Goal: Task Accomplishment & Management: Use online tool/utility

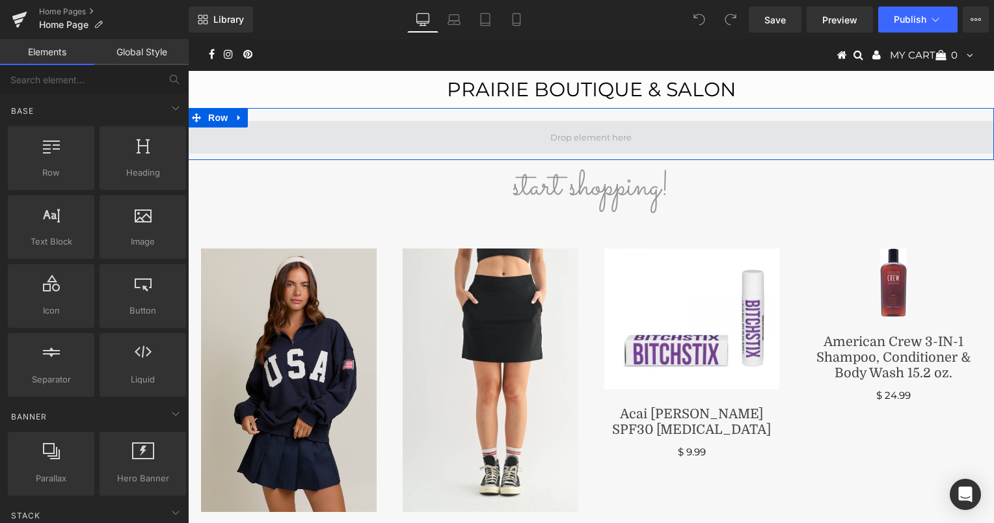
click at [602, 135] on span at bounding box center [591, 137] width 90 height 22
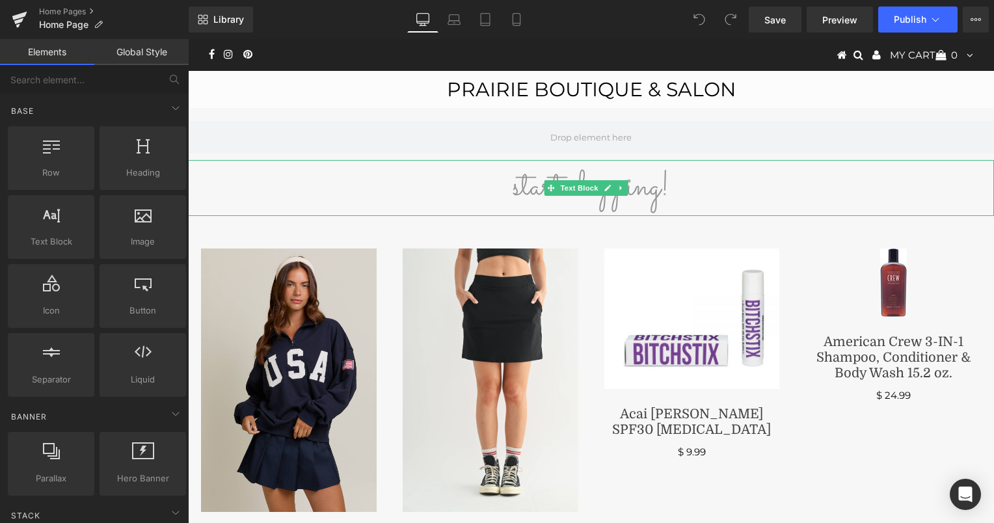
click at [687, 185] on p "start shopping!" at bounding box center [591, 188] width 806 height 56
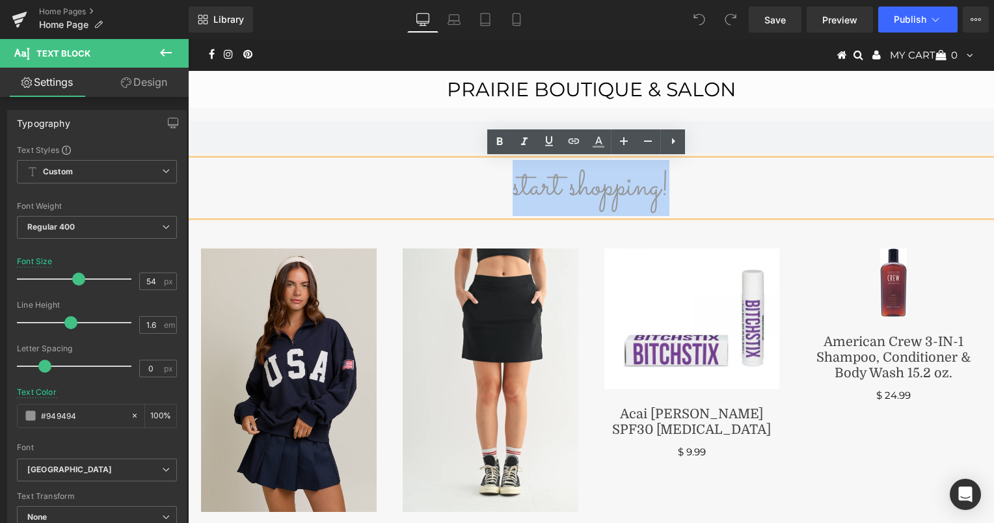
drag, startPoint x: 687, startPoint y: 185, endPoint x: 505, endPoint y: 202, distance: 183.0
click at [505, 202] on p "start shopping!" at bounding box center [591, 188] width 806 height 56
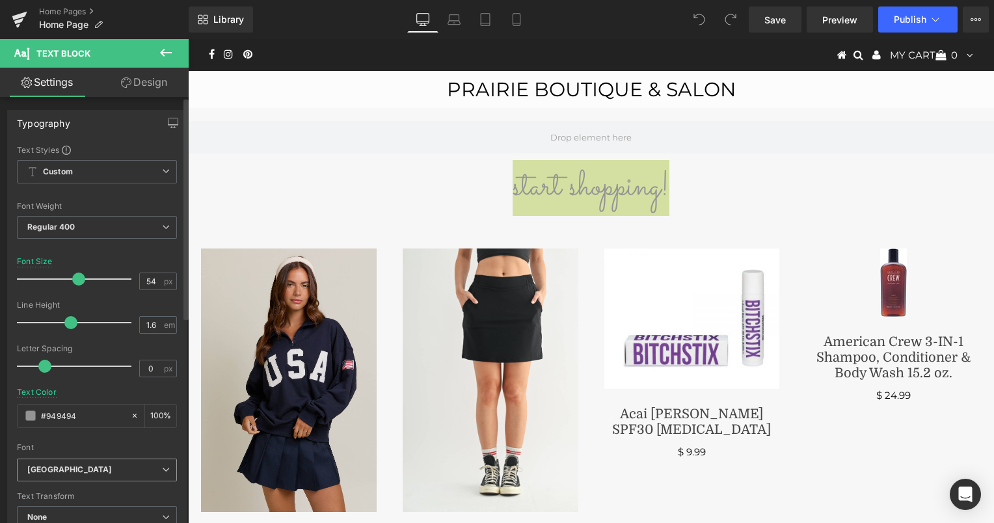
click at [162, 466] on icon at bounding box center [166, 470] width 8 height 8
click at [13, 439] on div "Text Styles Custom Custom Setup Global Style Custom Setup Global Style Thin 100…" at bounding box center [97, 345] width 178 height 402
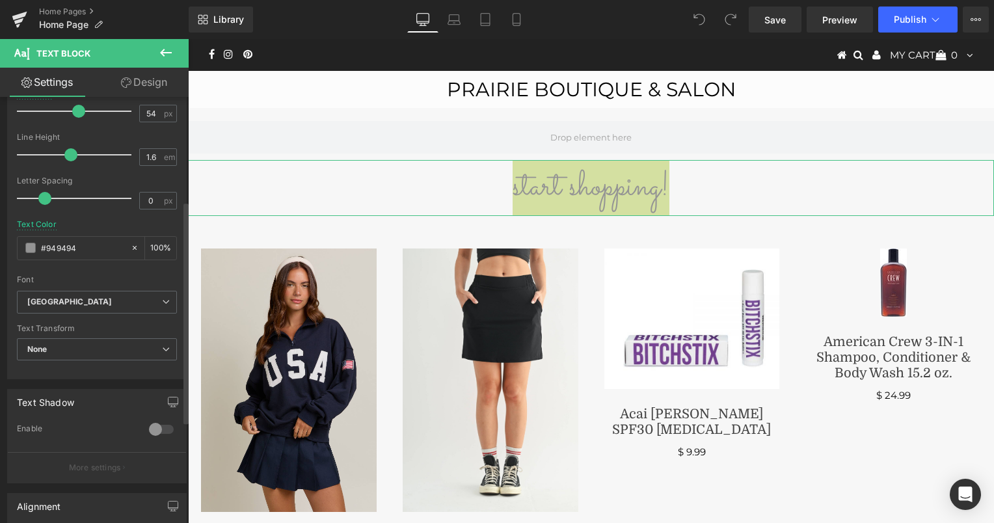
scroll to position [202, 0]
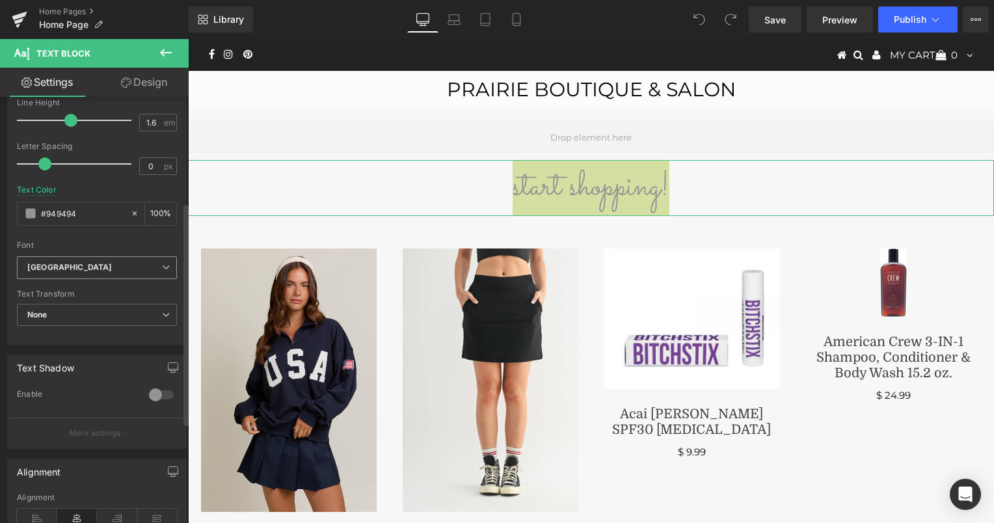
click at [64, 266] on icon "[GEOGRAPHIC_DATA]" at bounding box center [69, 267] width 85 height 11
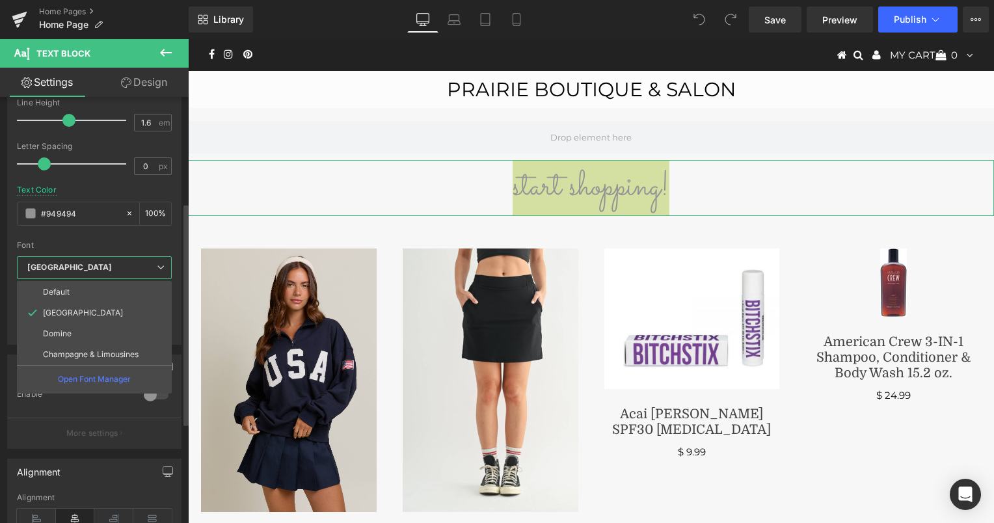
click at [5, 421] on div "Text Shadow 0 Enable #333333 Shadow Color #333333 100 % More settings" at bounding box center [94, 397] width 189 height 104
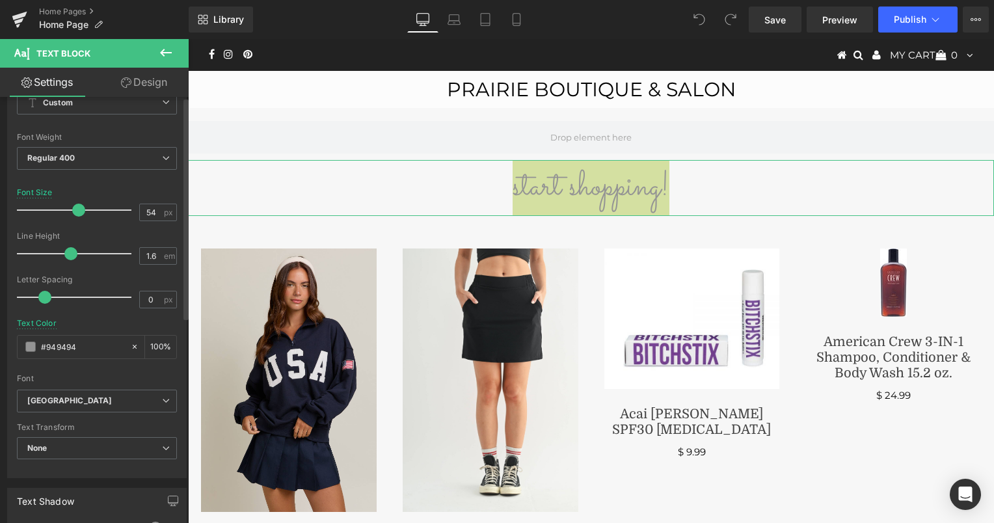
scroll to position [0, 0]
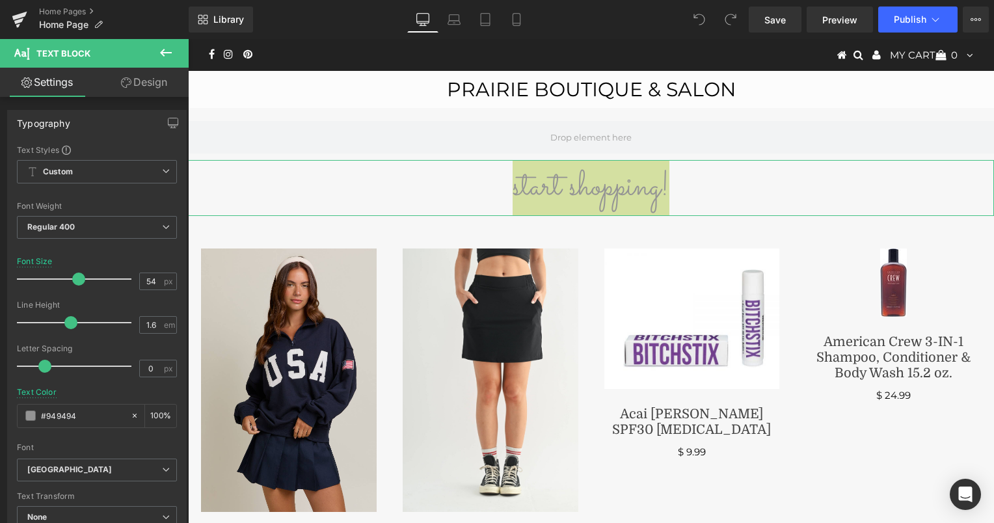
click at [159, 81] on link "Design" at bounding box center [144, 82] width 94 height 29
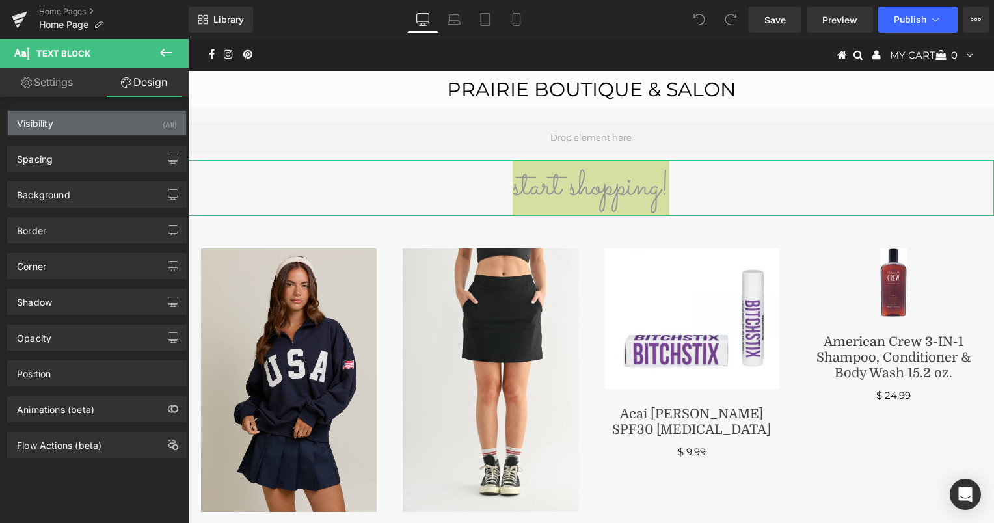
click at [107, 124] on div "Visibility (All)" at bounding box center [97, 123] width 178 height 25
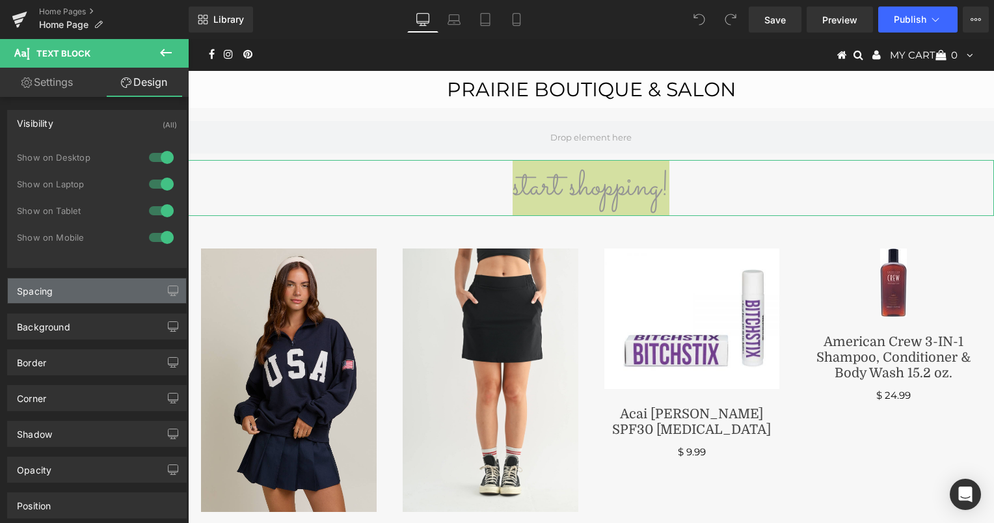
click at [69, 298] on div "Spacing" at bounding box center [97, 290] width 178 height 25
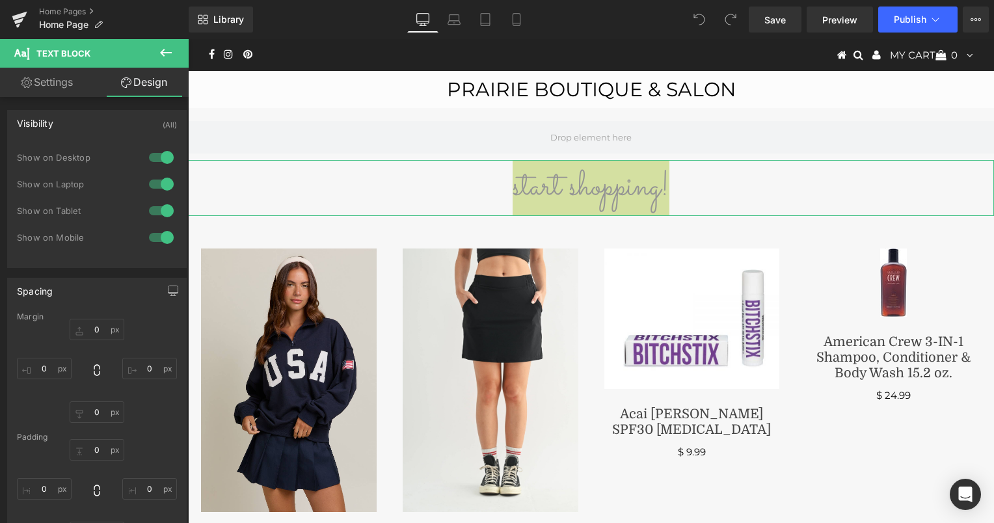
click at [69, 298] on div "Spacing" at bounding box center [97, 290] width 178 height 25
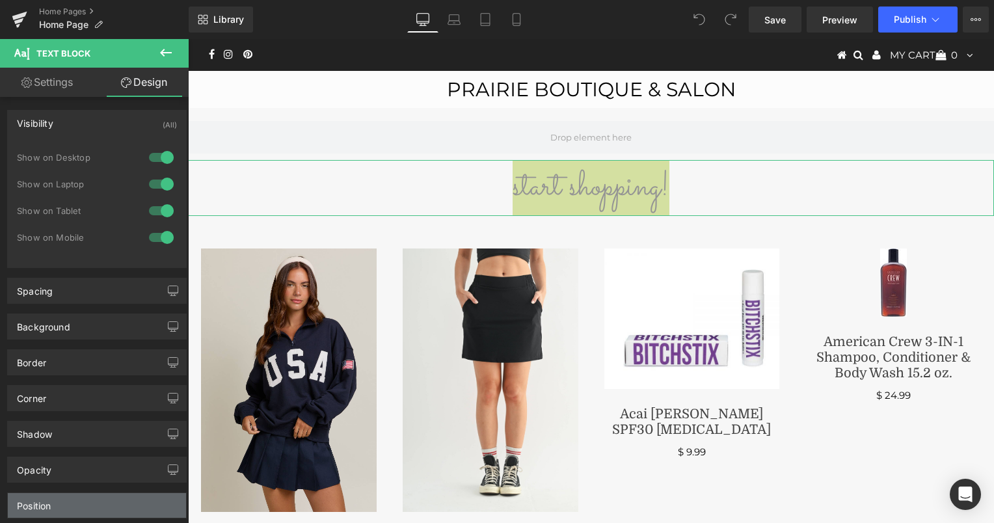
click at [70, 502] on div "Position" at bounding box center [97, 505] width 178 height 25
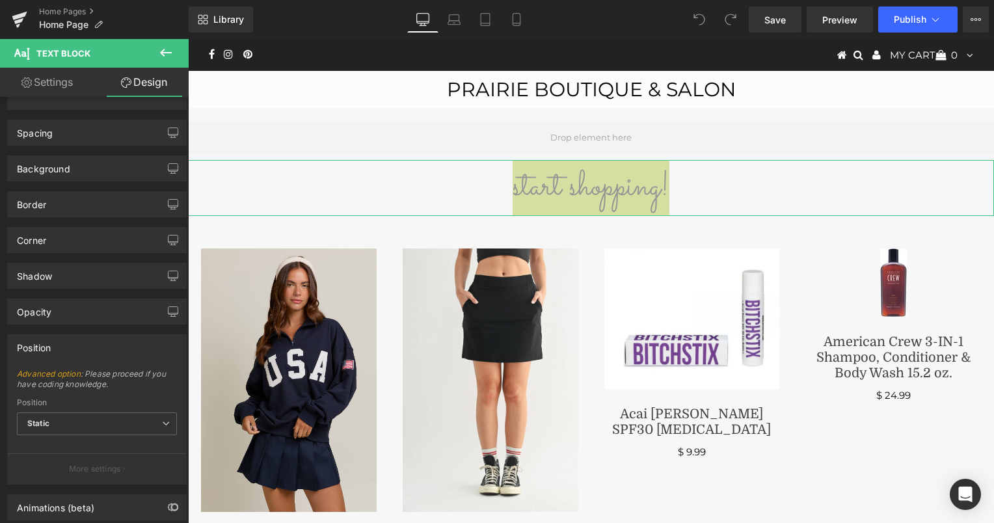
scroll to position [159, 0]
click at [77, 419] on span "Static" at bounding box center [97, 423] width 160 height 23
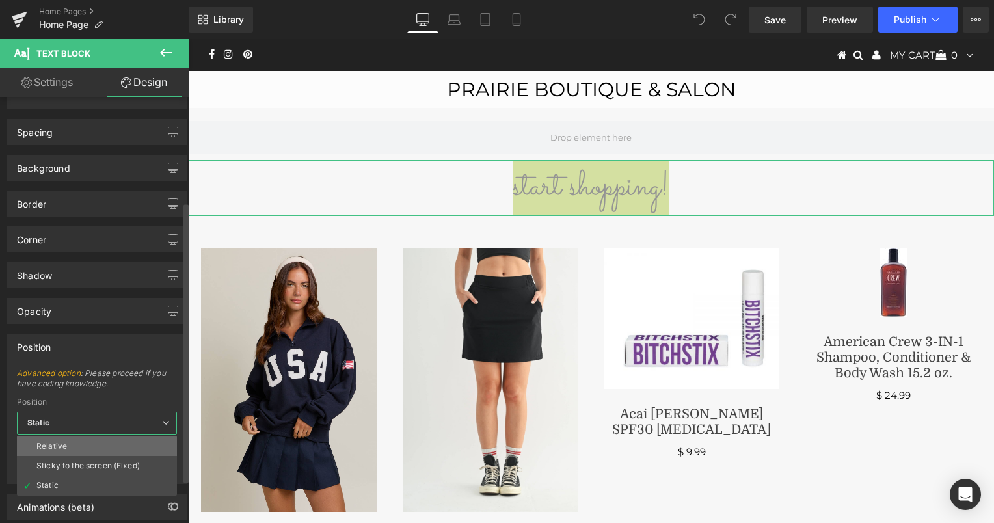
click at [66, 442] on div "Relative" at bounding box center [51, 446] width 31 height 9
type input "1"
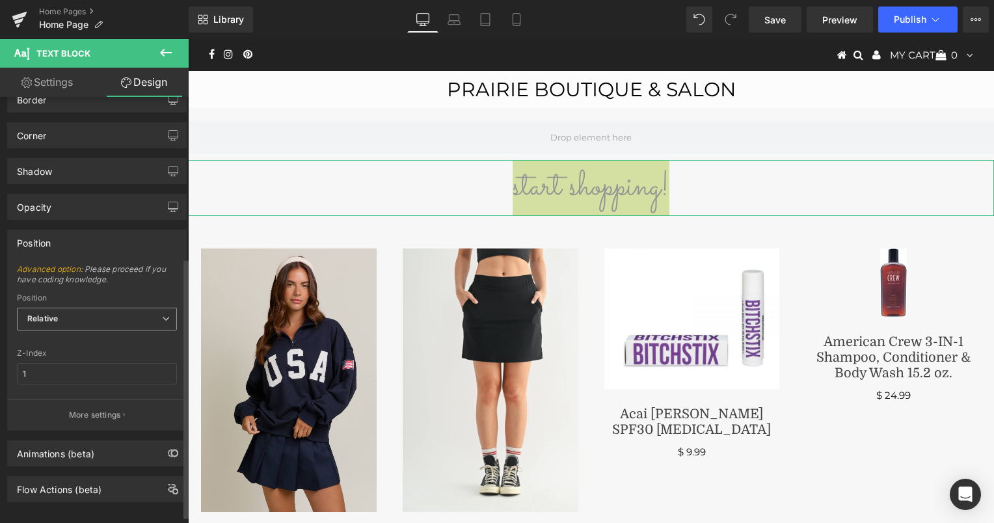
scroll to position [263, 0]
click at [101, 412] on p "More settings" at bounding box center [95, 415] width 52 height 12
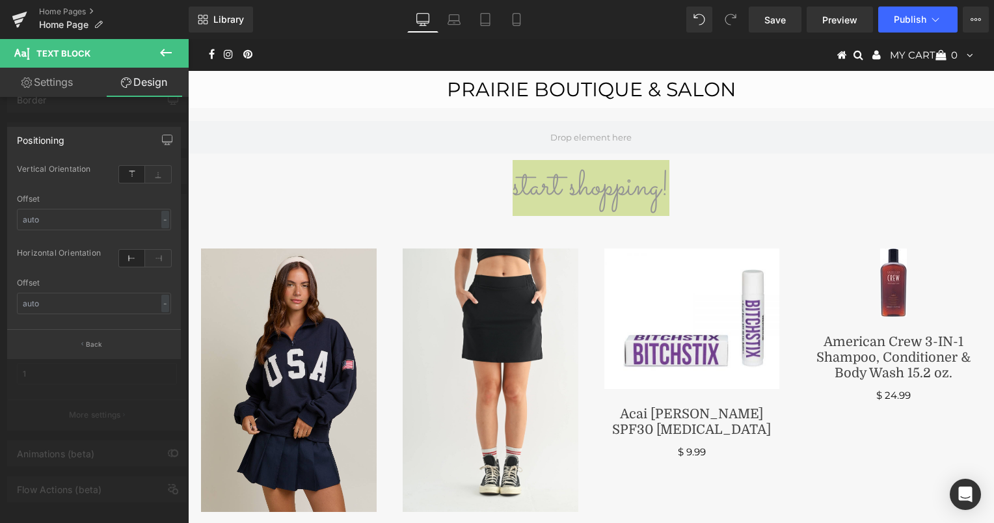
click at [165, 49] on icon at bounding box center [166, 53] width 16 height 16
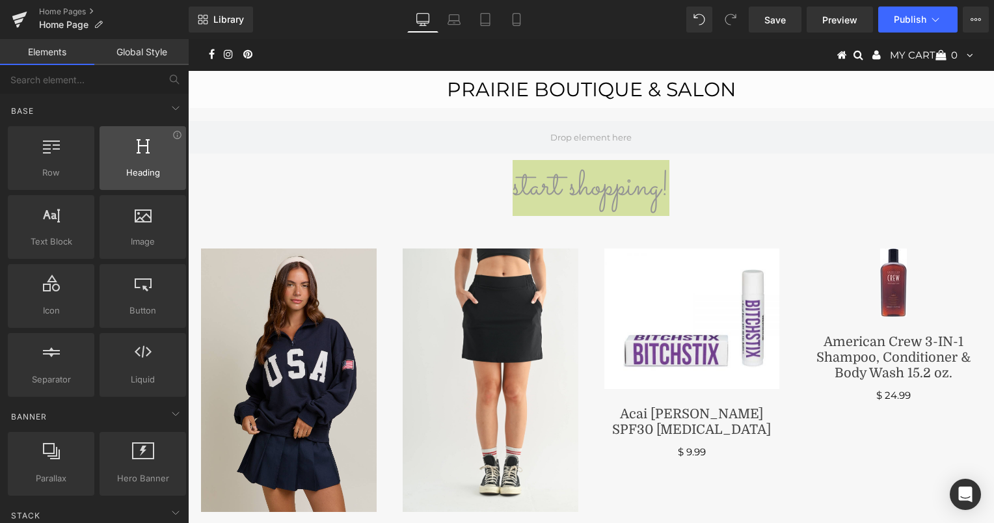
click at [137, 159] on div at bounding box center [142, 151] width 79 height 29
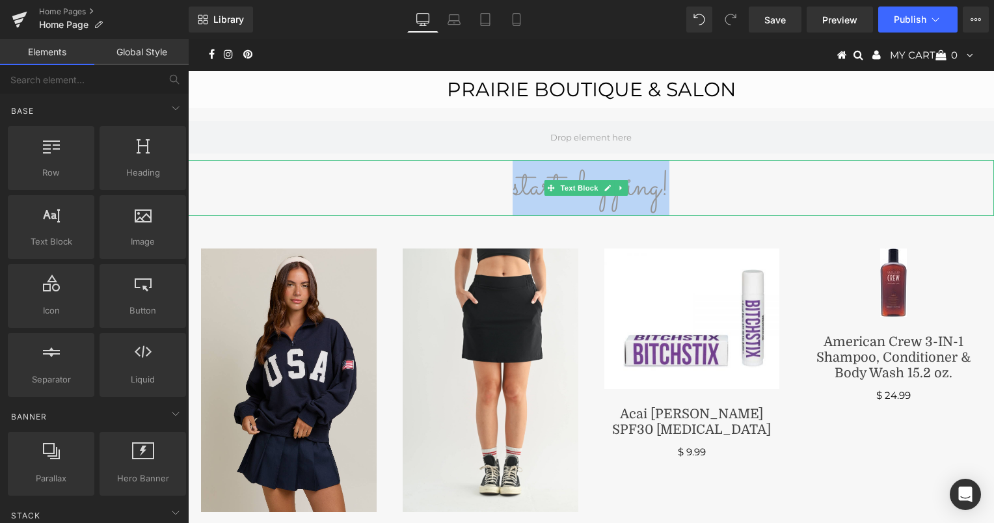
click at [684, 195] on p "start shopping!" at bounding box center [591, 188] width 806 height 56
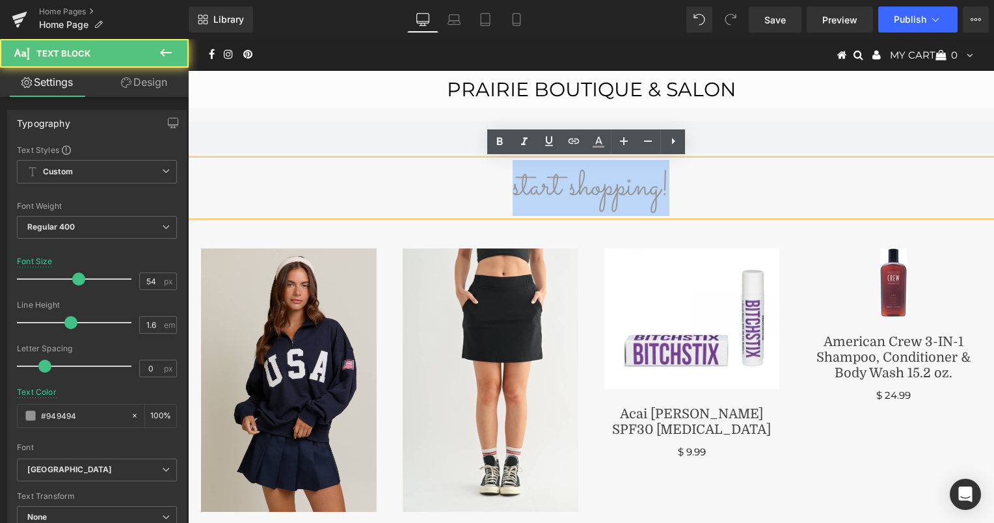
drag, startPoint x: 685, startPoint y: 179, endPoint x: 487, endPoint y: 203, distance: 199.9
click at [487, 203] on p "start shopping!" at bounding box center [591, 188] width 806 height 56
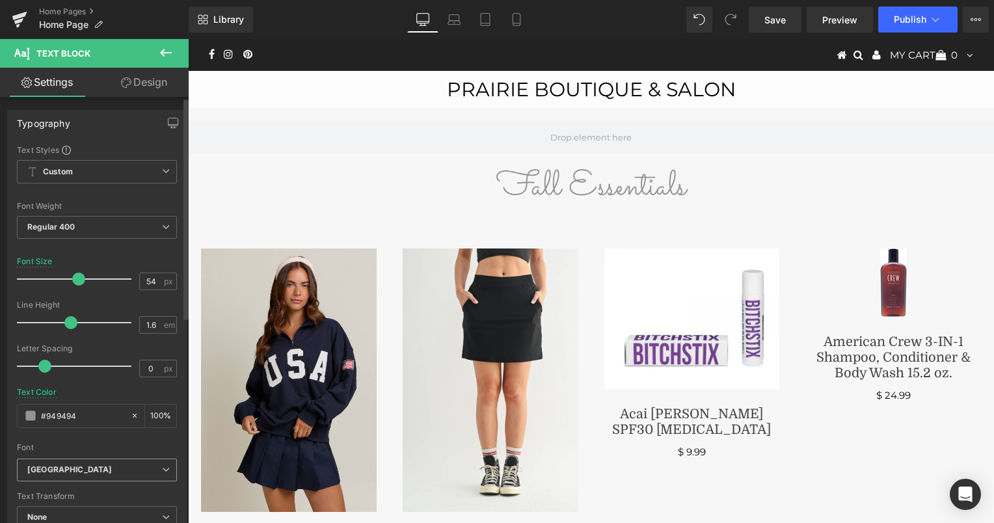
click at [98, 471] on b "[GEOGRAPHIC_DATA]" at bounding box center [94, 470] width 135 height 11
click at [85, 496] on li "Default" at bounding box center [94, 494] width 155 height 21
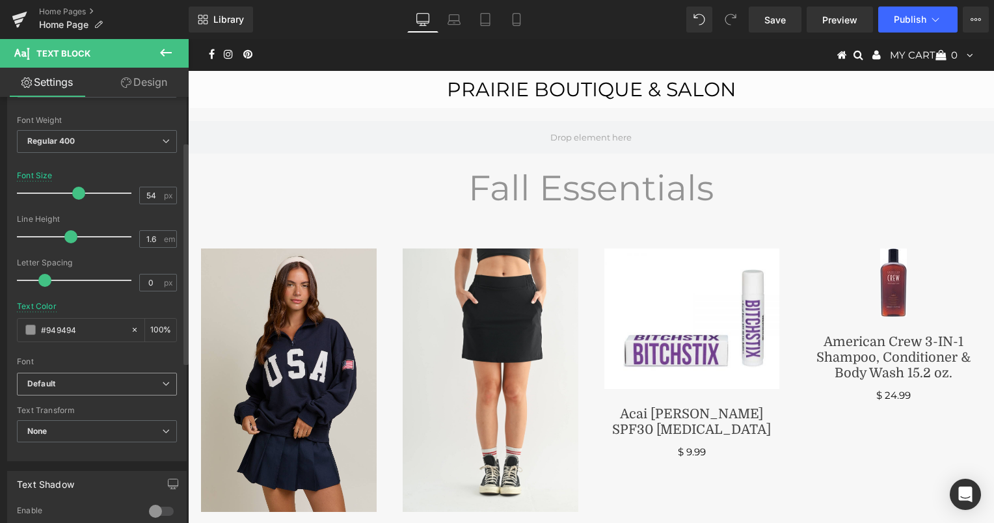
scroll to position [86, 0]
click at [100, 383] on b "Default" at bounding box center [94, 384] width 135 height 11
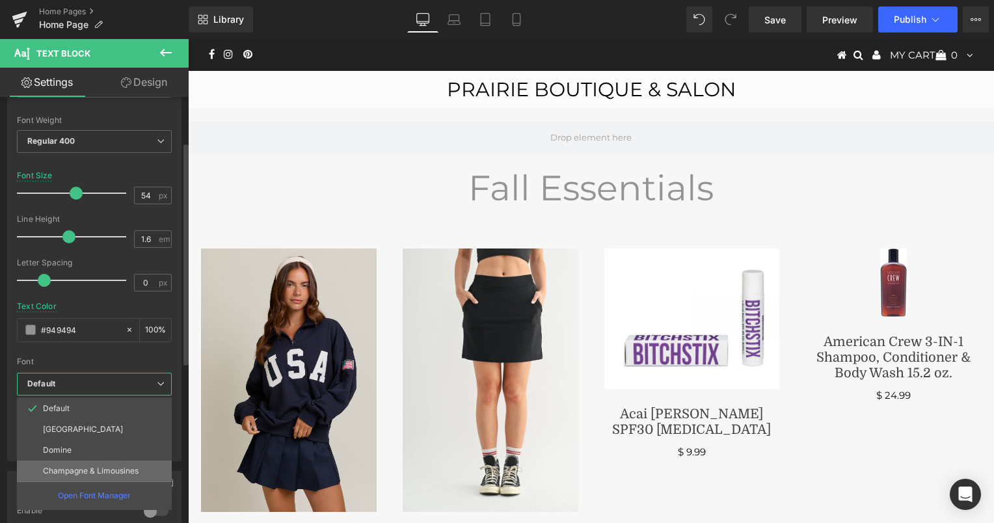
click at [98, 466] on p "Champagne & Limousines" at bounding box center [91, 470] width 96 height 9
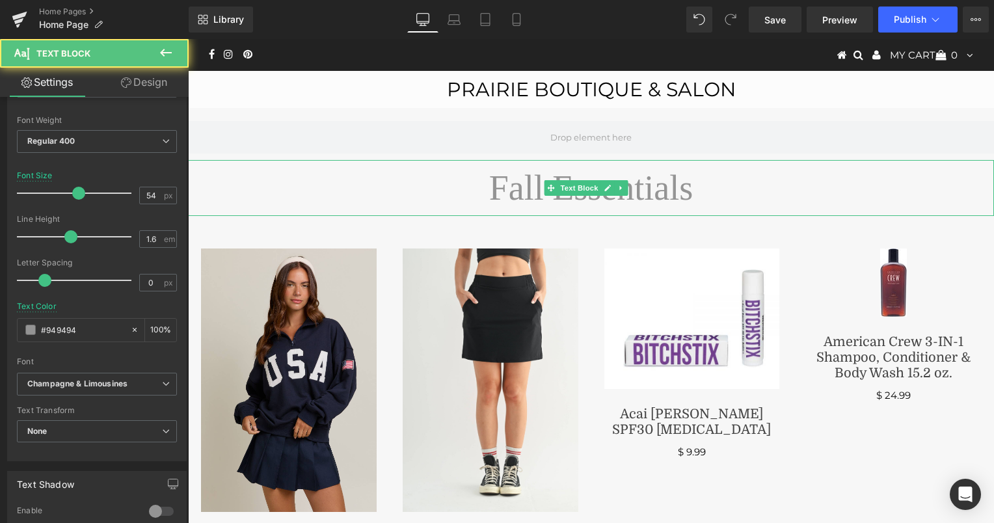
click at [671, 205] on p "Fall Essentials" at bounding box center [591, 188] width 806 height 56
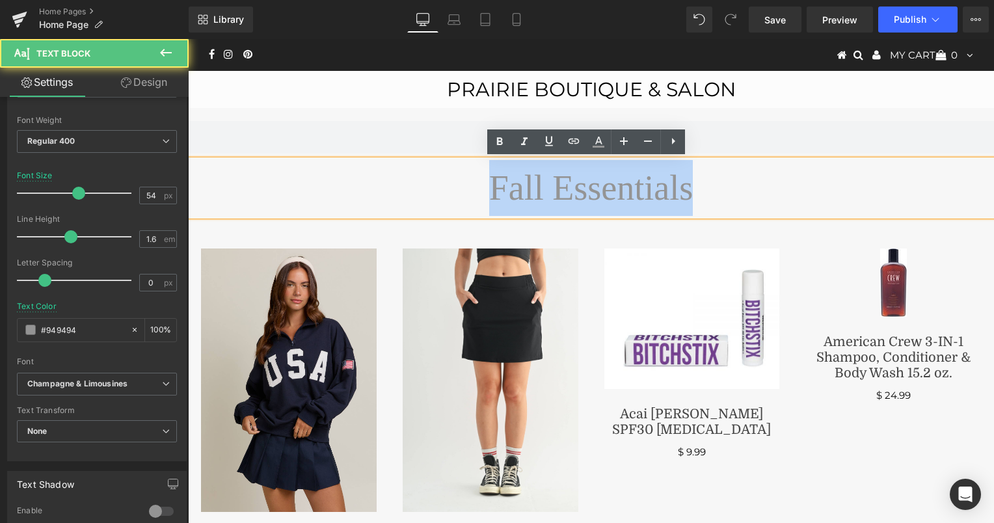
drag, startPoint x: 719, startPoint y: 199, endPoint x: 450, endPoint y: 211, distance: 269.0
click at [450, 211] on p "Fall Essentials" at bounding box center [591, 188] width 806 height 56
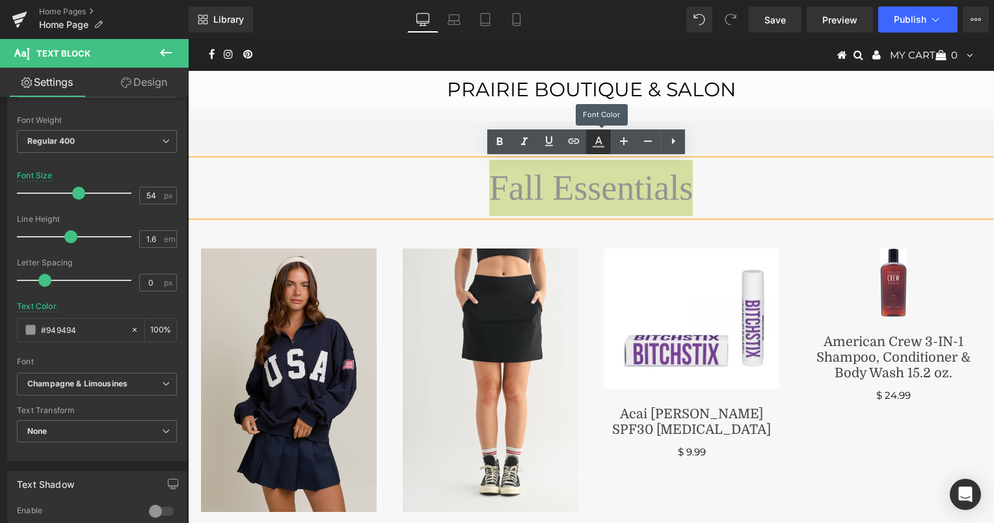
click at [596, 142] on icon at bounding box center [599, 142] width 16 height 16
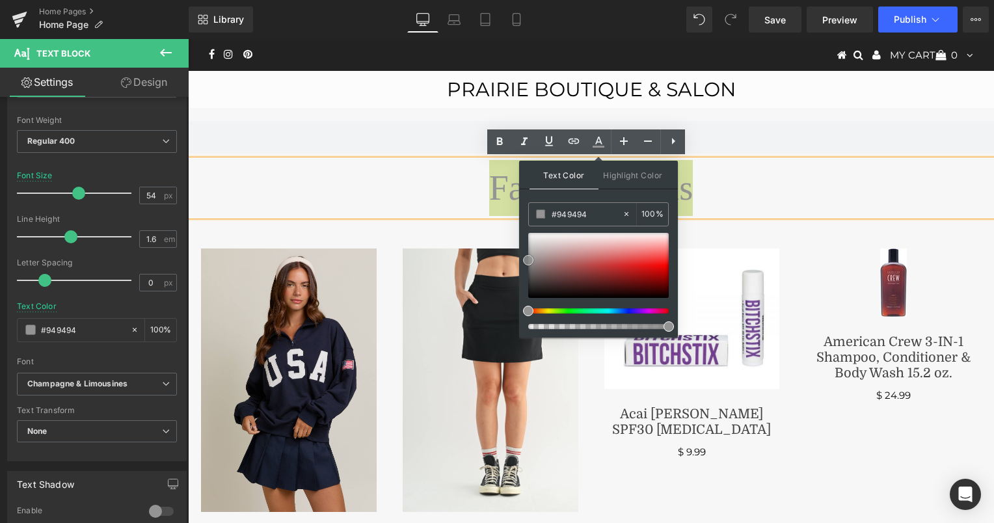
type input "#0a0909"
click at [534, 295] on div at bounding box center [598, 265] width 141 height 65
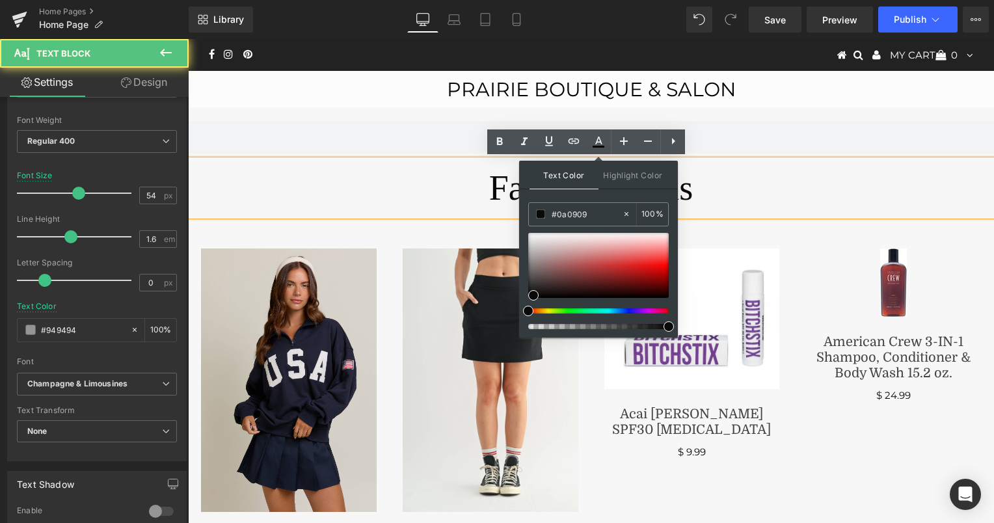
click at [762, 169] on p "Fall Essentials" at bounding box center [591, 188] width 806 height 56
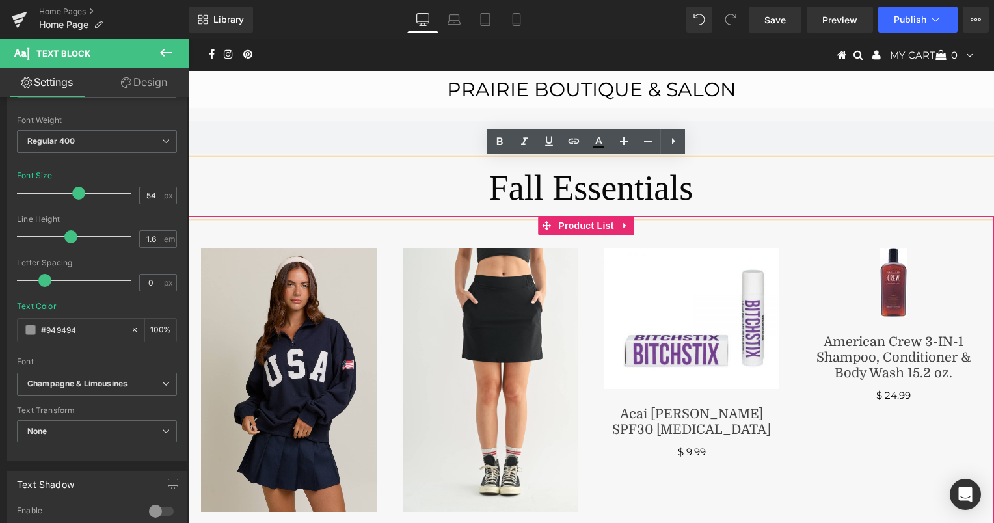
click at [622, 240] on div "(P) Image Acai [PERSON_NAME] SPF30 [MEDICAL_DATA] (P) Title $ 9.99 (P) Price" at bounding box center [692, 354] width 202 height 237
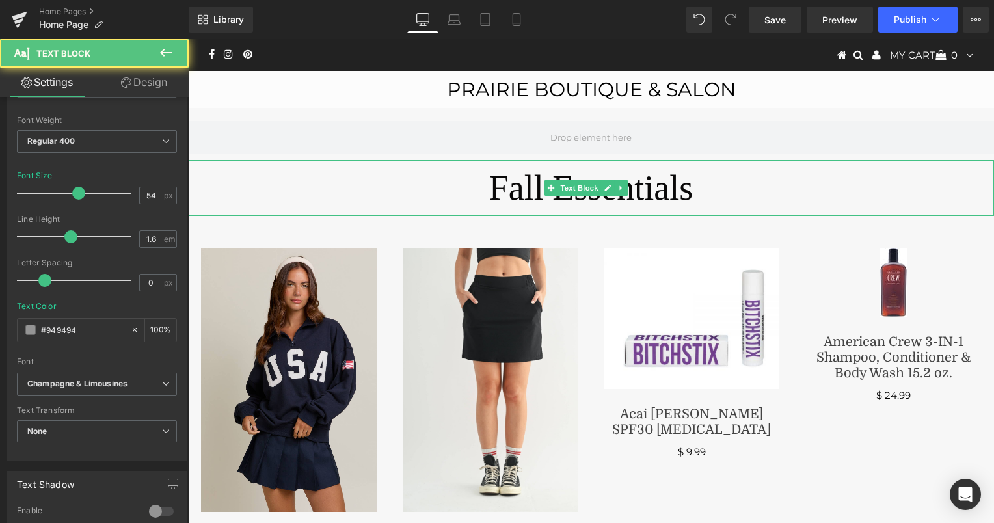
click at [522, 184] on span "Fall Essentials" at bounding box center [591, 188] width 204 height 39
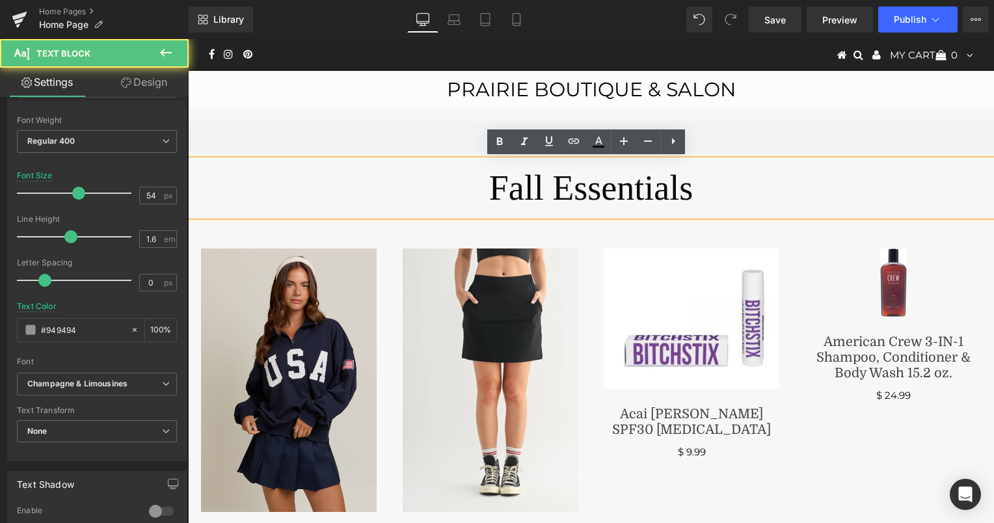
click at [700, 186] on p "Fall Essentials" at bounding box center [591, 188] width 806 height 56
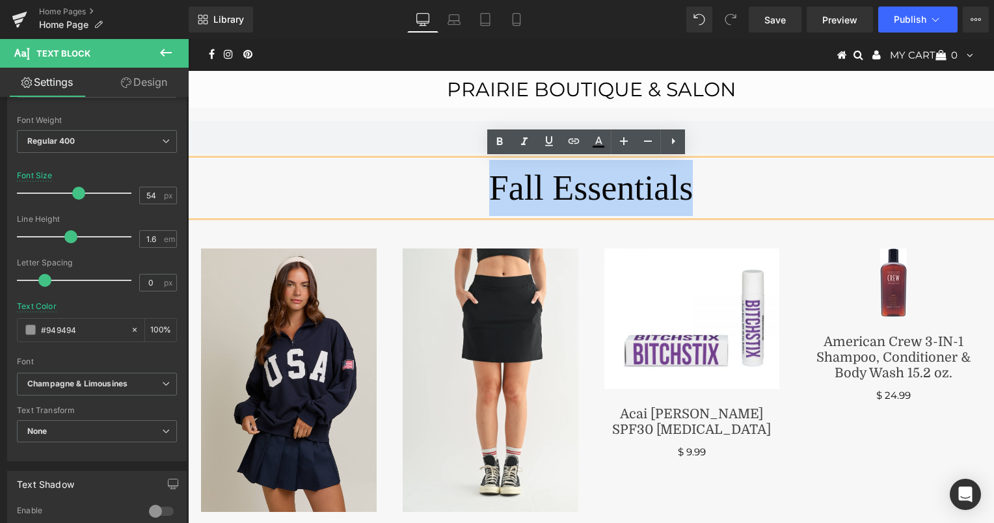
drag, startPoint x: 700, startPoint y: 186, endPoint x: 492, endPoint y: 182, distance: 208.2
click at [492, 182] on p "Fall Essentials" at bounding box center [591, 188] width 806 height 56
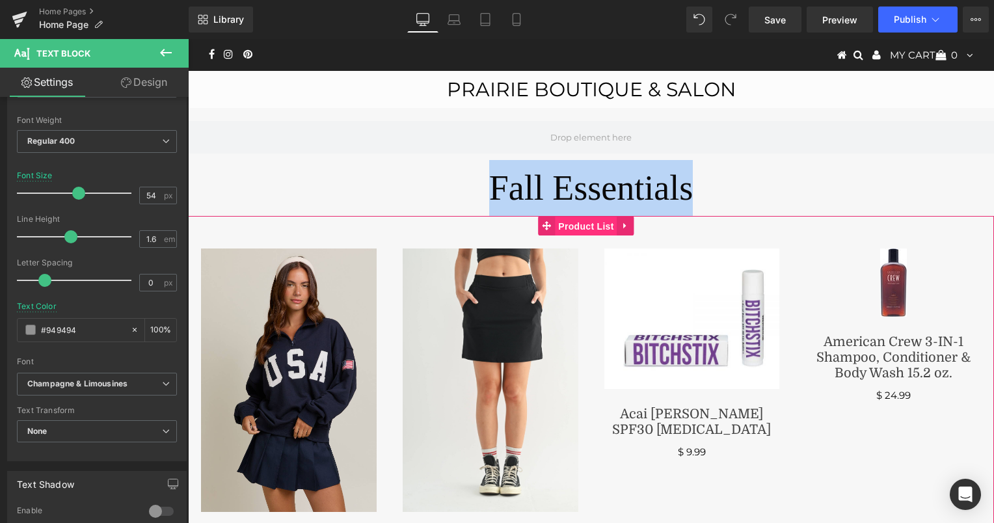
click at [609, 227] on span "Product List" at bounding box center [586, 227] width 62 height 20
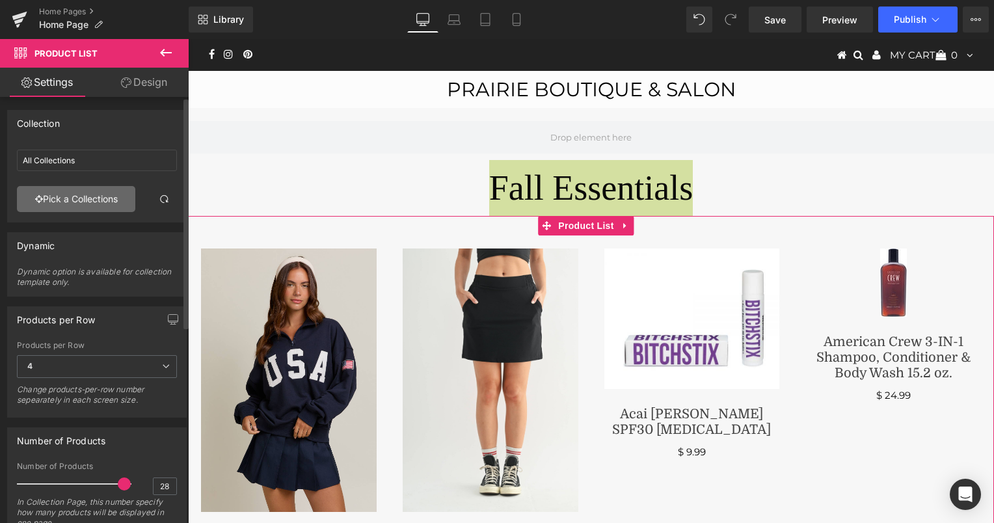
click at [50, 198] on link "Pick a Collections" at bounding box center [76, 199] width 118 height 26
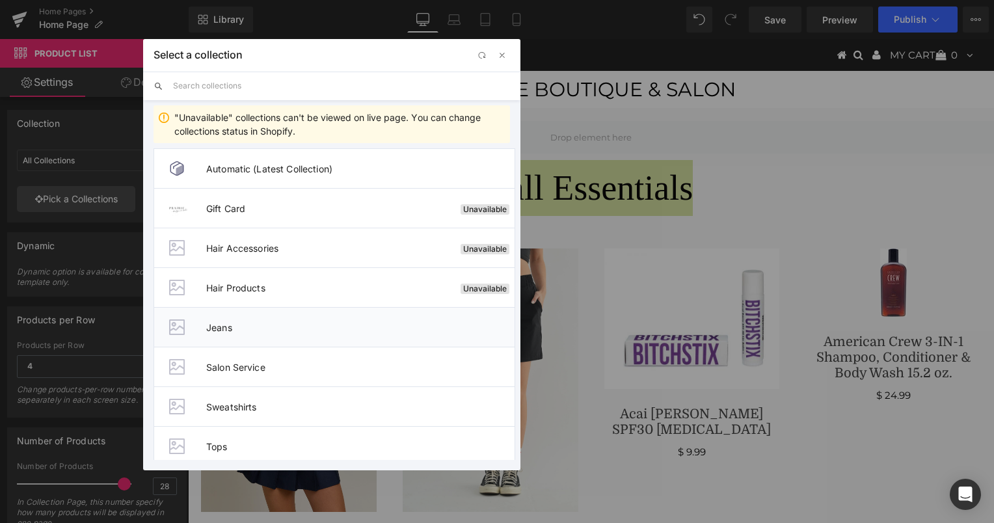
click at [273, 332] on li "Jeans" at bounding box center [335, 327] width 362 height 40
type input "Jeans"
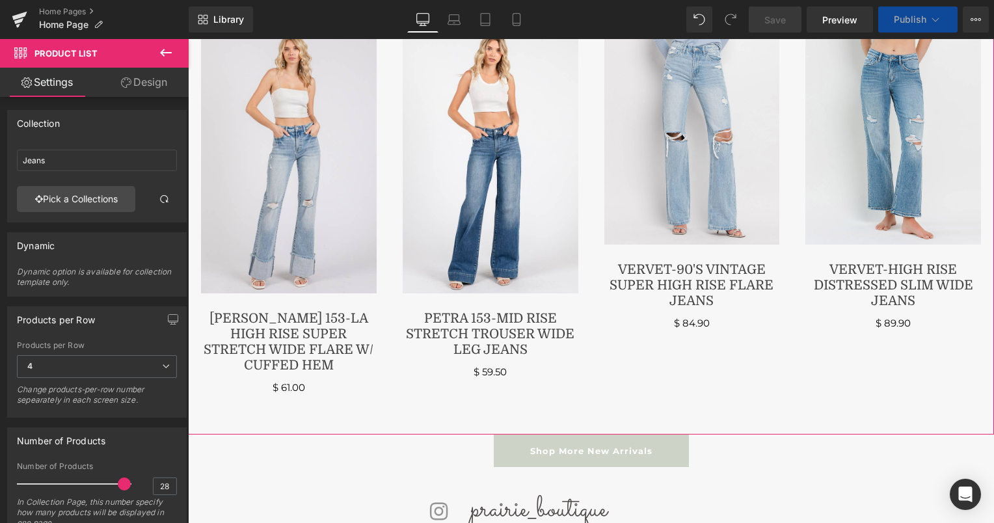
scroll to position [218, 0]
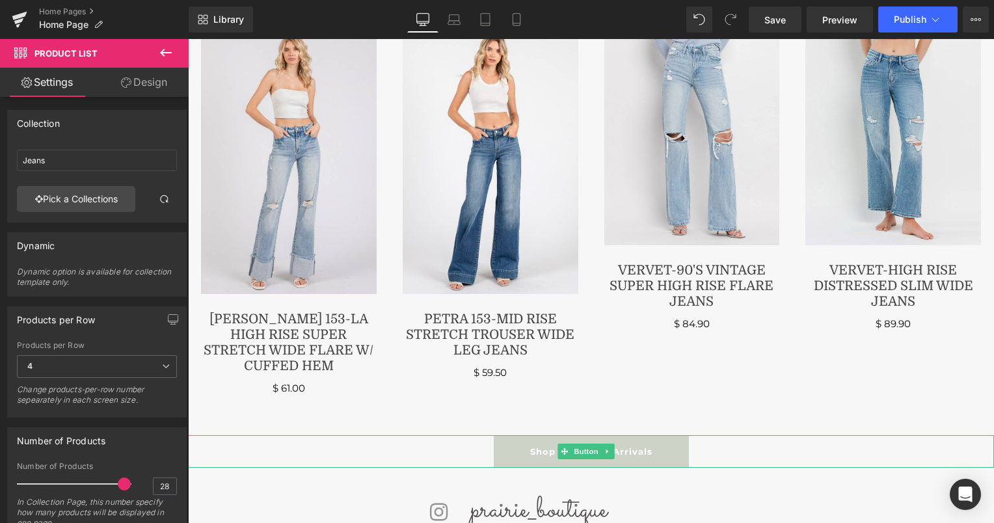
click at [525, 435] on link "Shop More New Arrivals" at bounding box center [591, 451] width 195 height 33
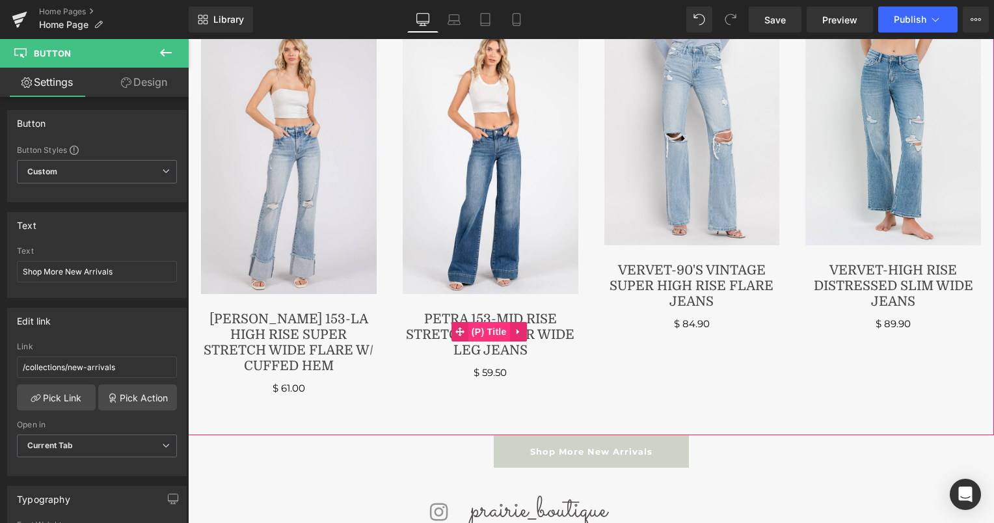
click at [492, 333] on span "(P) Title" at bounding box center [489, 332] width 42 height 20
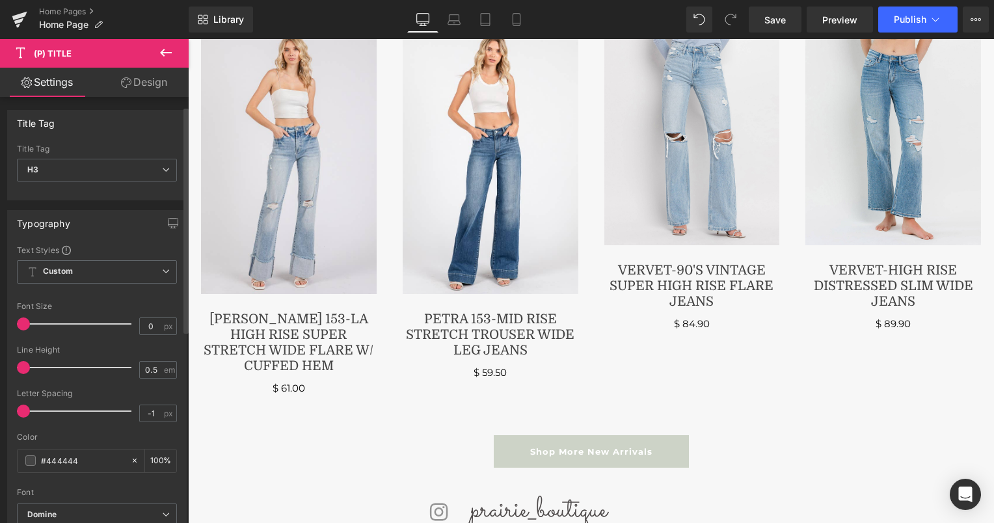
scroll to position [60, 0]
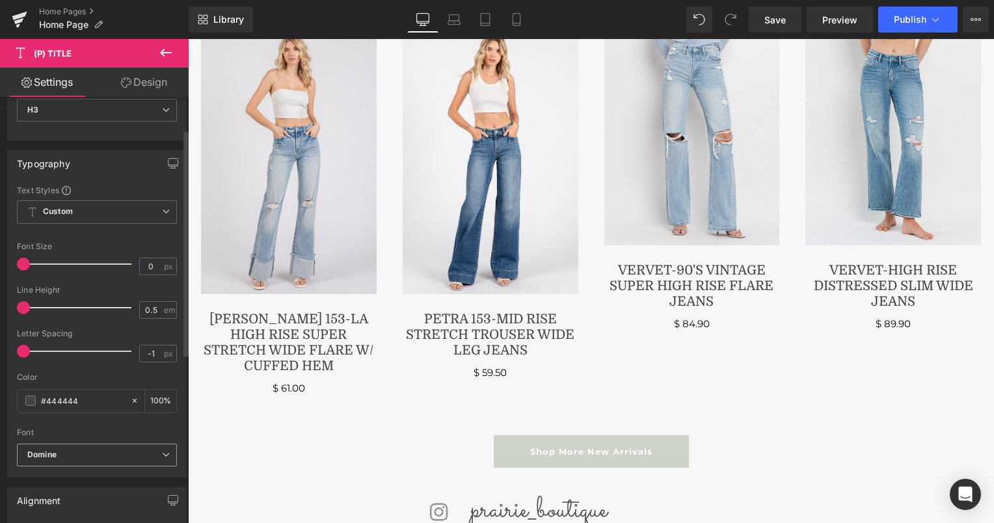
click at [57, 453] on b "Domine" at bounding box center [94, 455] width 135 height 11
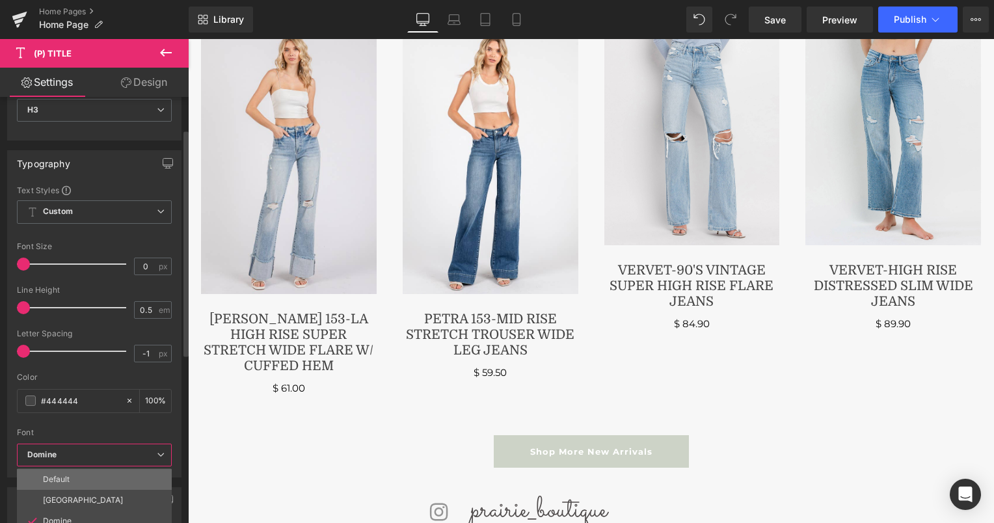
click at [61, 475] on p "Default" at bounding box center [56, 479] width 27 height 9
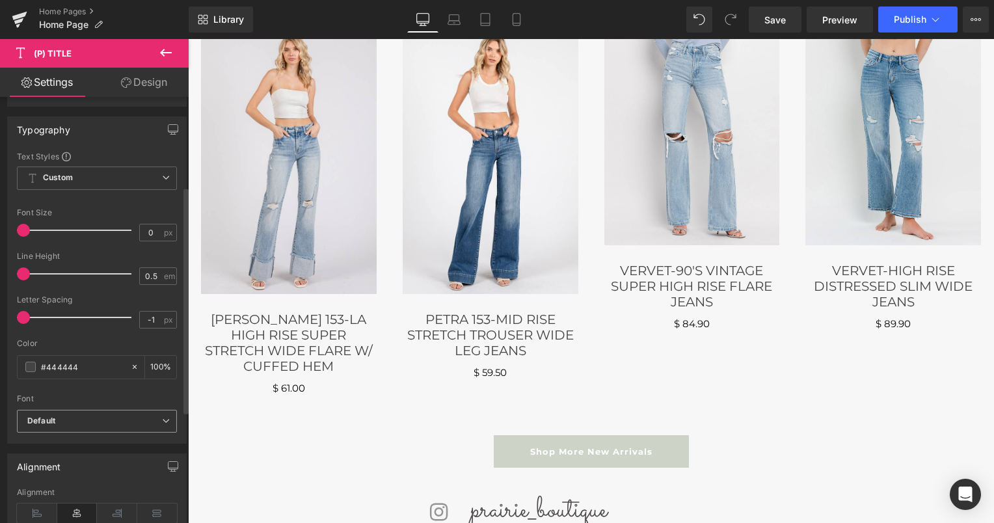
scroll to position [90, 0]
click at [144, 230] on input "0" at bounding box center [151, 236] width 23 height 16
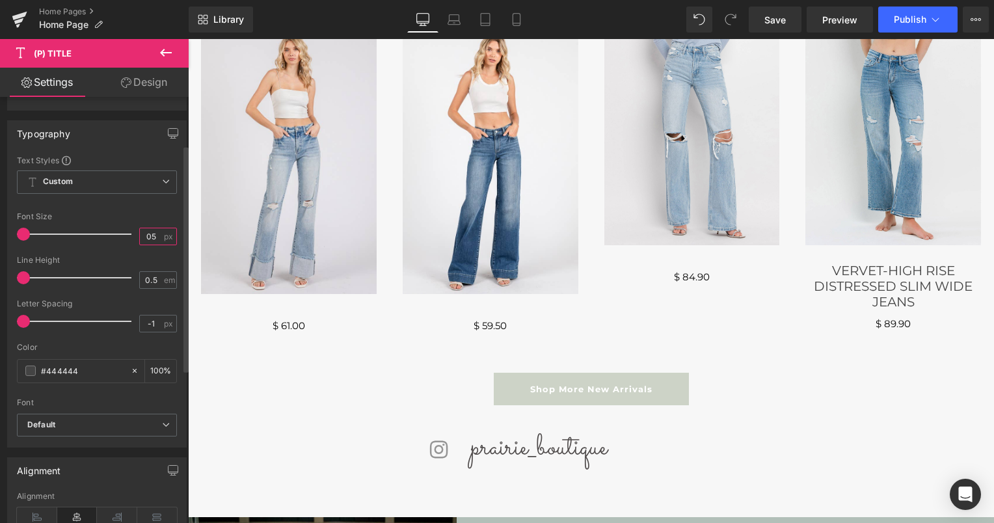
type input "5"
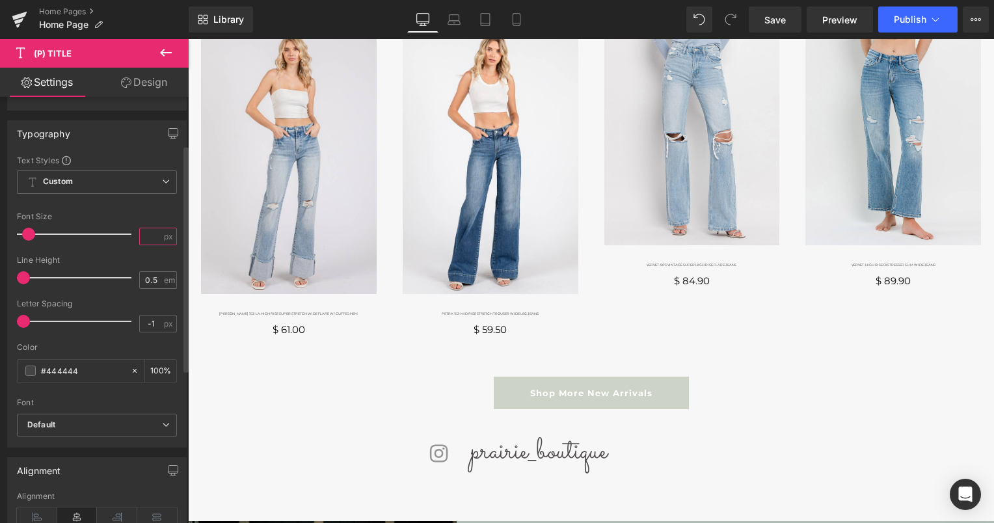
type input "0"
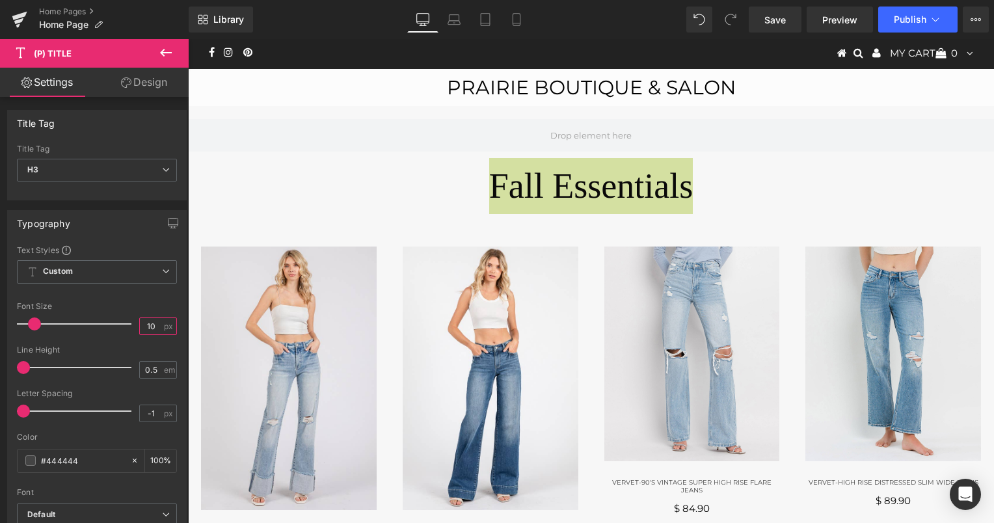
scroll to position [0, 0]
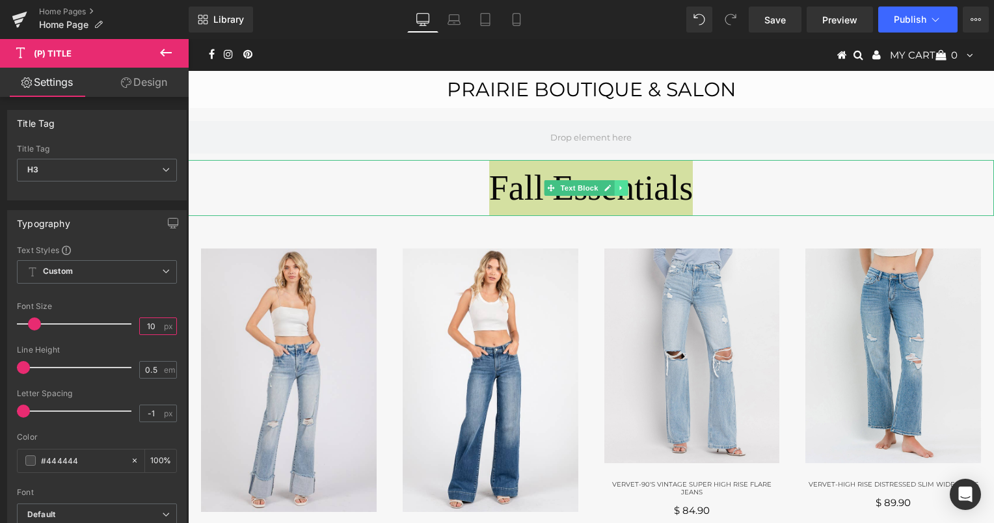
type input "10"
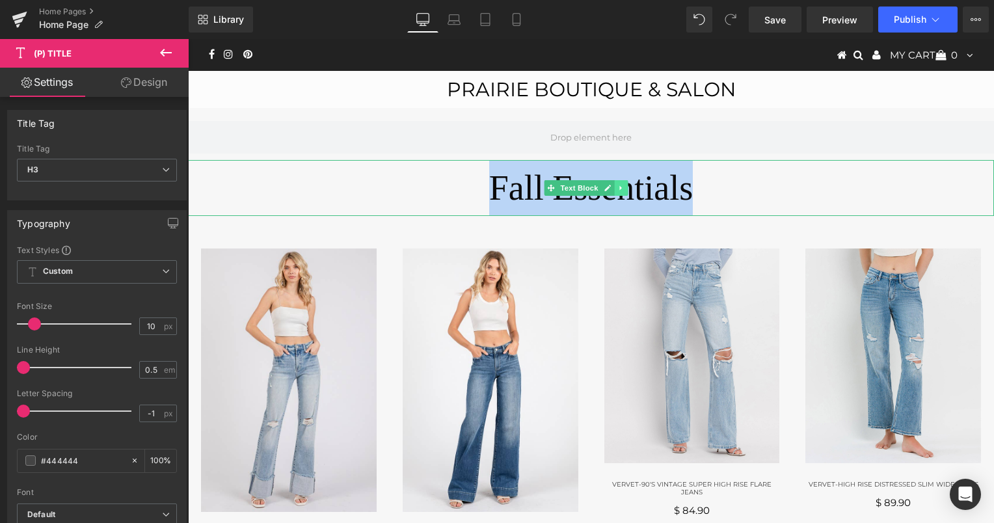
click at [623, 184] on icon at bounding box center [620, 188] width 7 height 8
click at [626, 186] on icon at bounding box center [628, 188] width 7 height 8
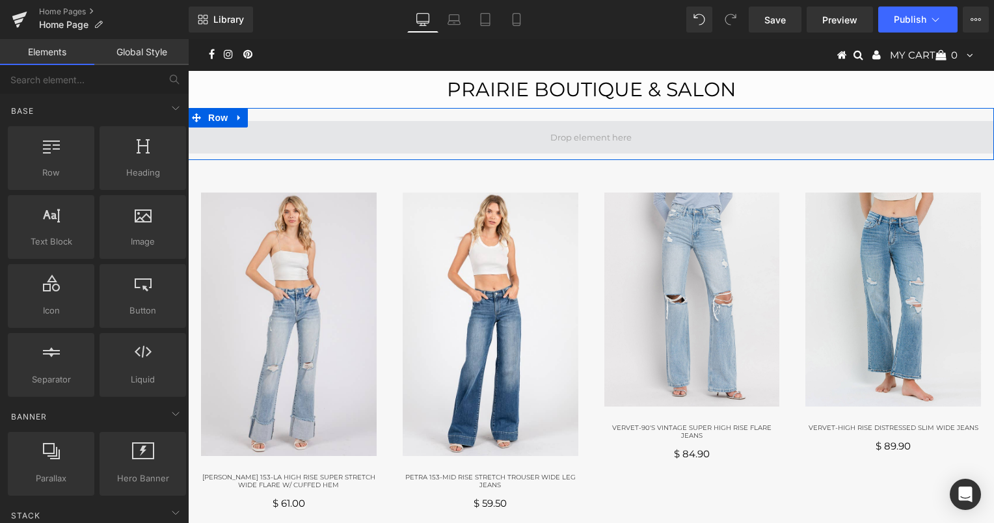
click at [586, 133] on span at bounding box center [591, 137] width 90 height 22
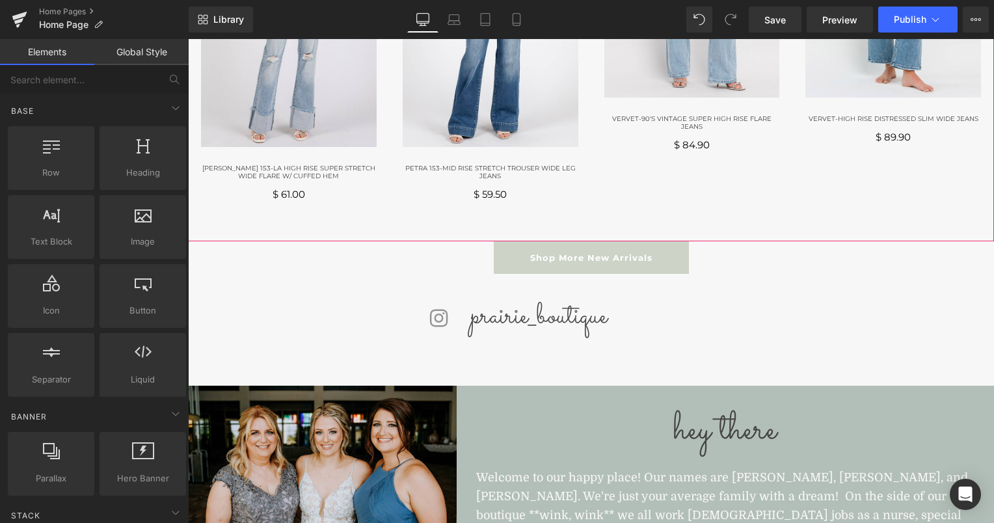
scroll to position [310, 0]
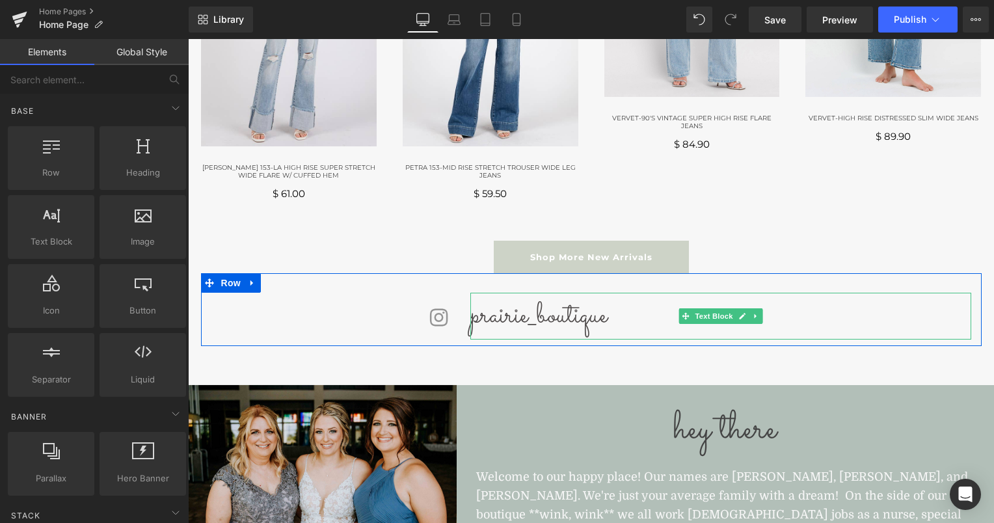
click at [537, 323] on p "prairie_boutique" at bounding box center [720, 316] width 501 height 47
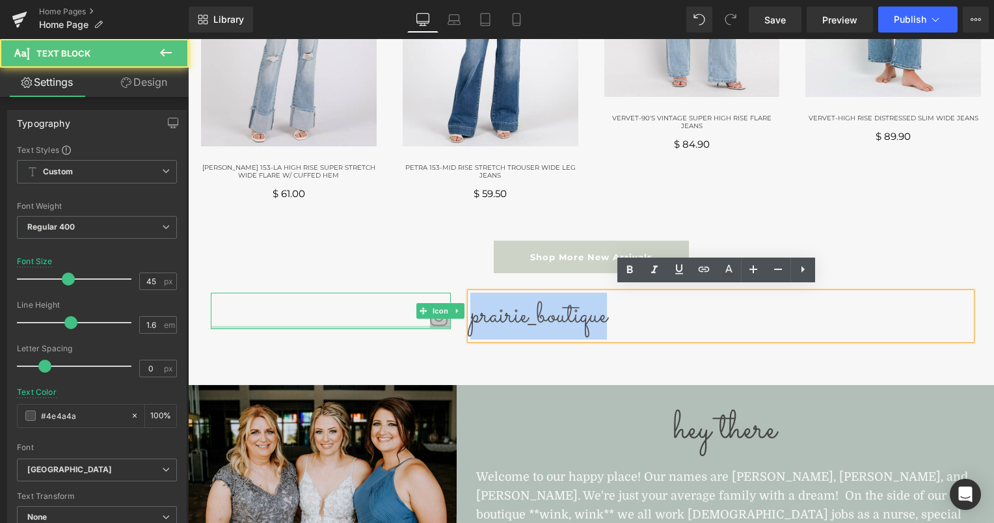
drag, startPoint x: 615, startPoint y: 318, endPoint x: 425, endPoint y: 321, distance: 190.7
click at [425, 321] on div "Icon prairie_boutique Text Block Row" at bounding box center [591, 309] width 781 height 73
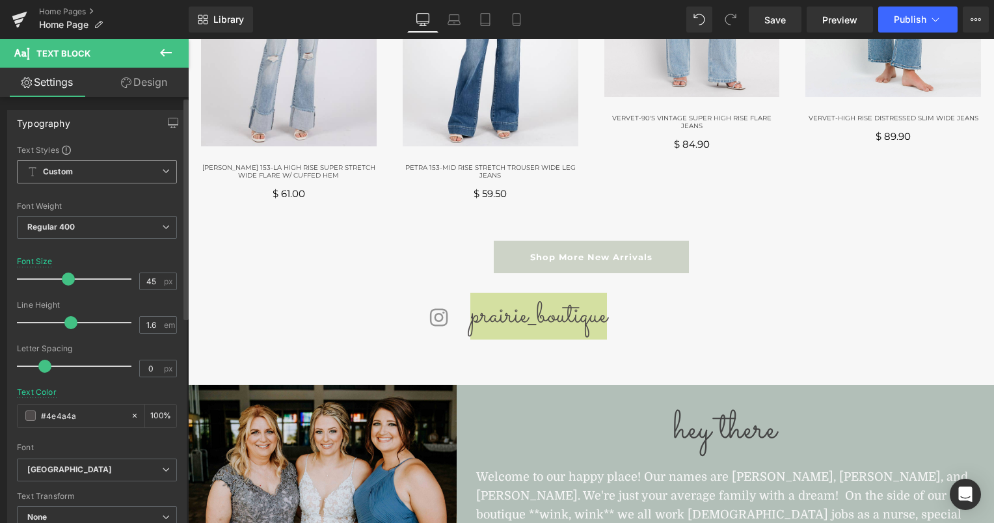
click at [94, 177] on span "Custom Setup Global Style" at bounding box center [97, 171] width 160 height 23
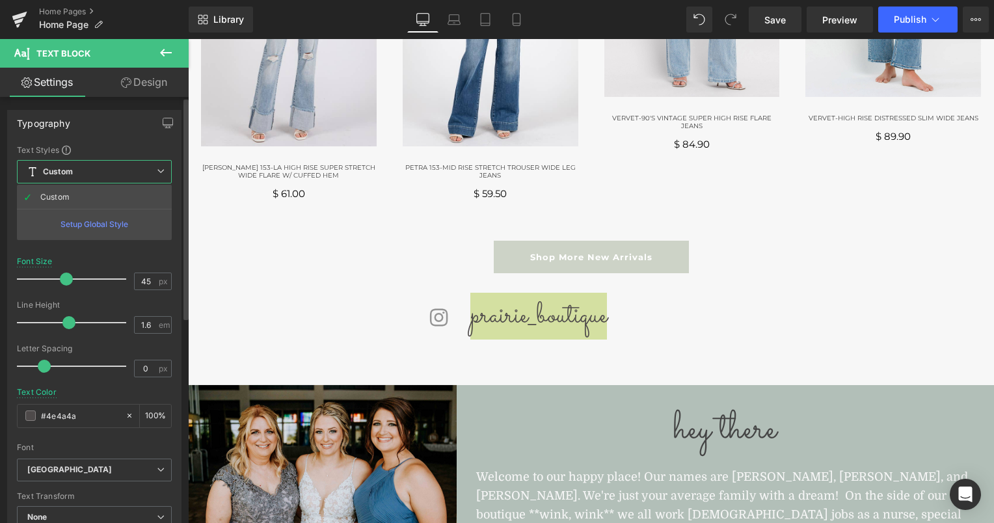
click at [94, 177] on span "Custom Setup Global Style" at bounding box center [94, 171] width 155 height 23
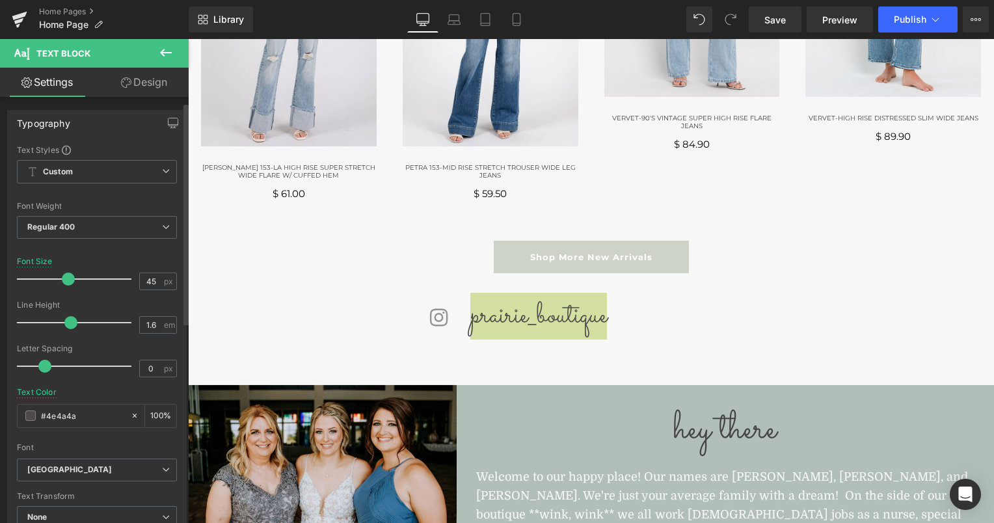
scroll to position [99, 0]
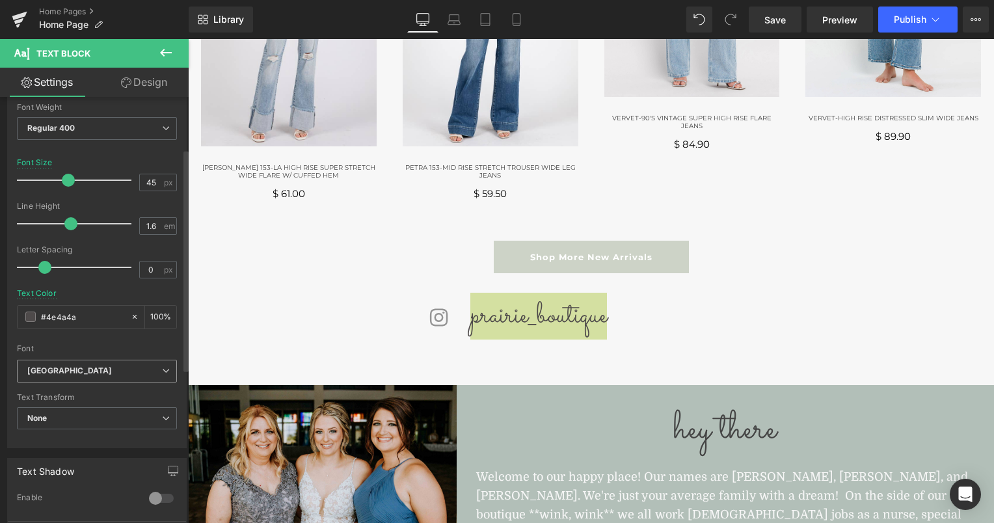
click at [101, 362] on span "[GEOGRAPHIC_DATA]" at bounding box center [97, 371] width 160 height 23
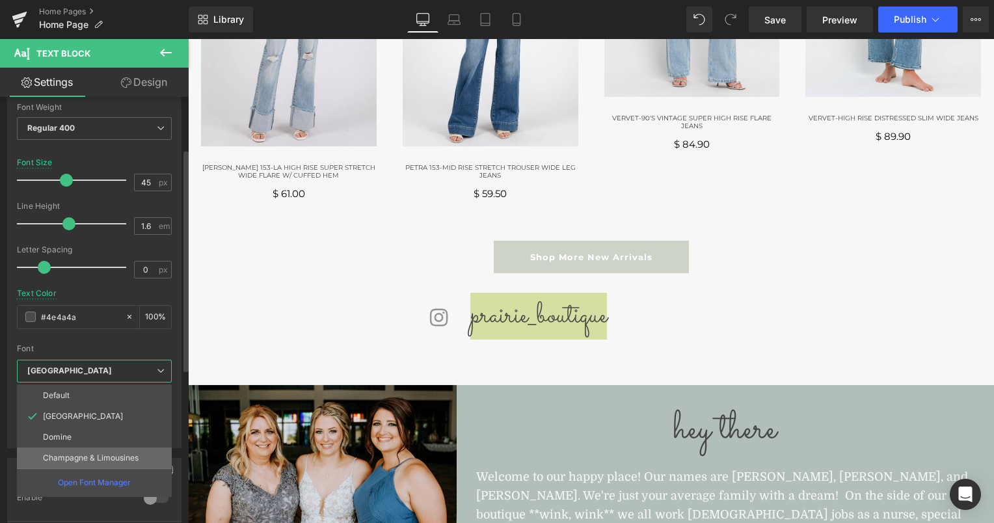
click at [91, 455] on p "Champagne & Limousines" at bounding box center [91, 457] width 96 height 9
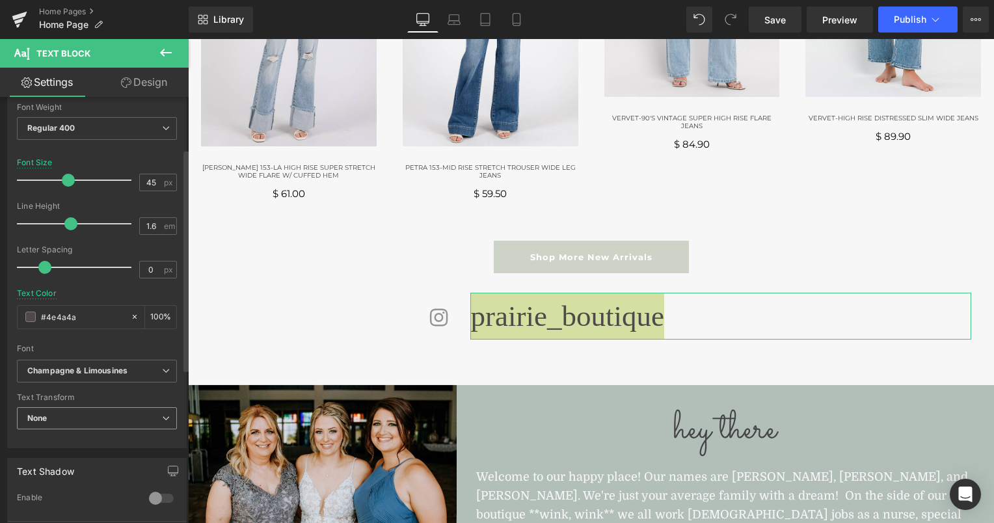
click at [122, 425] on span "None" at bounding box center [97, 418] width 160 height 23
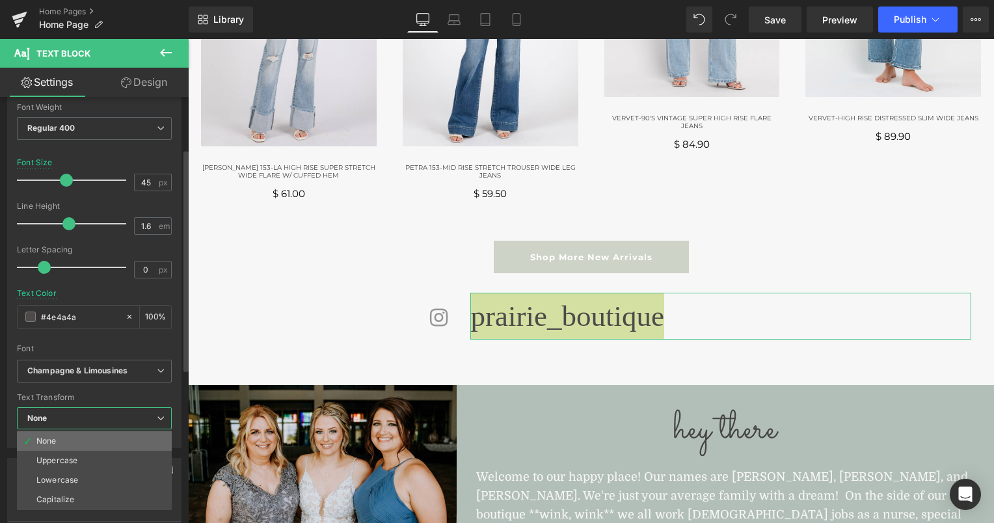
click at [92, 435] on li "None" at bounding box center [94, 441] width 155 height 20
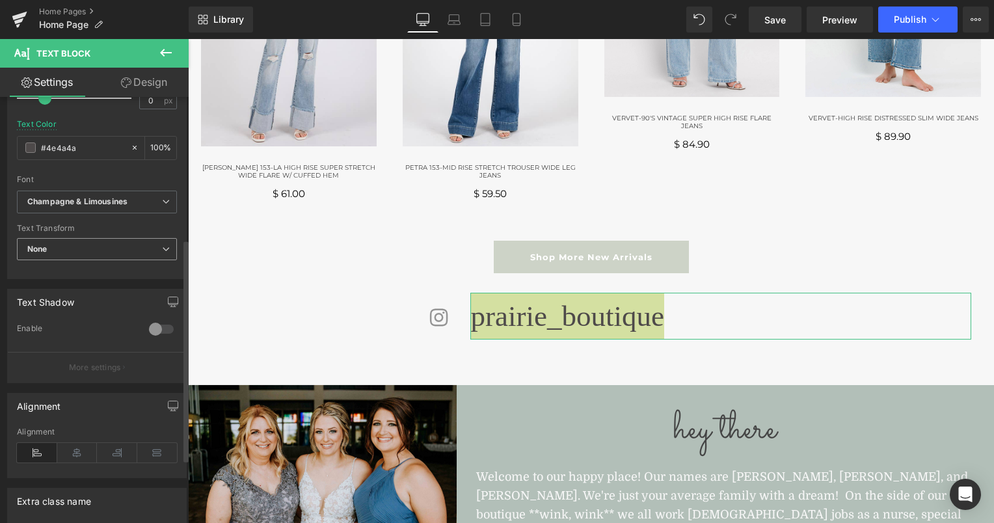
scroll to position [273, 0]
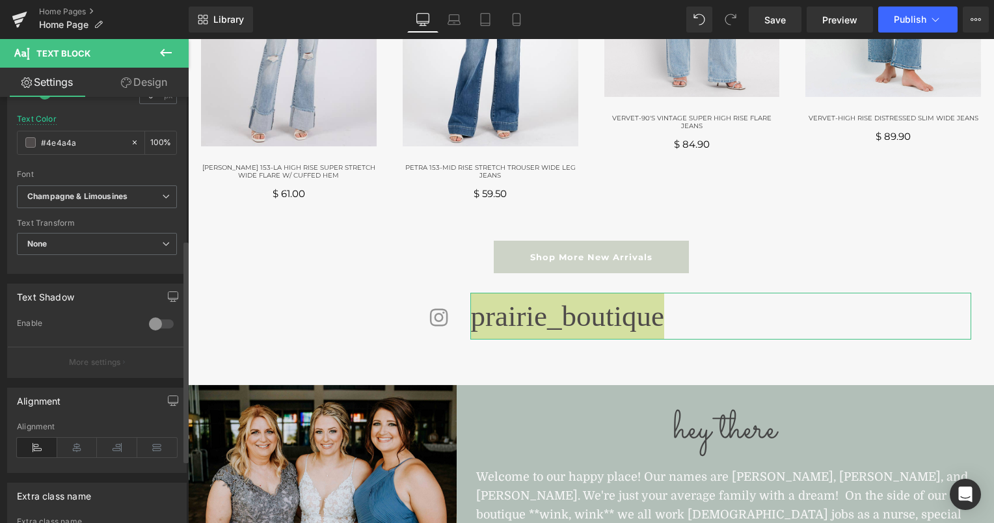
click at [148, 316] on div at bounding box center [161, 324] width 31 height 21
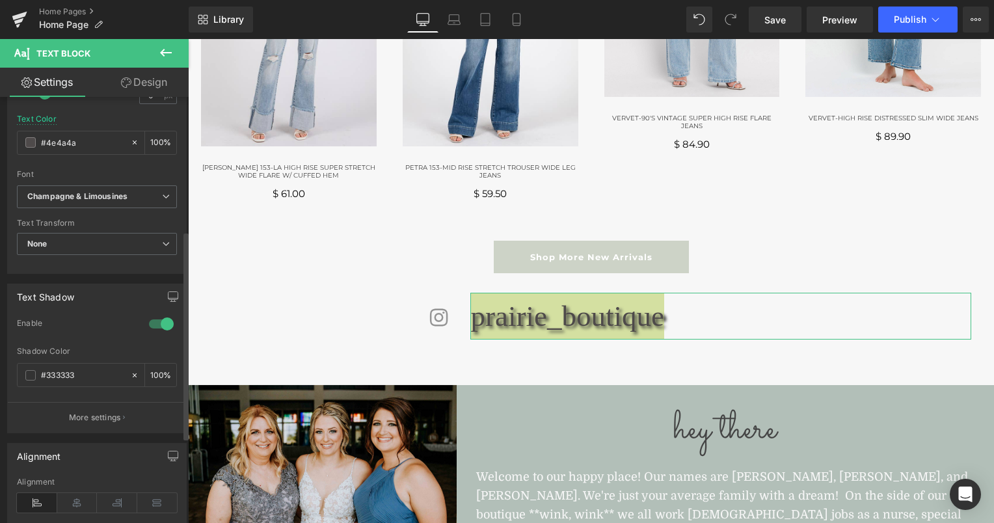
click at [162, 321] on div at bounding box center [161, 324] width 31 height 21
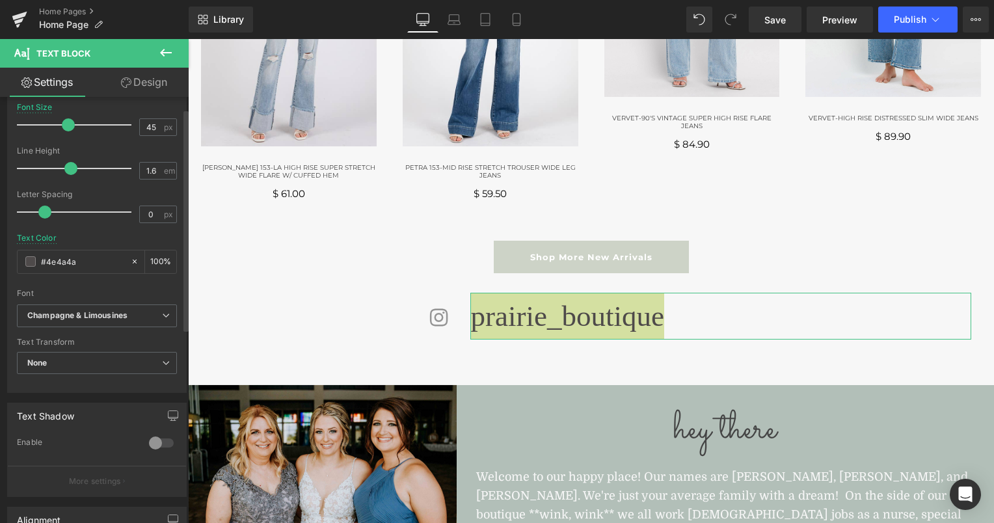
scroll to position [0, 0]
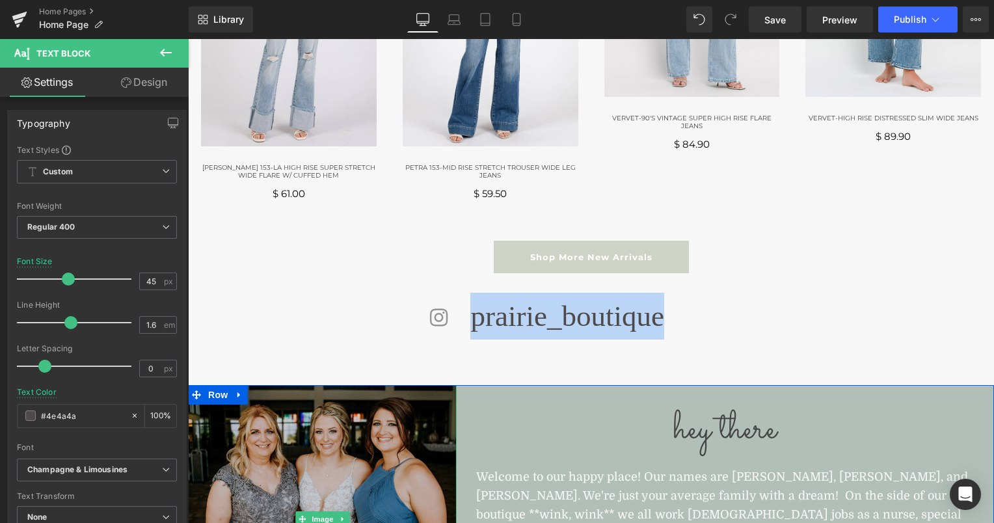
click at [290, 466] on img at bounding box center [322, 519] width 269 height 269
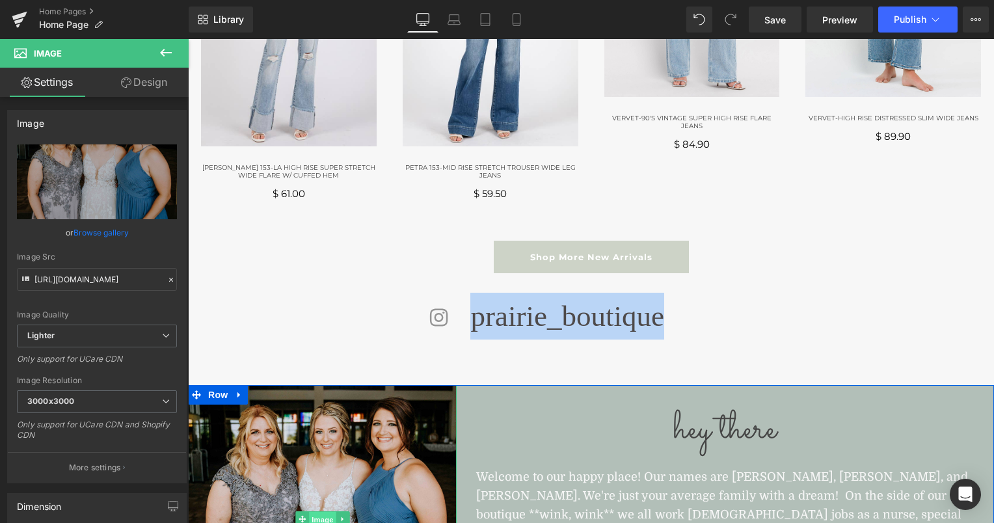
click at [320, 512] on span "Image" at bounding box center [322, 520] width 27 height 16
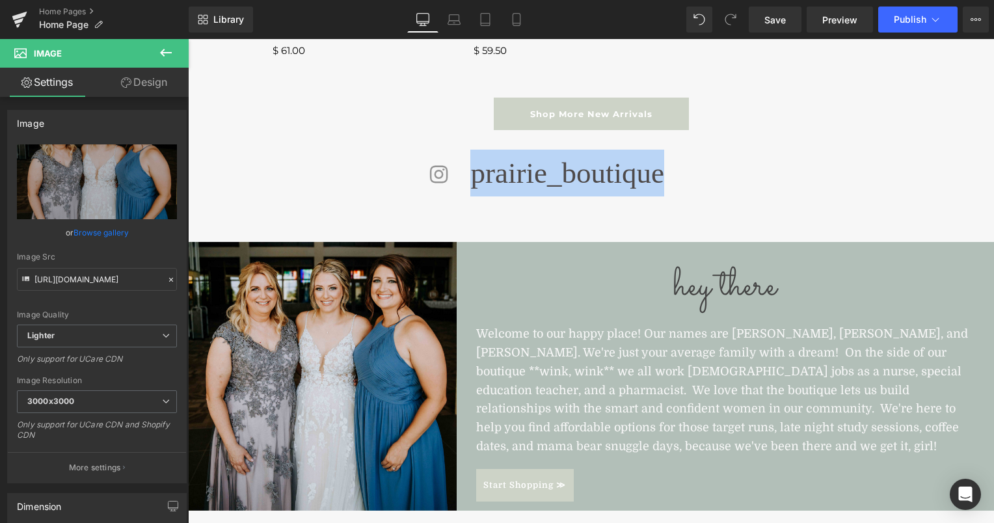
scroll to position [453, 0]
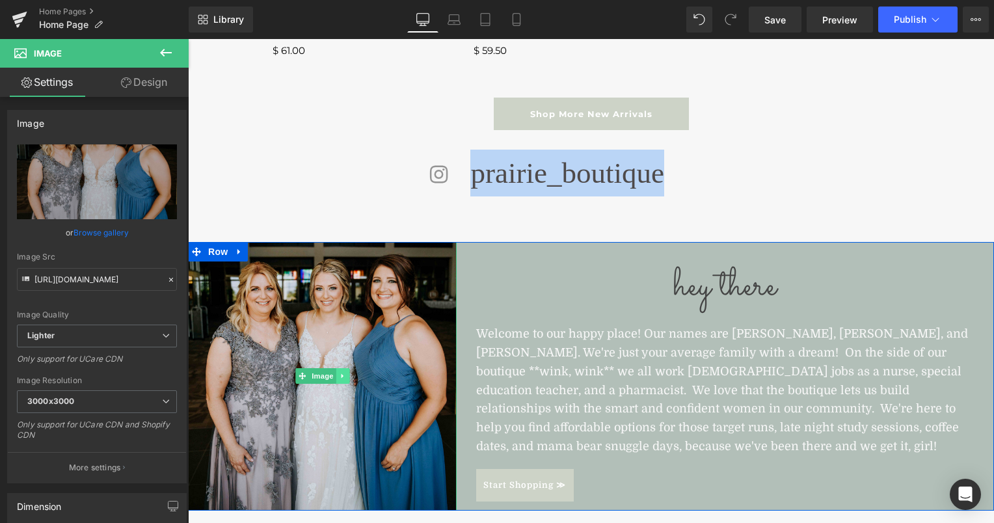
click at [341, 374] on icon at bounding box center [342, 376] width 2 height 5
click at [346, 373] on icon at bounding box center [349, 376] width 7 height 7
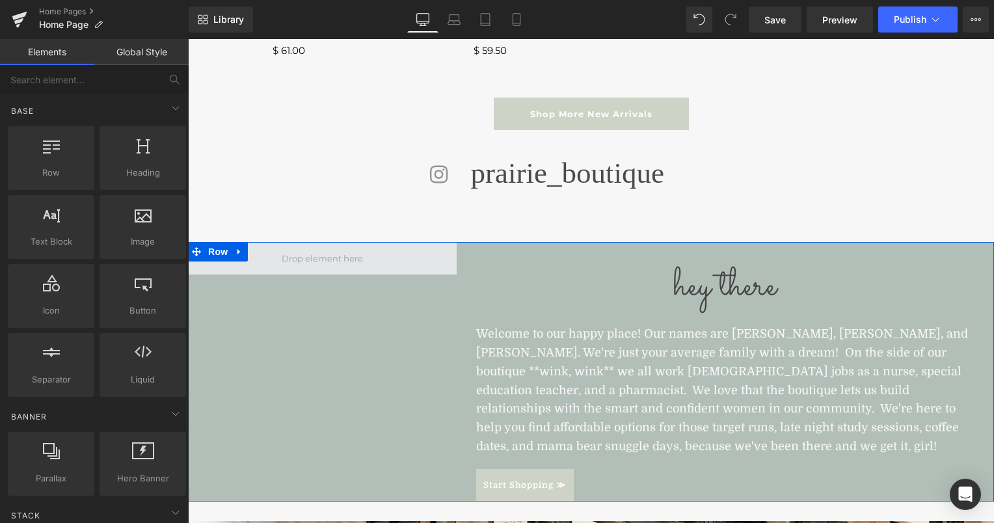
click at [296, 254] on span at bounding box center [322, 258] width 90 height 22
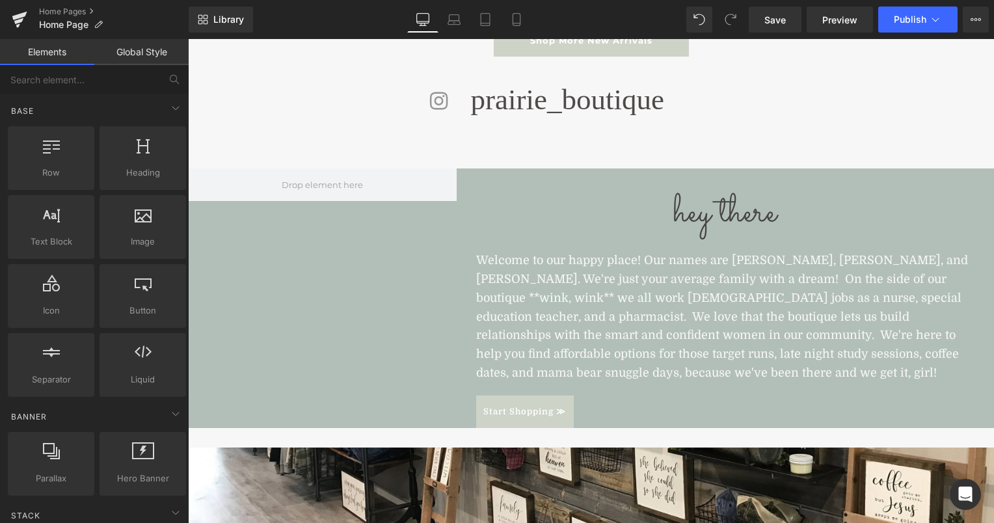
scroll to position [0, 0]
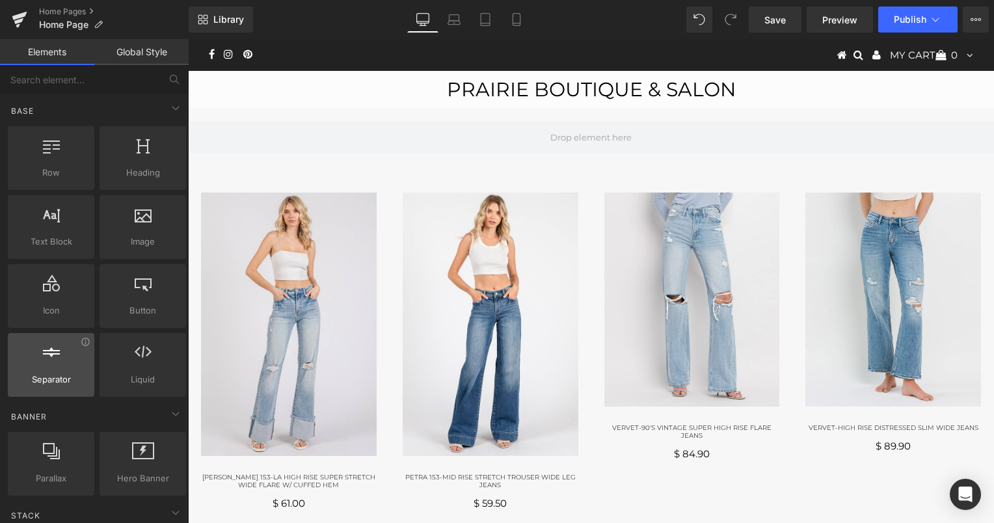
click at [55, 373] on span "Separator" at bounding box center [51, 380] width 79 height 14
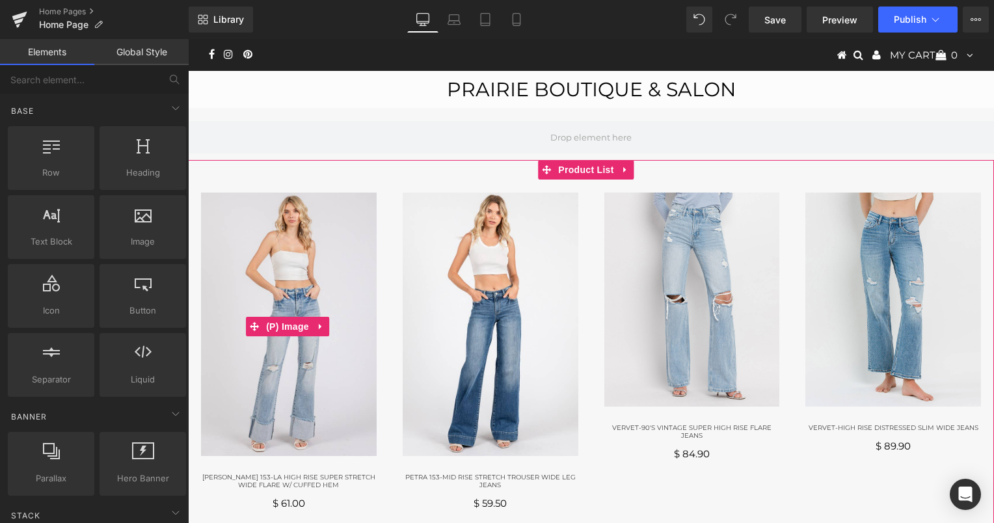
click at [303, 362] on img at bounding box center [289, 325] width 176 height 264
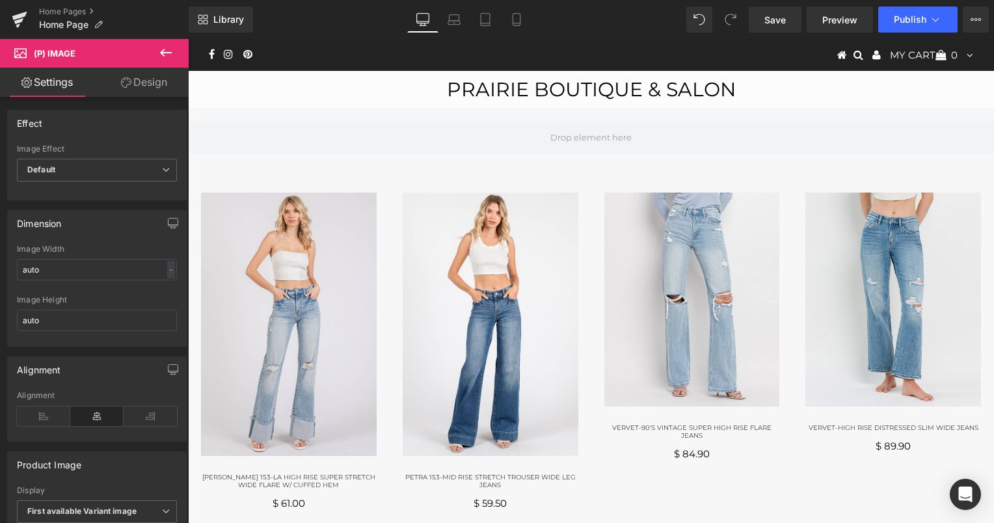
click at [158, 49] on icon at bounding box center [166, 53] width 16 height 16
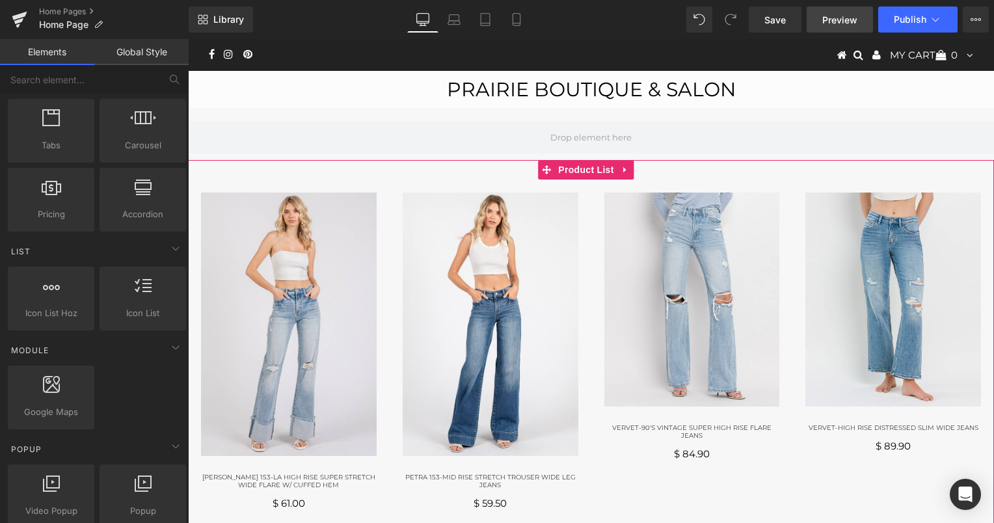
click at [838, 16] on span "Preview" at bounding box center [839, 20] width 35 height 14
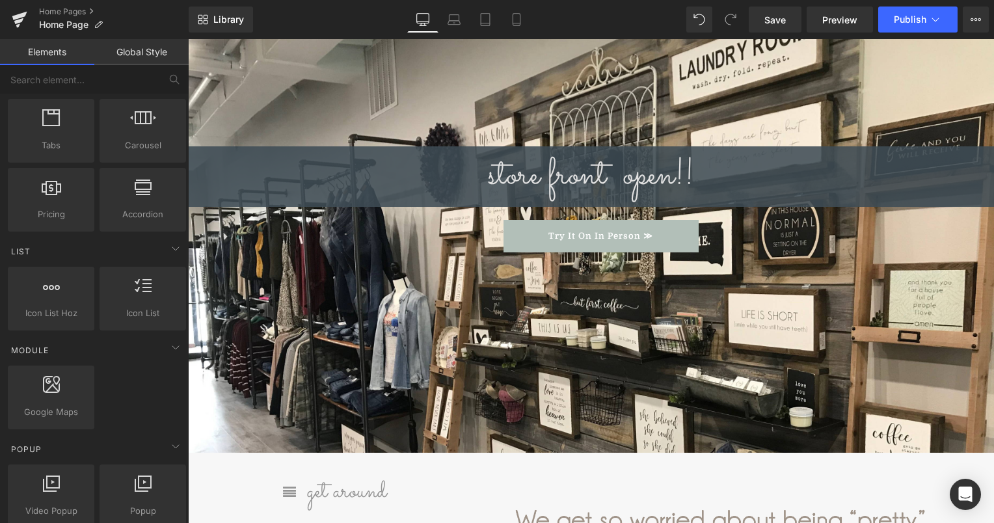
scroll to position [980, 0]
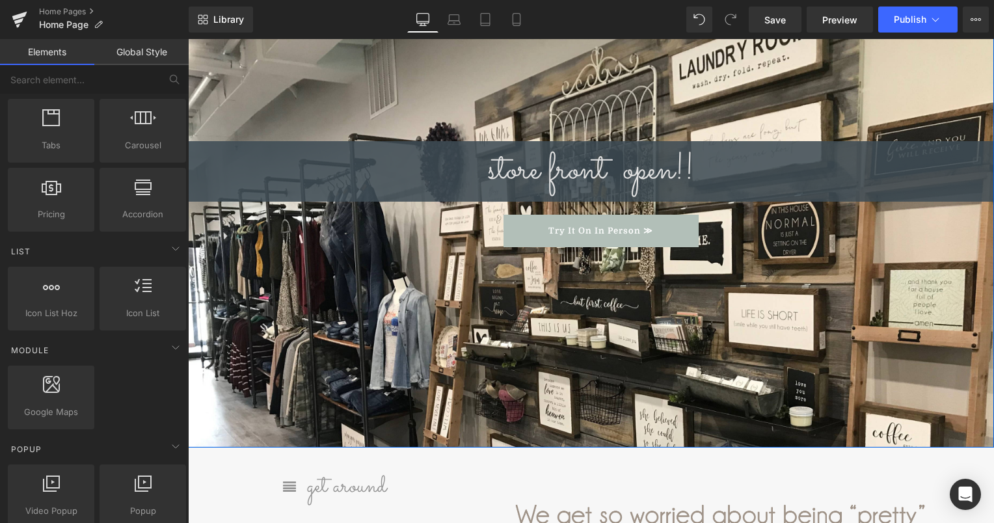
click at [610, 362] on div at bounding box center [591, 220] width 806 height 454
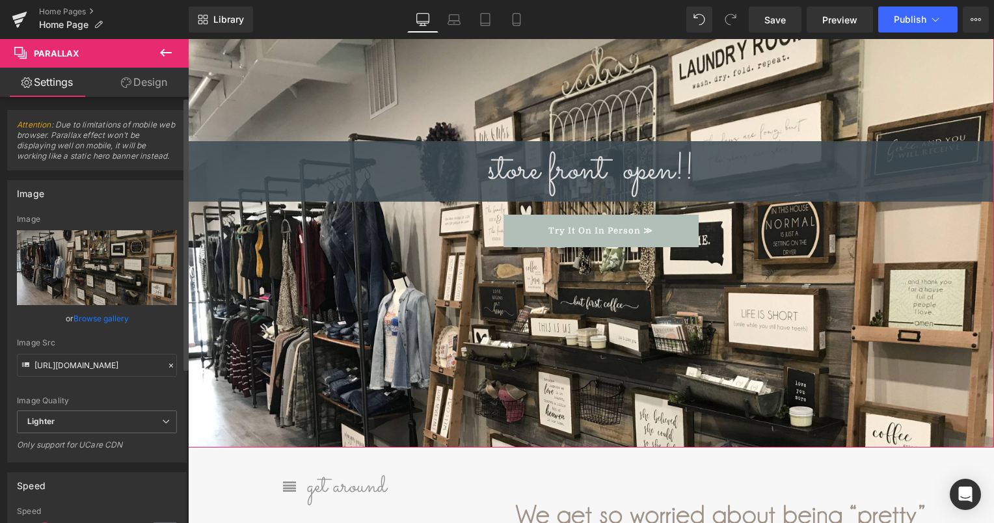
click at [104, 320] on link "Browse gallery" at bounding box center [101, 318] width 55 height 23
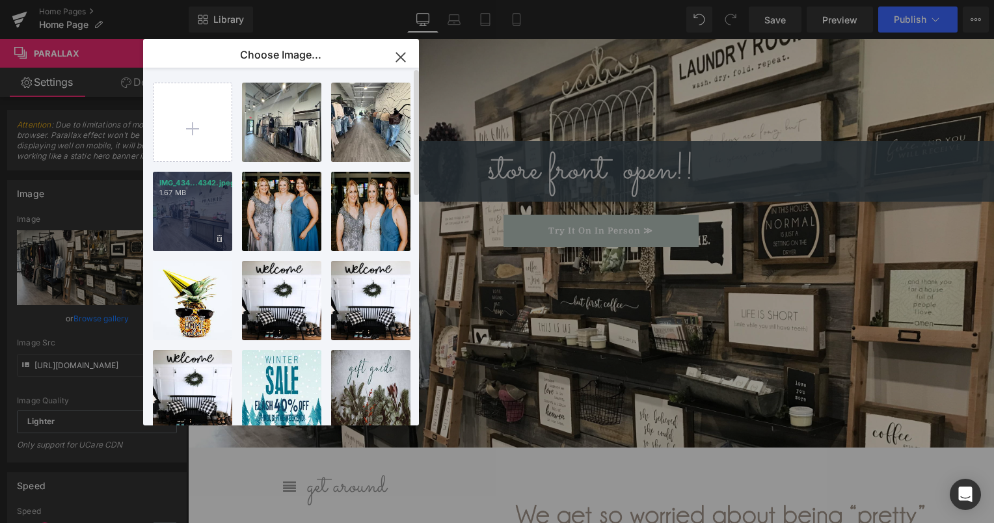
click at [195, 223] on div "IMG_434...4342.jpeg 1.67 MB" at bounding box center [192, 211] width 79 height 79
type input "[URL][DOMAIN_NAME]"
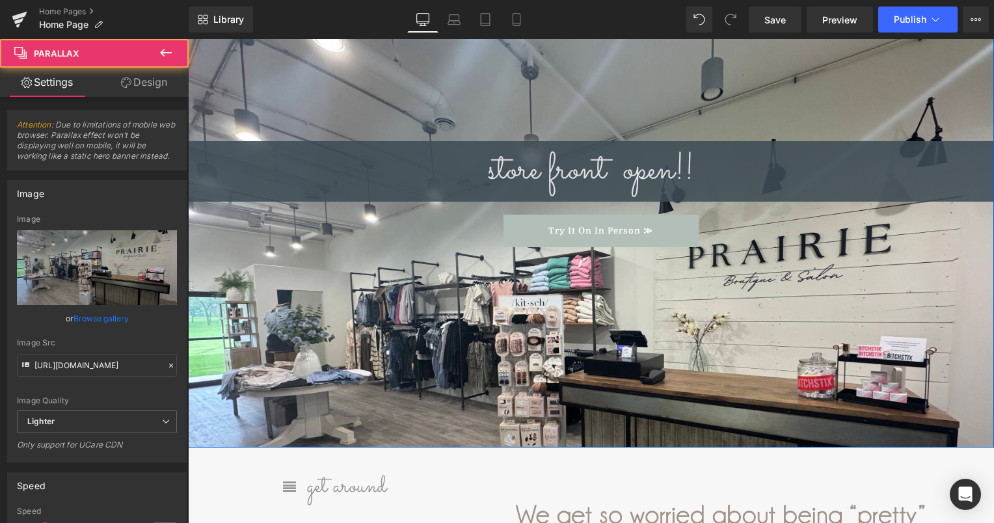
drag, startPoint x: 350, startPoint y: 312, endPoint x: 376, endPoint y: 301, distance: 28.3
click at [376, 301] on div at bounding box center [591, 220] width 806 height 454
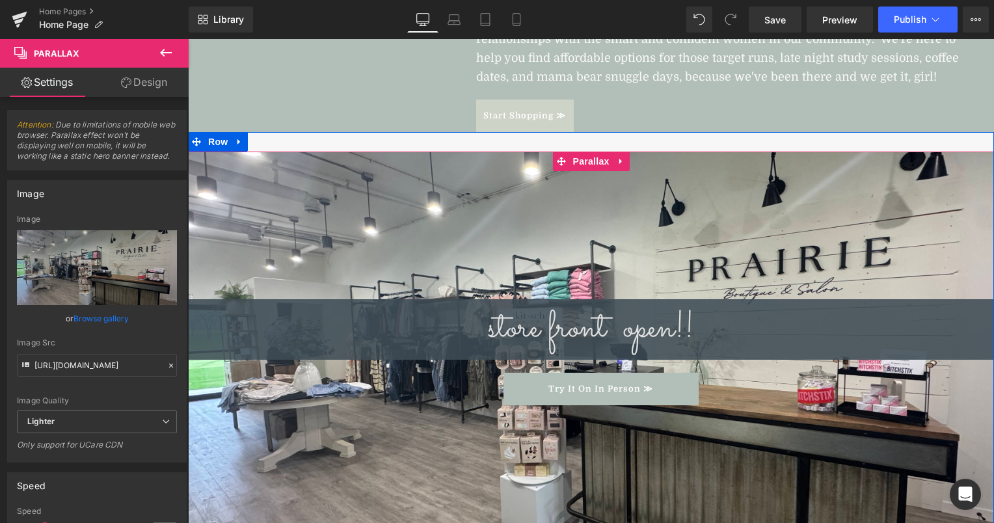
scroll to position [801, 0]
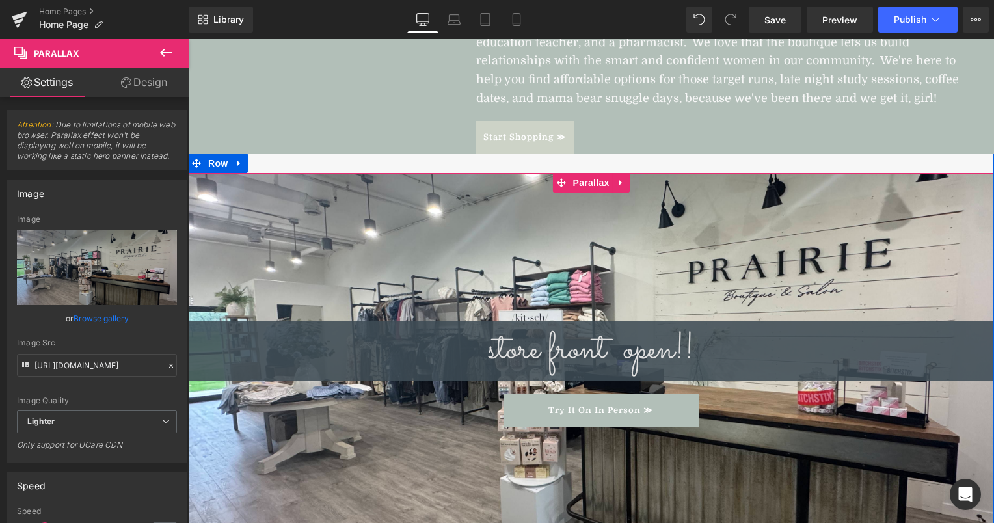
click at [361, 254] on div at bounding box center [591, 400] width 806 height 454
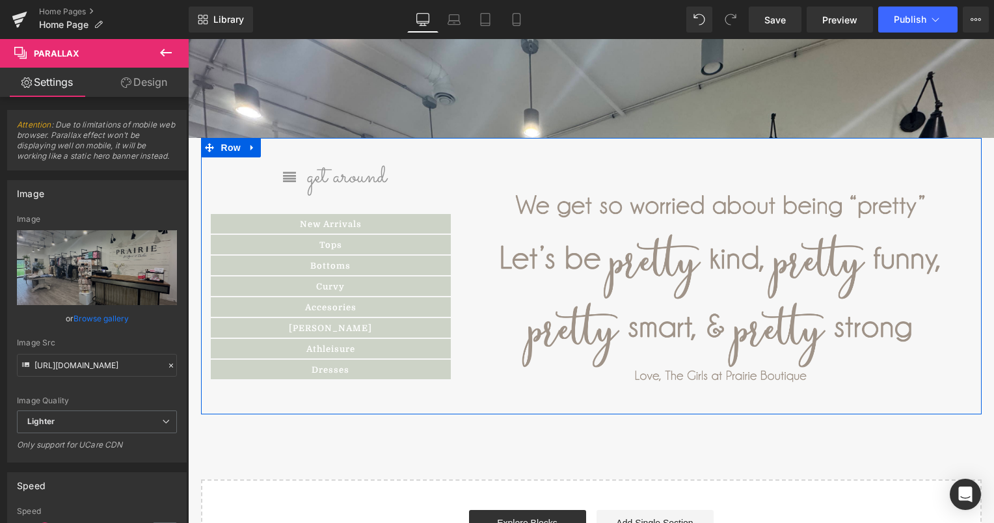
scroll to position [1290, 0]
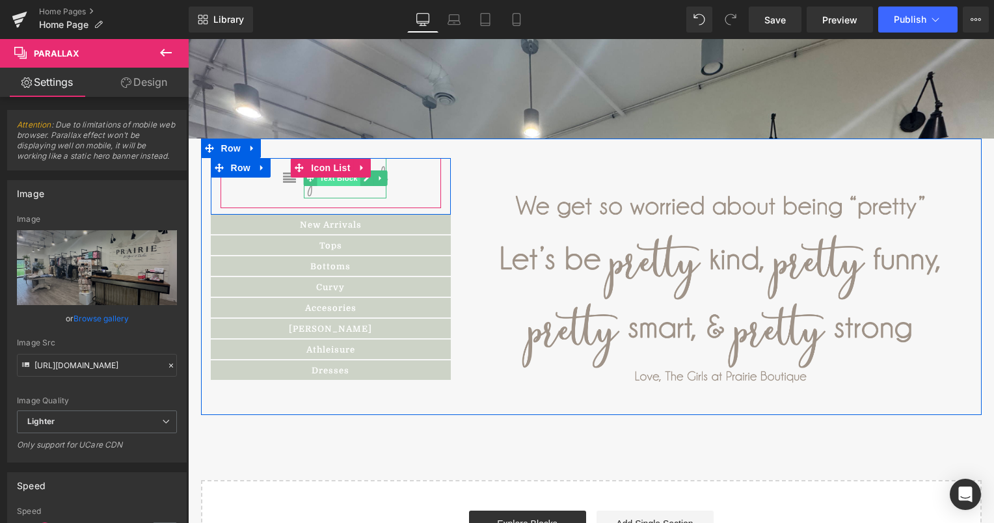
click at [324, 177] on span "Text Block" at bounding box center [339, 178] width 43 height 16
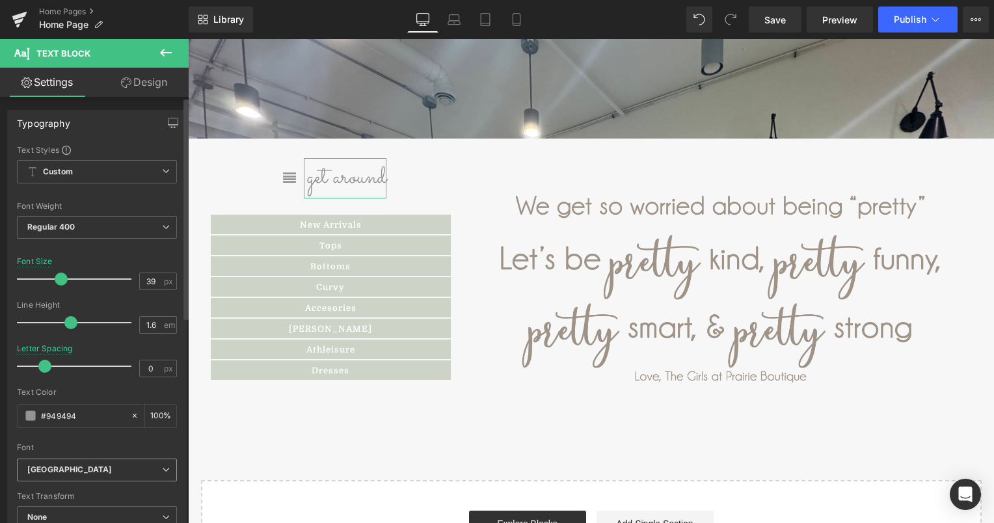
click at [95, 470] on b "[GEOGRAPHIC_DATA]" at bounding box center [94, 470] width 135 height 11
click at [169, 440] on div at bounding box center [97, 439] width 160 height 8
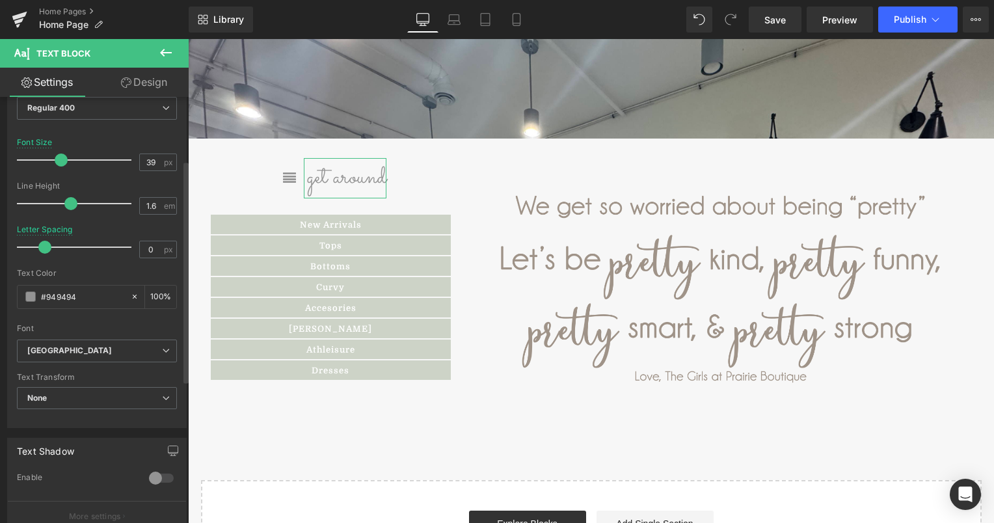
scroll to position [121, 0]
click at [163, 345] on icon at bounding box center [166, 349] width 8 height 8
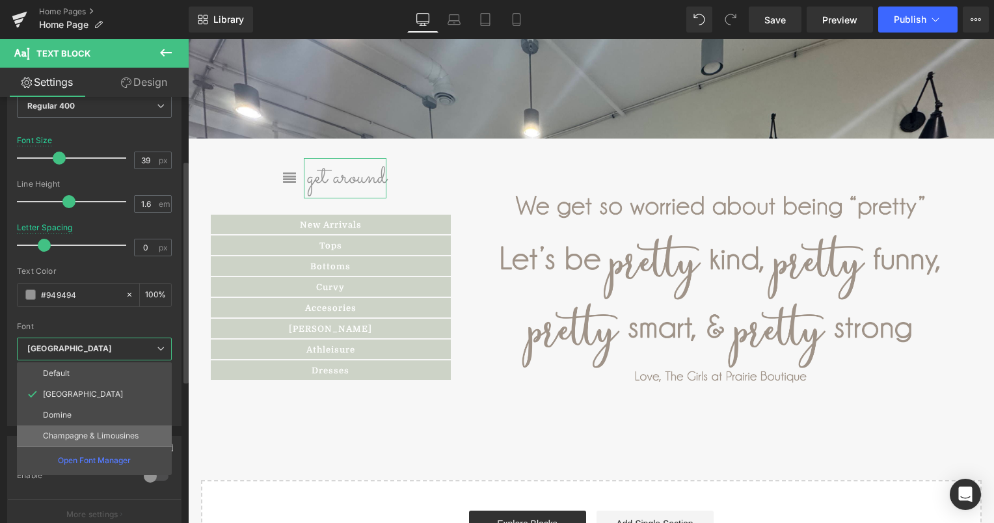
click at [115, 431] on p "Champagne & Limousines" at bounding box center [91, 435] width 96 height 9
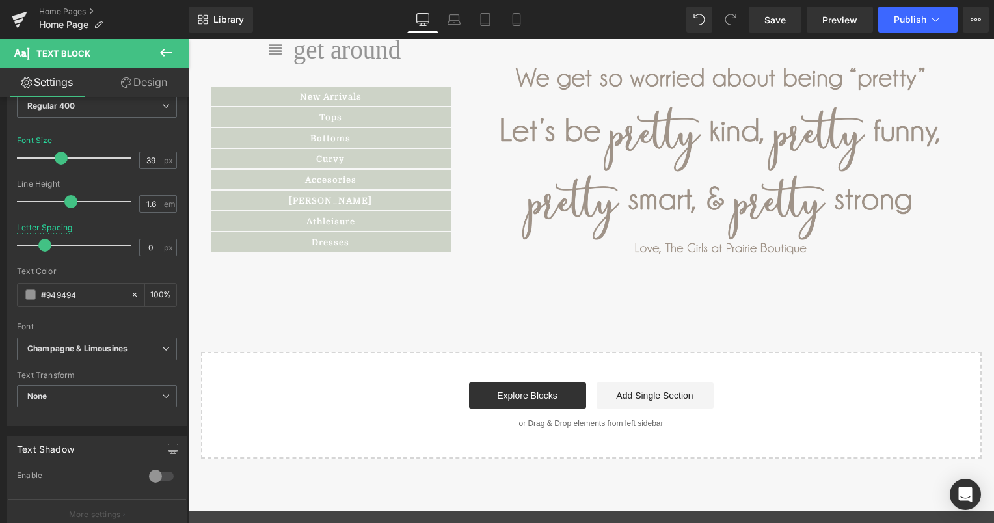
scroll to position [1381, 0]
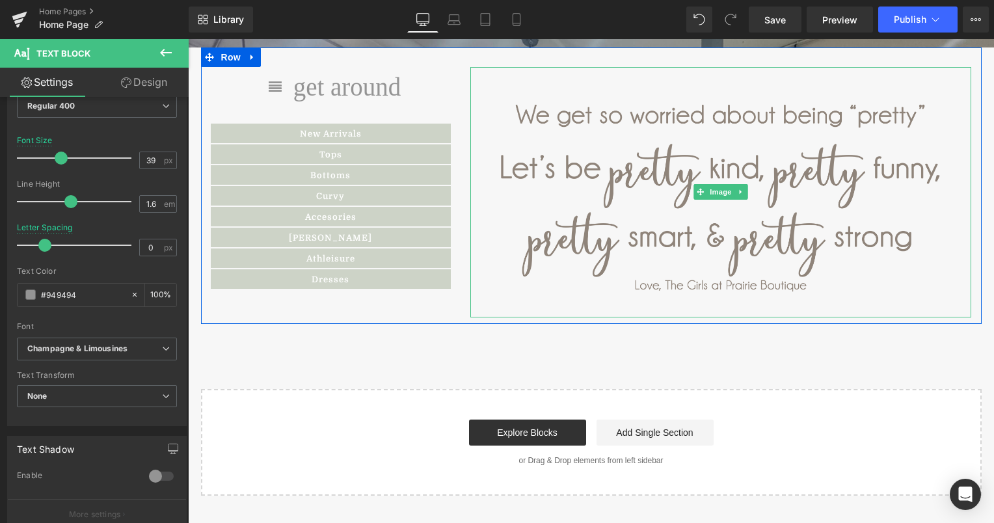
click at [619, 269] on img at bounding box center [720, 192] width 501 height 250
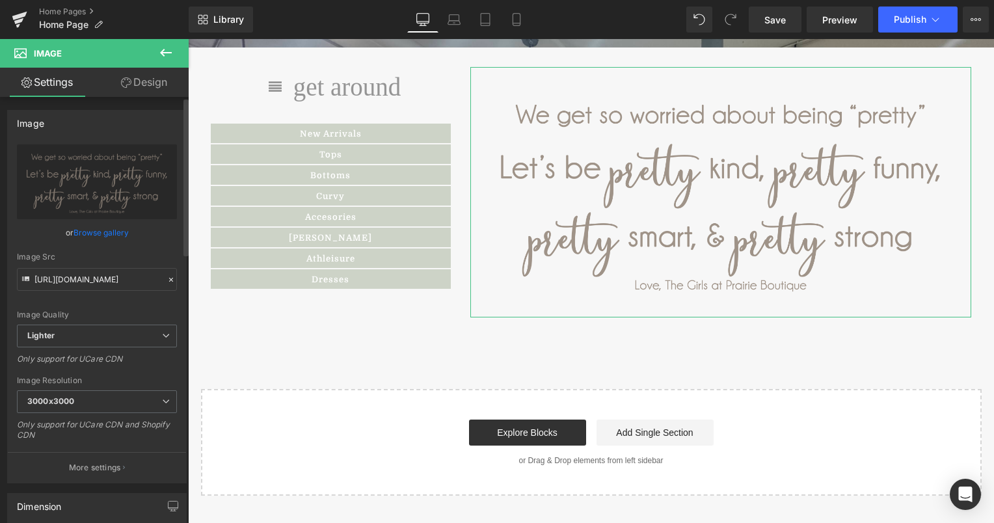
click at [100, 231] on link "Browse gallery" at bounding box center [101, 232] width 55 height 23
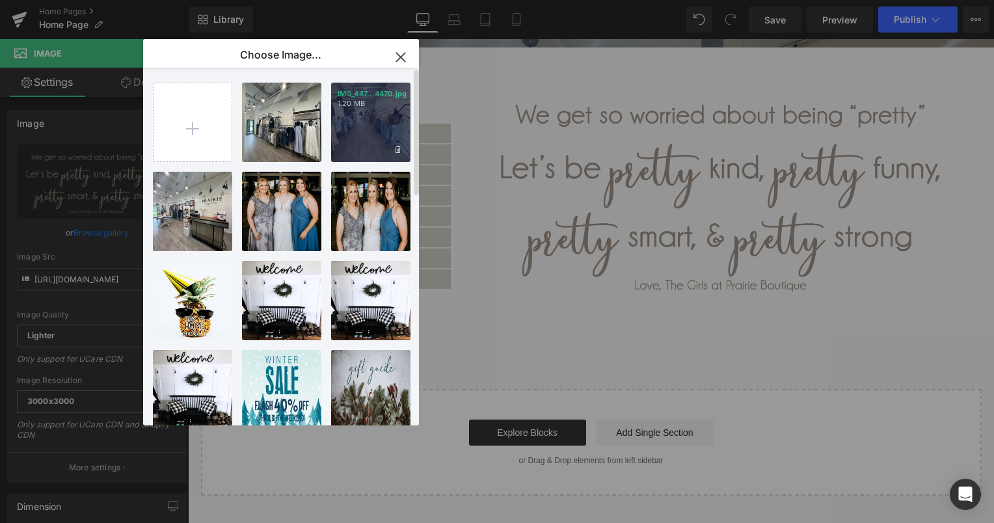
click at [386, 131] on div "IMG_447...4470.jpg 1.20 MB" at bounding box center [370, 122] width 79 height 79
type input "[URL][DOMAIN_NAME]"
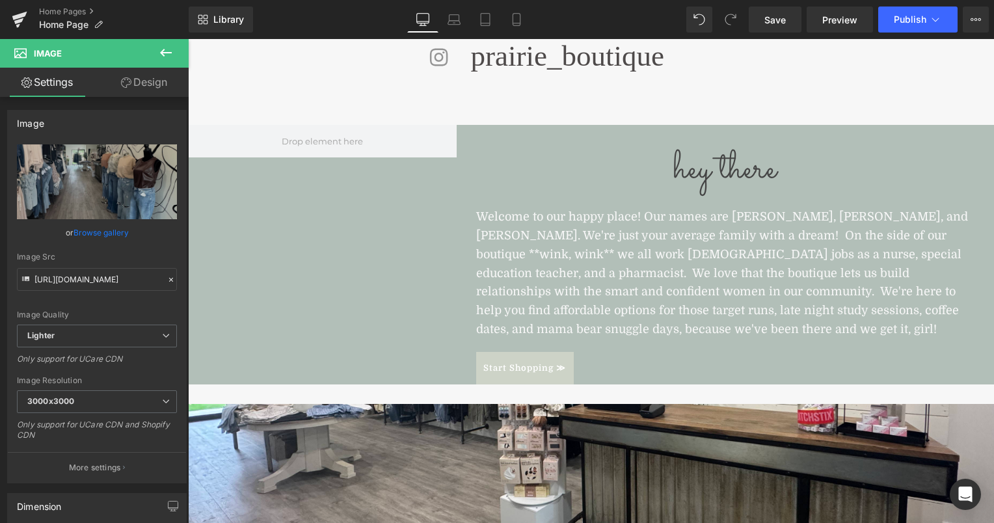
scroll to position [570, 0]
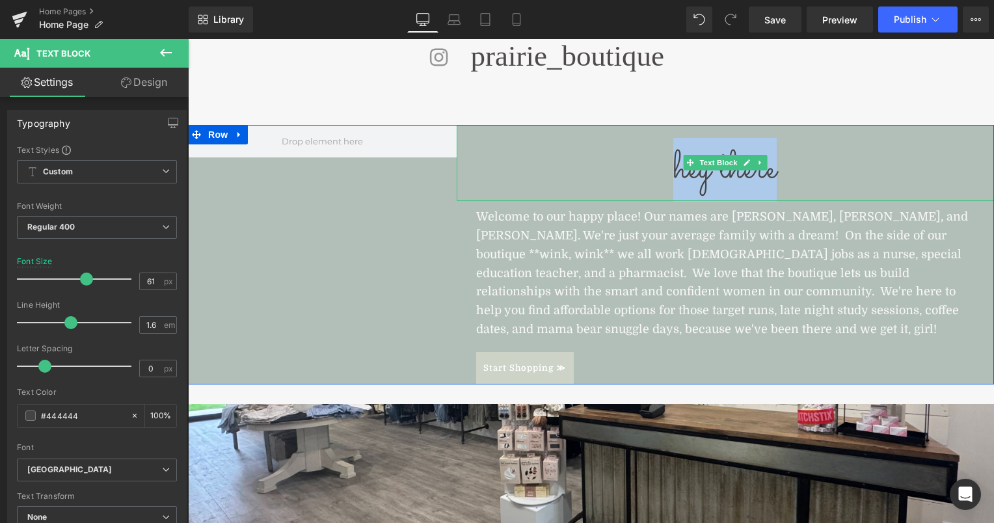
drag, startPoint x: 785, startPoint y: 165, endPoint x: 668, endPoint y: 162, distance: 117.2
click at [668, 162] on p "hey there" at bounding box center [725, 170] width 537 height 64
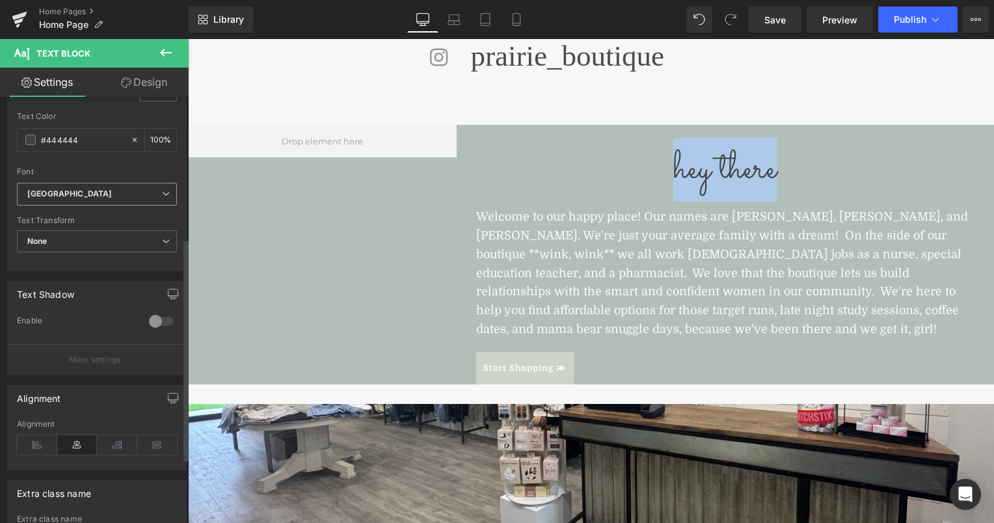
scroll to position [278, 0]
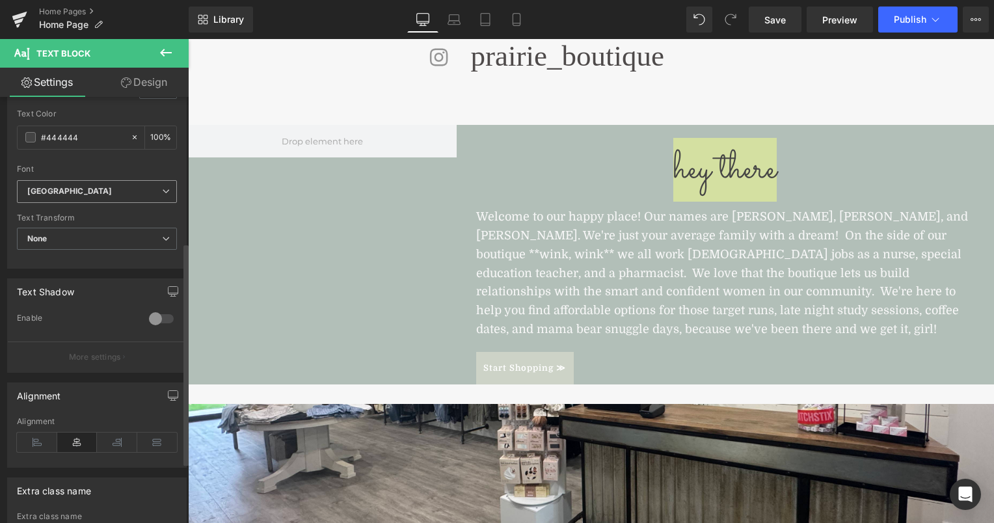
click at [140, 194] on b "[GEOGRAPHIC_DATA]" at bounding box center [94, 191] width 135 height 11
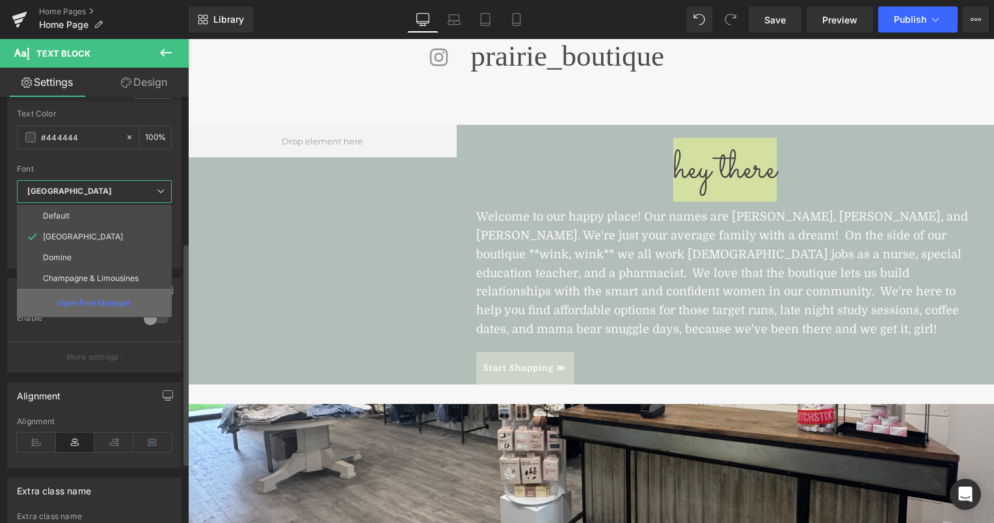
click at [107, 297] on p "Open Font Manager" at bounding box center [94, 303] width 73 height 12
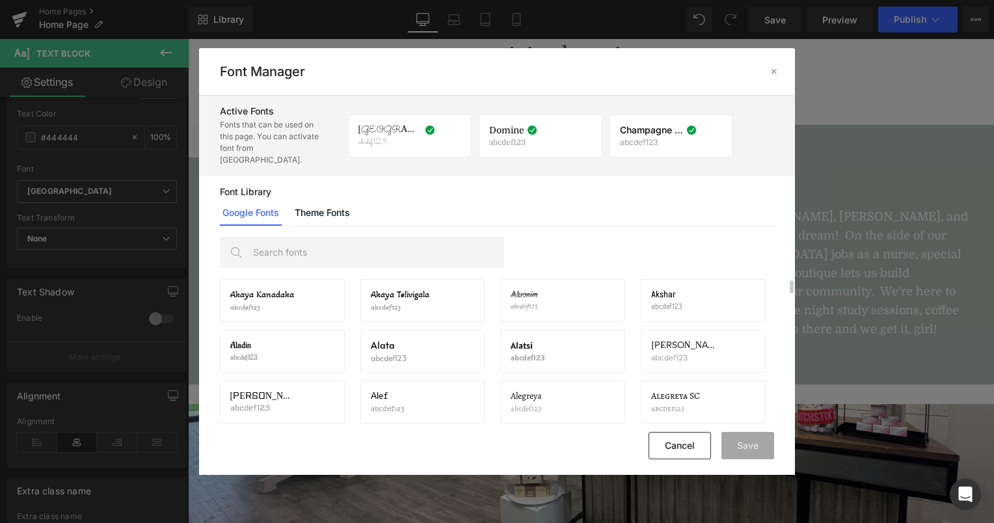
scroll to position [255, 0]
click at [344, 201] on link "Theme Fonts" at bounding box center [322, 213] width 61 height 26
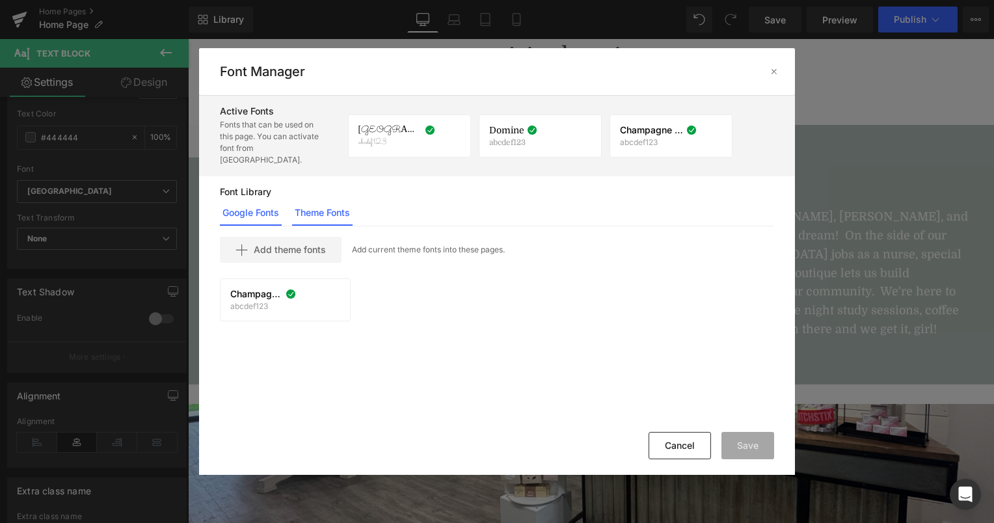
click at [244, 206] on link "Google Fonts" at bounding box center [251, 213] width 62 height 26
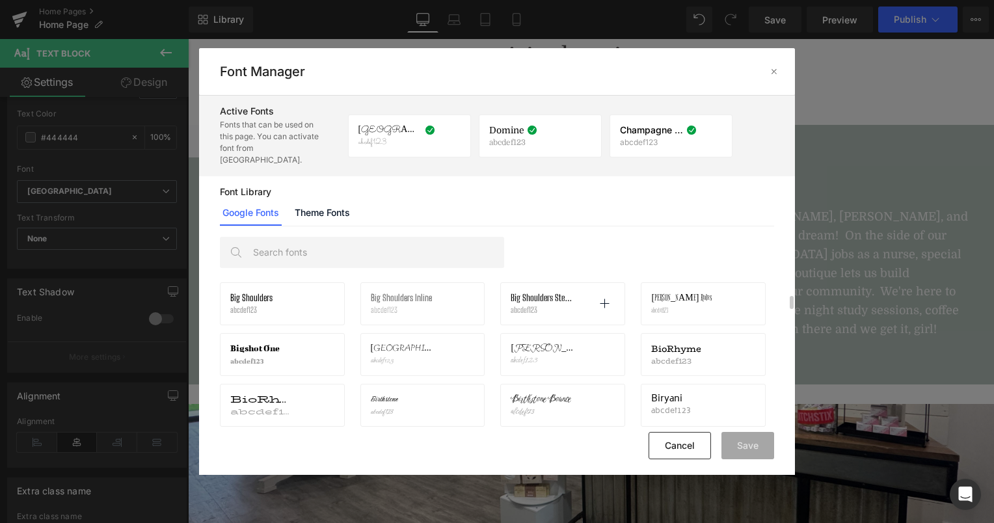
scroll to position [2488, 0]
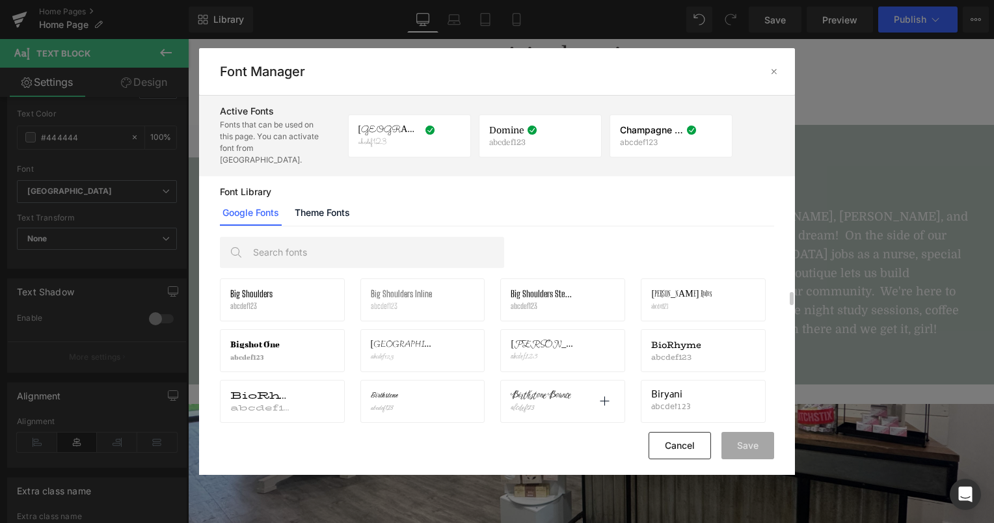
click at [567, 390] on span "Birthstone Bounce" at bounding box center [541, 395] width 61 height 10
click at [546, 390] on span "Birthstone Bounce" at bounding box center [541, 395] width 61 height 10
click at [607, 396] on icon at bounding box center [604, 401] width 10 height 10
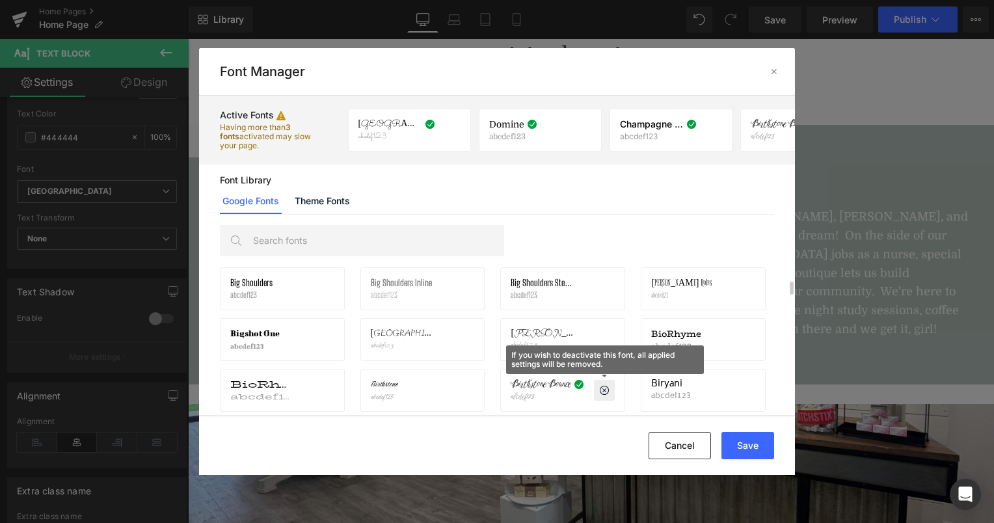
scroll to position [2506, 0]
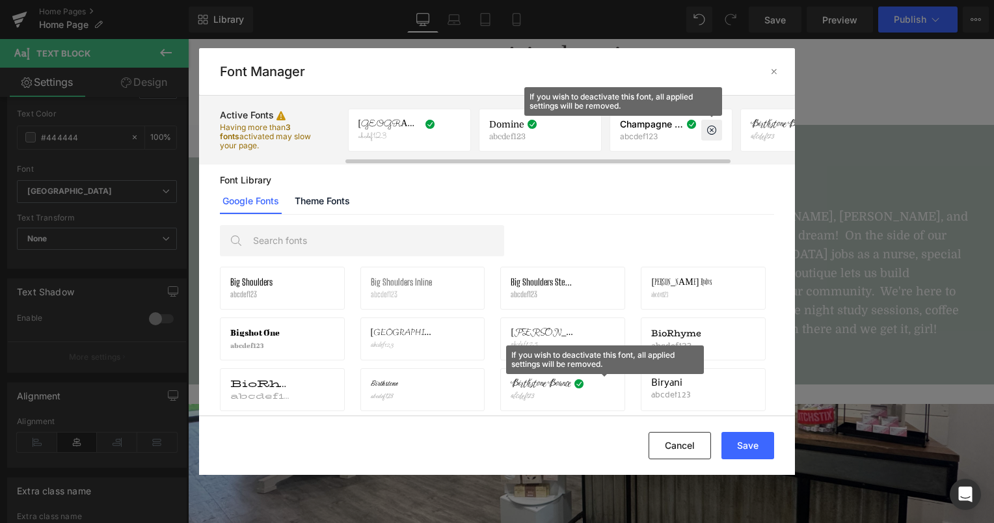
click at [710, 131] on icon at bounding box center [712, 130] width 10 height 10
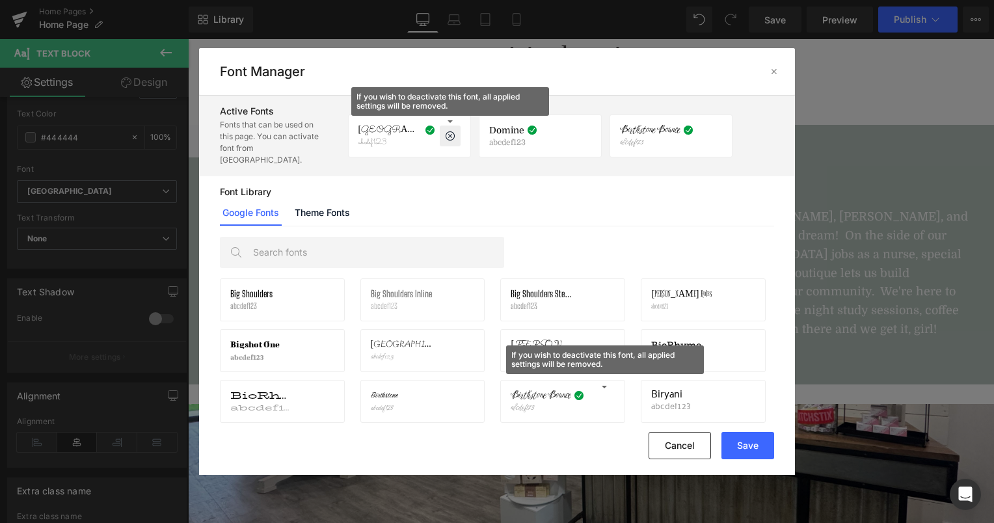
click at [451, 131] on icon at bounding box center [450, 136] width 10 height 10
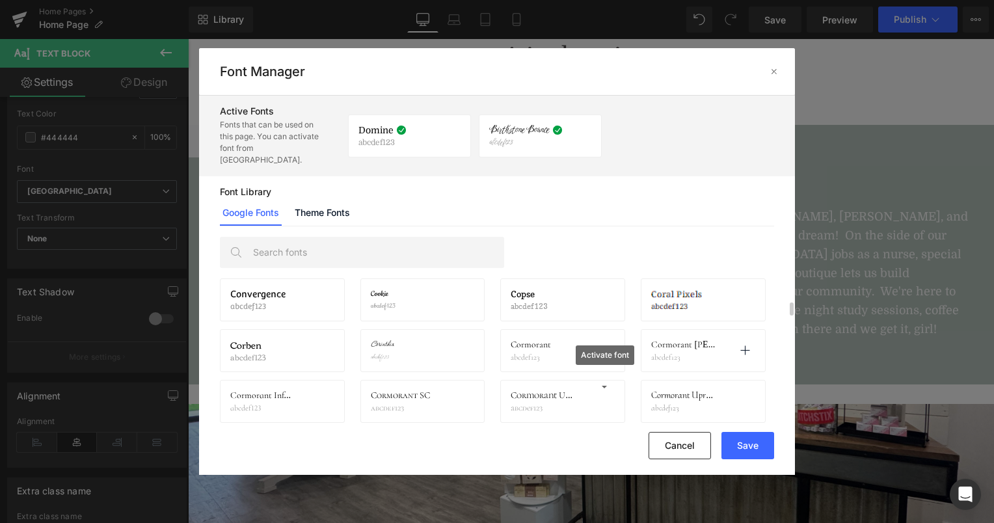
scroll to position [4297, 0]
click at [658, 353] on p "abcdef123" at bounding box center [683, 357] width 64 height 9
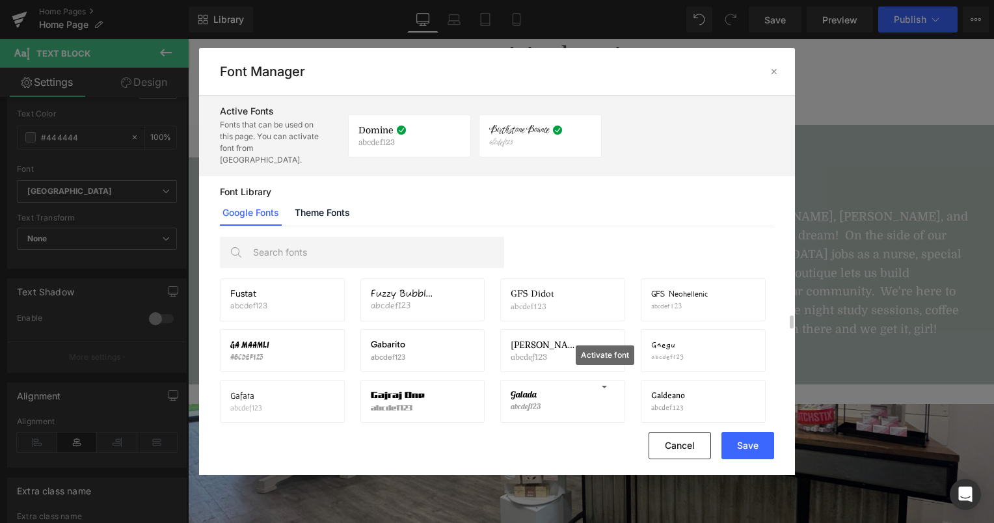
scroll to position [6528, 0]
click at [757, 441] on button "Save" at bounding box center [748, 445] width 53 height 27
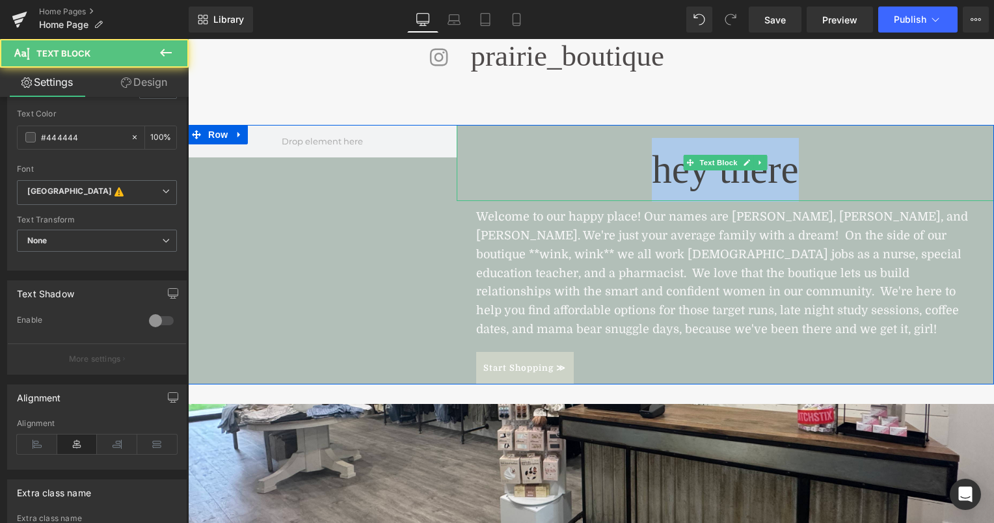
click at [746, 183] on p "hey there" at bounding box center [725, 170] width 537 height 64
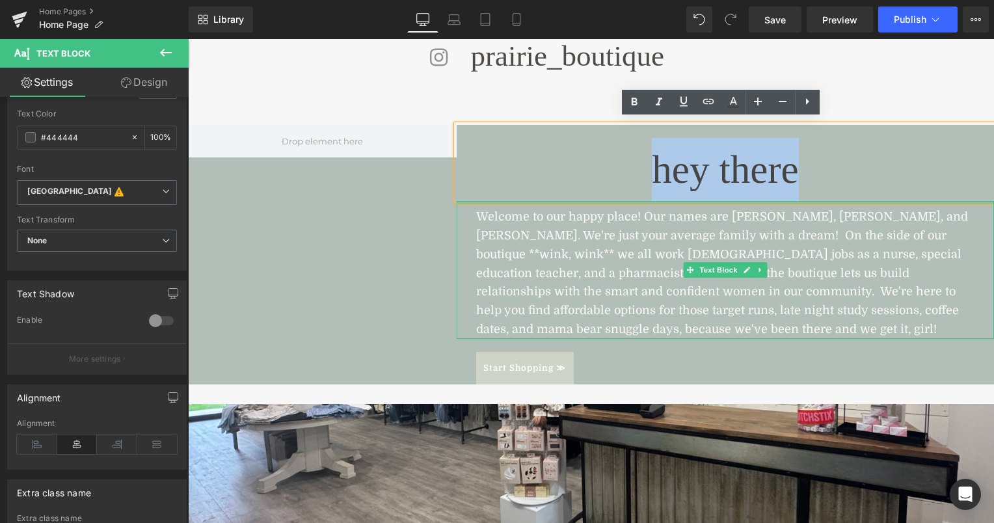
drag, startPoint x: 771, startPoint y: 184, endPoint x: 671, endPoint y: 196, distance: 101.0
click at [671, 196] on div "hey there Text Block Welcome to our happy place! Our names are [PERSON_NAME], […" at bounding box center [725, 255] width 537 height 260
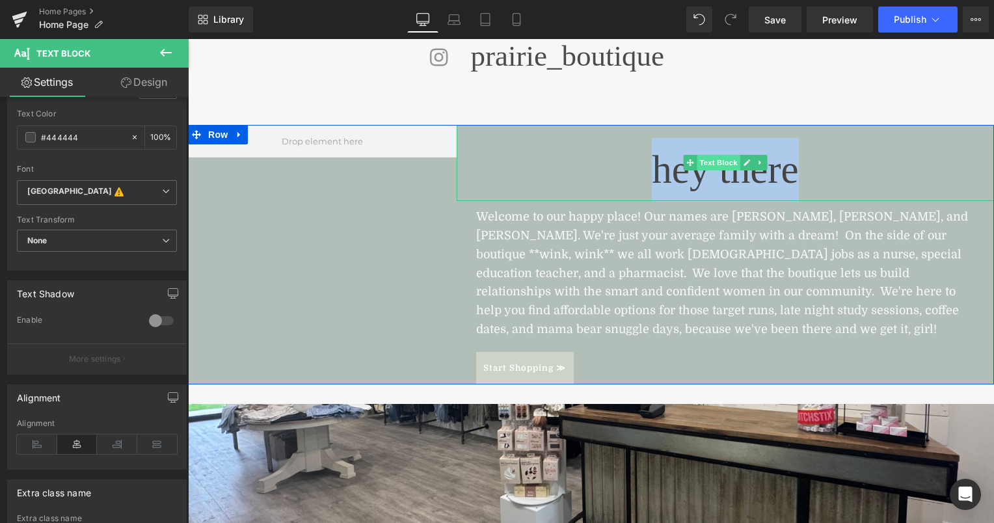
click at [717, 155] on span "Text Block" at bounding box center [718, 163] width 43 height 16
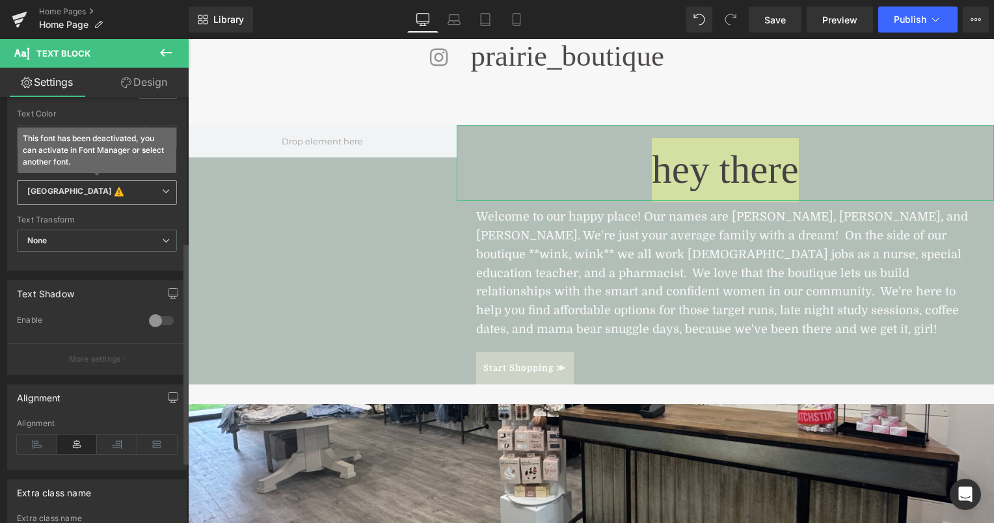
click at [113, 191] on b "[GEOGRAPHIC_DATA] This font has been deactivated, you can activate in Font Mana…" at bounding box center [94, 192] width 135 height 13
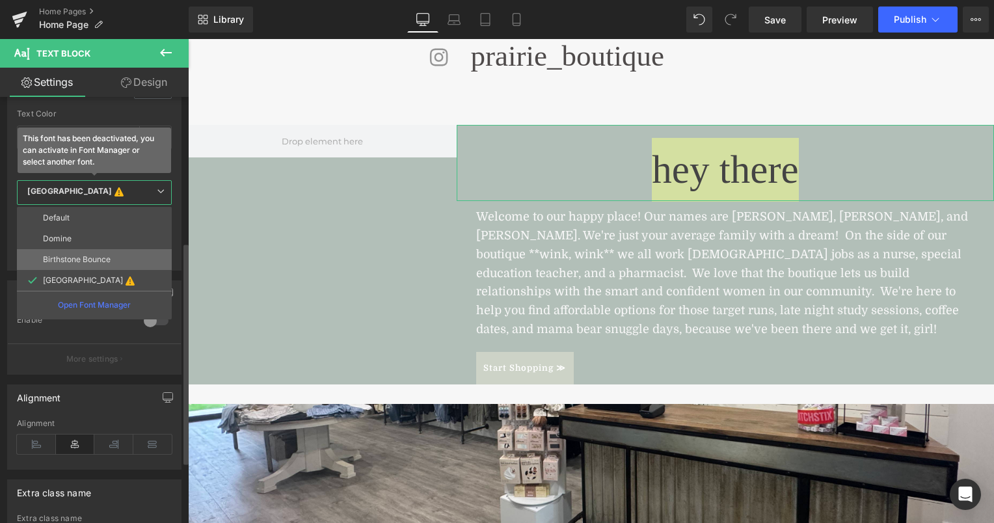
click at [107, 255] on p "Birthstone Bounce" at bounding box center [77, 259] width 68 height 9
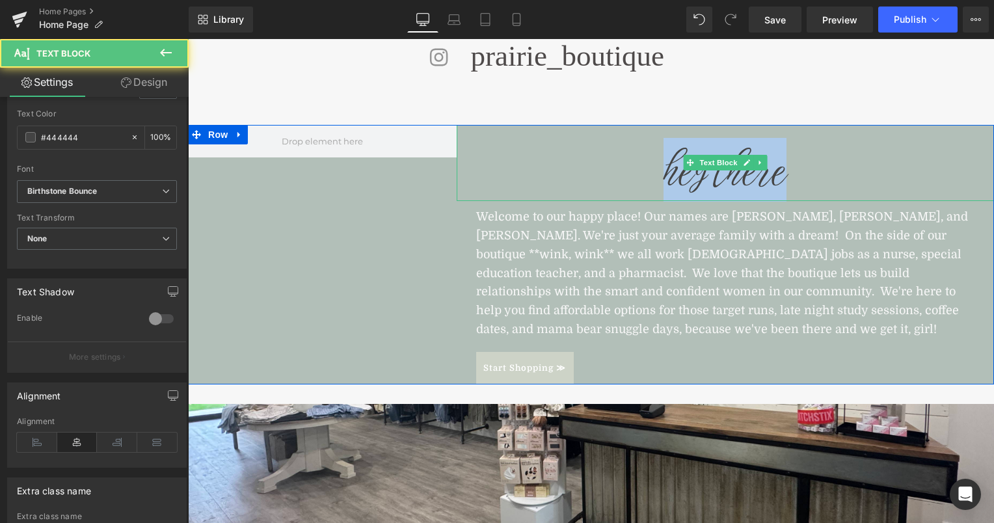
click at [781, 178] on p "hey there" at bounding box center [725, 170] width 537 height 64
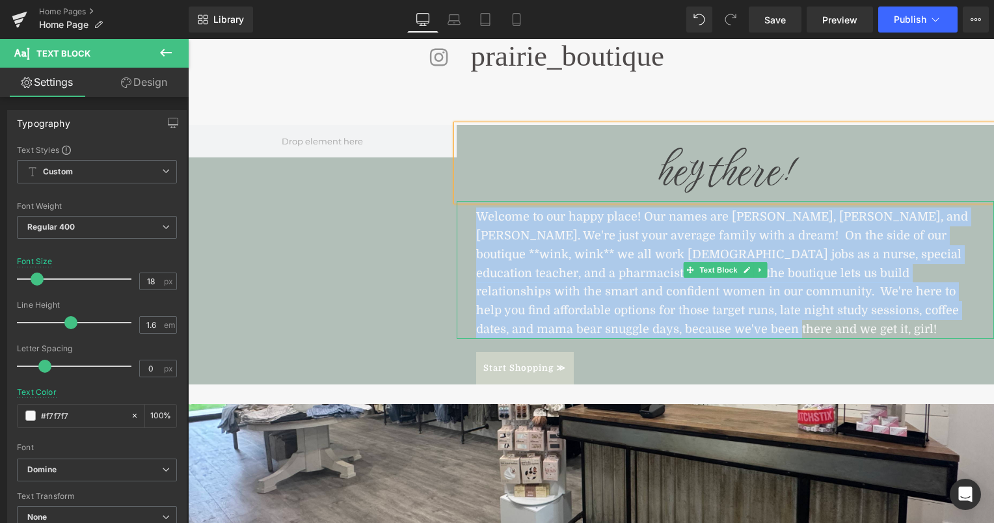
drag, startPoint x: 573, startPoint y: 325, endPoint x: 463, endPoint y: 214, distance: 156.0
click at [463, 214] on div "Welcome to our happy place! Our names are [PERSON_NAME], [PERSON_NAME], and [PE…" at bounding box center [725, 270] width 537 height 138
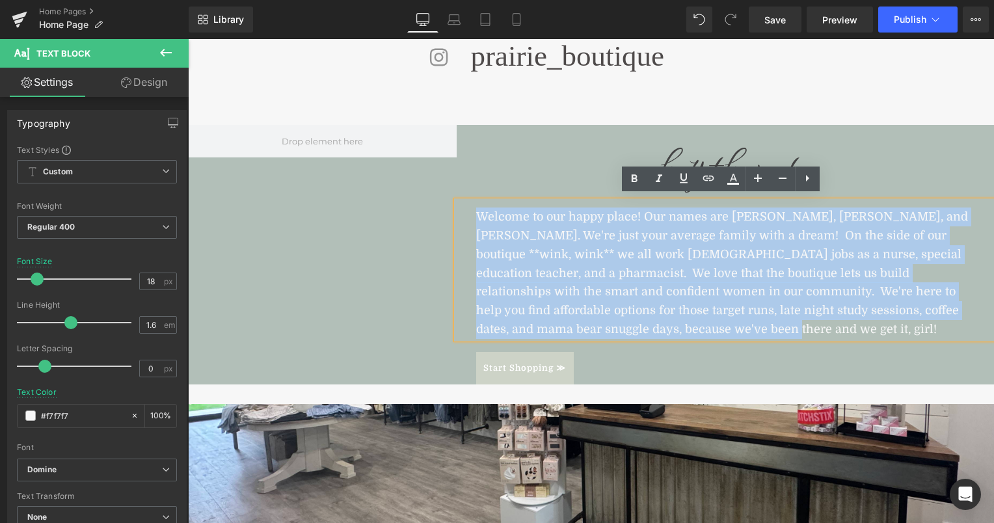
click at [648, 344] on div "hey there! Text Block Welcome to our happy place! Our names are [PERSON_NAME], …" at bounding box center [725, 255] width 537 height 260
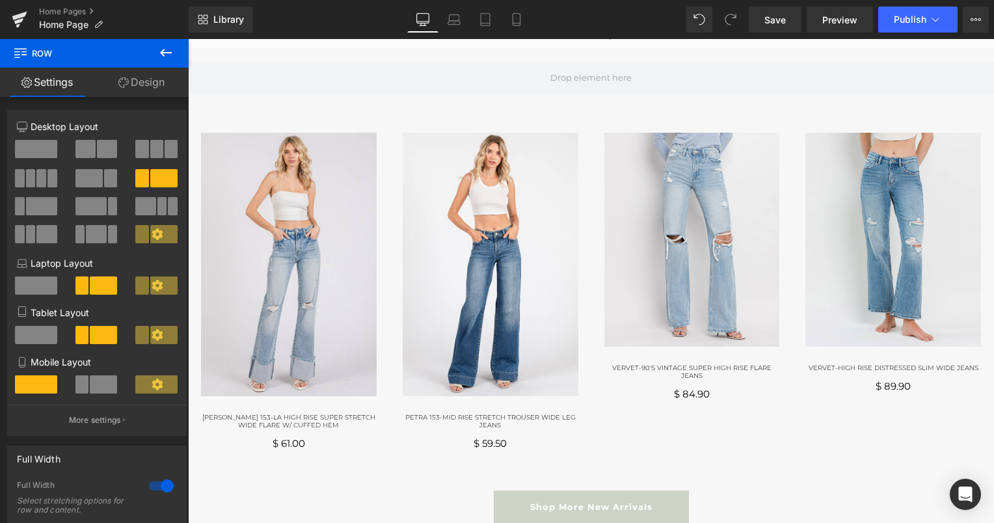
scroll to position [0, 0]
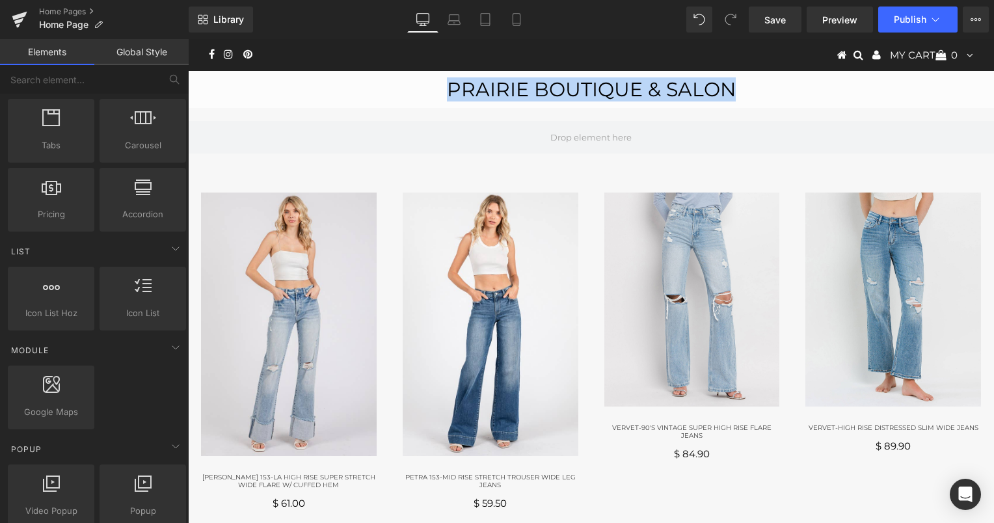
drag, startPoint x: 734, startPoint y: 86, endPoint x: 422, endPoint y: 83, distance: 311.7
click at [422, 83] on div "Prairie Boutique & Salon" at bounding box center [591, 89] width 764 height 24
click at [319, 79] on div "Prairie Boutique & Salon" at bounding box center [591, 89] width 764 height 24
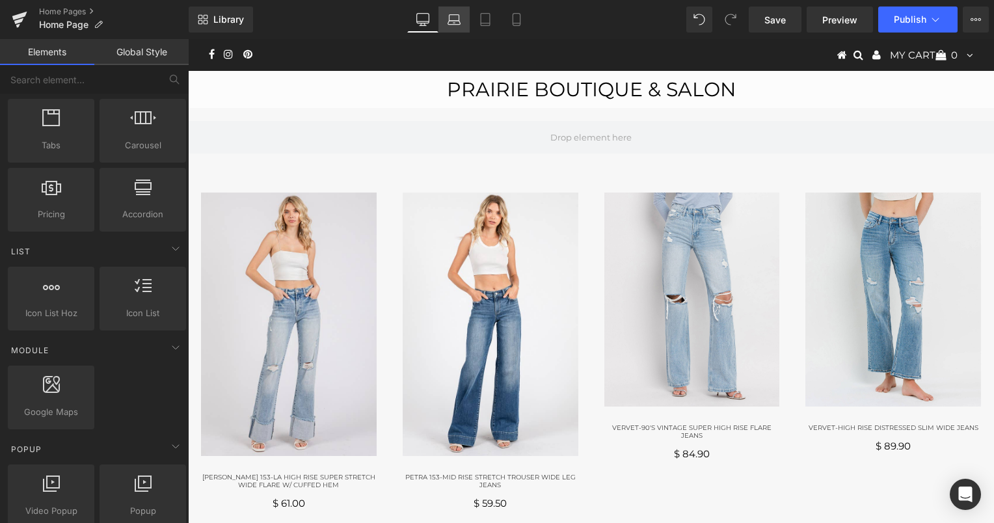
click at [450, 26] on link "Laptop" at bounding box center [454, 20] width 31 height 26
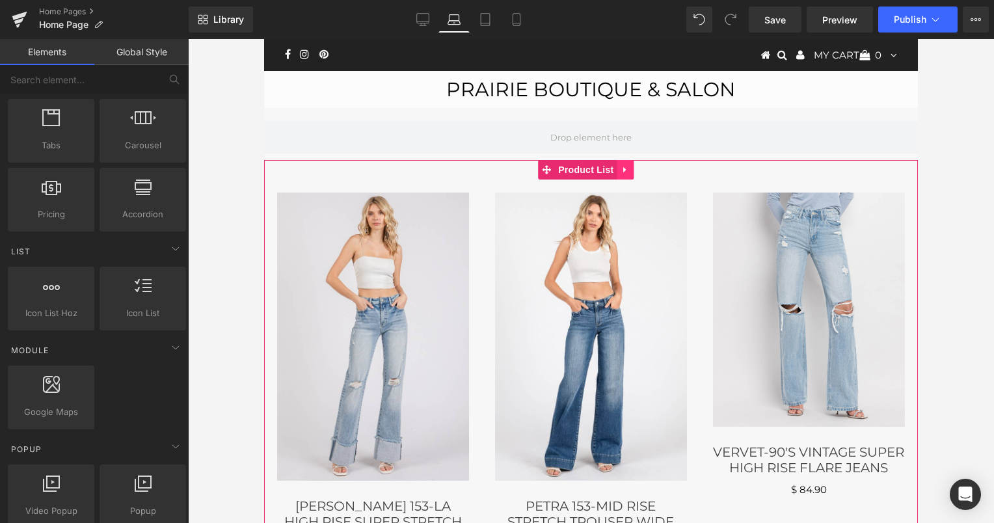
click at [623, 170] on icon at bounding box center [624, 170] width 3 height 6
click at [601, 167] on icon at bounding box center [599, 169] width 9 height 9
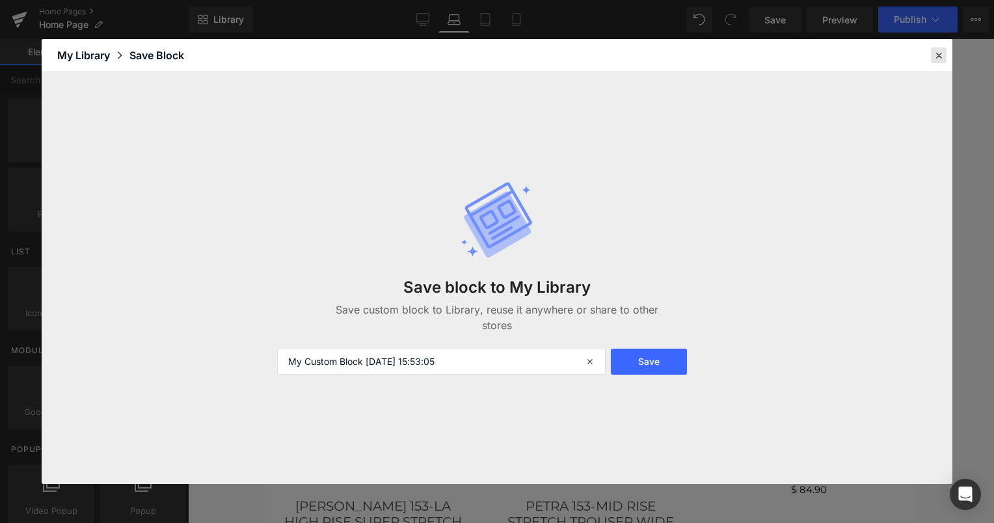
click at [939, 51] on icon at bounding box center [939, 55] width 12 height 12
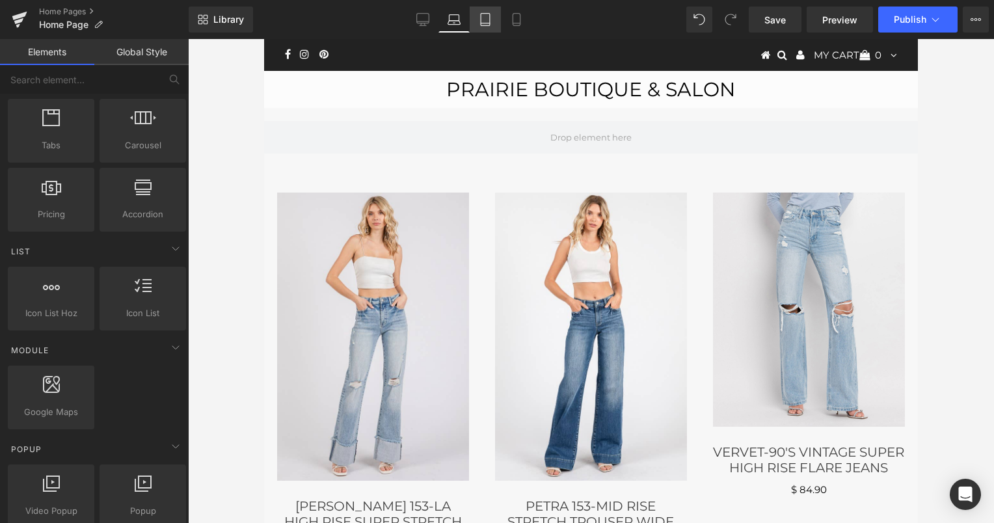
click at [487, 22] on icon at bounding box center [485, 19] width 13 height 13
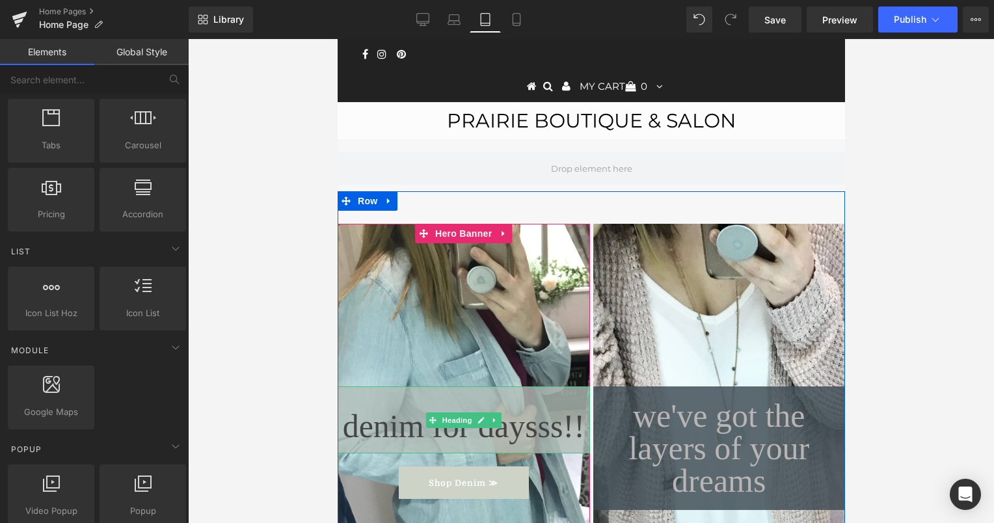
click at [539, 432] on h1 "denim for daysss!!" at bounding box center [463, 426] width 247 height 28
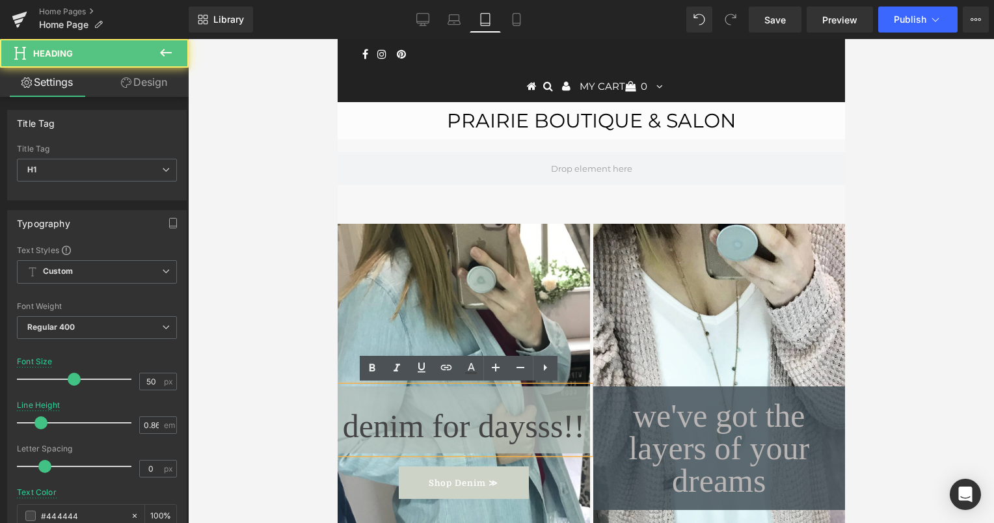
click at [548, 425] on h1 "denim for daysss!!" at bounding box center [463, 426] width 247 height 28
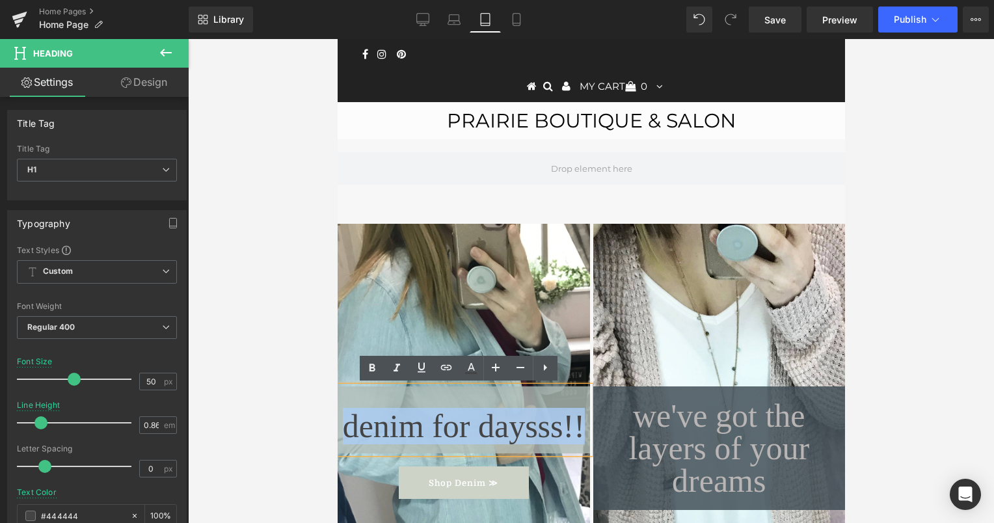
drag, startPoint x: 545, startPoint y: 425, endPoint x: 370, endPoint y: 419, distance: 174.5
click at [370, 419] on h1 "denim for daysss!!" at bounding box center [463, 426] width 247 height 28
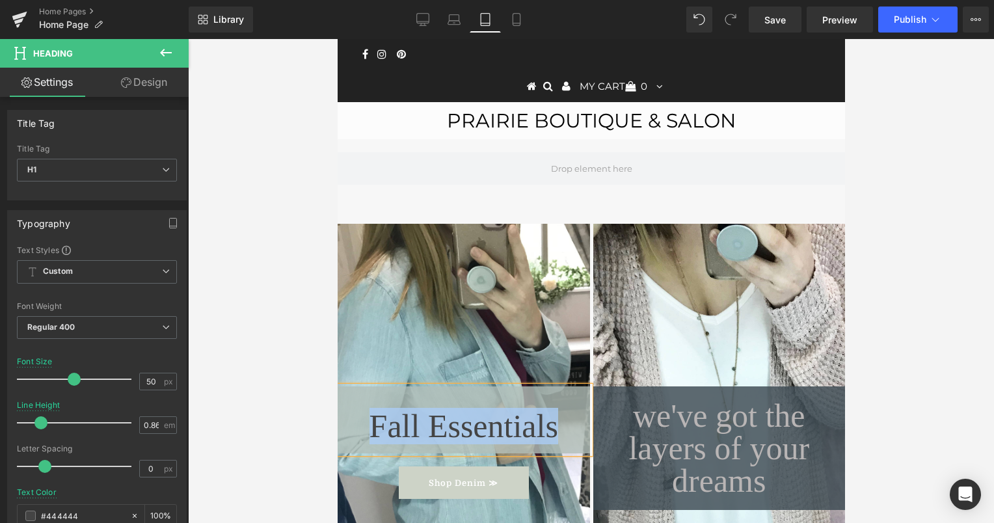
drag, startPoint x: 542, startPoint y: 426, endPoint x: 378, endPoint y: 411, distance: 164.6
click at [378, 412] on h1 "Fall Essentials" at bounding box center [463, 426] width 247 height 28
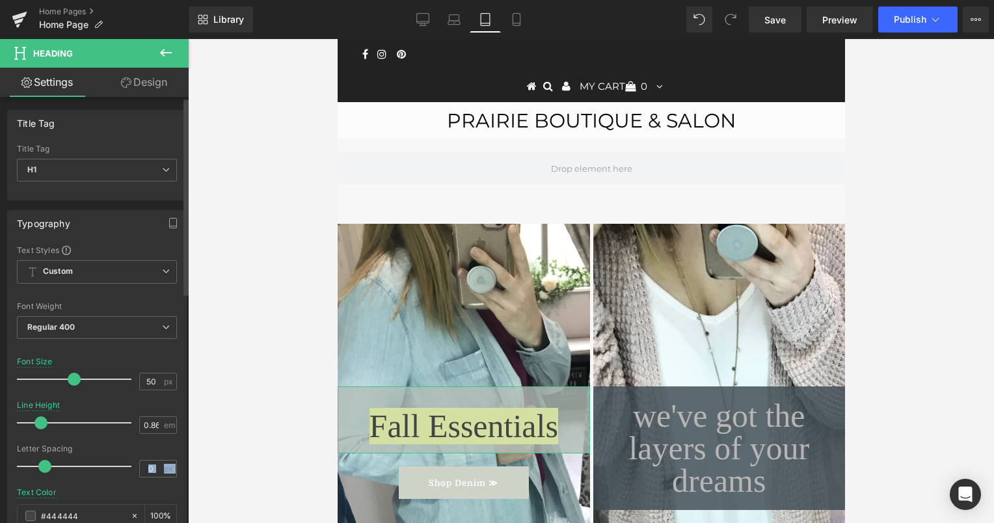
drag, startPoint x: 97, startPoint y: 491, endPoint x: 96, endPoint y: 475, distance: 15.7
click at [96, 475] on div "Text Styles Custom Custom Setup Global Style Custom Setup Global Style Thin 100…" at bounding box center [97, 447] width 178 height 404
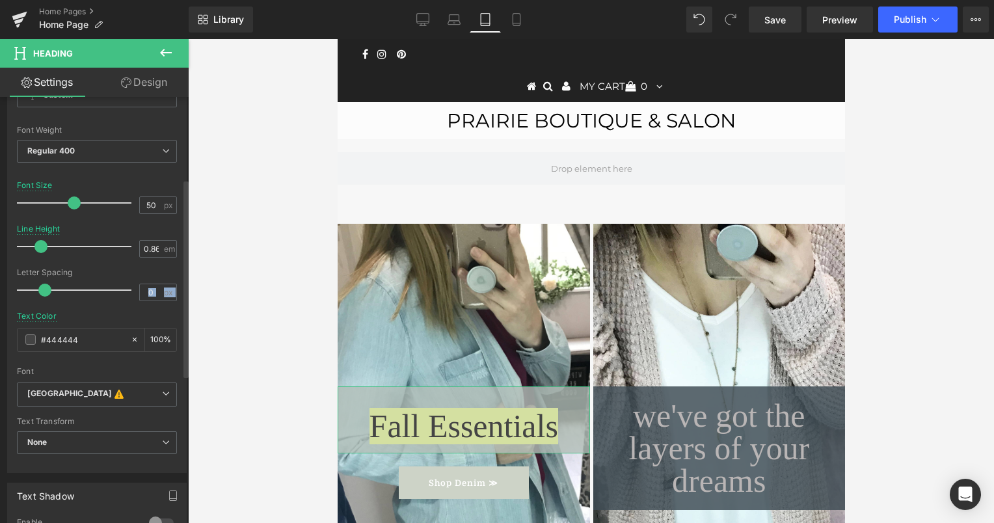
scroll to position [177, 0]
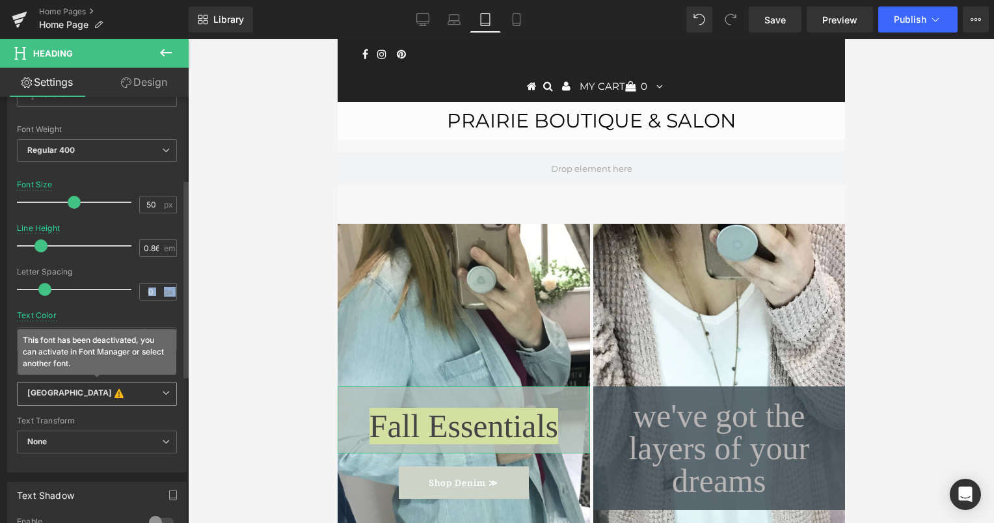
click at [112, 388] on b "[GEOGRAPHIC_DATA] This font has been deactivated, you can activate in Font Mana…" at bounding box center [94, 394] width 135 height 13
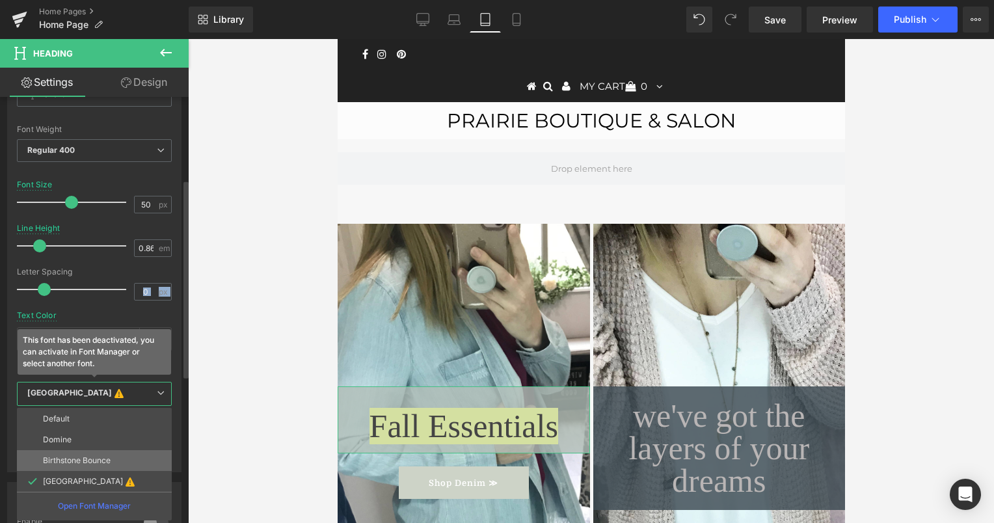
click at [88, 463] on p "Birthstone Bounce" at bounding box center [77, 460] width 68 height 9
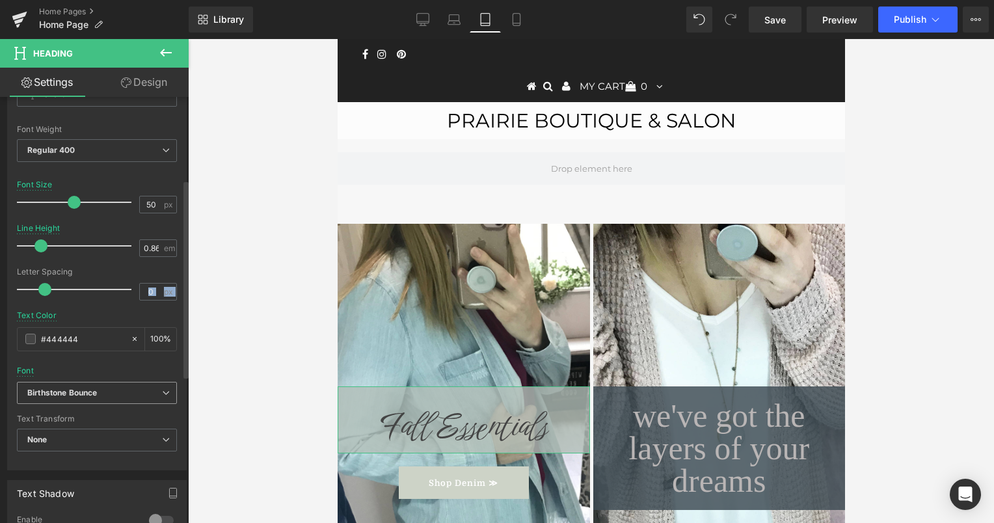
click at [97, 395] on icon "Birthstone Bounce" at bounding box center [62, 393] width 70 height 11
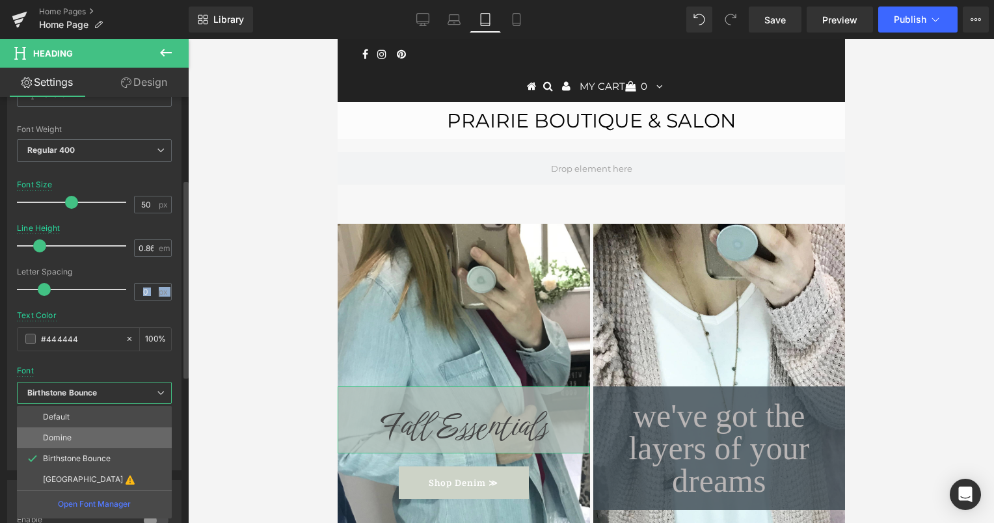
click at [88, 432] on li "Domine" at bounding box center [94, 437] width 155 height 21
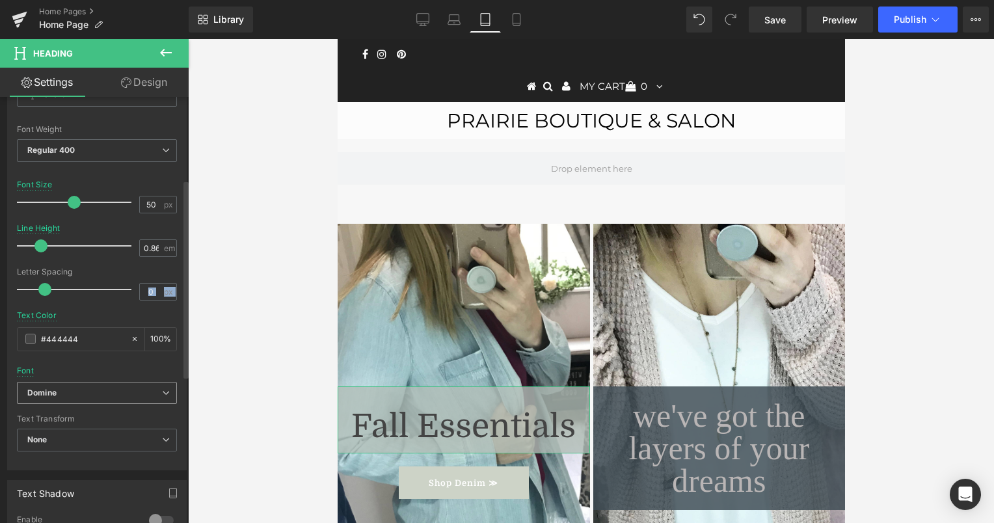
click at [98, 390] on b "Domine" at bounding box center [94, 393] width 135 height 11
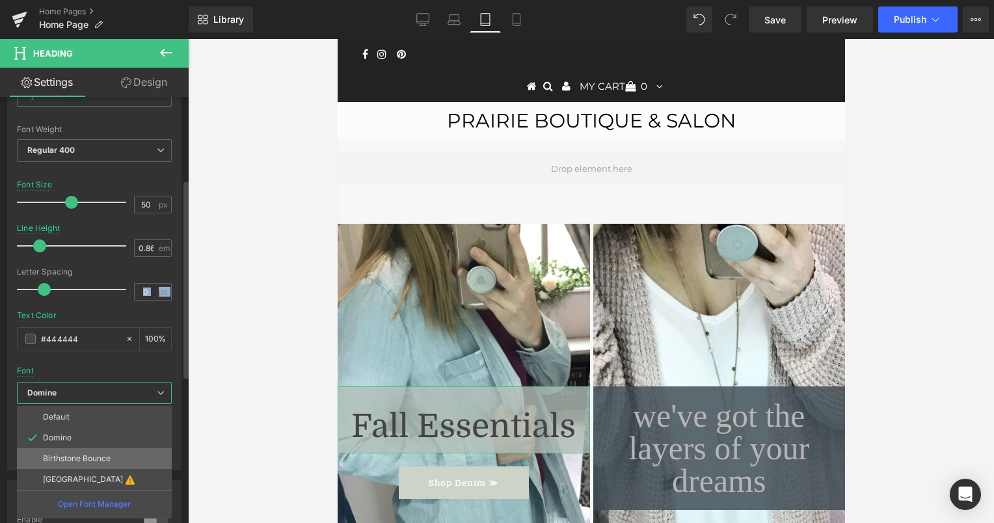
click at [95, 448] on li "Birthstone Bounce" at bounding box center [94, 458] width 155 height 21
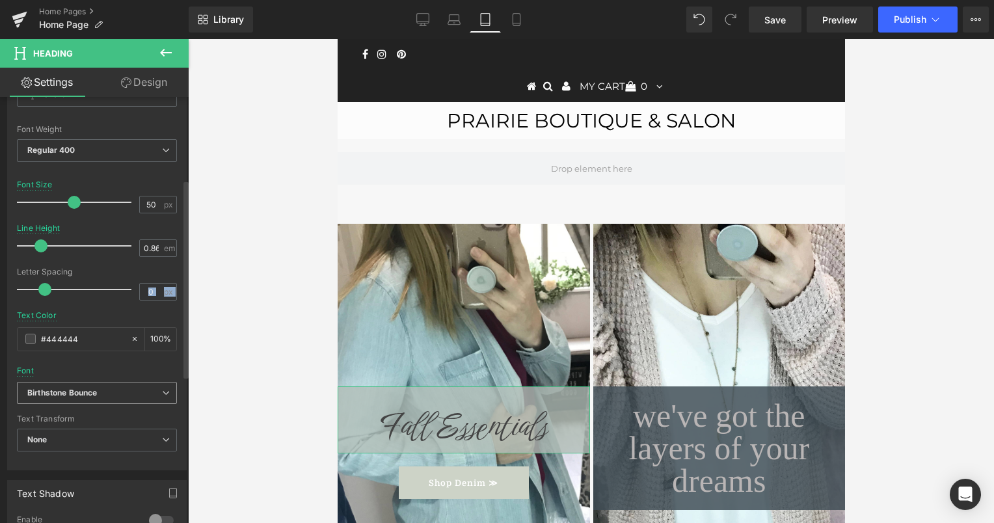
click at [148, 390] on b "Birthstone Bounce" at bounding box center [94, 393] width 135 height 11
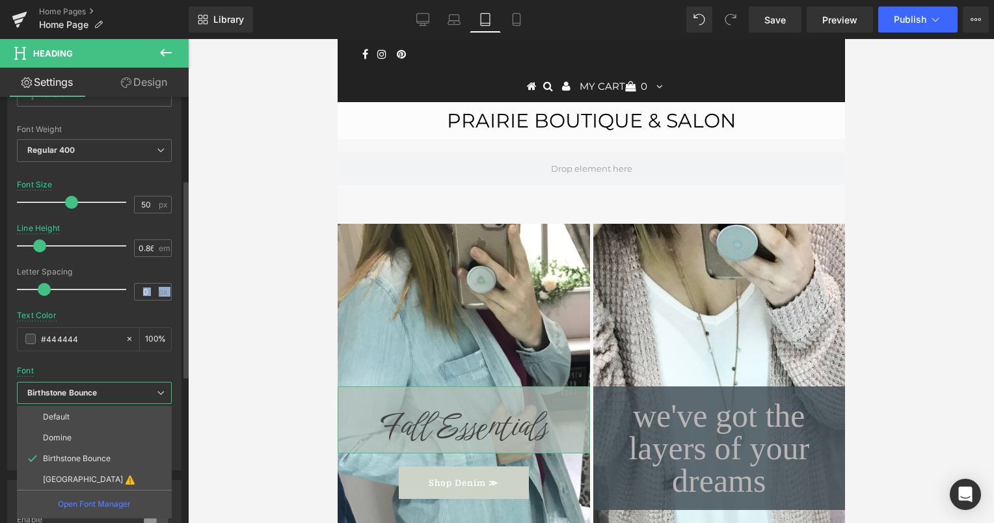
click at [148, 390] on b "Birthstone Bounce" at bounding box center [91, 393] width 129 height 11
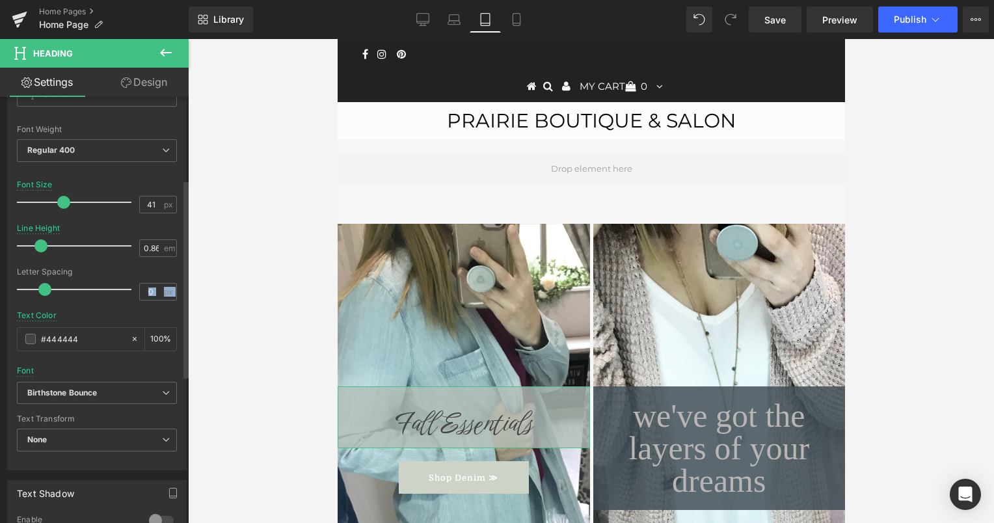
drag, startPoint x: 72, startPoint y: 201, endPoint x: 62, endPoint y: 203, distance: 10.0
click at [62, 203] on span at bounding box center [63, 202] width 13 height 13
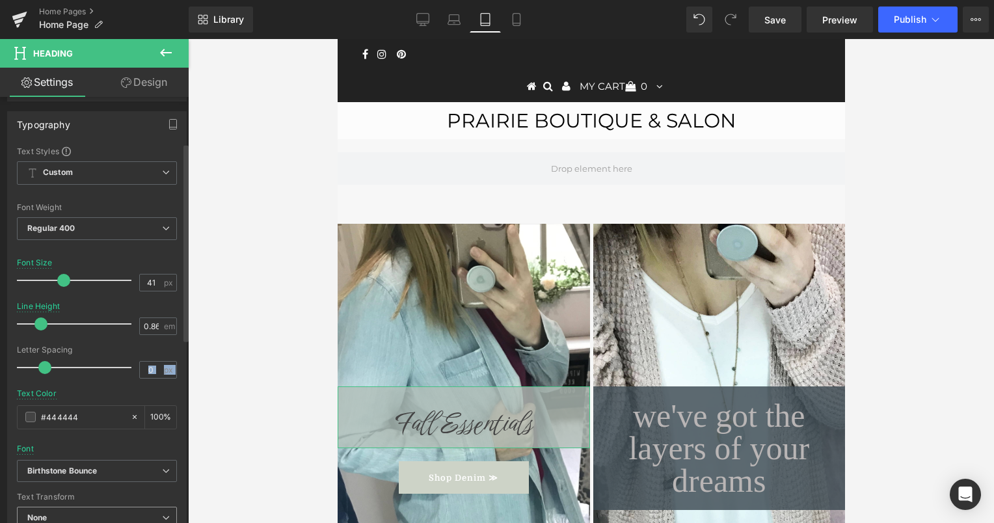
scroll to position [98, 0]
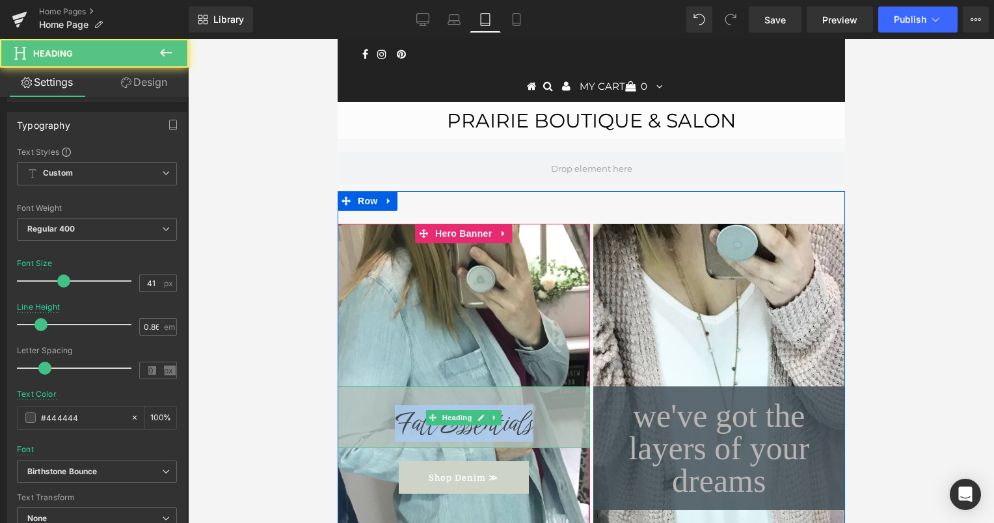
drag, startPoint x: 533, startPoint y: 422, endPoint x: 396, endPoint y: 420, distance: 136.7
click at [396, 420] on h1 "Fall Essentials" at bounding box center [463, 423] width 247 height 23
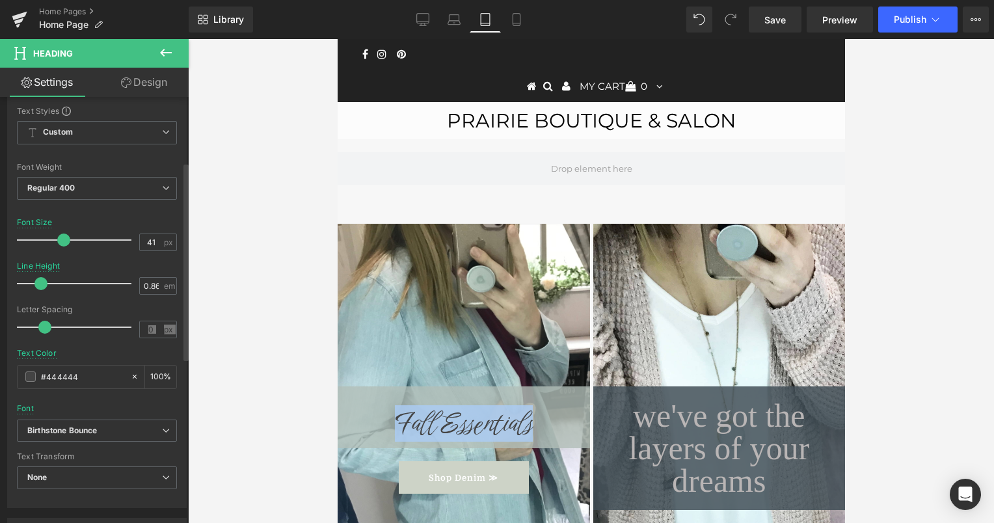
scroll to position [138, 0]
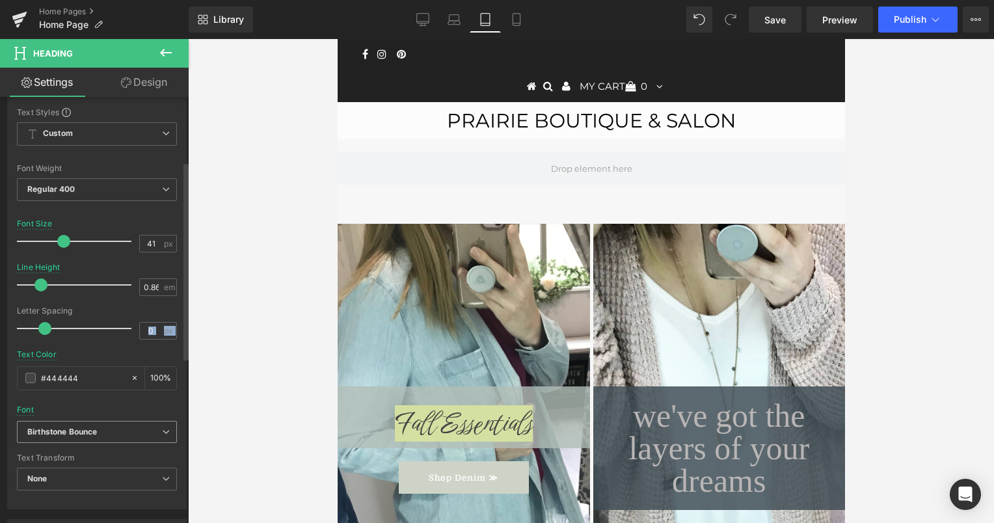
click at [80, 428] on icon "Birthstone Bounce" at bounding box center [62, 432] width 70 height 11
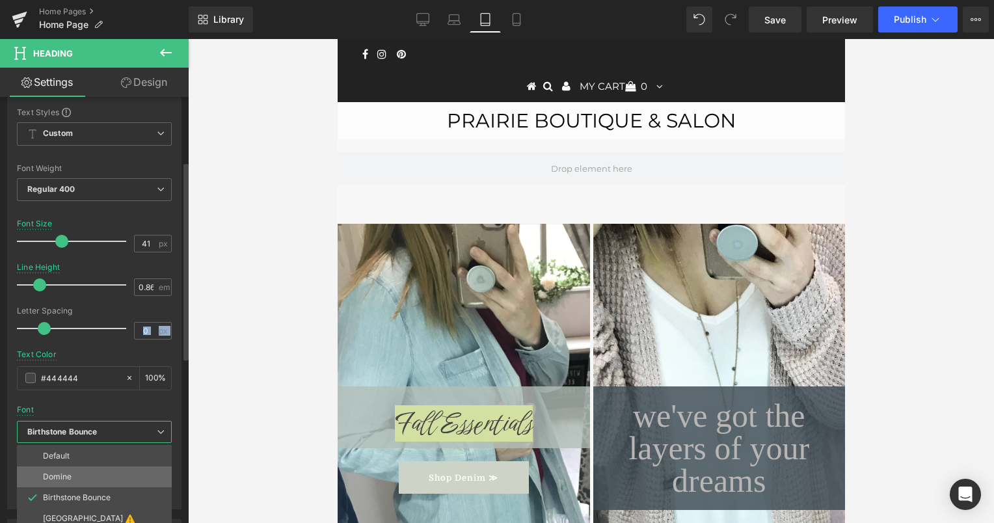
click at [81, 475] on li "Domine" at bounding box center [94, 476] width 155 height 21
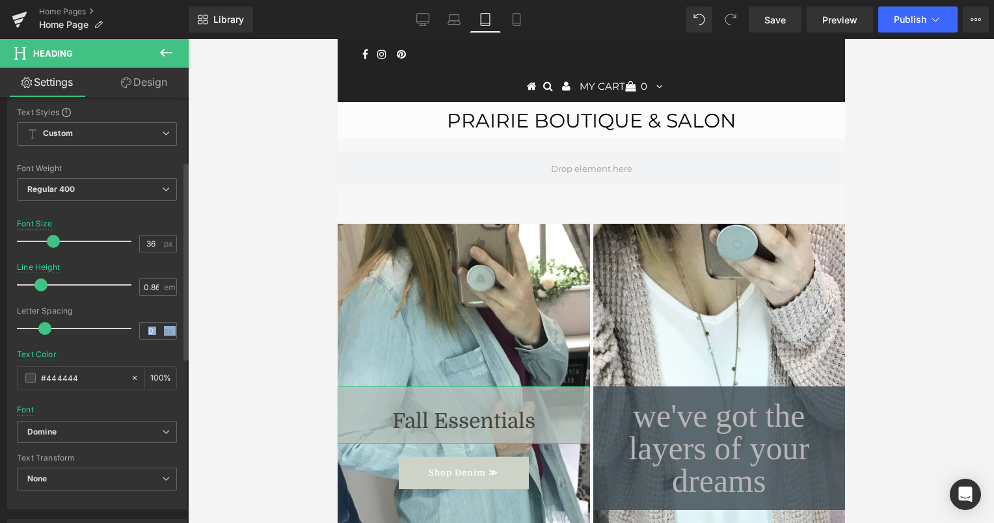
type input "37"
click at [62, 243] on div at bounding box center [77, 241] width 108 height 26
type input "-1"
drag, startPoint x: 48, startPoint y: 327, endPoint x: 20, endPoint y: 326, distance: 28.6
click at [20, 326] on span at bounding box center [23, 328] width 13 height 13
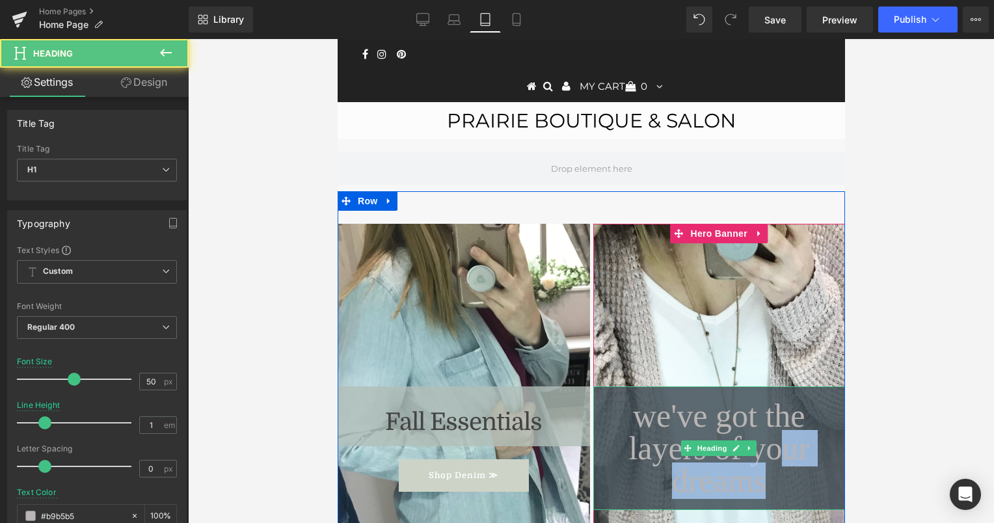
drag, startPoint x: 717, startPoint y: 457, endPoint x: 697, endPoint y: 453, distance: 20.4
click at [679, 450] on h1 "we've got the layers of your dreams" at bounding box center [719, 448] width 226 height 98
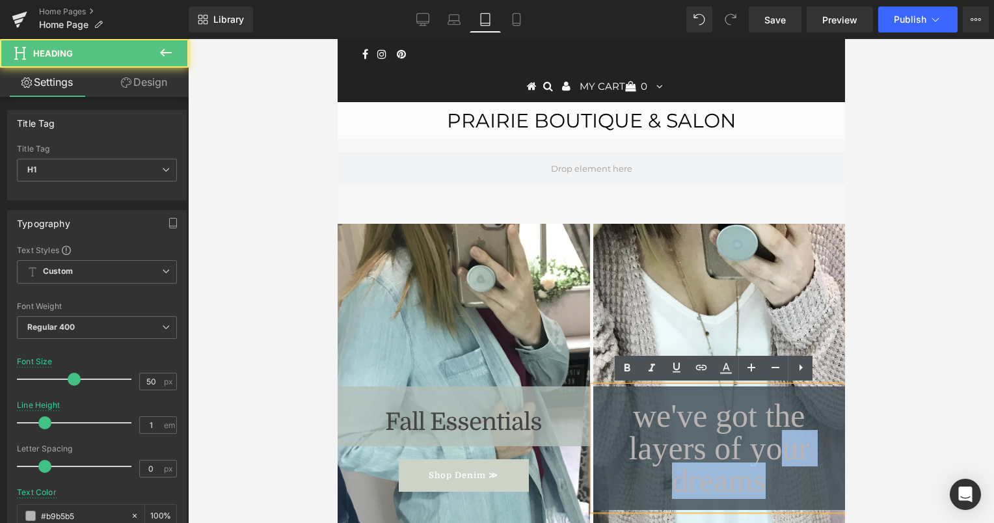
click at [783, 447] on h1 "we've got the layers of your dreams" at bounding box center [719, 448] width 226 height 98
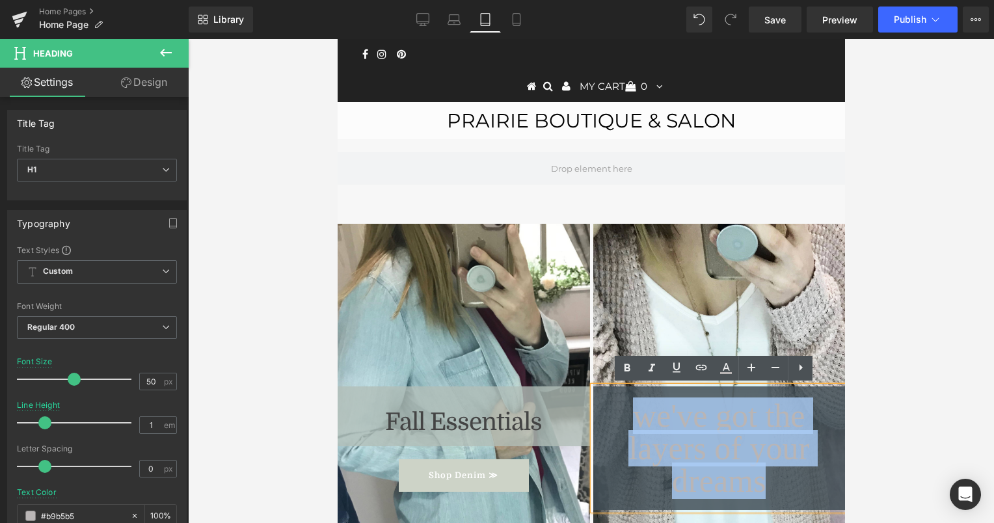
drag, startPoint x: 783, startPoint y: 447, endPoint x: 612, endPoint y: 430, distance: 171.9
click at [612, 430] on h1 "we've got the layers of your dreams" at bounding box center [719, 448] width 226 height 98
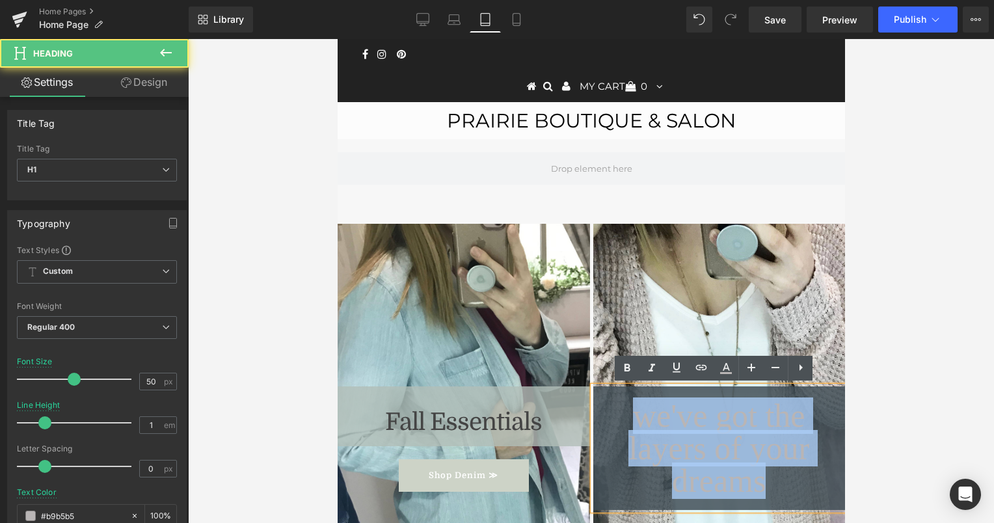
click at [612, 430] on h1 "we've got the layers of your dreams" at bounding box center [719, 448] width 226 height 98
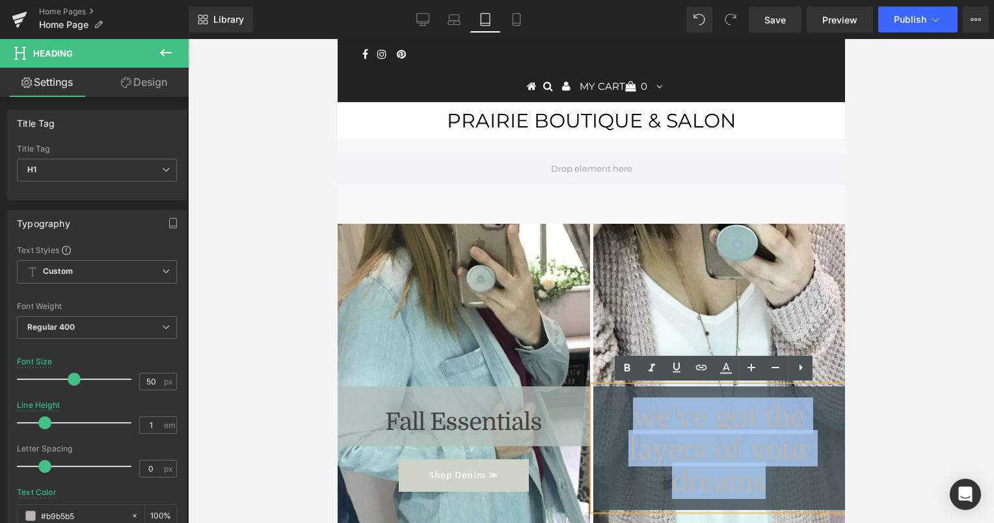
drag, startPoint x: 792, startPoint y: 448, endPoint x: 611, endPoint y: 424, distance: 182.5
click at [611, 424] on h1 "we've got the layers of your dreams" at bounding box center [719, 448] width 226 height 98
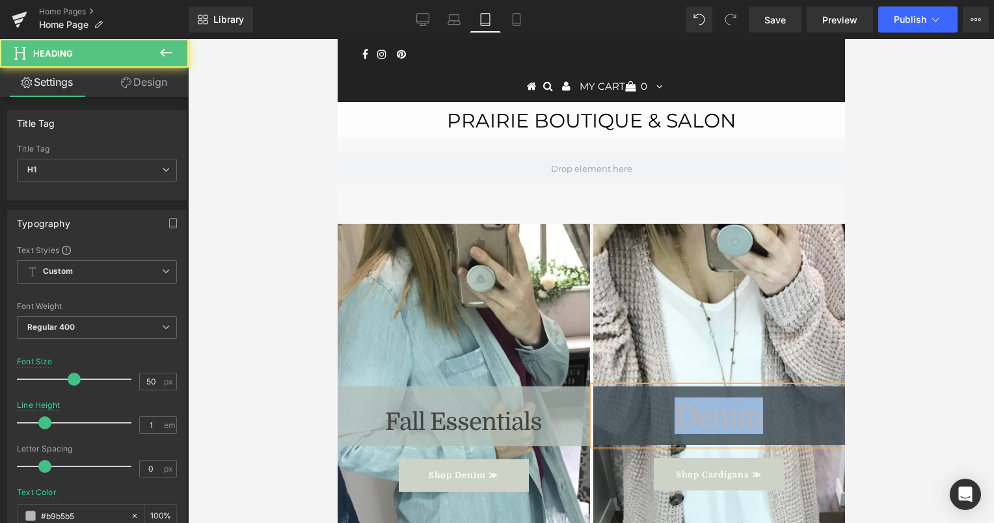
drag, startPoint x: 771, startPoint y: 420, endPoint x: 675, endPoint y: 419, distance: 96.3
click at [675, 419] on h1 "Denim" at bounding box center [719, 415] width 226 height 33
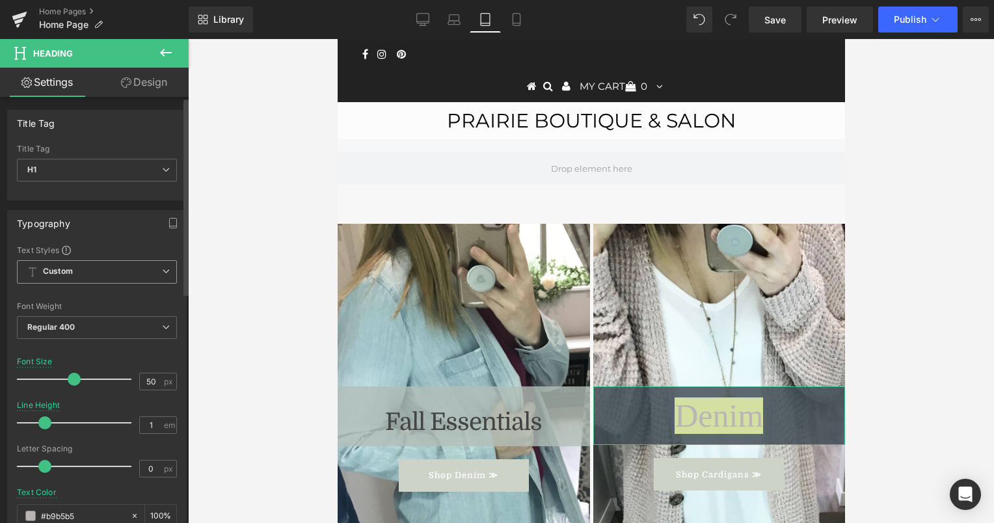
click at [115, 265] on span "Custom Setup Global Style" at bounding box center [97, 271] width 160 height 23
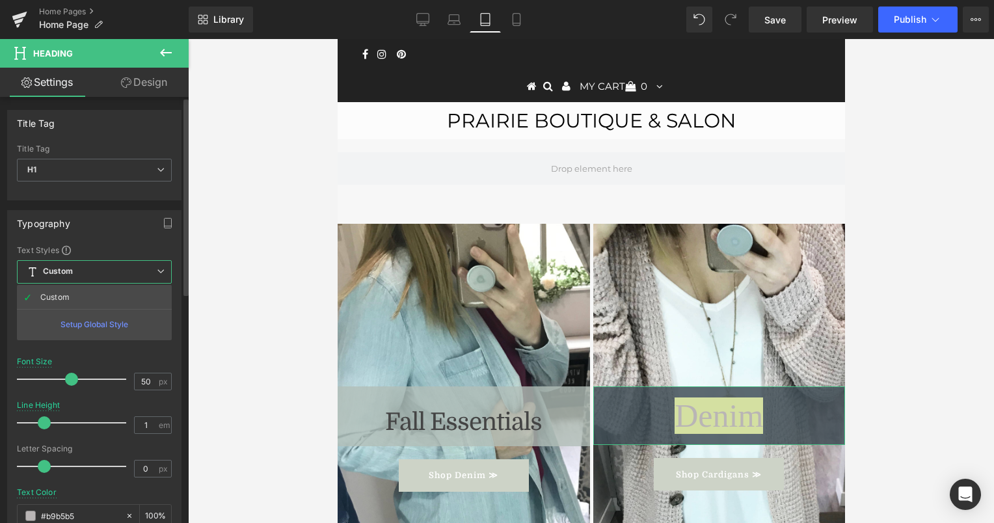
click at [115, 267] on span "Custom Setup Global Style" at bounding box center [94, 271] width 155 height 23
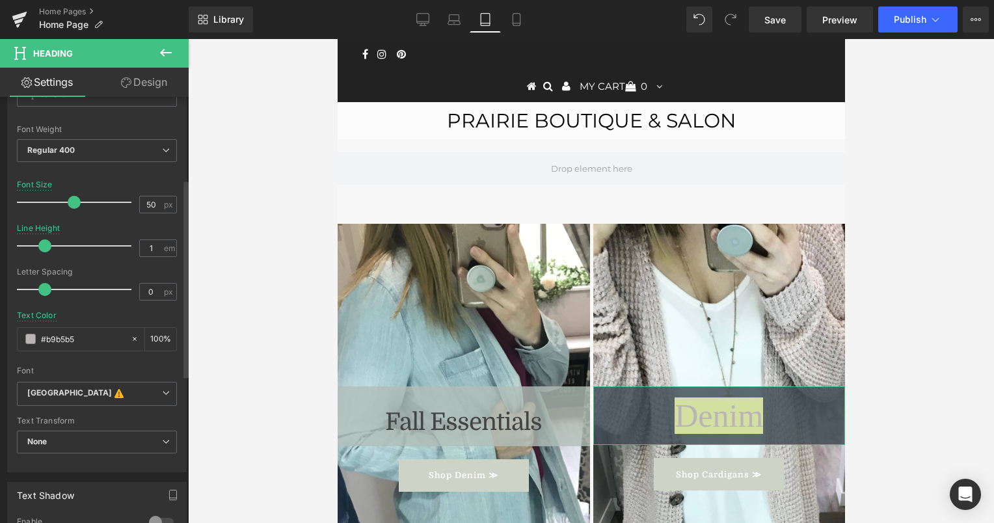
scroll to position [182, 0]
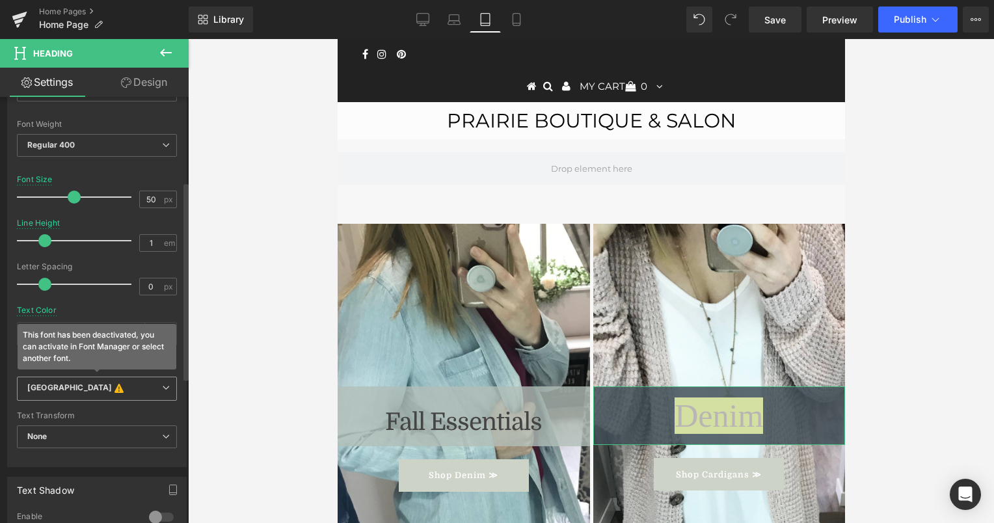
click at [116, 389] on b "[GEOGRAPHIC_DATA] This font has been deactivated, you can activate in Font Mana…" at bounding box center [94, 389] width 135 height 13
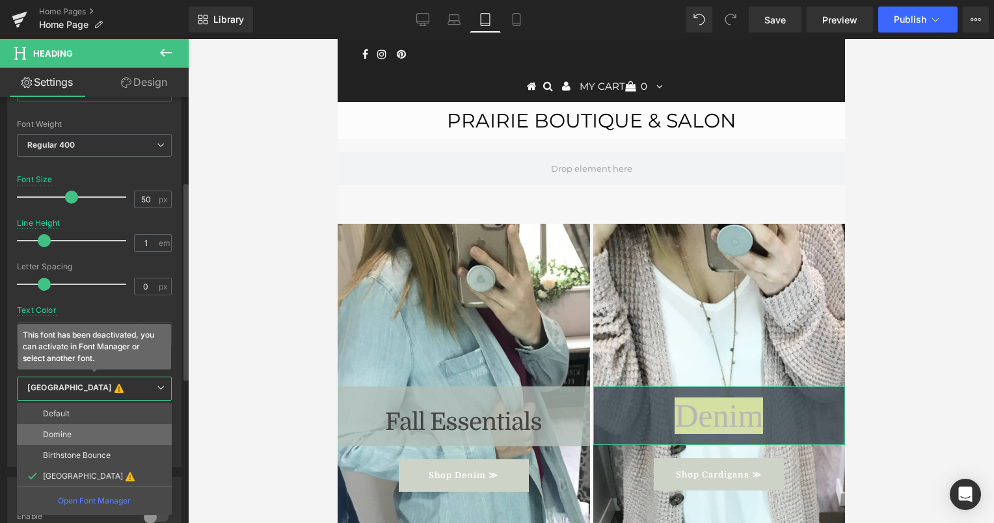
click at [102, 434] on li "Domine" at bounding box center [94, 434] width 155 height 21
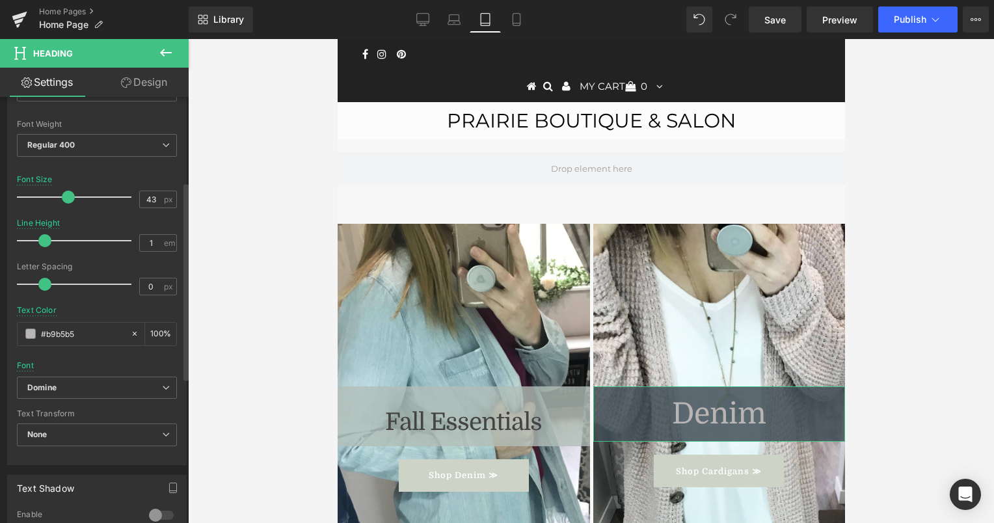
type input "42"
drag, startPoint x: 73, startPoint y: 196, endPoint x: 64, endPoint y: 202, distance: 10.3
click at [64, 202] on span at bounding box center [65, 197] width 13 height 13
type input "-1"
drag, startPoint x: 46, startPoint y: 281, endPoint x: -3, endPoint y: 291, distance: 49.8
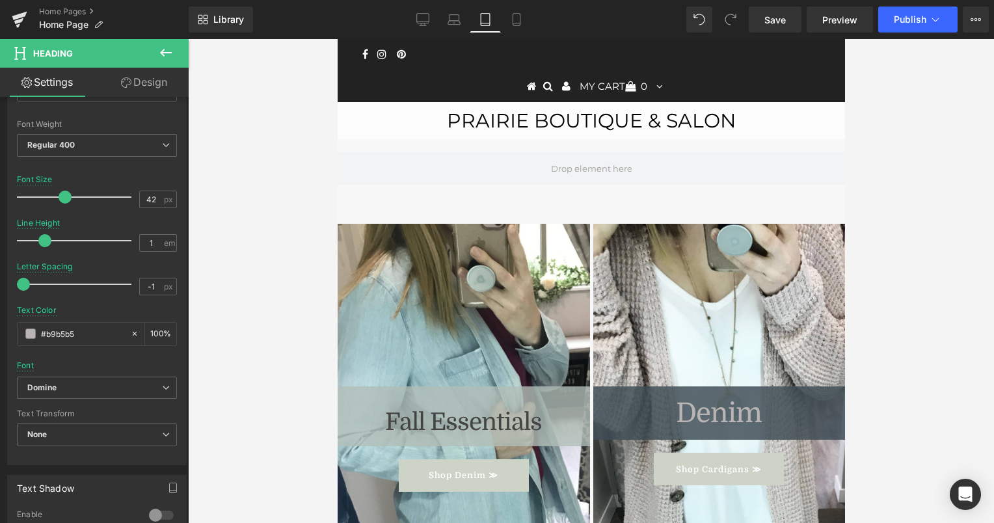
click at [0, 291] on html "Text Block You are previewing how the will restyle your page. You can not edit …" at bounding box center [497, 261] width 994 height 523
click at [900, 345] on div at bounding box center [591, 281] width 806 height 484
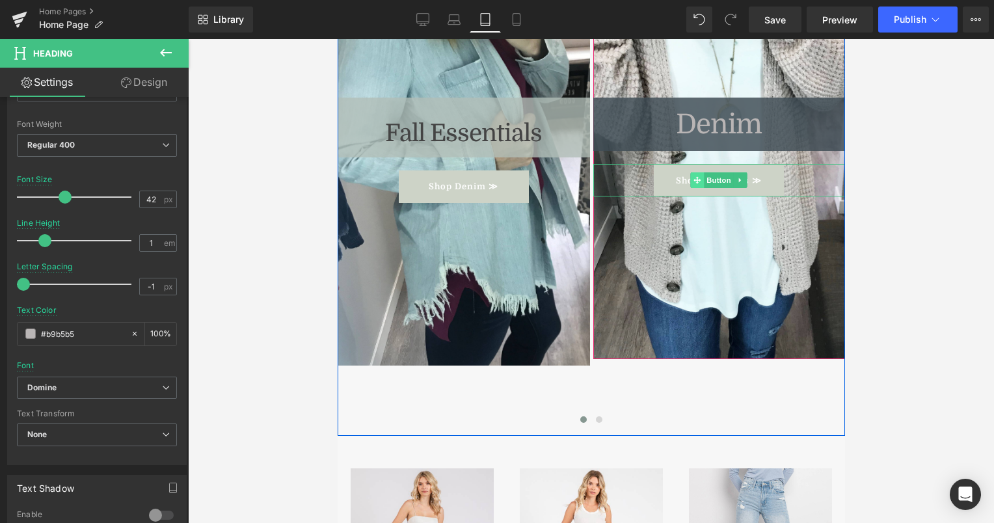
scroll to position [290, 0]
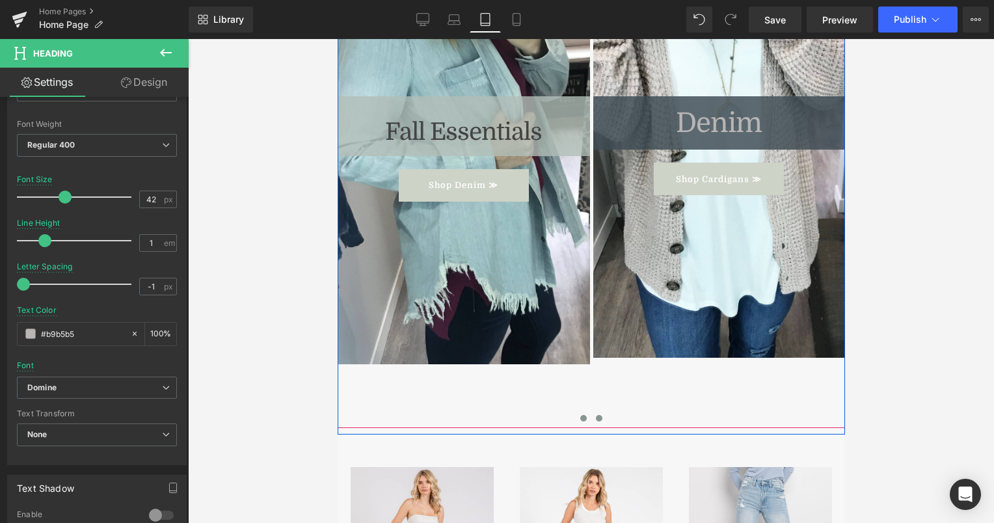
click at [592, 412] on button at bounding box center [599, 418] width 16 height 13
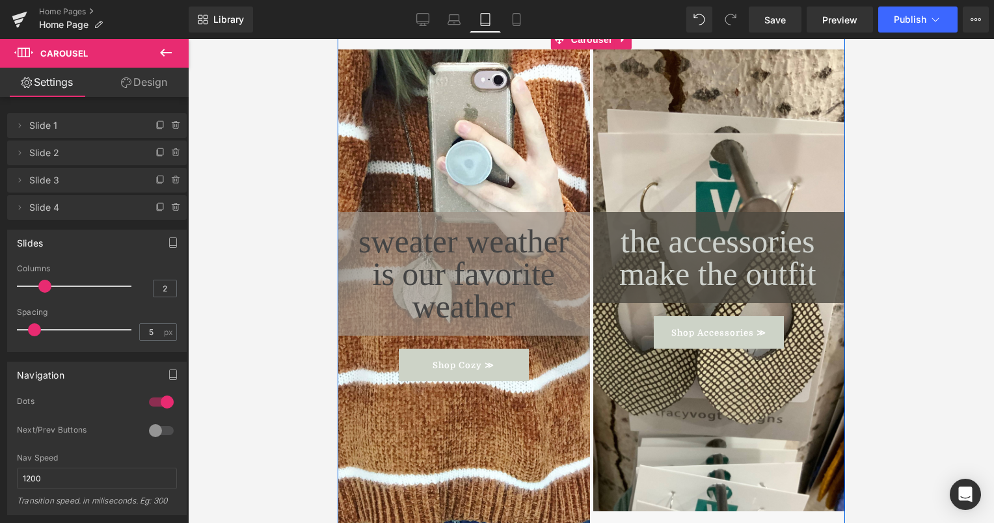
scroll to position [170, 0]
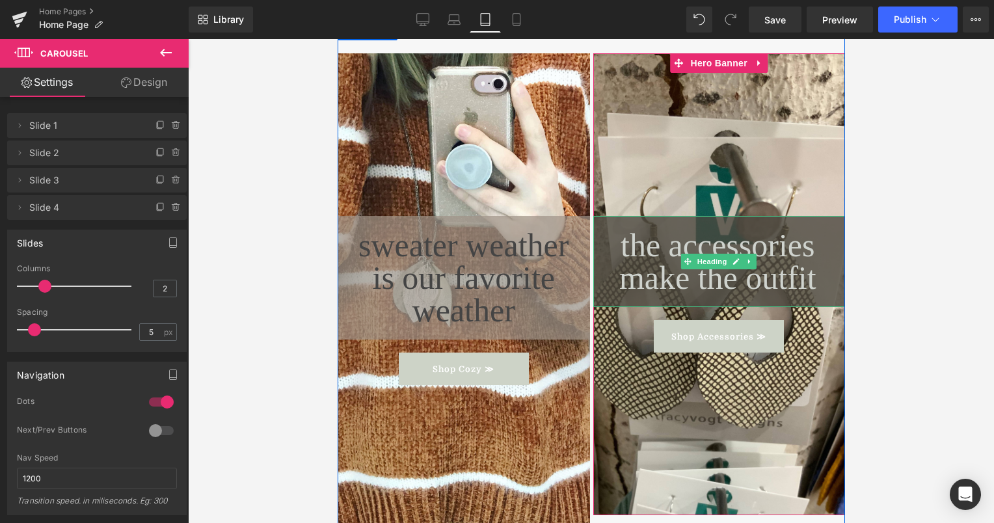
click at [748, 273] on h1 "the accessories make the outfit" at bounding box center [717, 261] width 247 height 65
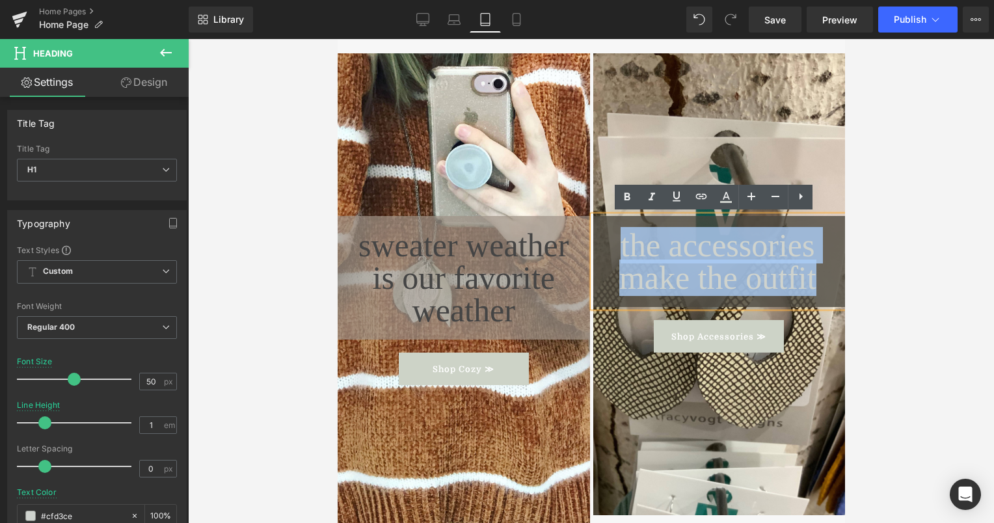
drag, startPoint x: 748, startPoint y: 273, endPoint x: 591, endPoint y: 249, distance: 158.5
click at [594, 249] on h1 "the accessories make the outfit" at bounding box center [717, 261] width 247 height 65
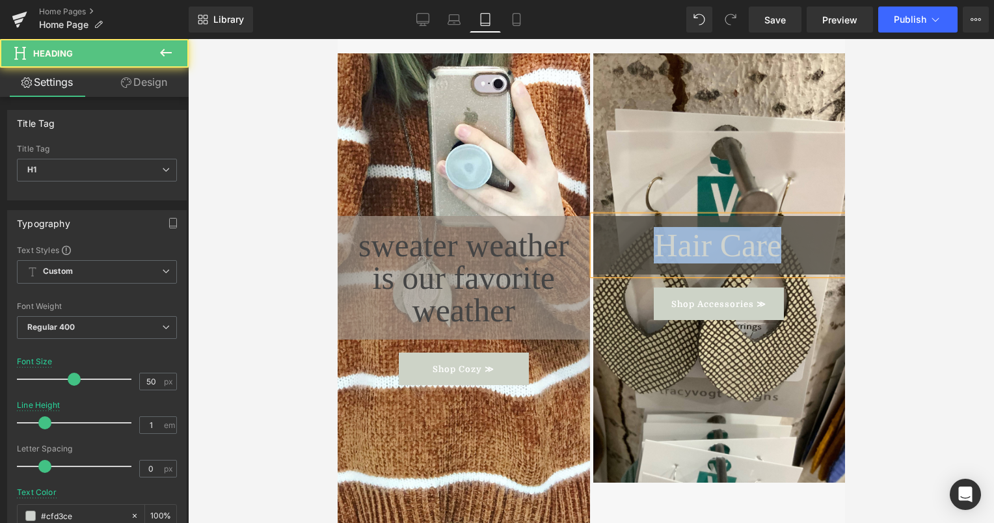
drag, startPoint x: 794, startPoint y: 245, endPoint x: 647, endPoint y: 249, distance: 147.1
click at [647, 249] on h1 "Hair Care" at bounding box center [717, 245] width 247 height 33
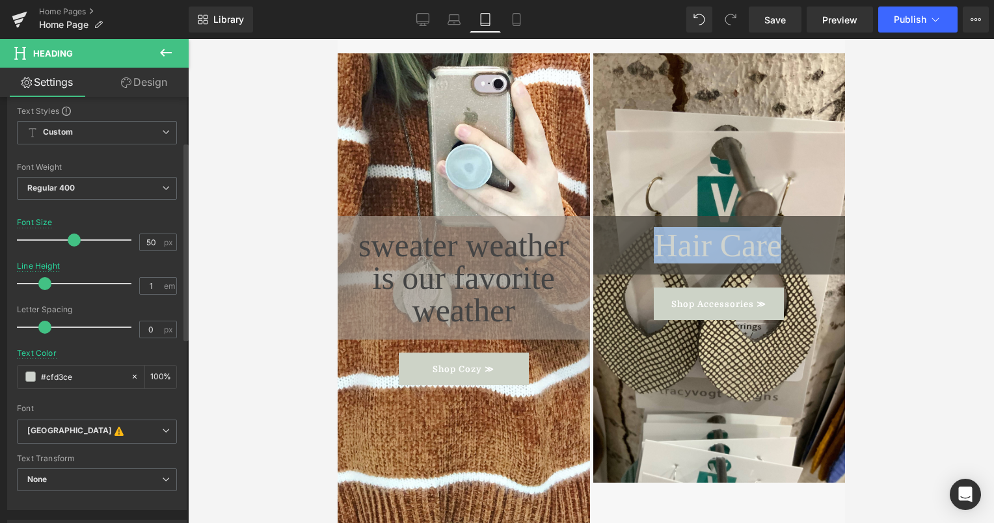
scroll to position [146, 0]
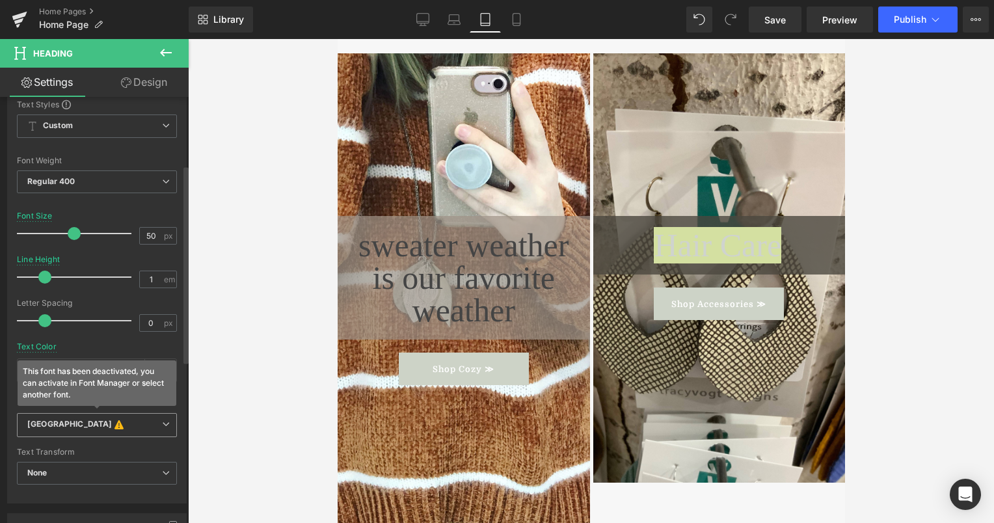
click at [101, 426] on b "[GEOGRAPHIC_DATA] This font has been deactivated, you can activate in Font Mana…" at bounding box center [94, 425] width 135 height 13
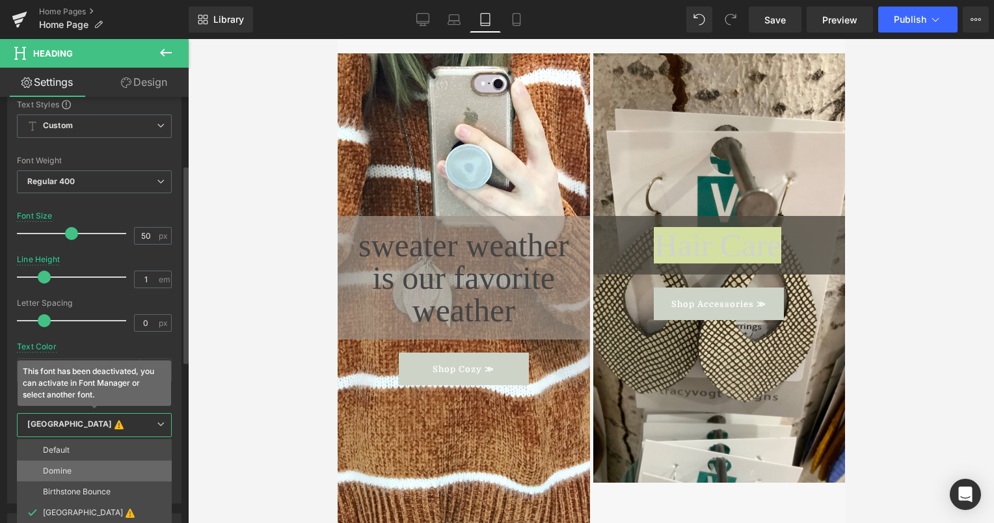
click at [88, 477] on li "Domine" at bounding box center [94, 471] width 155 height 21
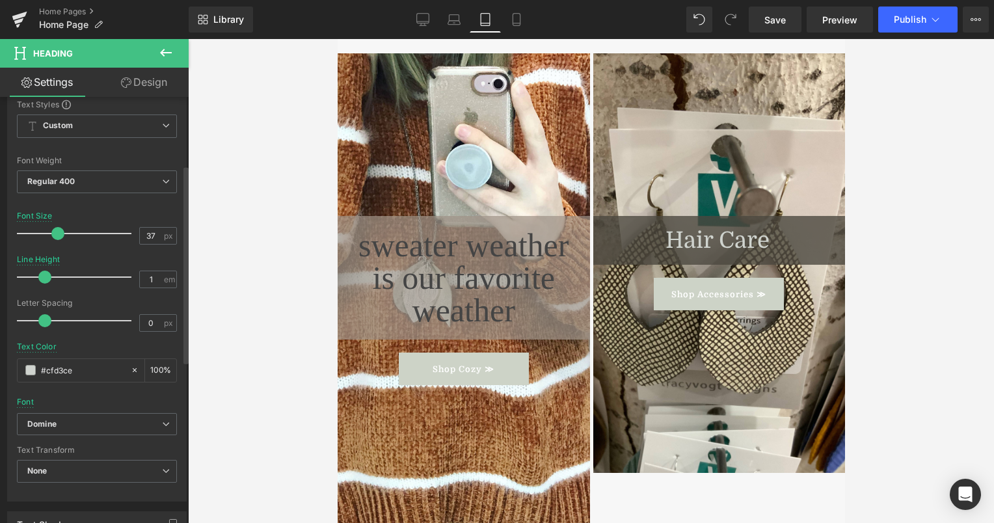
type input "38"
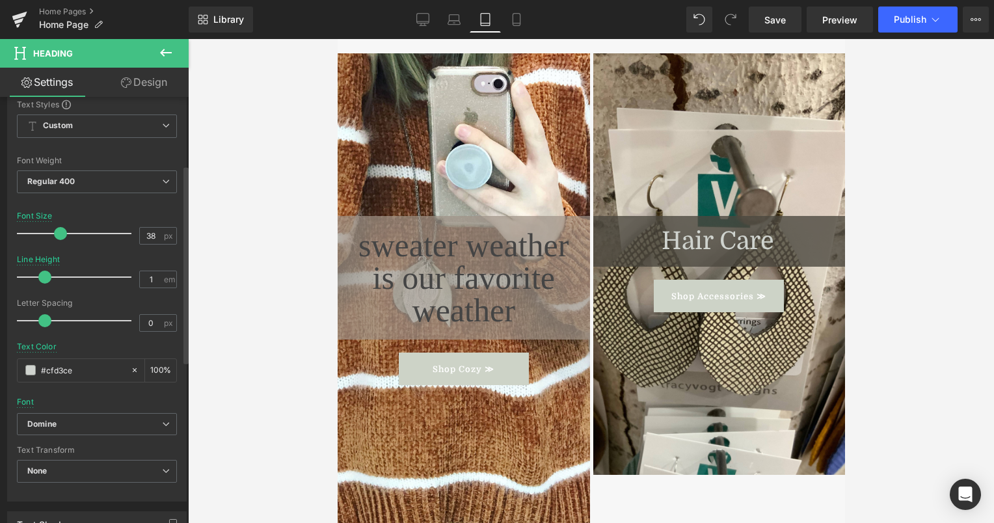
drag, startPoint x: 73, startPoint y: 234, endPoint x: 59, endPoint y: 235, distance: 13.7
click at [59, 235] on span at bounding box center [60, 233] width 13 height 13
type input "-1"
drag, startPoint x: 47, startPoint y: 319, endPoint x: 19, endPoint y: 321, distance: 28.0
click at [19, 321] on span at bounding box center [23, 320] width 13 height 13
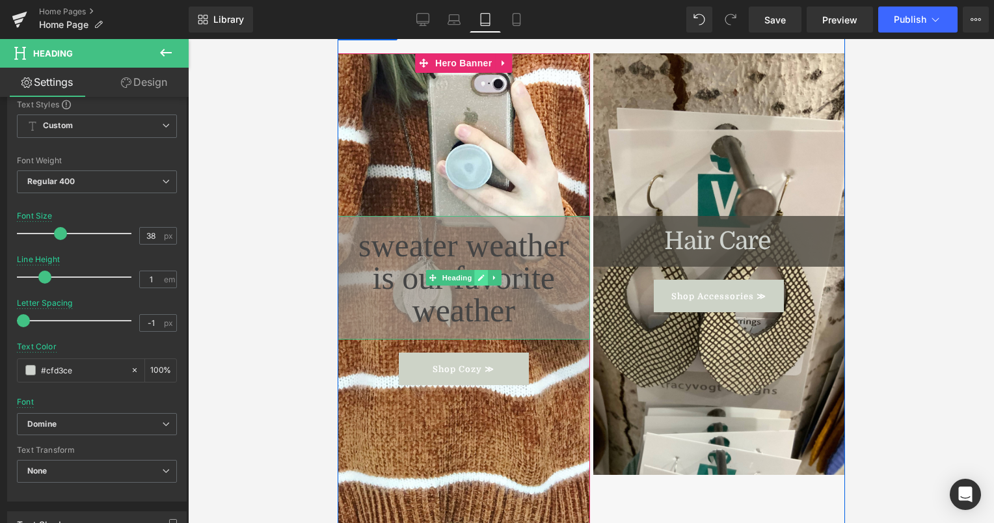
click at [477, 274] on icon at bounding box center [480, 278] width 7 height 8
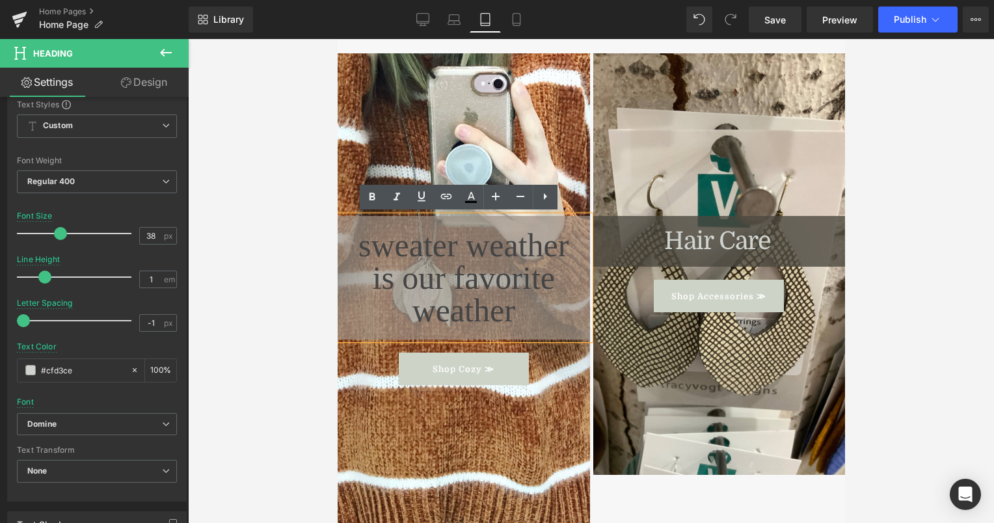
click at [548, 272] on h1 "sweater weather is our favorite weather" at bounding box center [463, 278] width 226 height 98
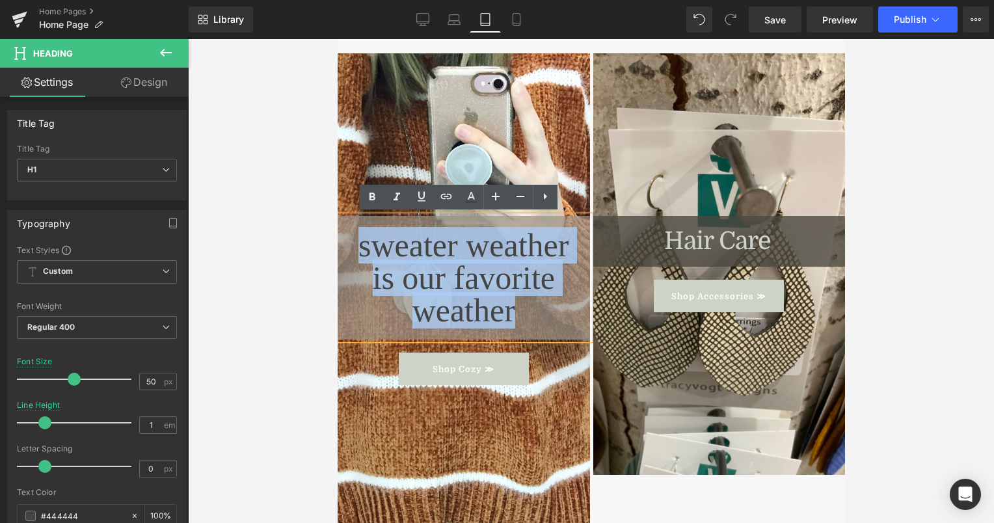
drag, startPoint x: 548, startPoint y: 272, endPoint x: 341, endPoint y: 260, distance: 207.3
click at [341, 260] on div "sweater weather is our favorite weather" at bounding box center [463, 278] width 252 height 124
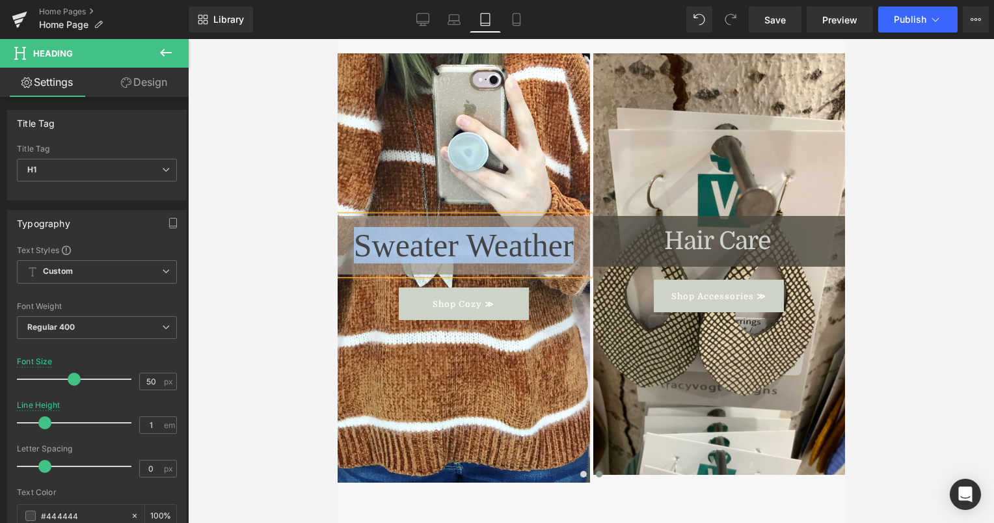
drag, startPoint x: 555, startPoint y: 241, endPoint x: 360, endPoint y: 254, distance: 195.0
click at [360, 254] on h1 "Sweater Weather" at bounding box center [463, 245] width 226 height 33
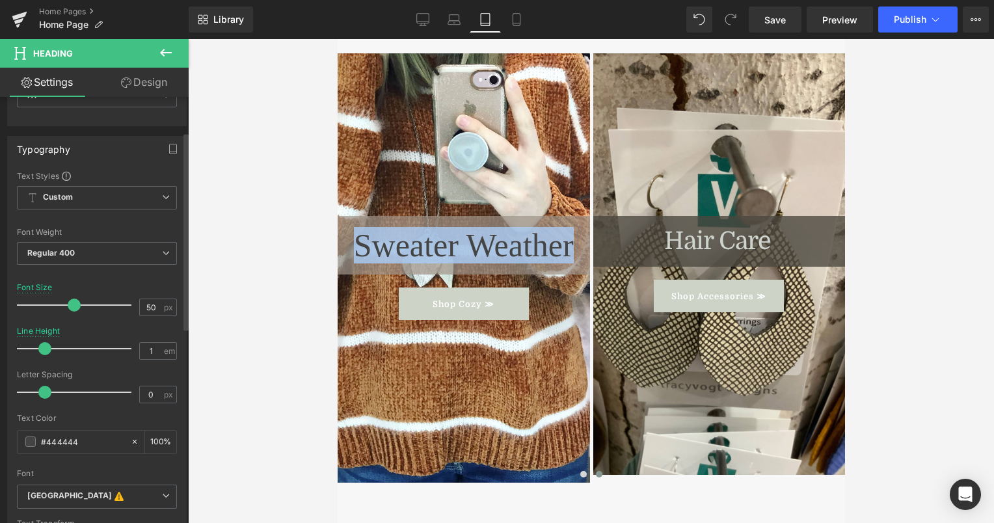
scroll to position [75, 0]
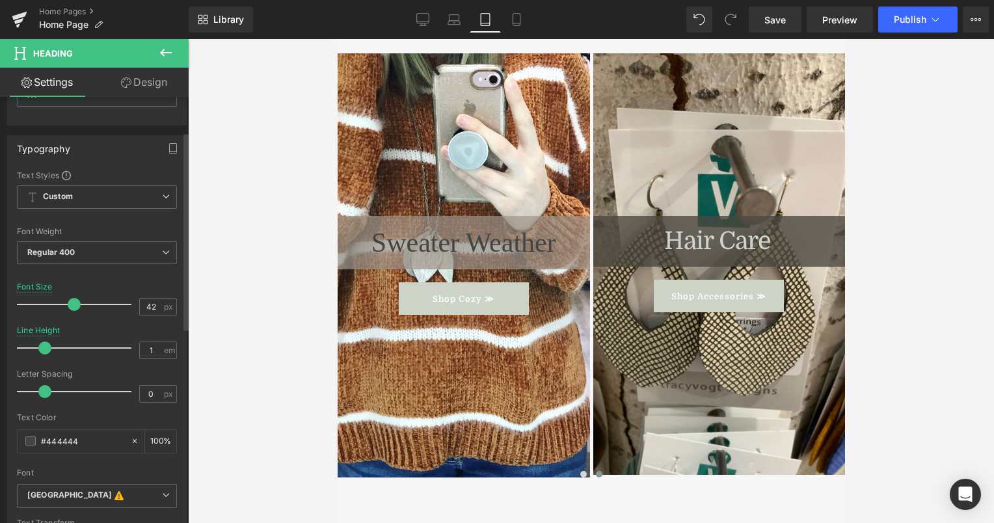
type input "41"
drag, startPoint x: 73, startPoint y: 304, endPoint x: 62, endPoint y: 306, distance: 10.6
click at [62, 306] on span at bounding box center [63, 304] width 13 height 13
type input "-0.5"
drag, startPoint x: 48, startPoint y: 392, endPoint x: 37, endPoint y: 394, distance: 11.2
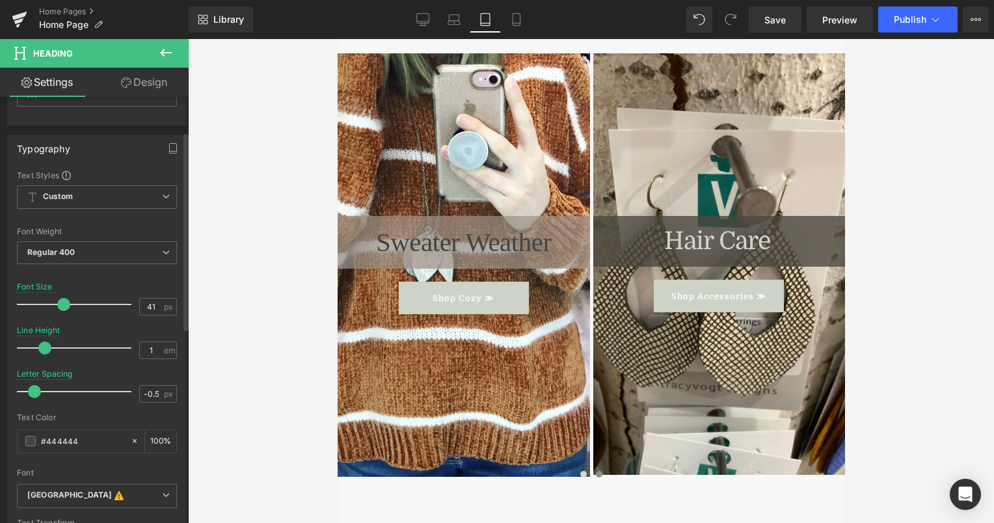
click at [37, 394] on span at bounding box center [34, 391] width 13 height 13
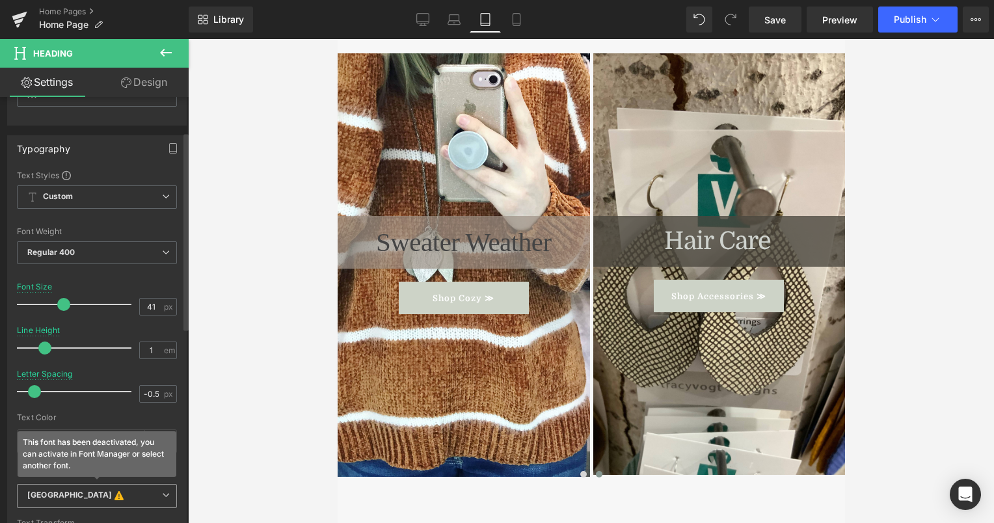
click at [96, 508] on div "[GEOGRAPHIC_DATA] This font has been deactivated, you can activate in Font Mana…" at bounding box center [97, 500] width 160 height 32
click at [96, 490] on b "[GEOGRAPHIC_DATA] This font has been deactivated, you can activate in Font Mana…" at bounding box center [94, 496] width 135 height 13
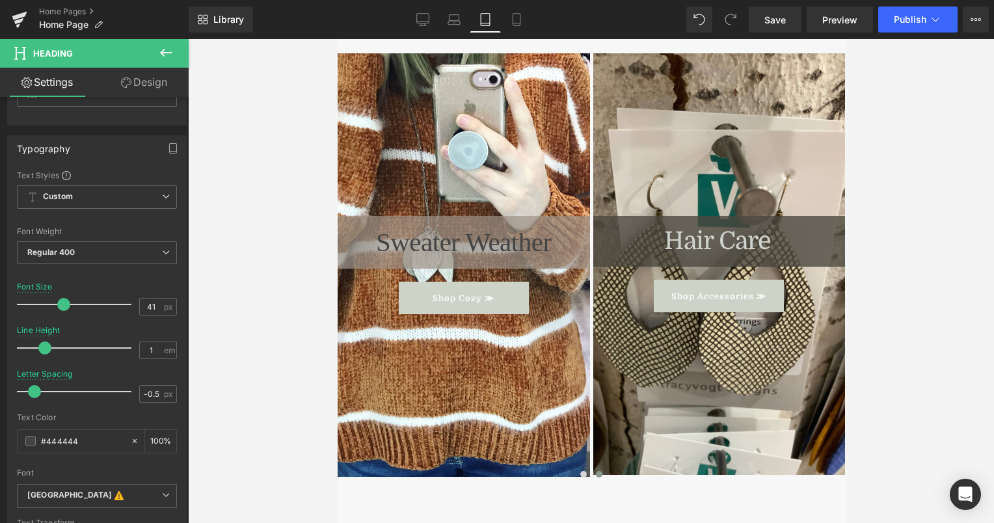
click at [190, 467] on div at bounding box center [591, 281] width 806 height 484
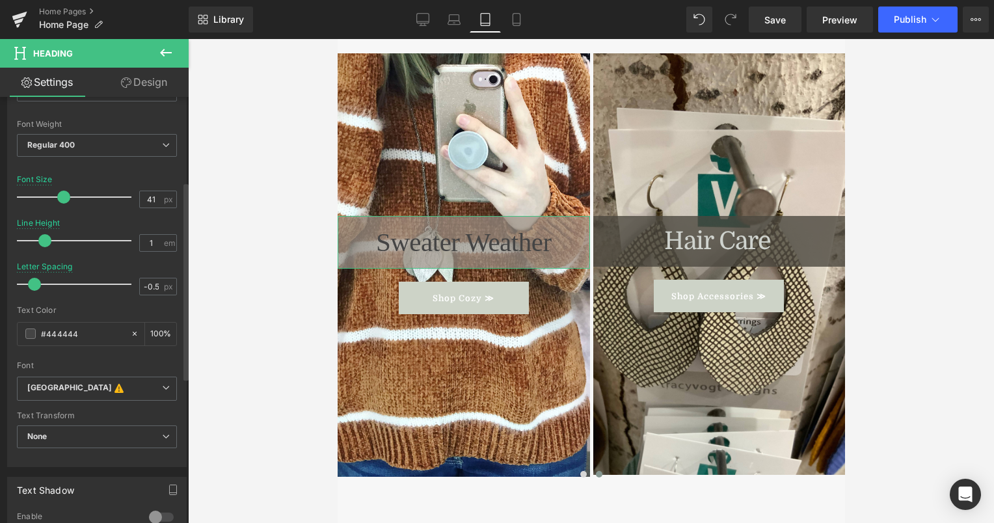
scroll to position [182, 0]
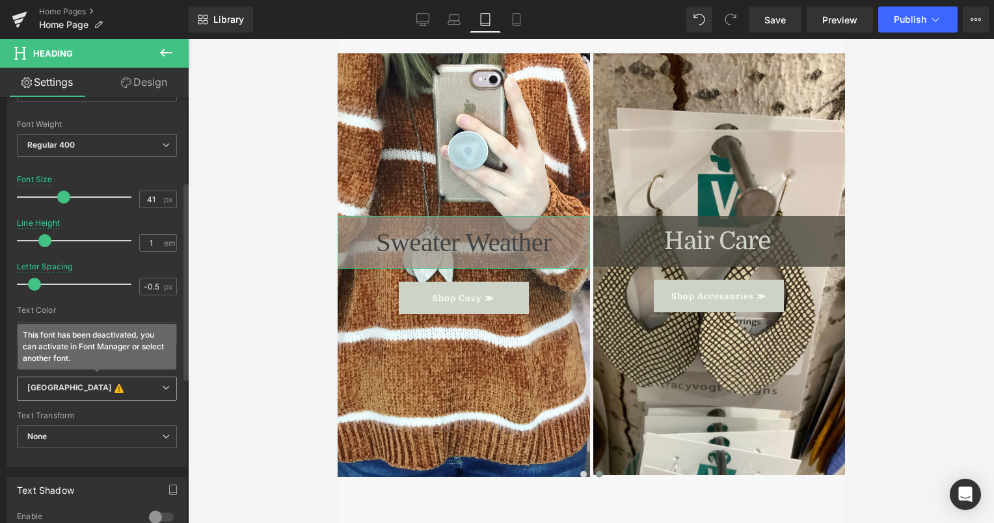
click at [141, 390] on b "[GEOGRAPHIC_DATA] This font has been deactivated, you can activate in Font Mana…" at bounding box center [94, 389] width 135 height 13
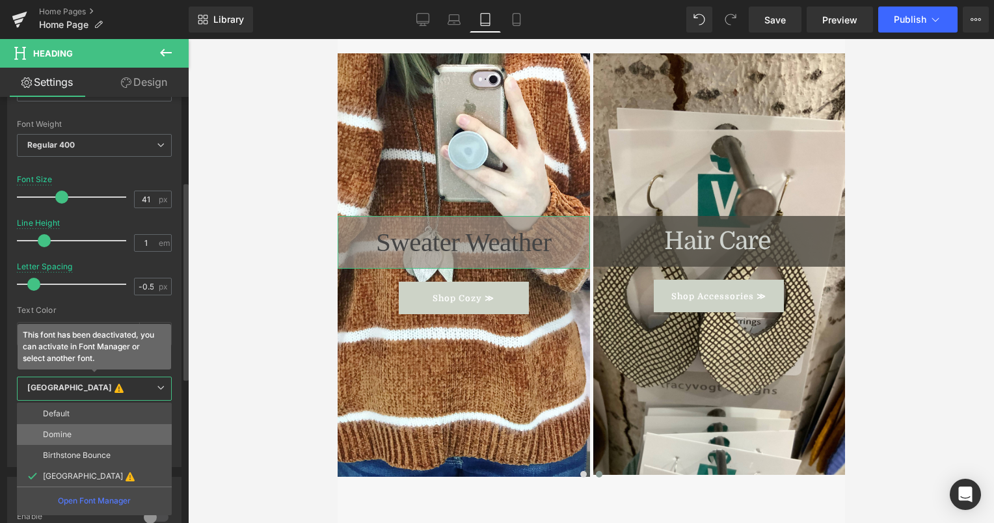
click at [118, 430] on li "Domine" at bounding box center [94, 434] width 155 height 21
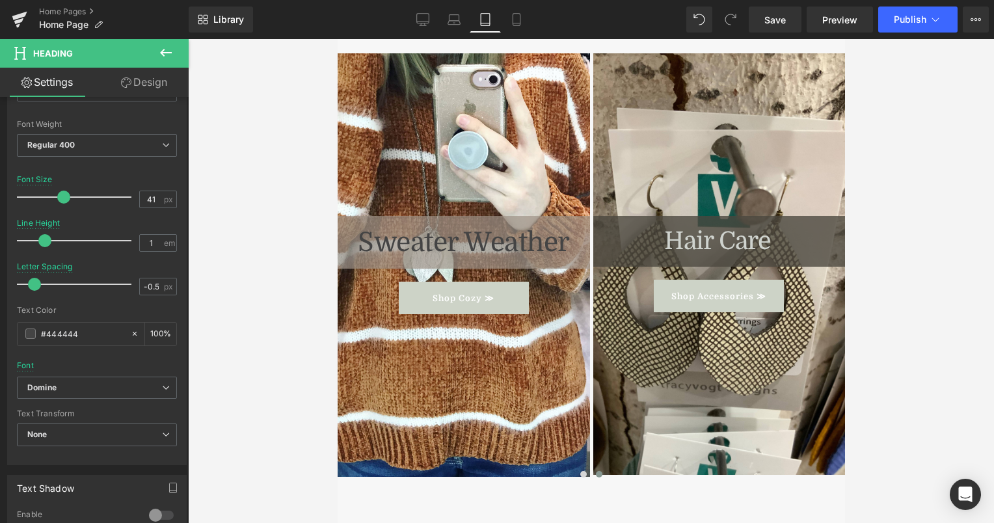
click at [293, 299] on div at bounding box center [591, 281] width 806 height 484
click at [291, 261] on div at bounding box center [591, 281] width 806 height 484
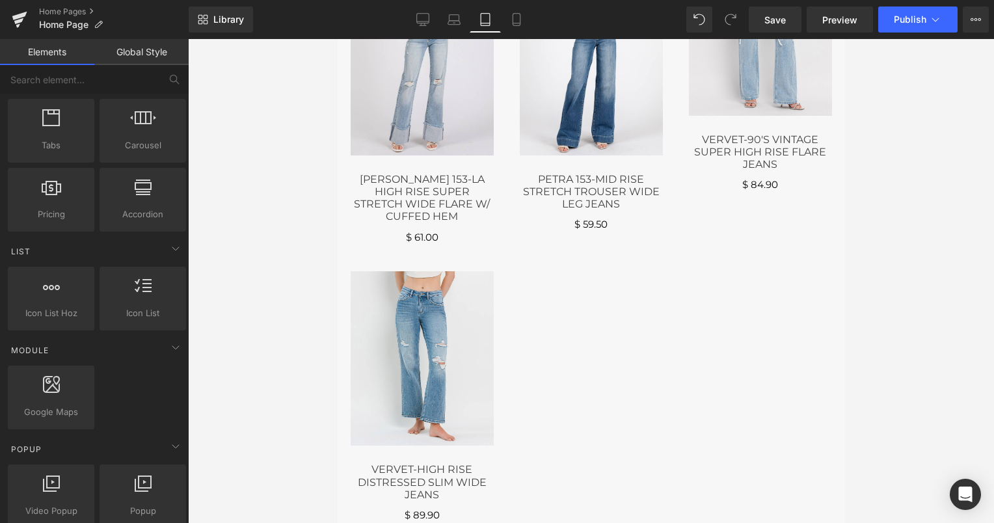
scroll to position [0, 0]
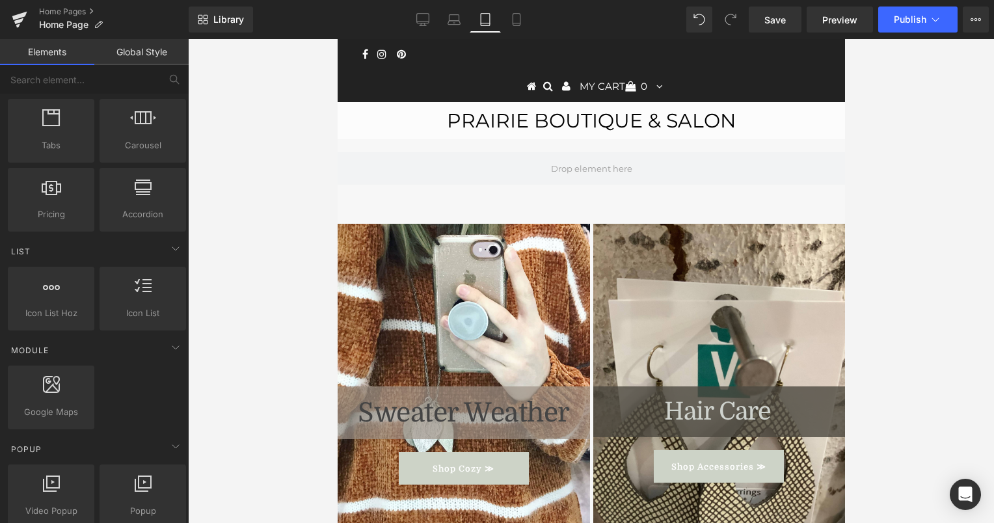
click at [861, 338] on div at bounding box center [591, 281] width 806 height 484
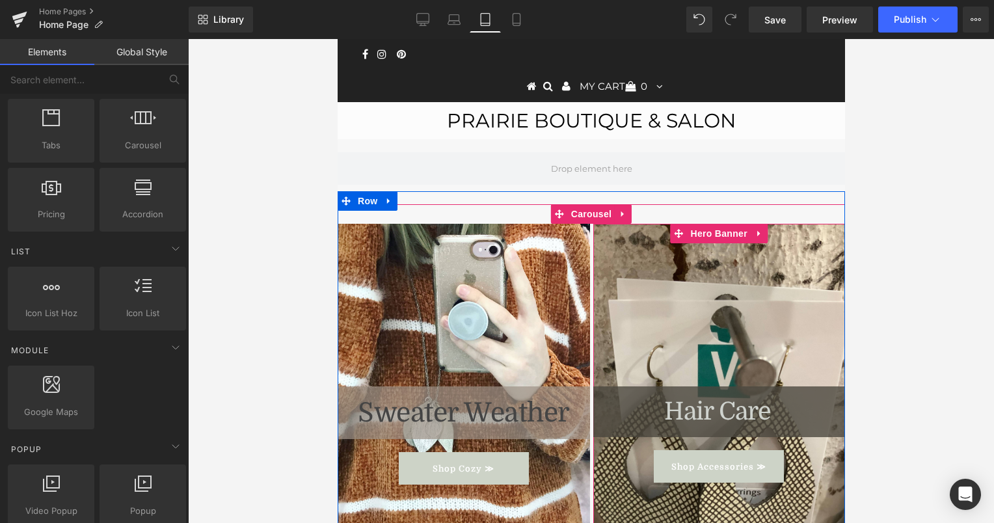
click at [740, 304] on div at bounding box center [719, 435] width 252 height 422
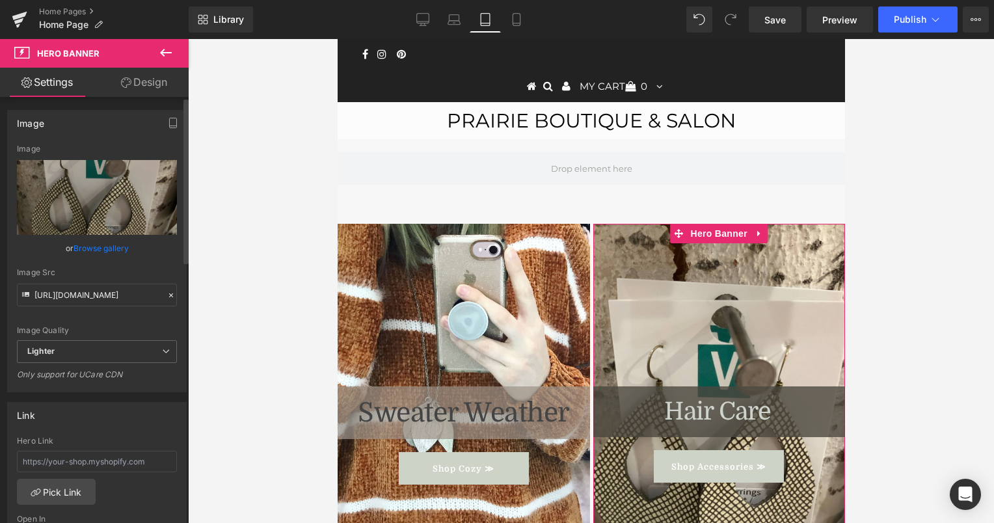
click at [103, 243] on link "Browse gallery" at bounding box center [101, 248] width 55 height 23
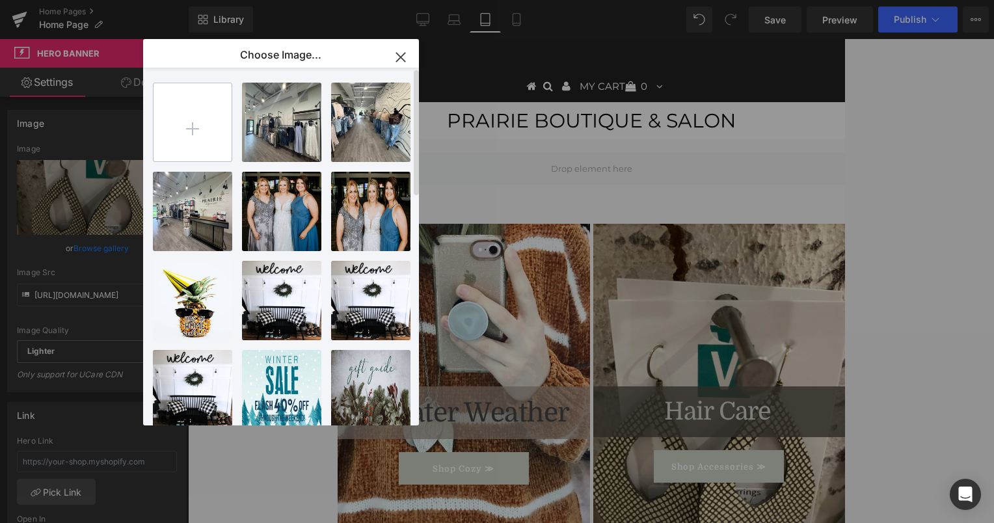
click at [203, 107] on input "file" at bounding box center [193, 122] width 78 height 78
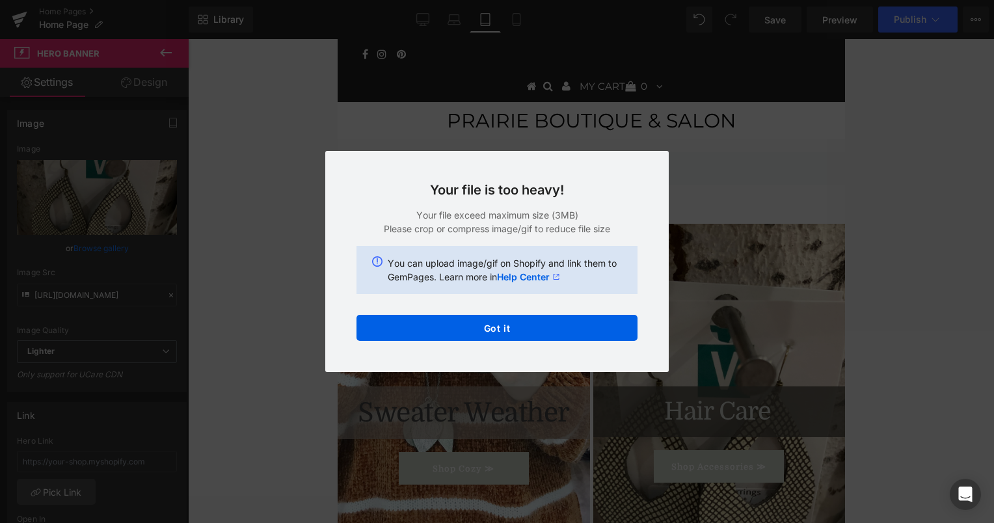
click at [497, 0] on div "Text Color Highlight Color rgba(10, 9, 9, 1) #0a0909 100 % transparent transpar…" at bounding box center [497, 0] width 994 height 0
click at [497, 331] on button "Got it" at bounding box center [497, 328] width 281 height 26
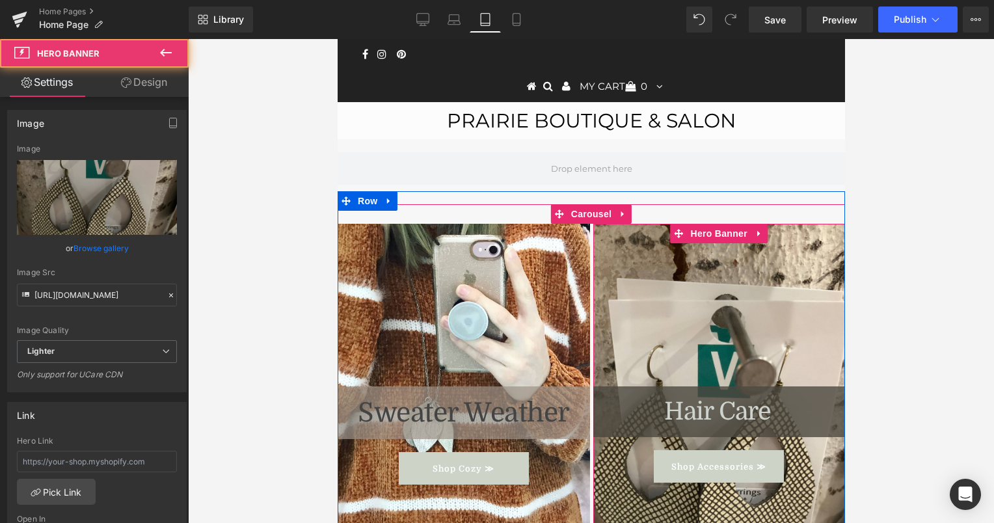
click at [672, 269] on div at bounding box center [719, 435] width 252 height 422
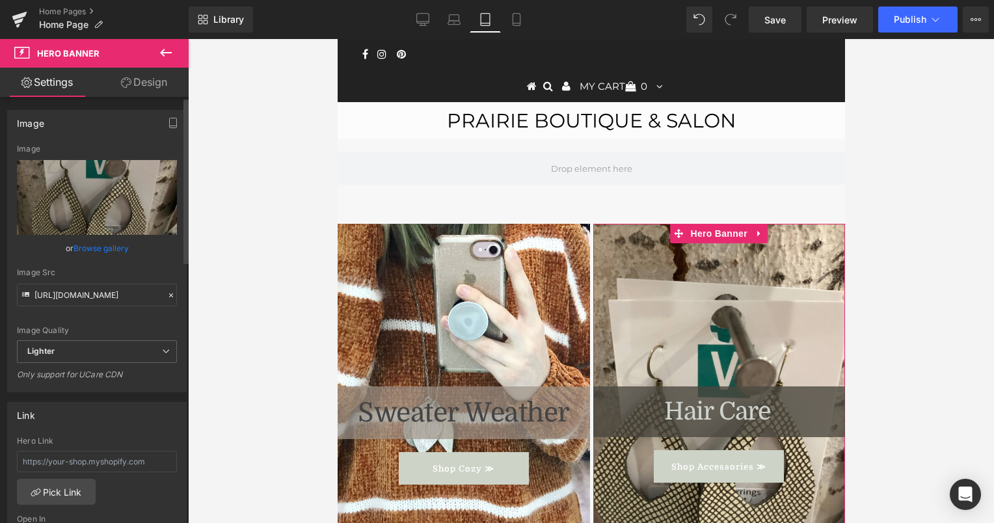
click at [86, 243] on link "Browse gallery" at bounding box center [101, 248] width 55 height 23
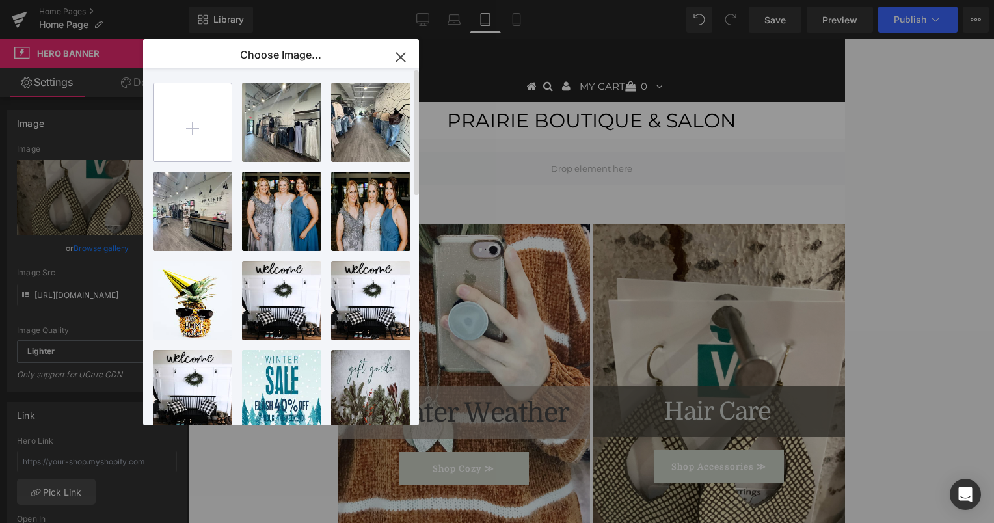
click at [202, 120] on input "file" at bounding box center [193, 122] width 78 height 78
click at [193, 126] on input "file" at bounding box center [193, 122] width 78 height 78
click at [192, 130] on input "file" at bounding box center [193, 122] width 78 height 78
type input "C:\fakepath\slon.jpg"
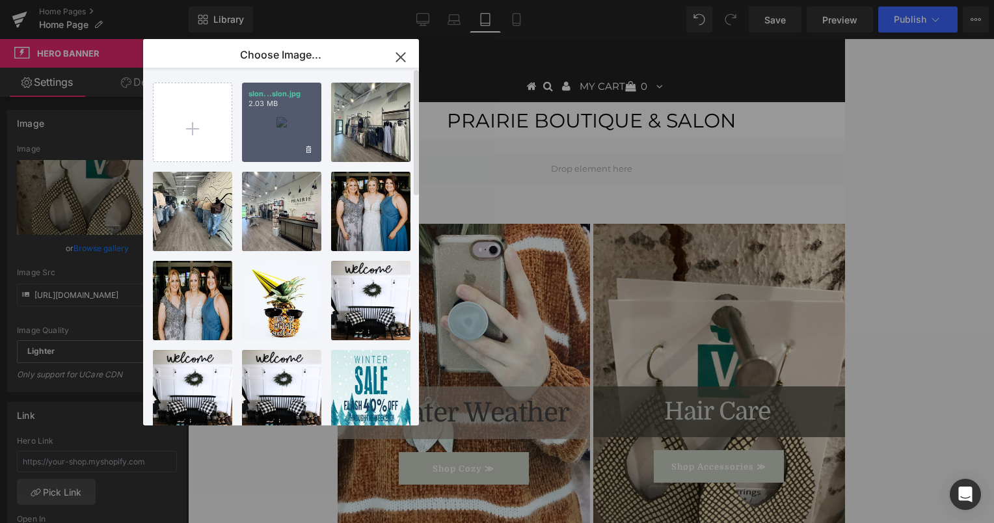
click at [282, 128] on div "slon...slon.jpg 2.03 MB" at bounding box center [281, 122] width 79 height 79
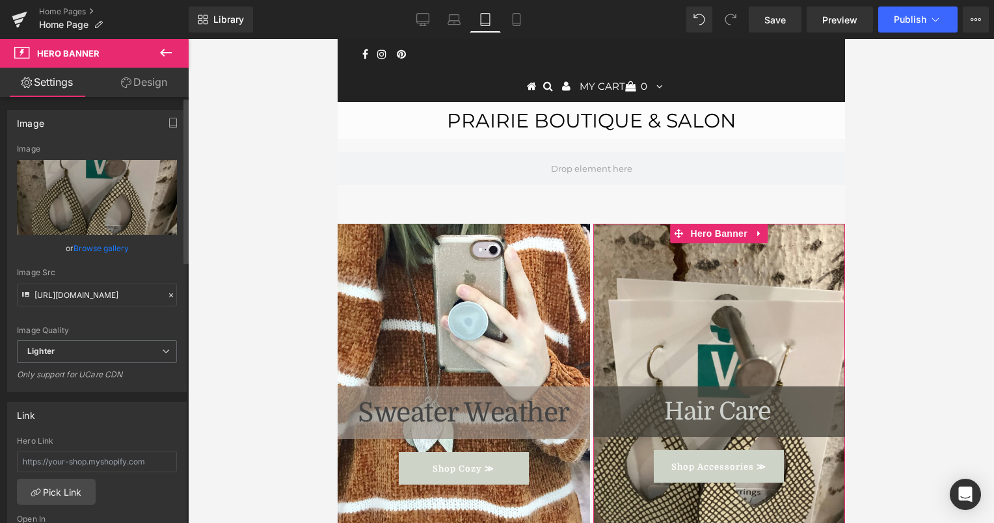
click at [97, 250] on link "Browse gallery" at bounding box center [101, 248] width 55 height 23
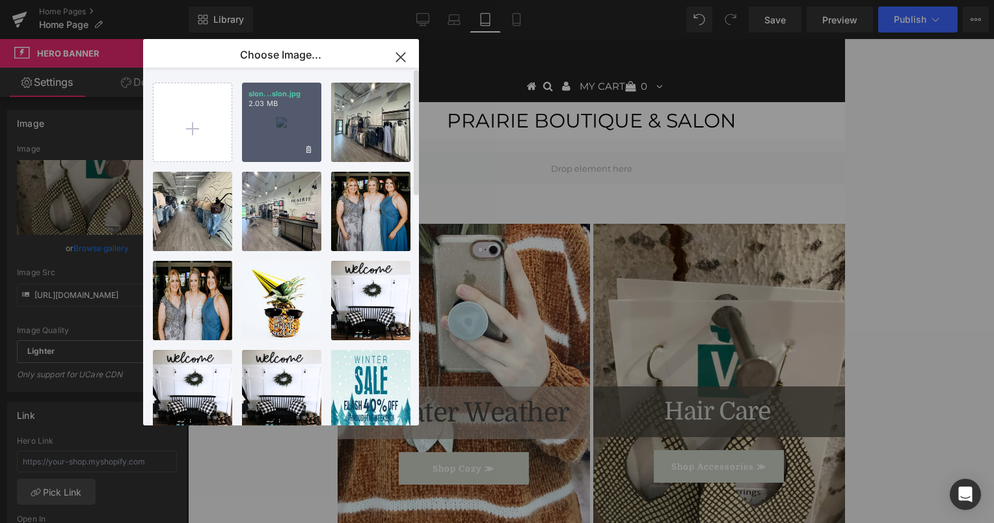
click at [260, 136] on div "slon...slon.jpg 2.03 MB" at bounding box center [281, 122] width 79 height 79
type input "[URL][DOMAIN_NAME]"
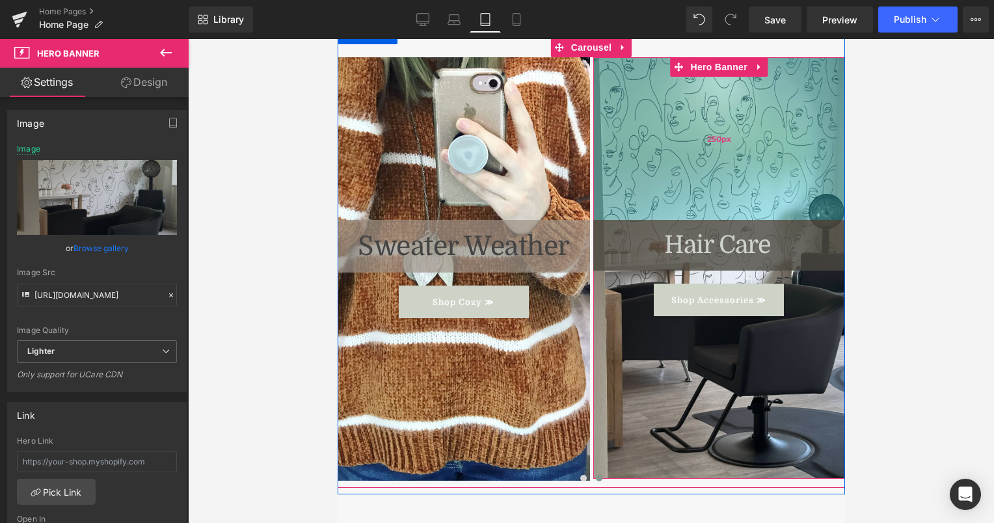
scroll to position [168, 0]
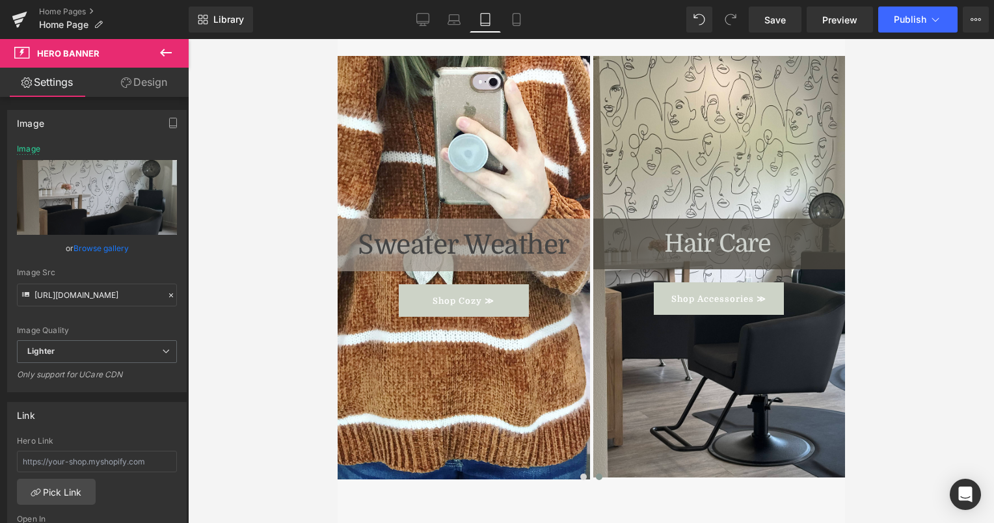
click at [908, 334] on div at bounding box center [591, 281] width 806 height 484
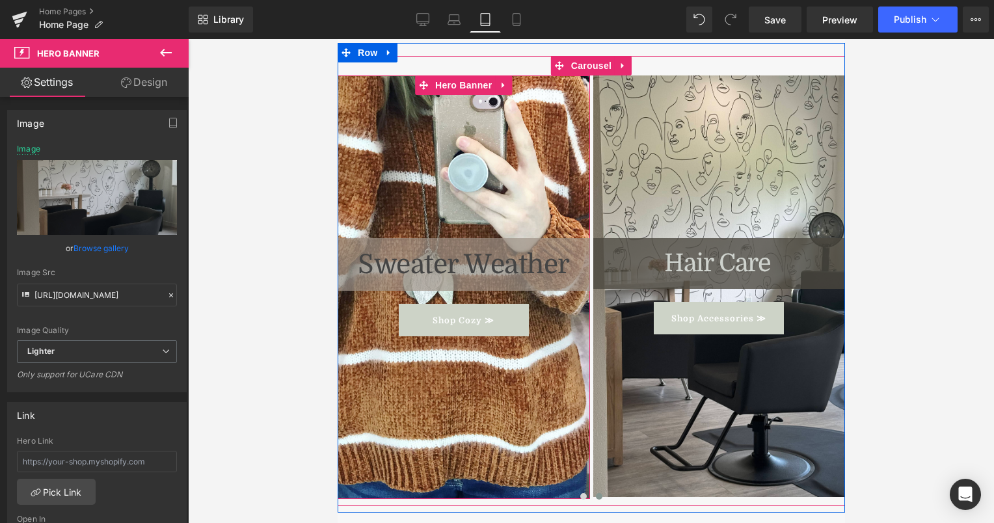
scroll to position [155, 0]
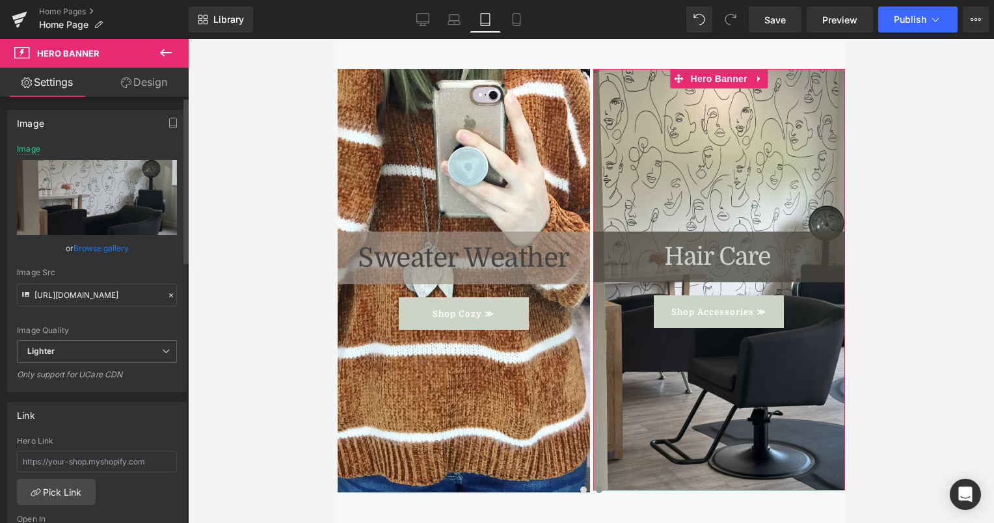
click at [103, 247] on link "Browse gallery" at bounding box center [101, 248] width 55 height 23
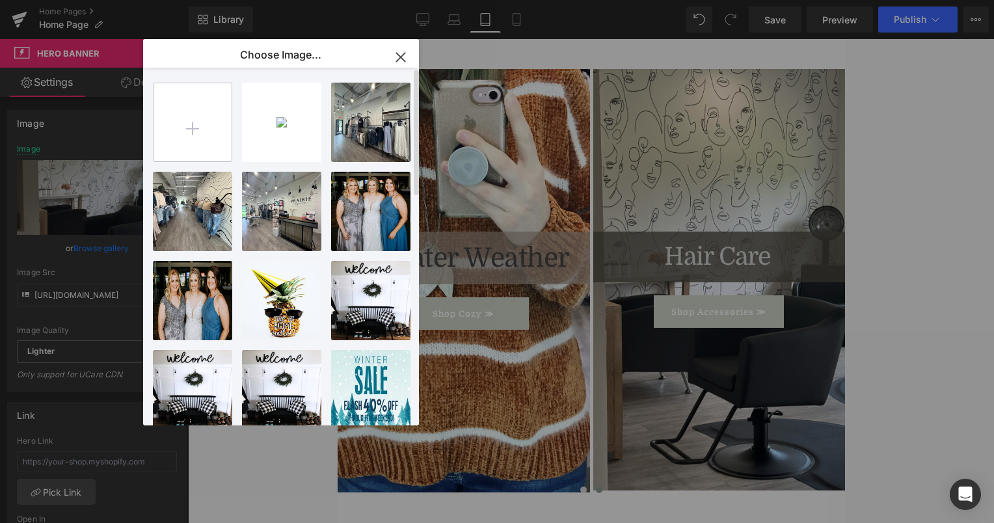
click at [185, 131] on input "file" at bounding box center [193, 122] width 78 height 78
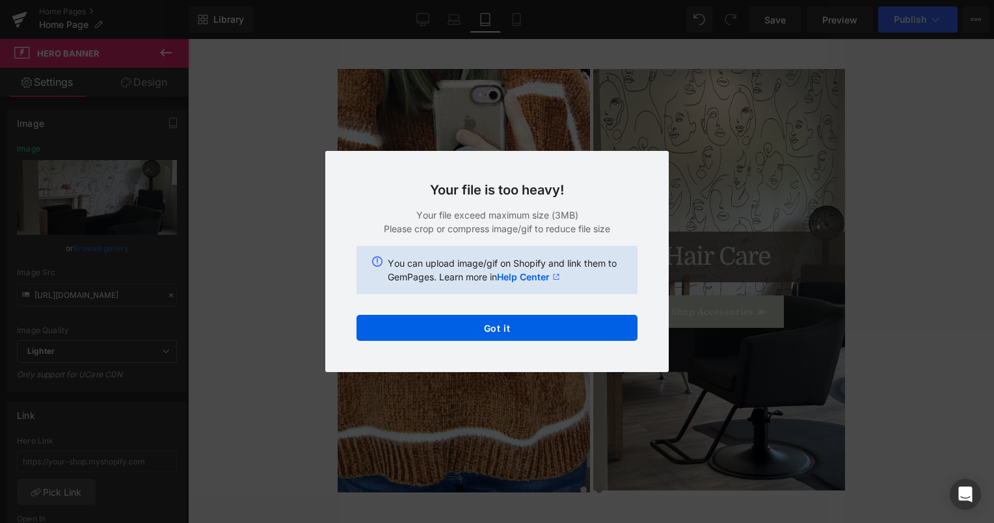
click at [512, 0] on div "Text Color Highlight Color rgba(10, 9, 9, 1) #0a0909 100 % transparent transpar…" at bounding box center [497, 0] width 994 height 0
click at [512, 328] on button "Got it" at bounding box center [497, 328] width 281 height 26
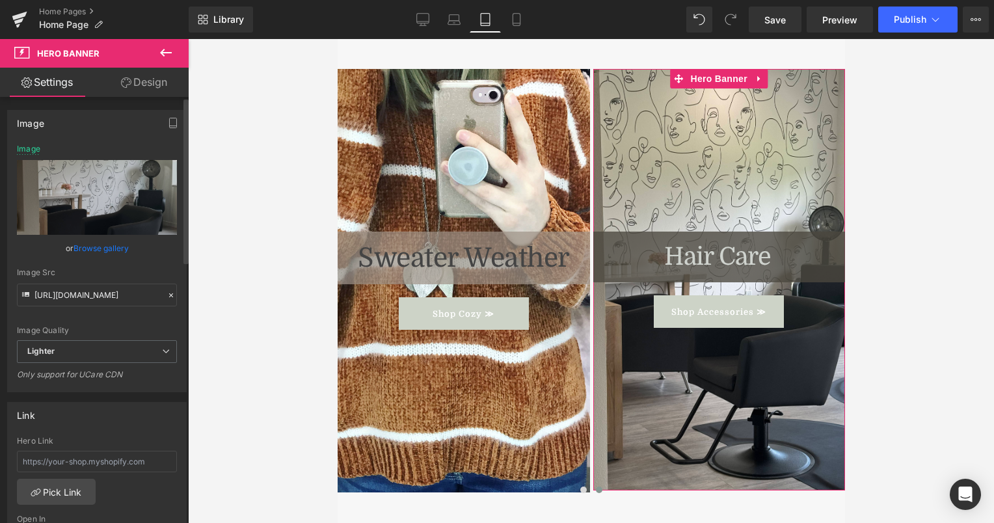
click at [112, 250] on link "Browse gallery" at bounding box center [101, 248] width 55 height 23
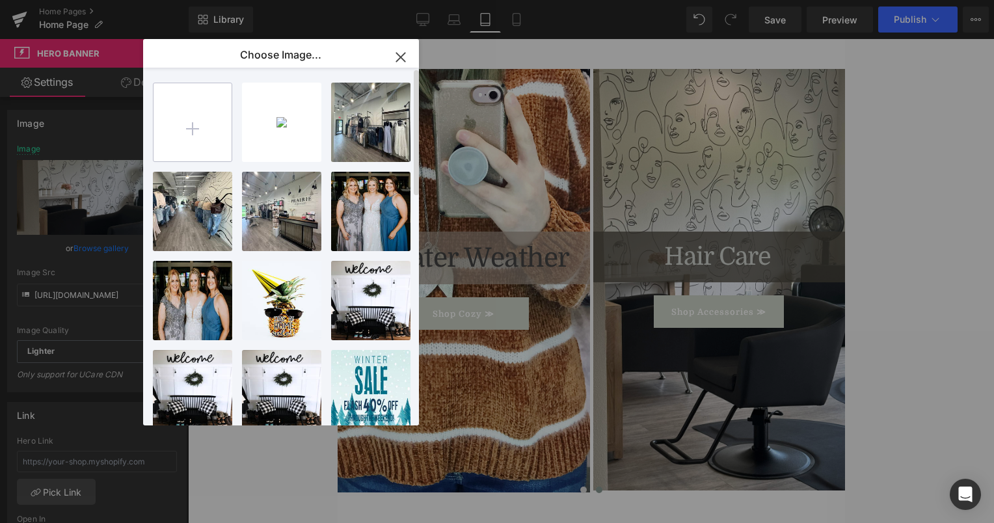
click at [194, 141] on input "file" at bounding box center [193, 122] width 78 height 78
type input "C:\fakepath\IMG_4458.jpg"
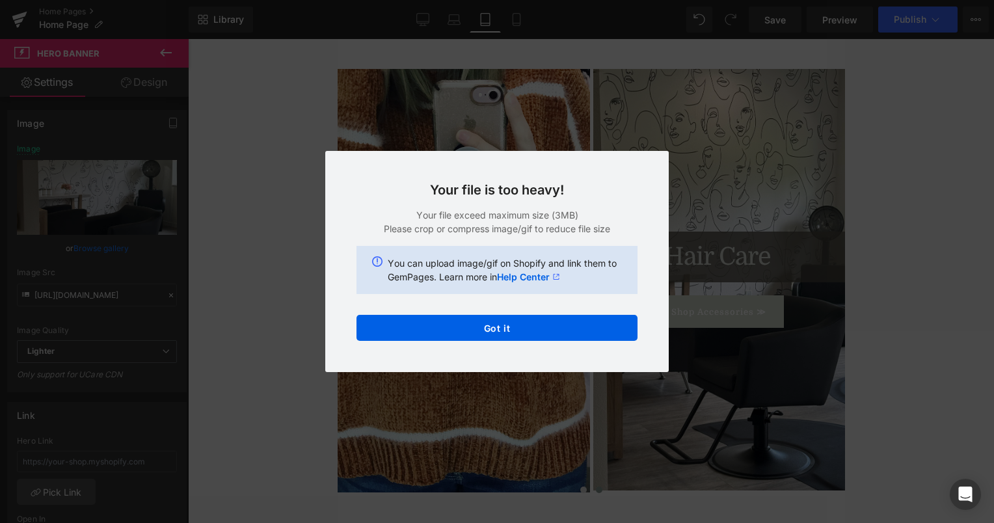
click at [511, 0] on div "Text Color Highlight Color rgba(10, 9, 9, 1) #0a0909 100 % transparent transpar…" at bounding box center [497, 0] width 994 height 0
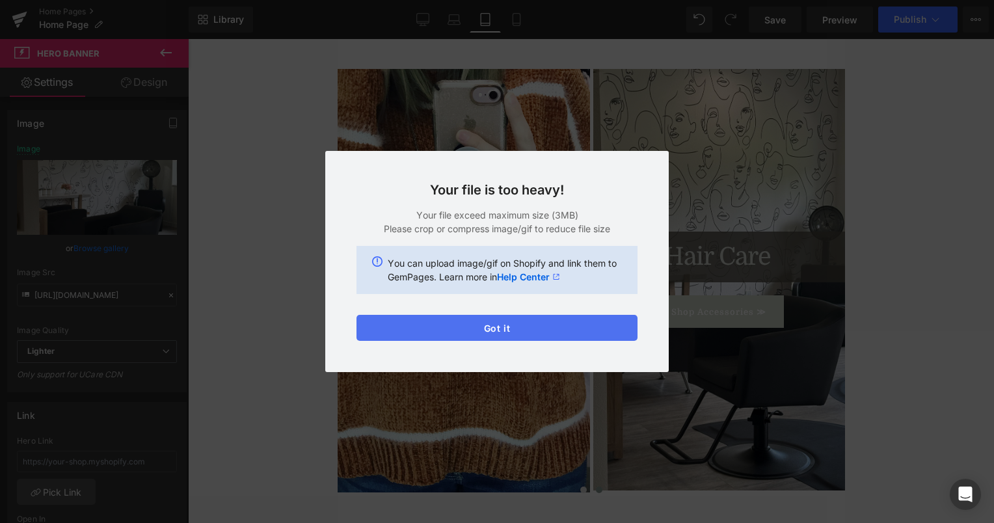
click at [531, 327] on button "Got it" at bounding box center [497, 328] width 281 height 26
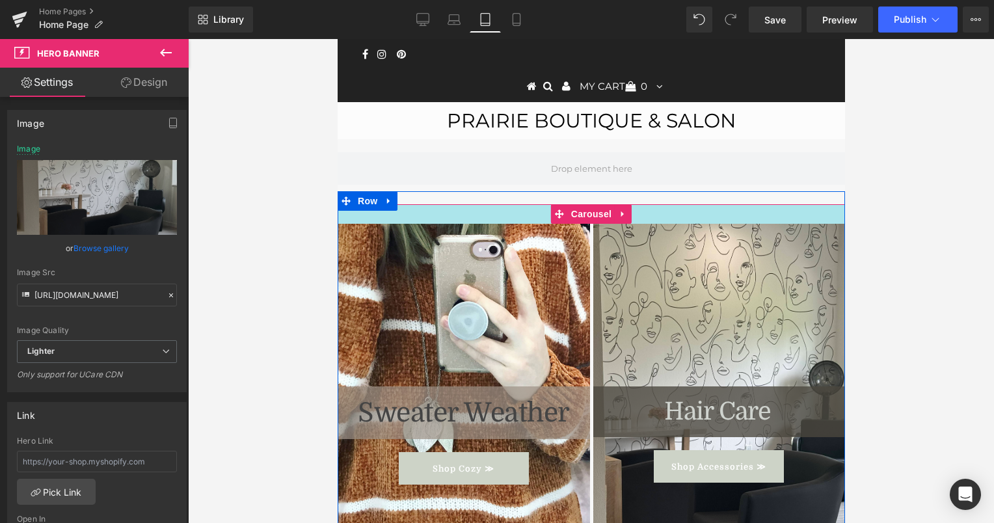
scroll to position [0, 0]
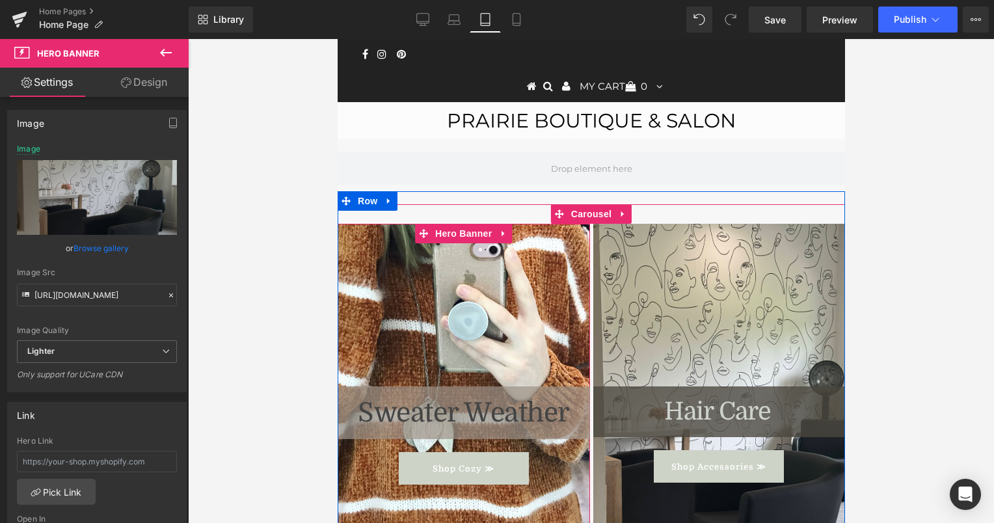
click at [482, 318] on div at bounding box center [463, 436] width 252 height 424
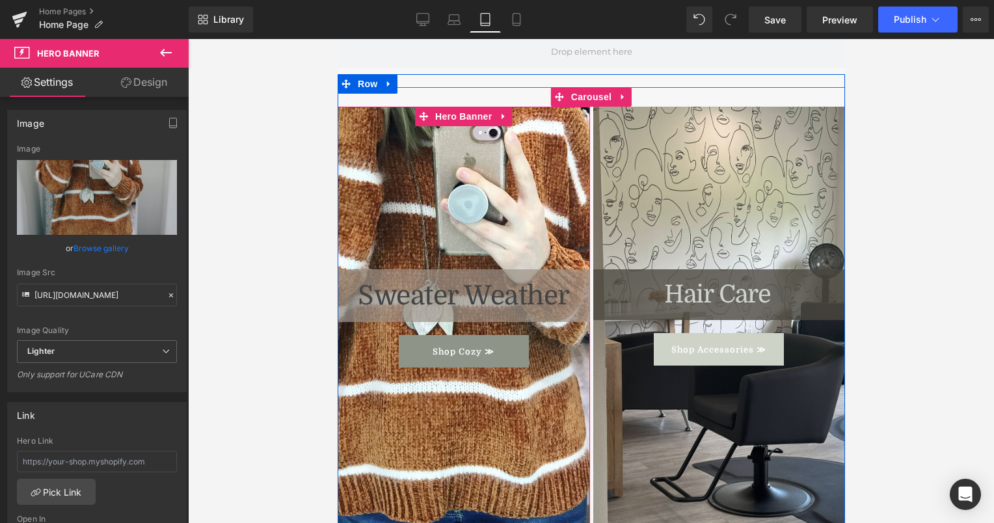
scroll to position [118, 0]
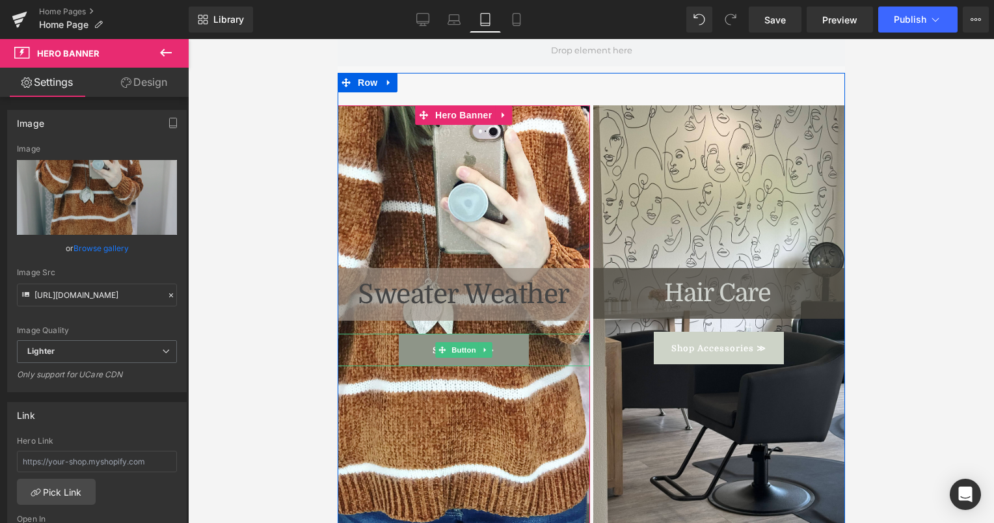
click at [480, 341] on link "Shop Cozy ≫" at bounding box center [463, 350] width 130 height 33
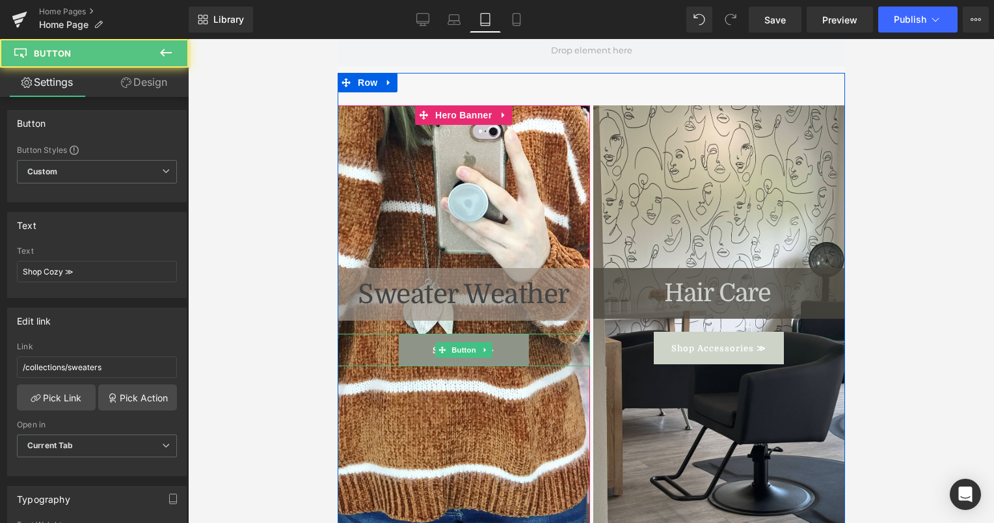
click at [512, 338] on link "Shop Cozy ≫" at bounding box center [463, 350] width 130 height 33
click at [491, 349] on link "Shop Cozy ≫" at bounding box center [463, 350] width 130 height 33
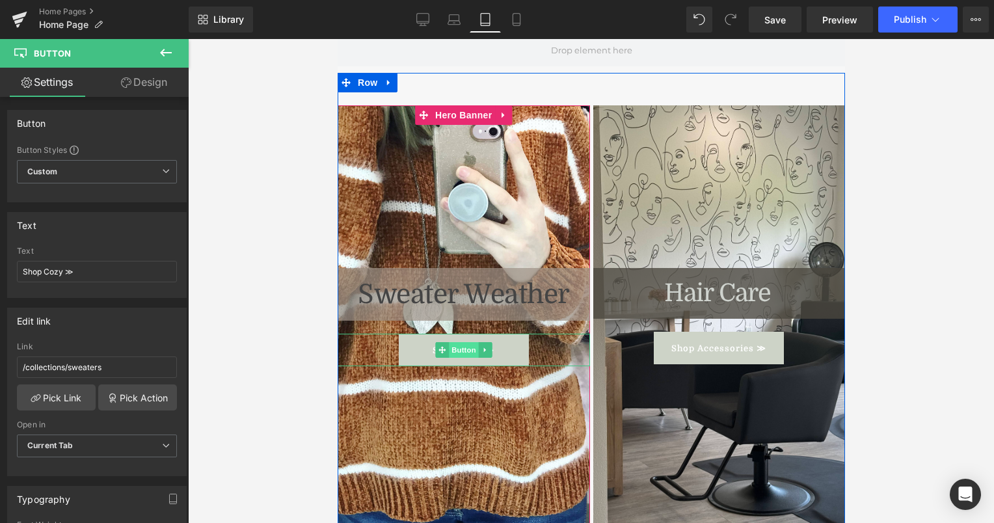
click at [451, 349] on span "Button" at bounding box center [463, 350] width 30 height 16
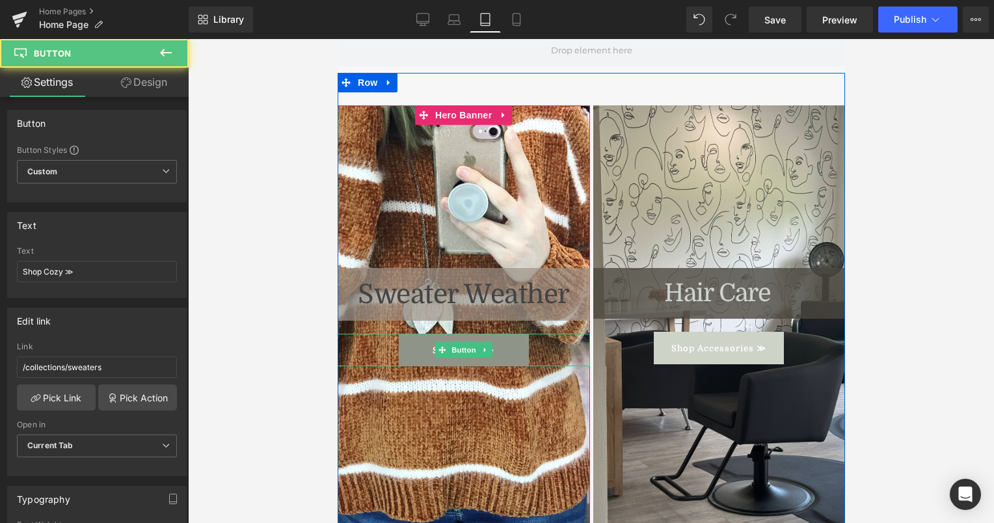
click at [425, 349] on link "Shop Cozy ≫" at bounding box center [463, 350] width 130 height 33
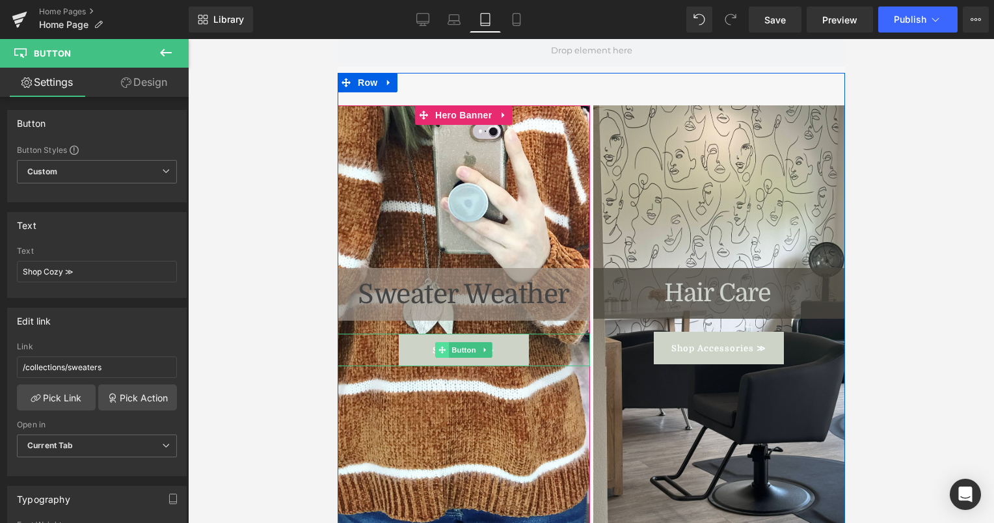
click at [438, 350] on icon at bounding box center [441, 349] width 7 height 7
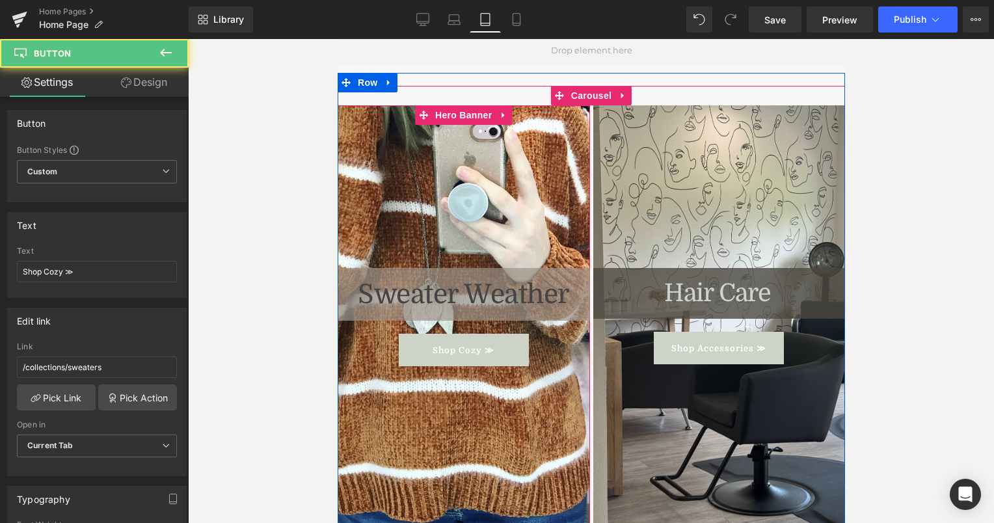
click at [494, 399] on div at bounding box center [463, 317] width 252 height 424
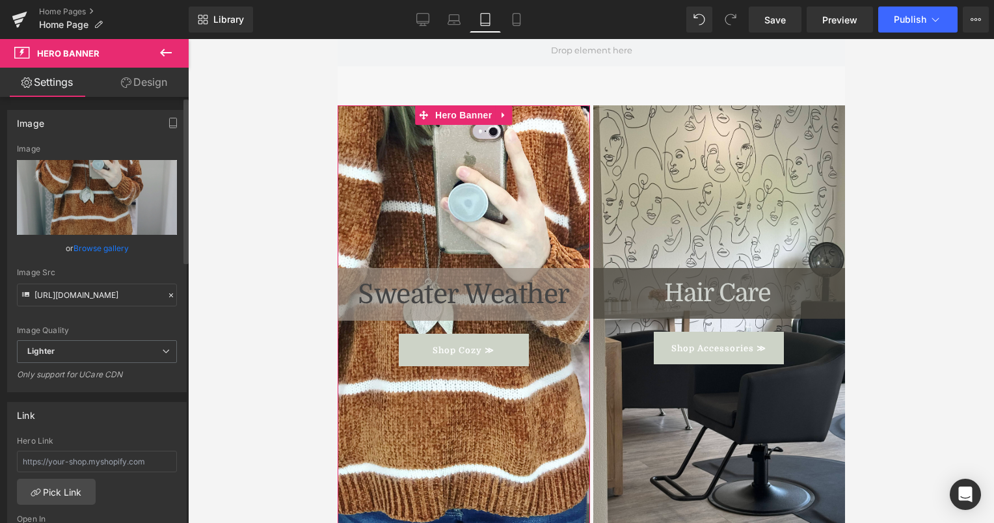
click at [112, 245] on link "Browse gallery" at bounding box center [101, 248] width 55 height 23
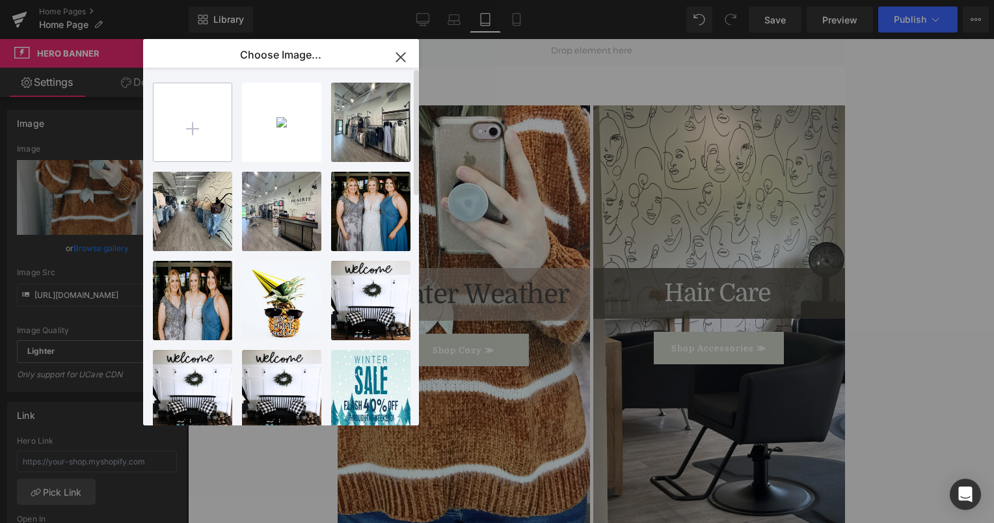
click at [187, 128] on input "file" at bounding box center [193, 122] width 78 height 78
click at [404, 58] on icon "button" at bounding box center [400, 57] width 21 height 21
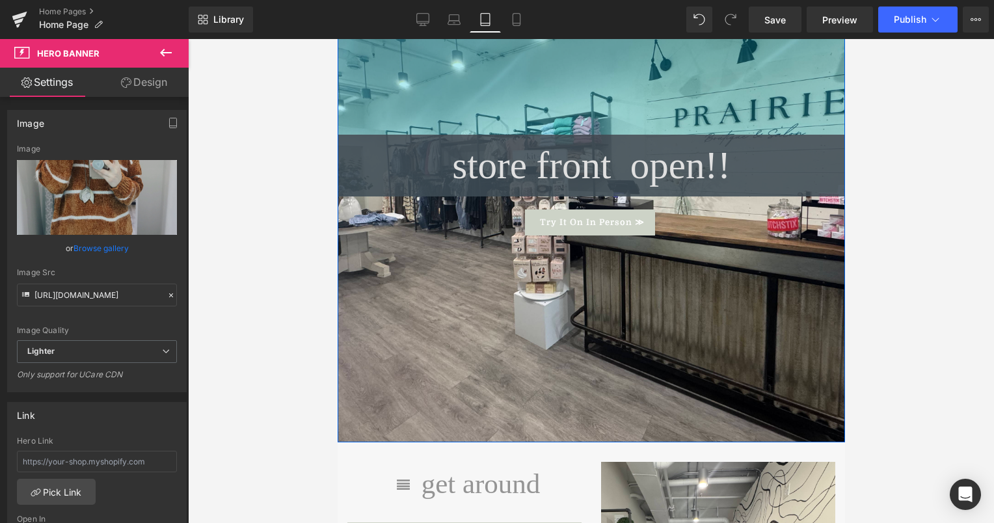
scroll to position [1742, 0]
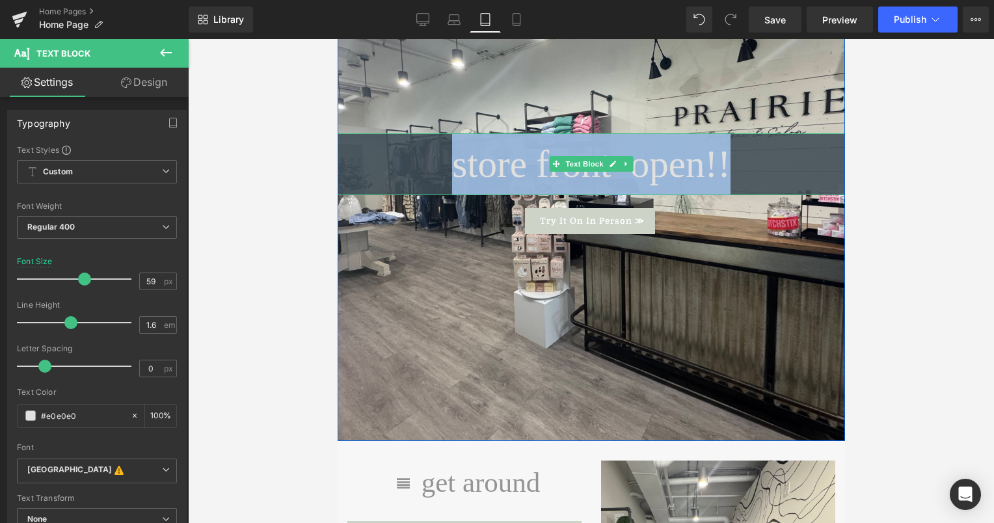
drag, startPoint x: 686, startPoint y: 147, endPoint x: 470, endPoint y: 160, distance: 217.0
click at [470, 160] on p "store front open!!" at bounding box center [590, 163] width 507 height 61
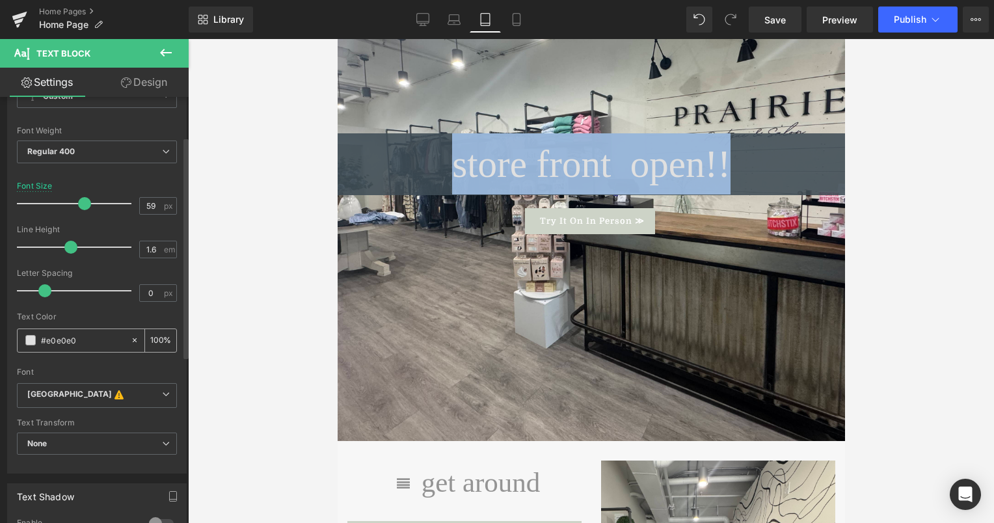
scroll to position [73, 0]
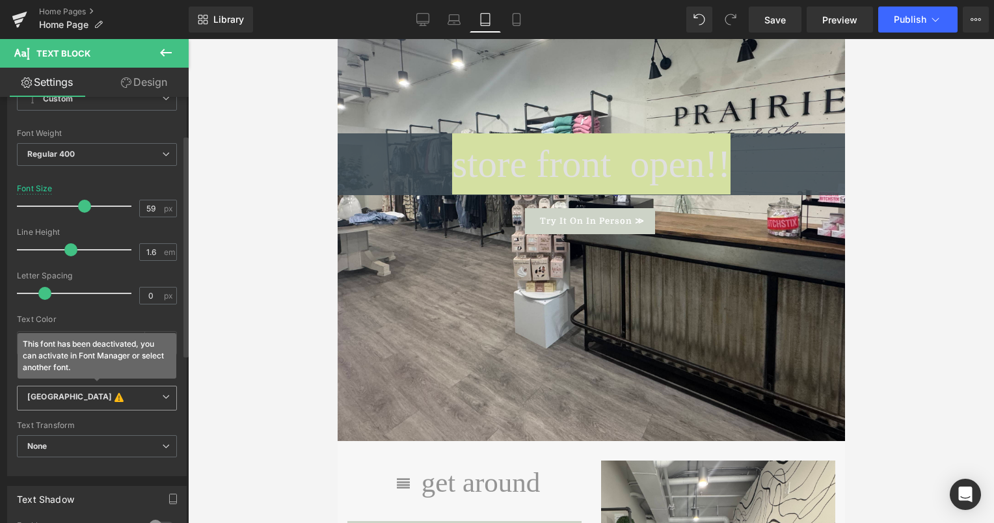
click at [148, 394] on b "[GEOGRAPHIC_DATA] This font has been deactivated, you can activate in Font Mana…" at bounding box center [94, 398] width 135 height 13
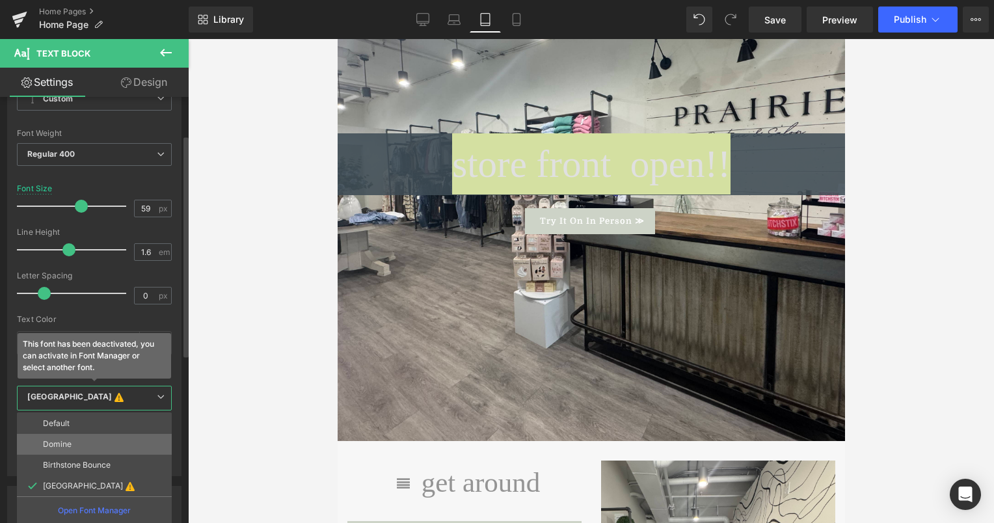
click at [107, 442] on li "Domine" at bounding box center [94, 444] width 155 height 21
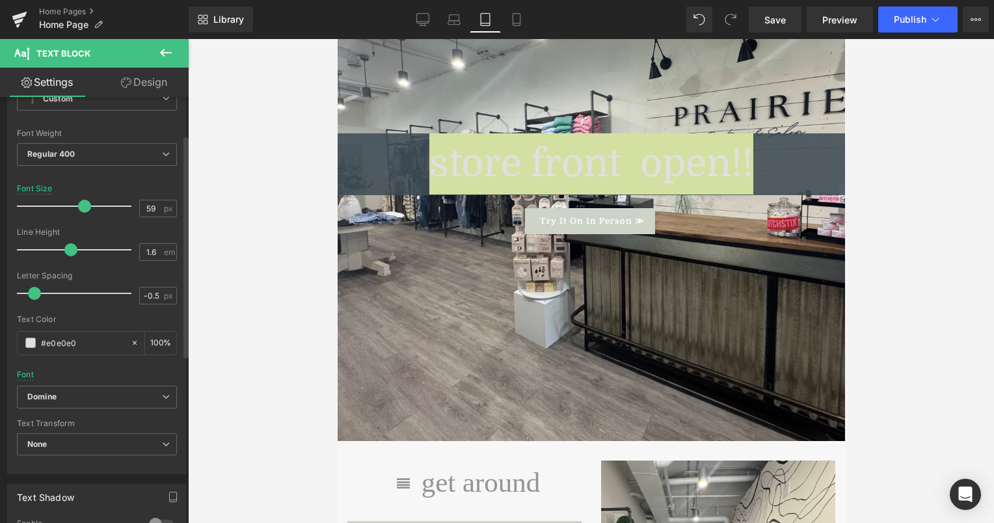
type input "-0.6"
drag, startPoint x: 46, startPoint y: 294, endPoint x: 34, endPoint y: 293, distance: 11.7
click at [34, 293] on span at bounding box center [31, 293] width 13 height 13
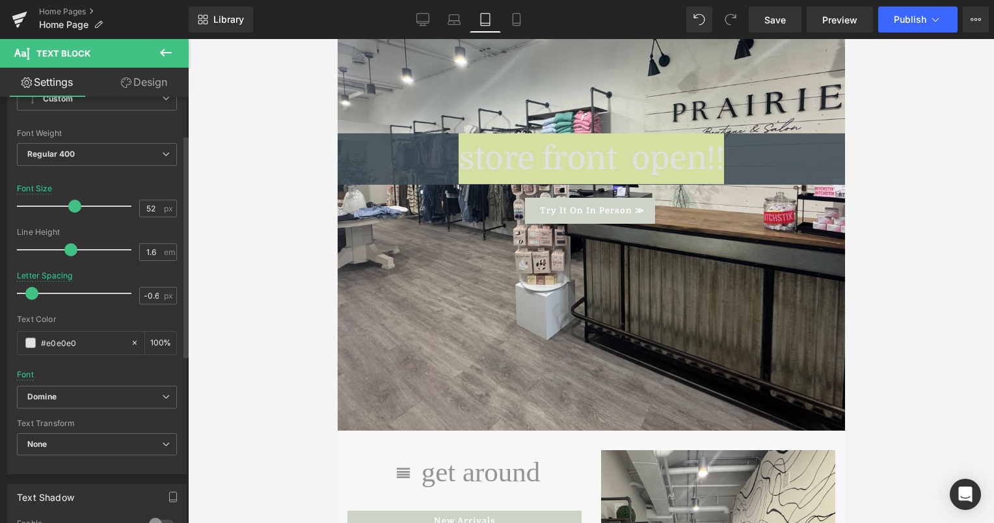
type input "53"
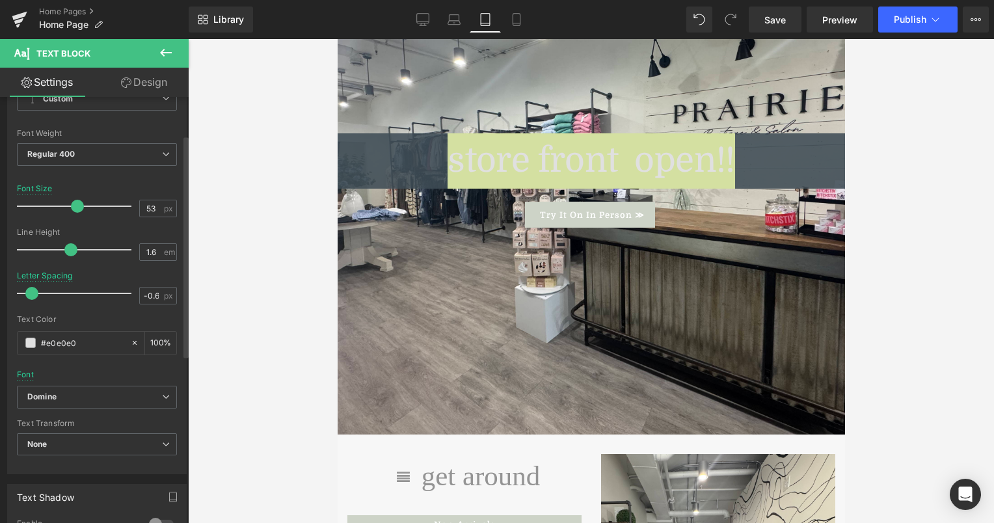
drag, startPoint x: 82, startPoint y: 206, endPoint x: 75, endPoint y: 208, distance: 7.0
click at [75, 208] on span at bounding box center [77, 206] width 13 height 13
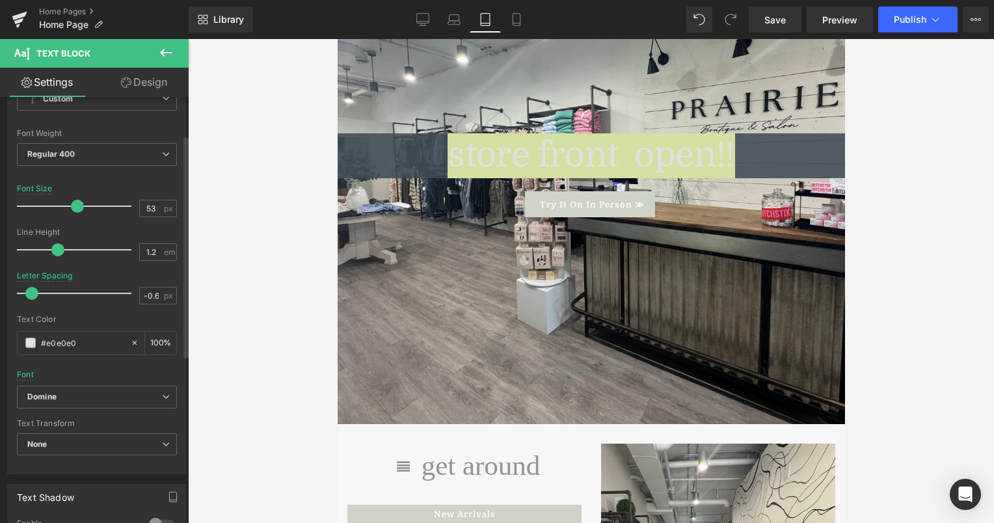
type input "1.1"
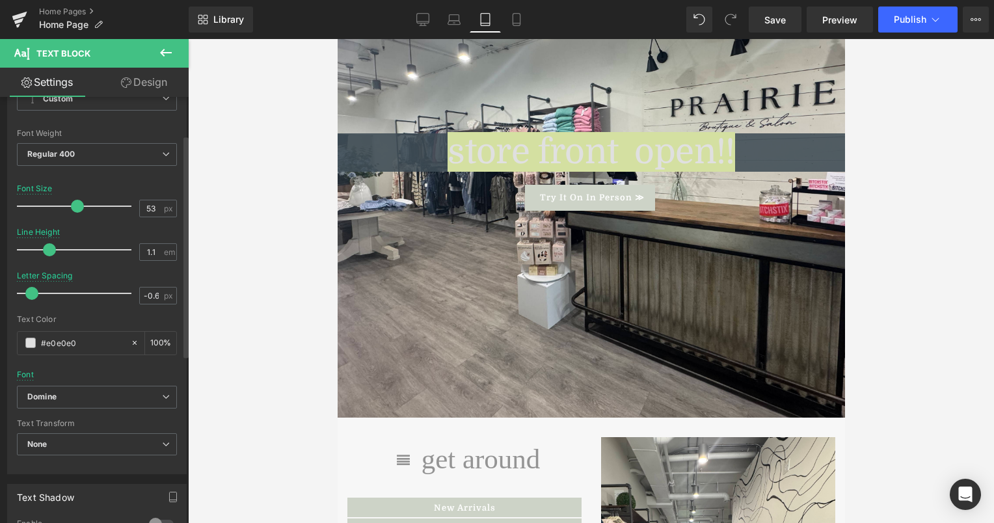
drag, startPoint x: 71, startPoint y: 247, endPoint x: 49, endPoint y: 252, distance: 21.9
click at [49, 252] on span at bounding box center [49, 249] width 13 height 13
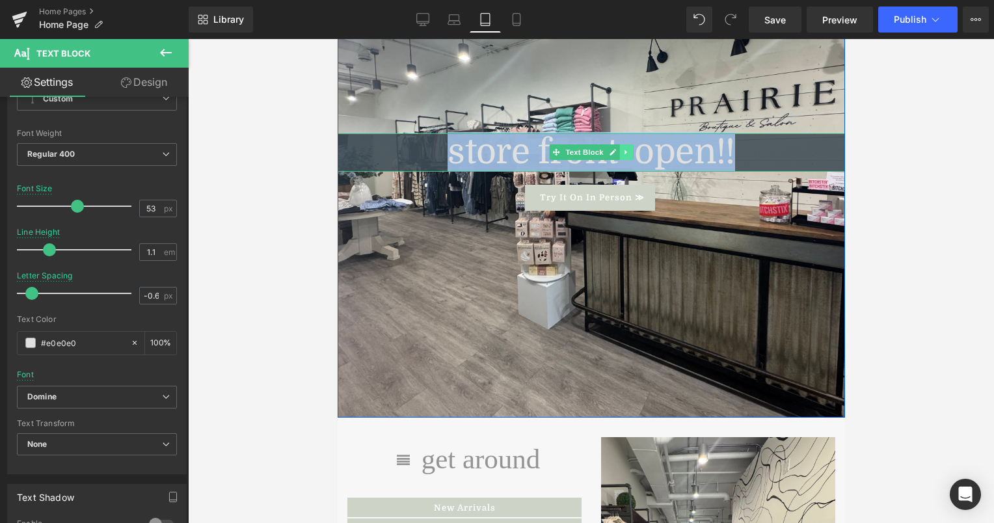
click at [624, 144] on link at bounding box center [626, 152] width 14 height 16
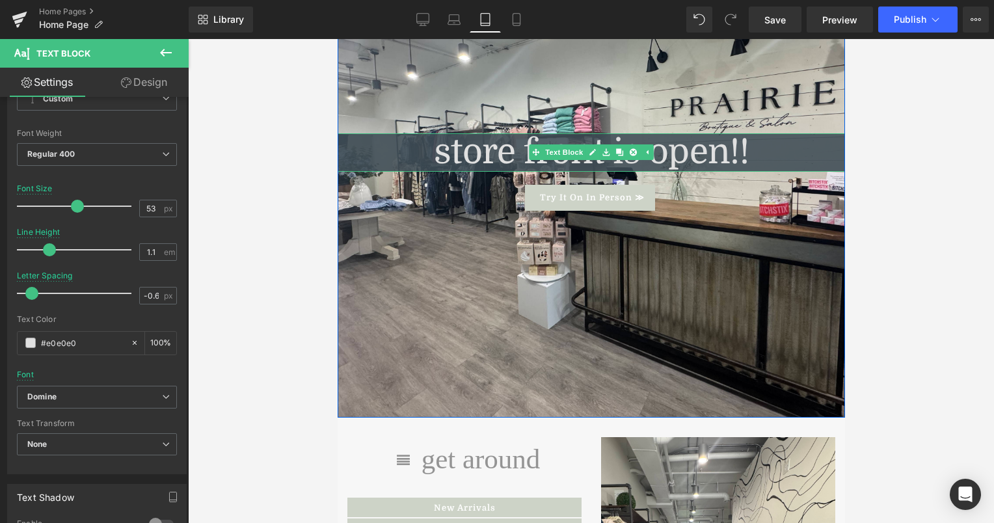
click at [753, 135] on p "store front is open!!" at bounding box center [590, 152] width 507 height 38
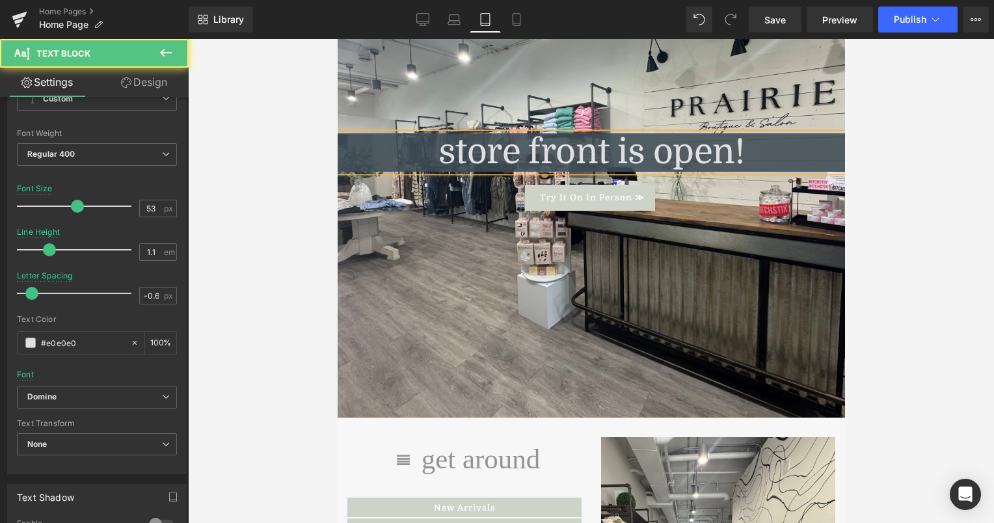
click at [451, 135] on p "store front is open!" at bounding box center [590, 152] width 507 height 38
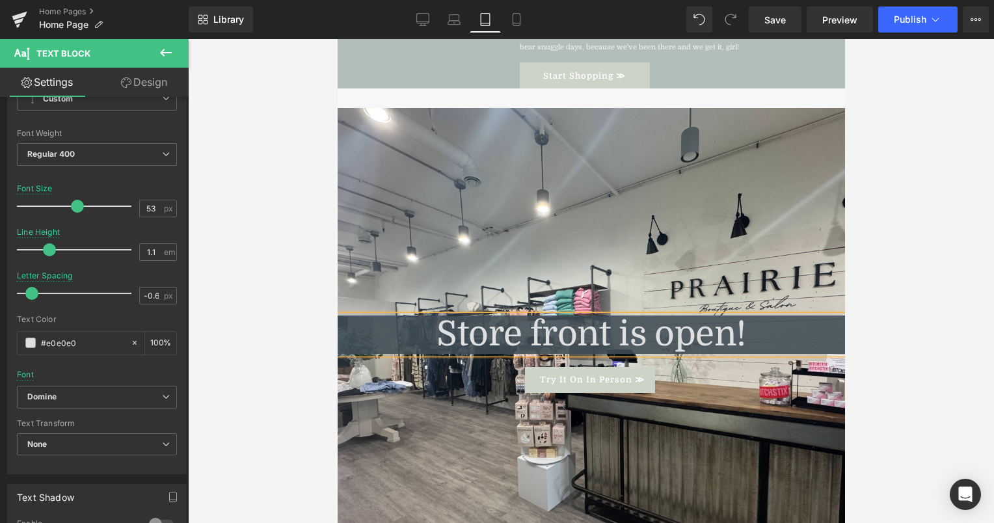
scroll to position [1552, 0]
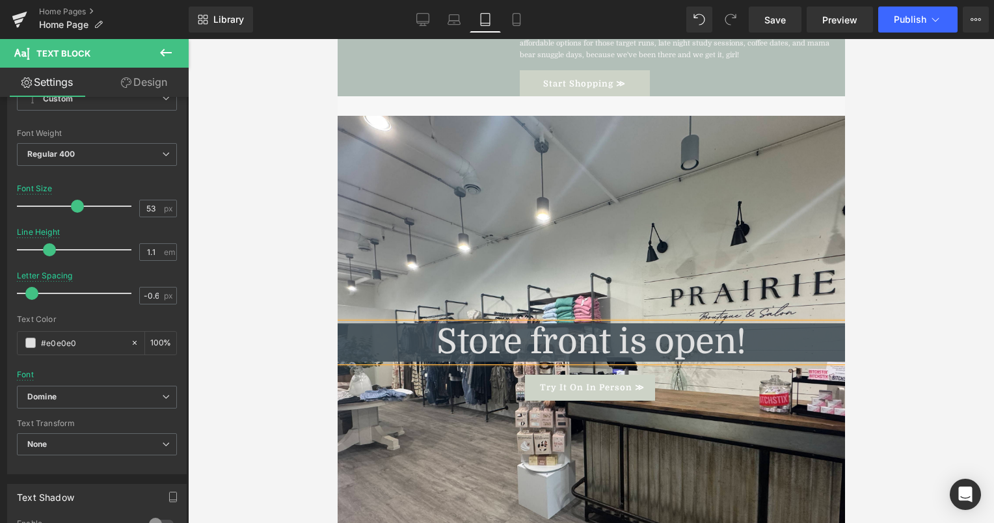
click at [293, 277] on div at bounding box center [591, 281] width 806 height 484
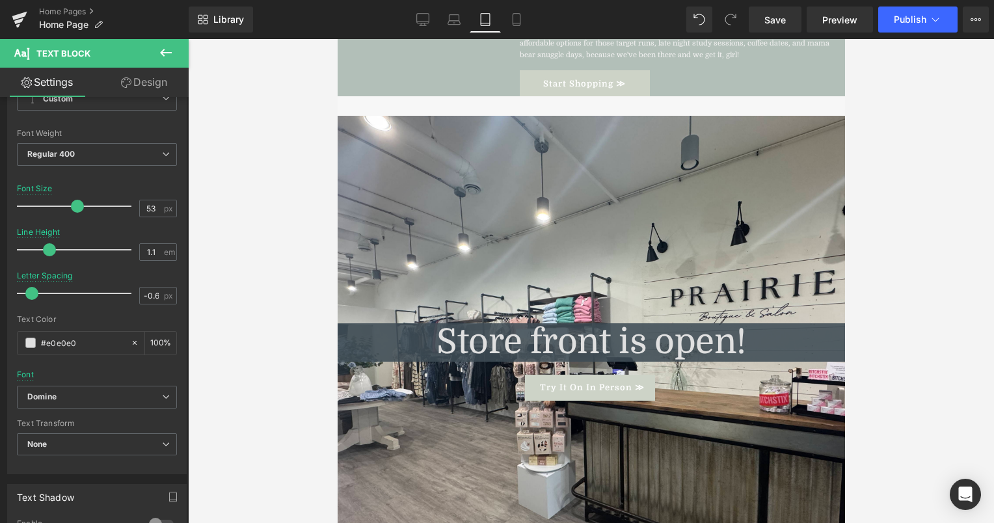
click at [259, 288] on div at bounding box center [591, 281] width 806 height 484
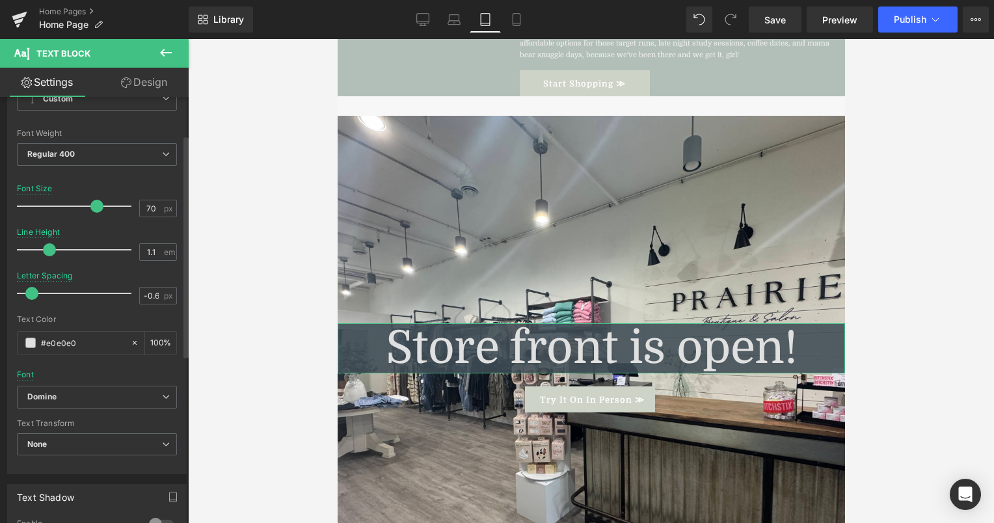
drag, startPoint x: 75, startPoint y: 206, endPoint x: 93, endPoint y: 222, distance: 24.4
click at [93, 222] on div "Font Size 70 px" at bounding box center [97, 206] width 160 height 44
drag, startPoint x: 93, startPoint y: 222, endPoint x: 80, endPoint y: 219, distance: 13.4
click at [80, 219] on div at bounding box center [97, 223] width 160 height 8
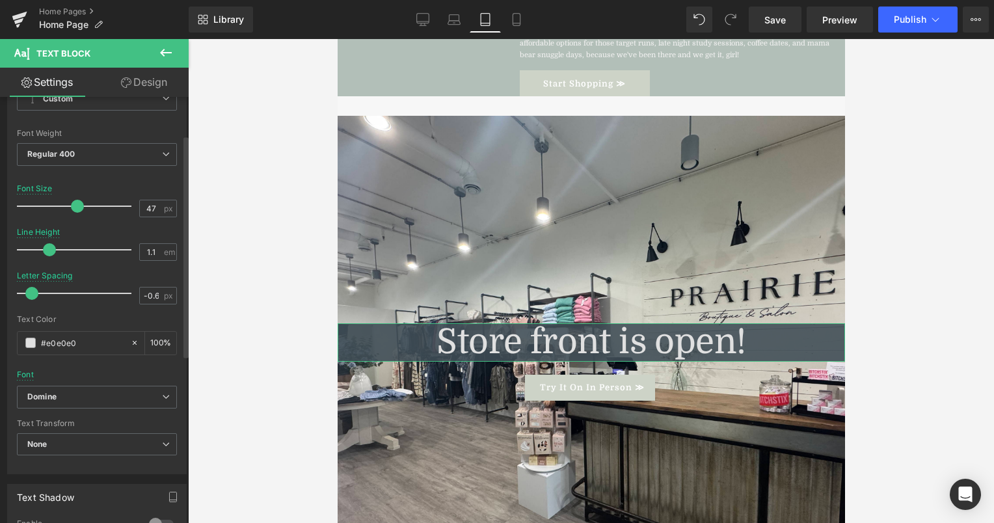
type input "46"
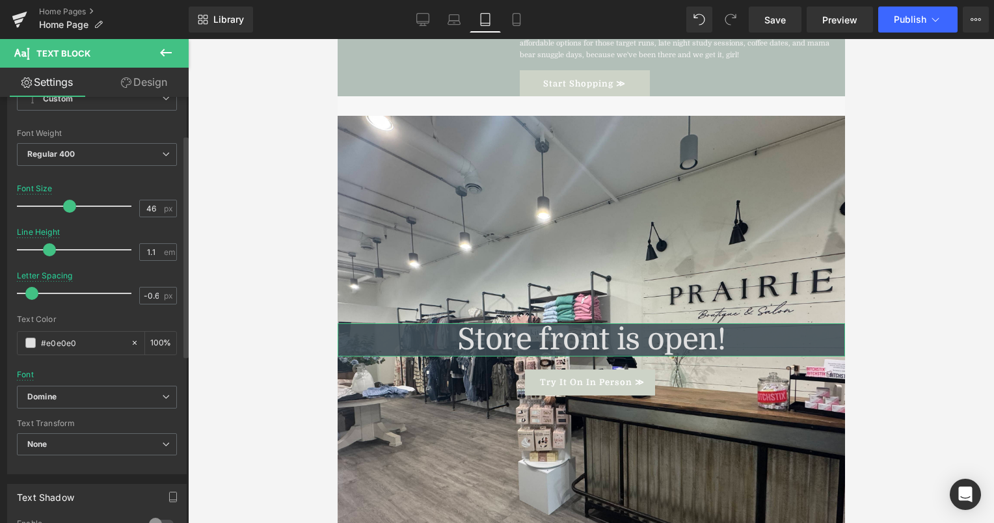
drag, startPoint x: 94, startPoint y: 208, endPoint x: 67, endPoint y: 211, distance: 26.8
click at [67, 211] on span at bounding box center [69, 206] width 13 height 13
type input "-1"
drag, startPoint x: 34, startPoint y: 289, endPoint x: 7, endPoint y: 290, distance: 27.3
click at [8, 290] on div "Text Styles Custom Custom Setup Global Style Custom Setup Global Style Thin 100…" at bounding box center [97, 273] width 178 height 402
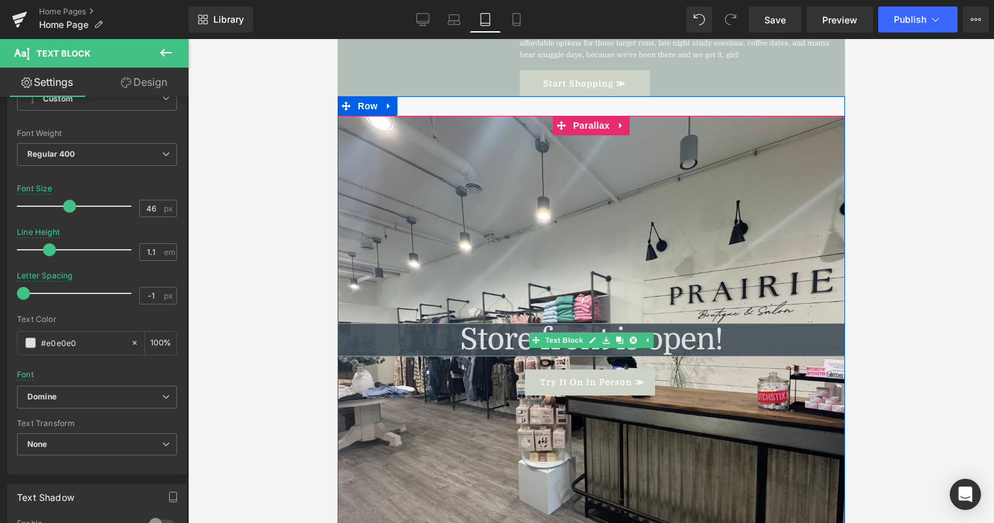
click at [655, 323] on p "Store front is open!" at bounding box center [590, 339] width 507 height 33
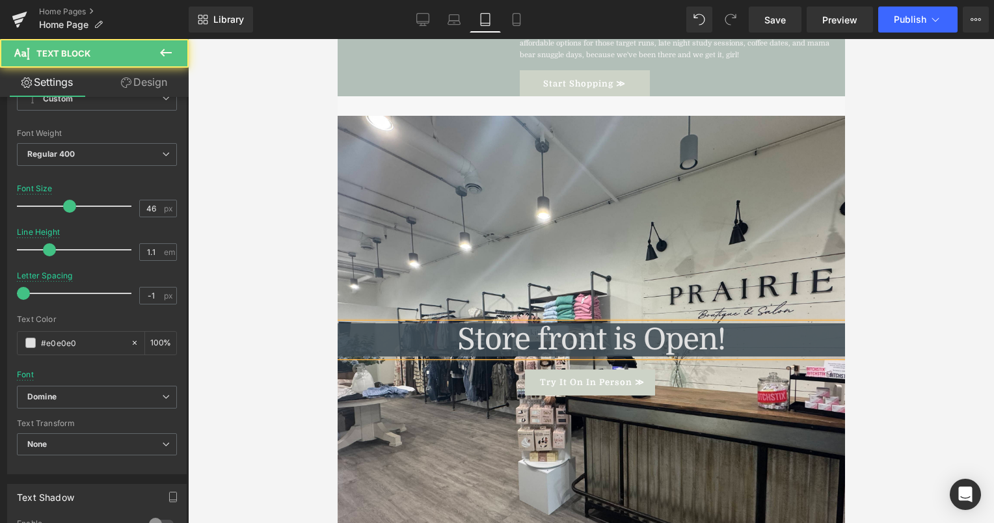
click at [539, 323] on p "Store front is Open!" at bounding box center [590, 339] width 507 height 33
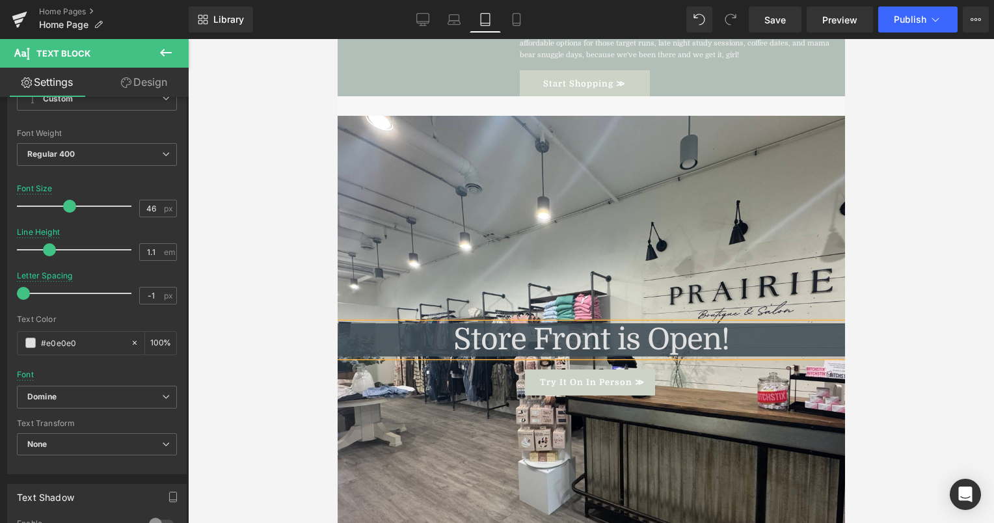
click at [623, 323] on p "Store Front is Open!" at bounding box center [590, 339] width 507 height 33
click at [237, 319] on div at bounding box center [591, 281] width 806 height 484
click at [260, 200] on div at bounding box center [591, 281] width 806 height 484
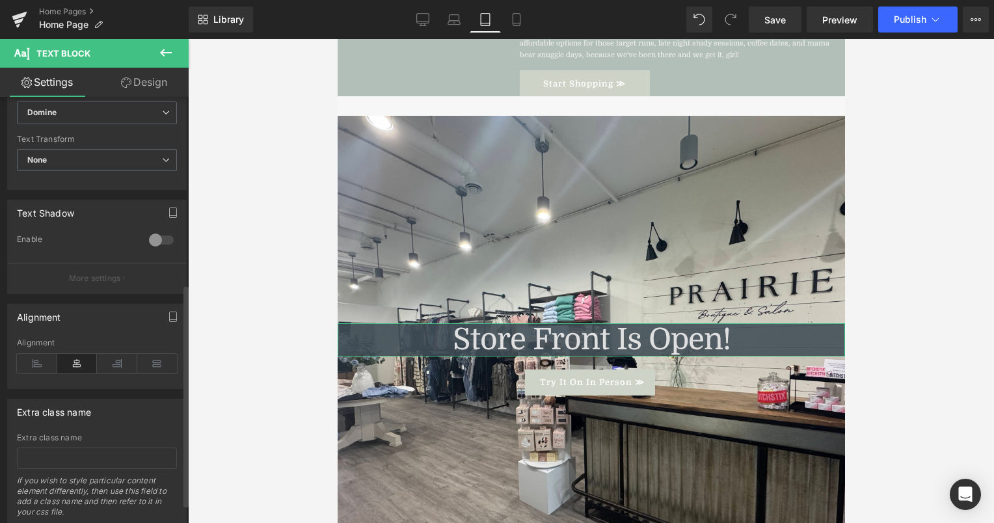
scroll to position [360, 0]
click at [116, 362] on icon at bounding box center [117, 361] width 40 height 20
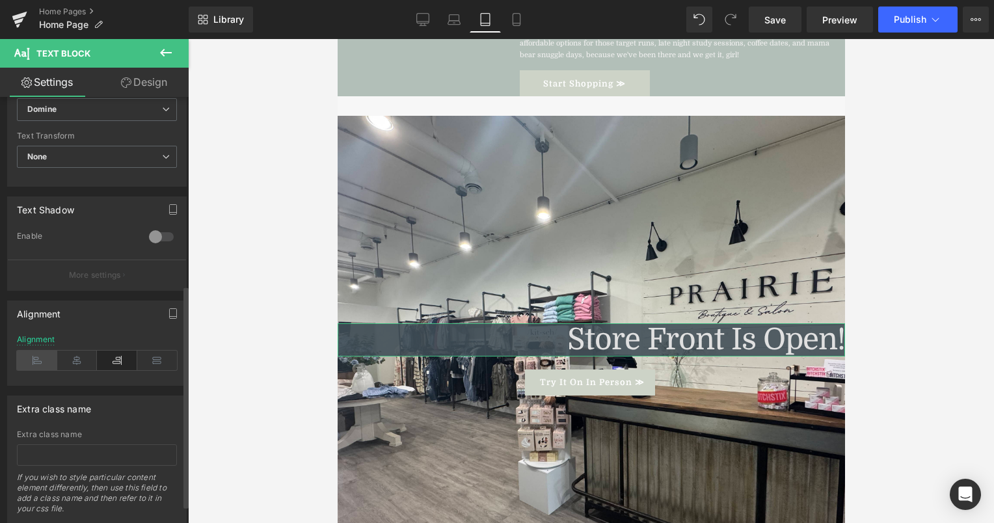
click at [29, 352] on icon at bounding box center [37, 361] width 40 height 20
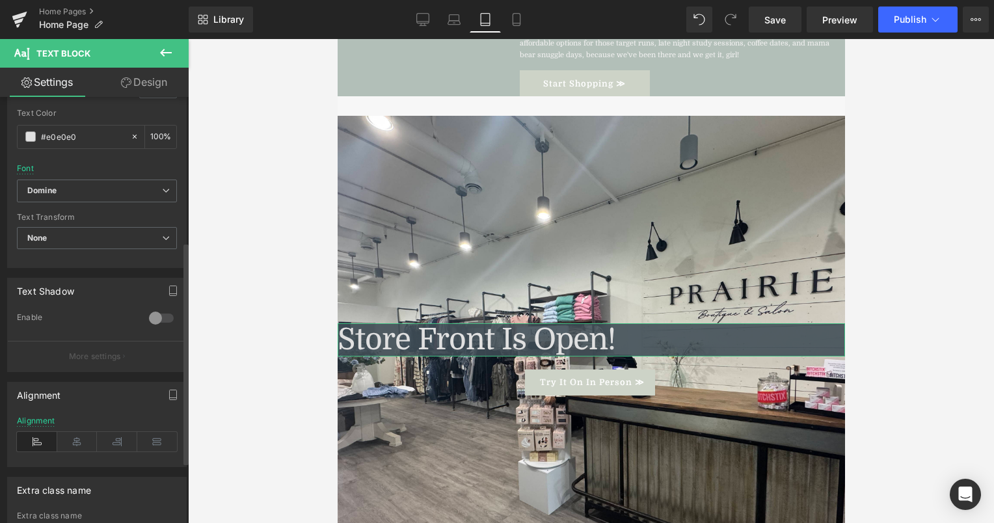
scroll to position [277, 0]
click at [292, 320] on div at bounding box center [591, 281] width 806 height 484
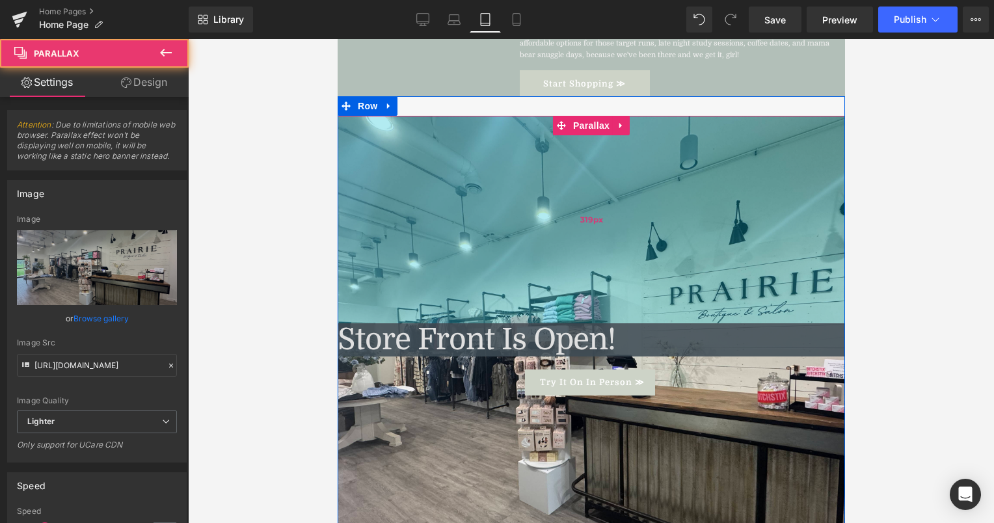
click at [435, 239] on div "319px" at bounding box center [590, 220] width 507 height 208
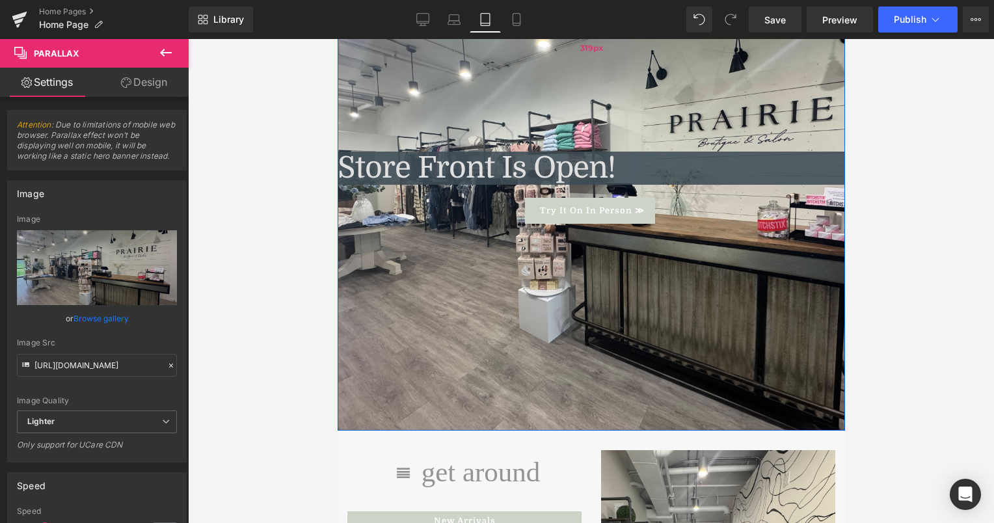
scroll to position [1746, 0]
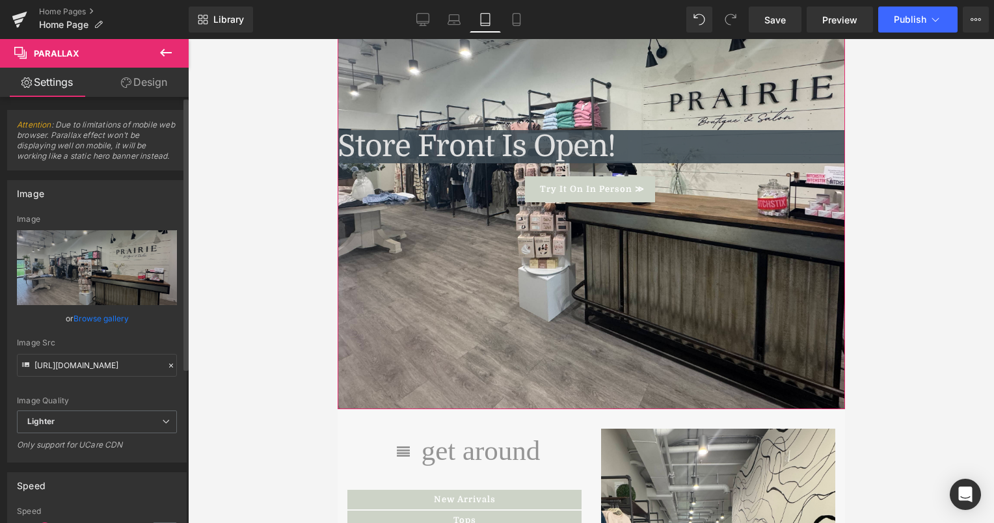
click at [138, 327] on div "Image Quality Lighter Lightest Lighter Lighter Lightest Only support for UCare …" at bounding box center [97, 313] width 160 height 196
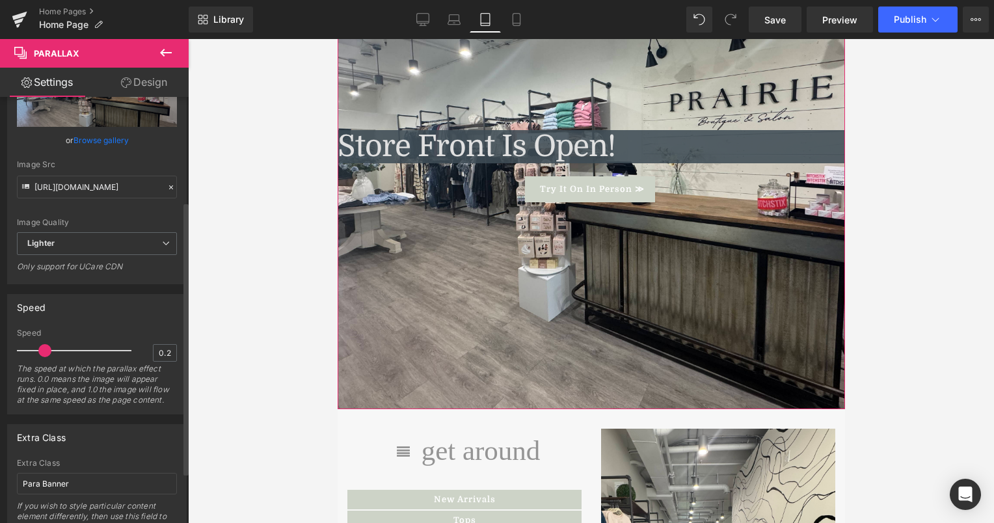
scroll to position [180, 0]
click at [162, 239] on icon at bounding box center [166, 242] width 8 height 8
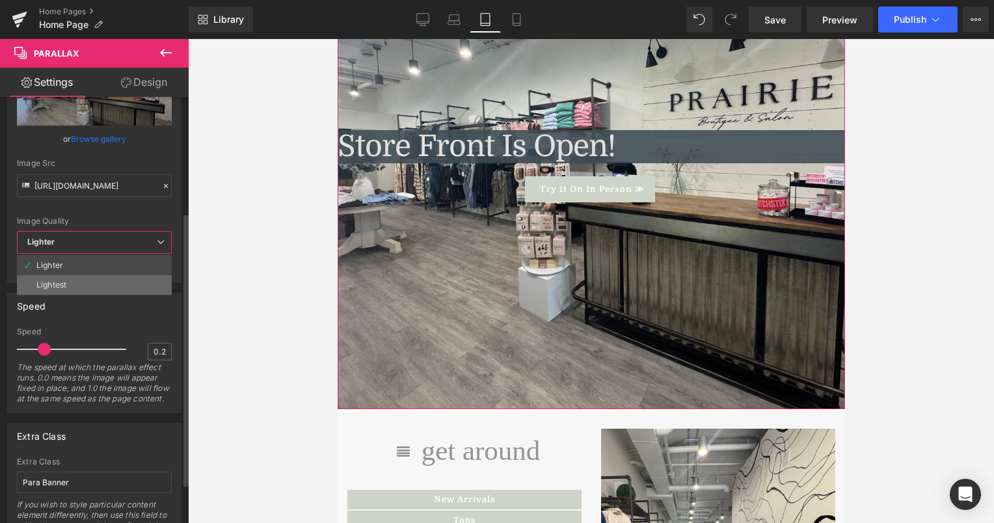
click at [135, 284] on li "Lightest" at bounding box center [94, 285] width 155 height 20
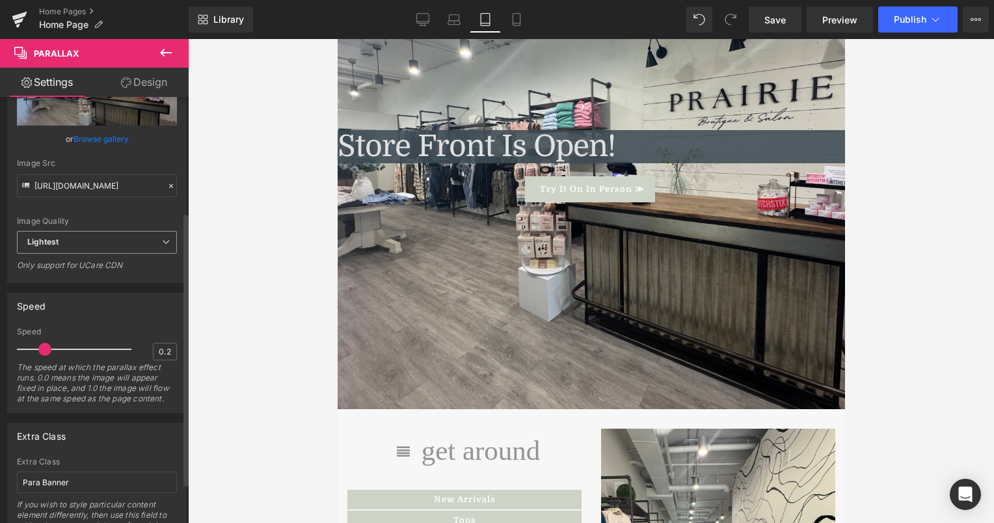
type input "[URL][DOMAIN_NAME]"
click at [286, 303] on div at bounding box center [591, 281] width 806 height 484
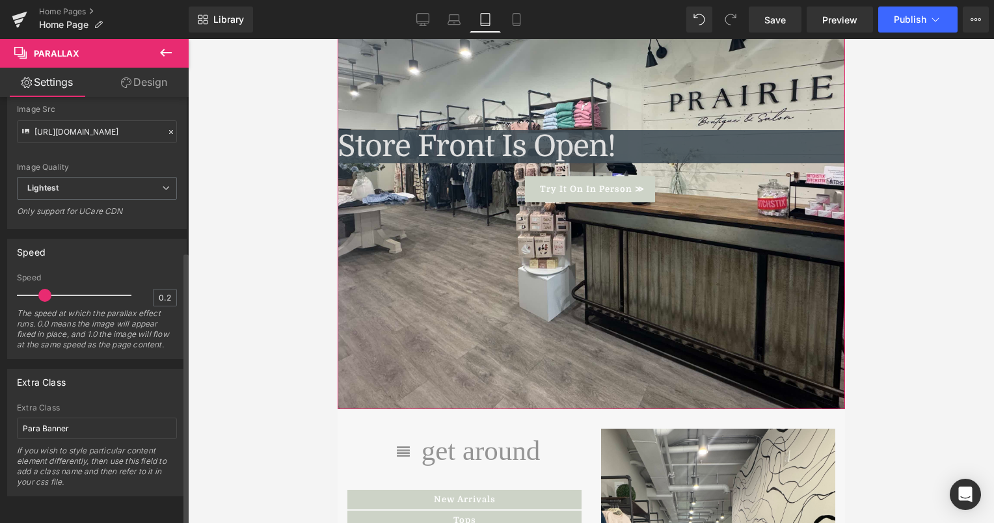
scroll to position [241, 0]
click at [138, 418] on input "Para Banner" at bounding box center [97, 428] width 160 height 21
click at [265, 300] on div at bounding box center [591, 281] width 806 height 484
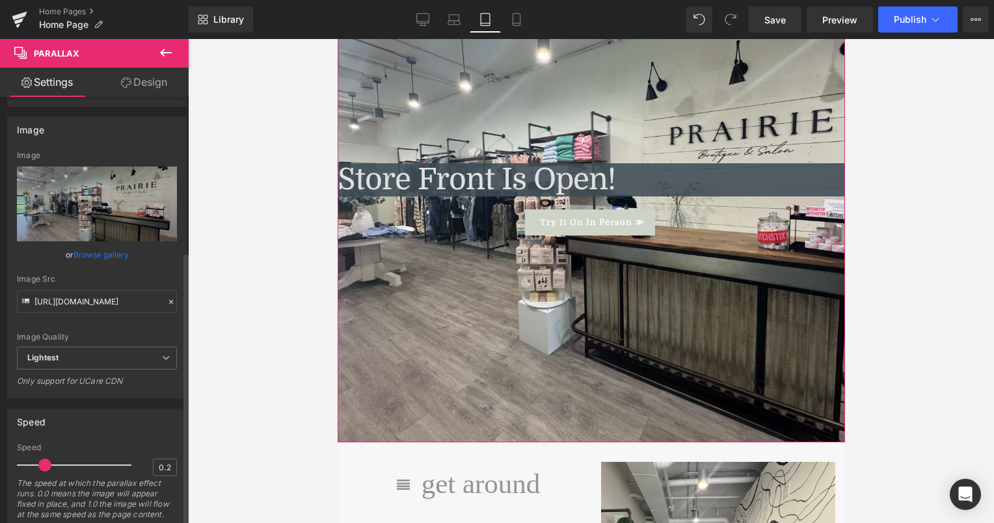
scroll to position [241, 0]
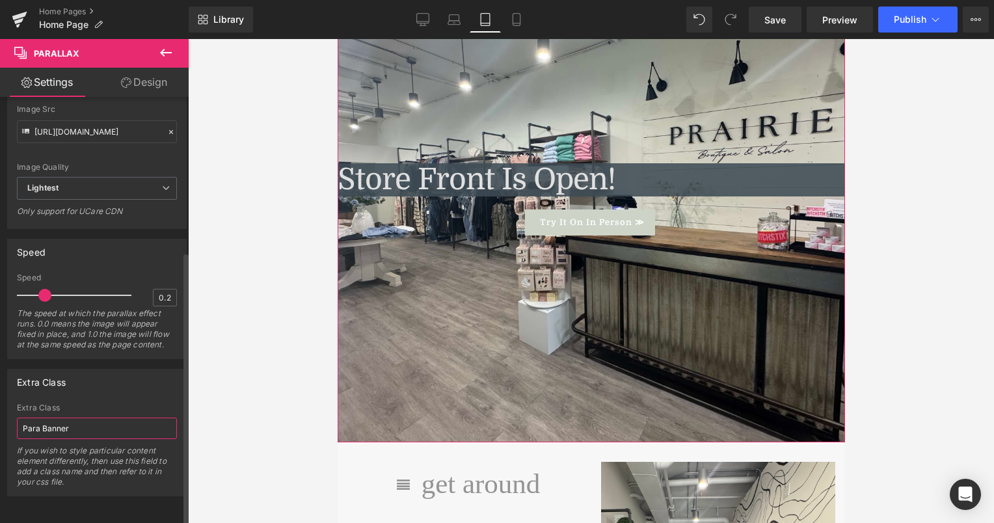
click at [112, 421] on input "Para Banner" at bounding box center [97, 428] width 160 height 21
click at [122, 335] on div "The speed at which the parallax effect runs. 0.0 means the image will appear fi…" at bounding box center [97, 333] width 160 height 50
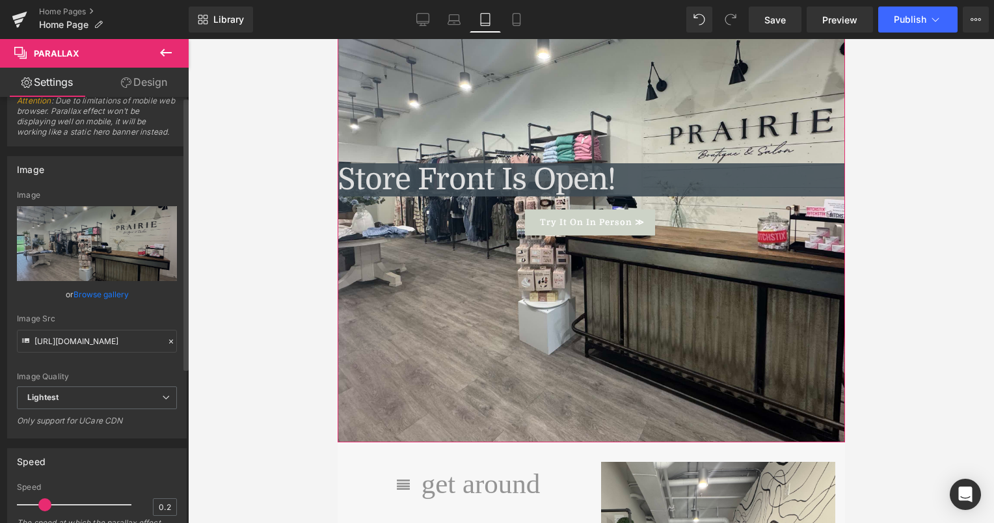
scroll to position [0, 0]
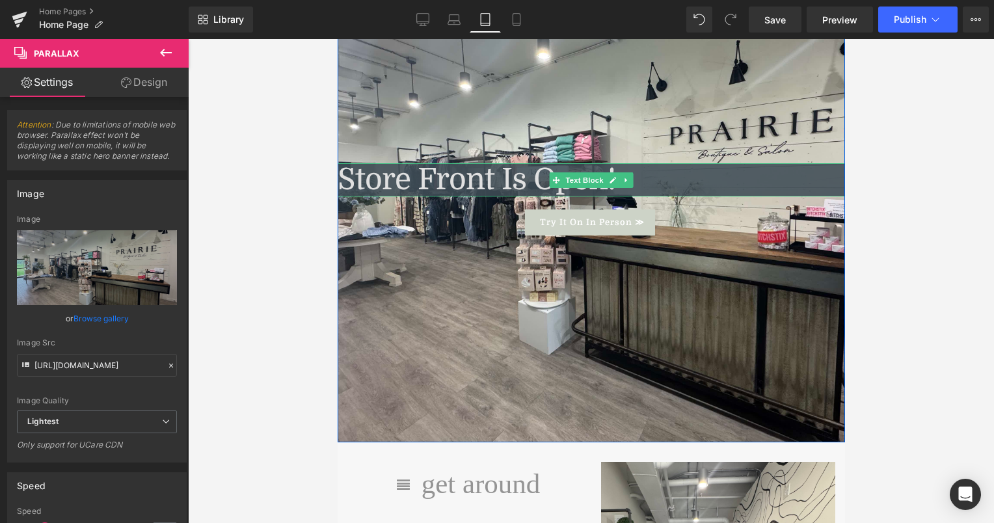
click at [643, 163] on p "Store Front Is Open!" at bounding box center [590, 179] width 507 height 33
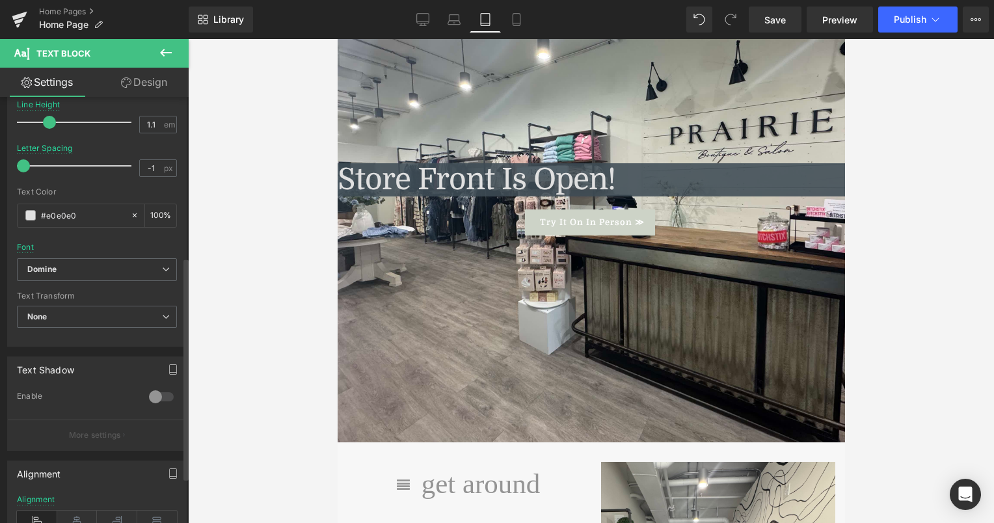
scroll to position [394, 0]
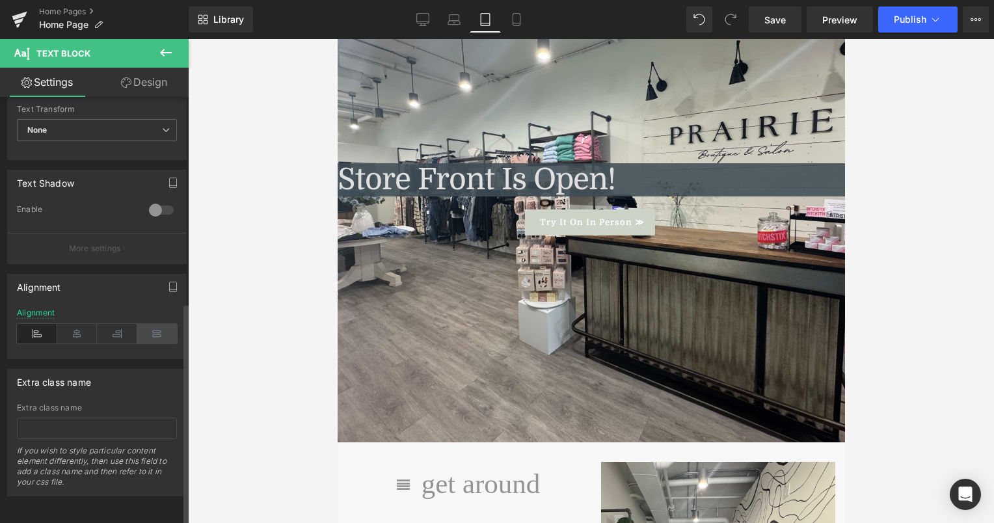
click at [153, 328] on icon at bounding box center [157, 334] width 40 height 20
click at [107, 324] on icon at bounding box center [117, 334] width 40 height 20
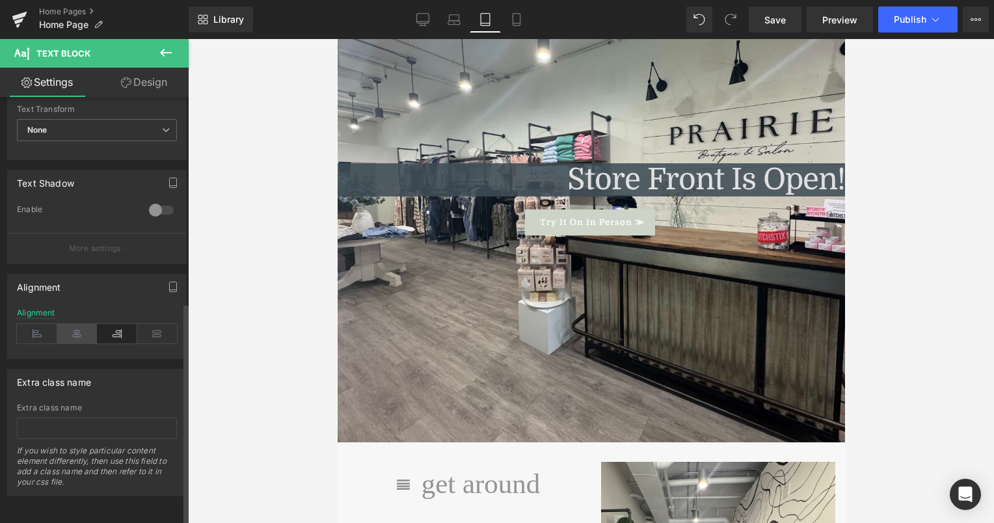
click at [75, 325] on icon at bounding box center [77, 334] width 40 height 20
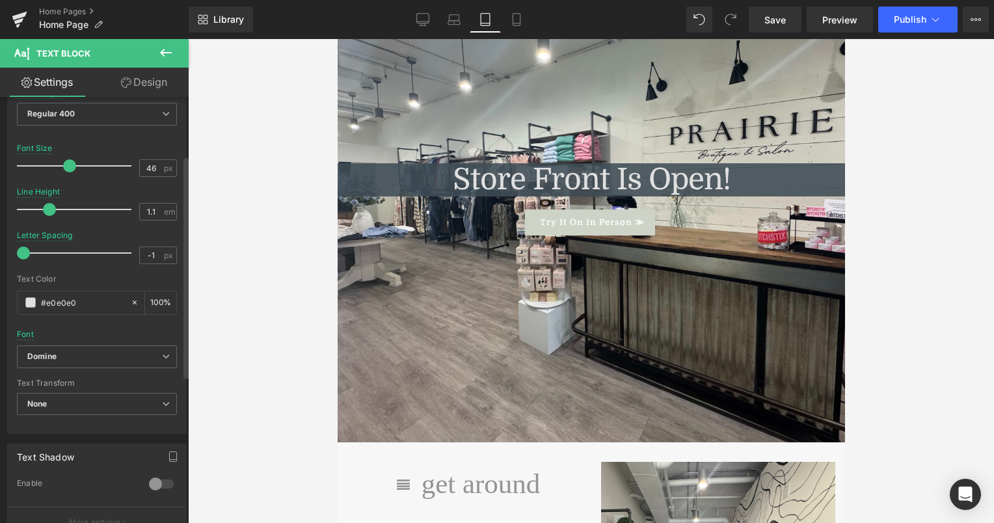
scroll to position [112, 0]
click at [81, 297] on input "#e0e0e0" at bounding box center [82, 304] width 83 height 14
click at [31, 301] on span at bounding box center [30, 304] width 10 height 10
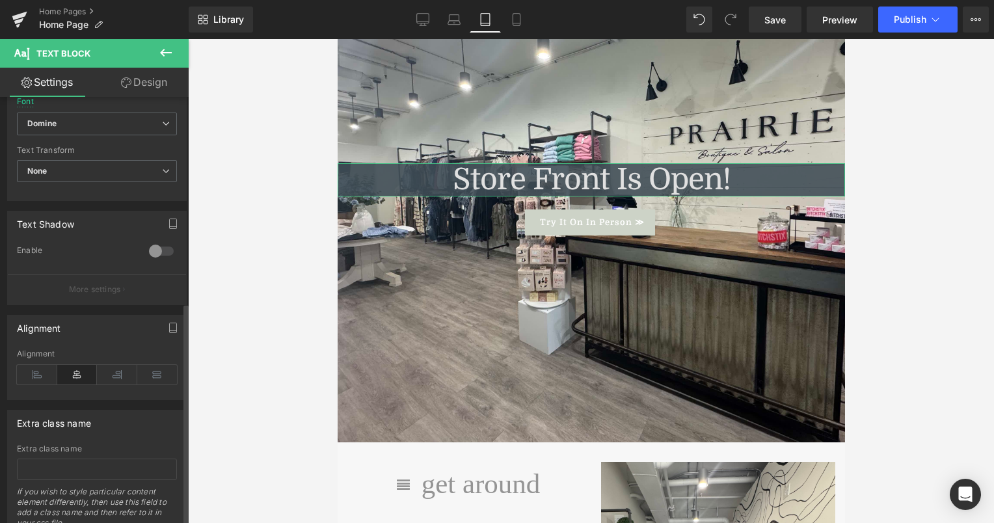
scroll to position [394, 0]
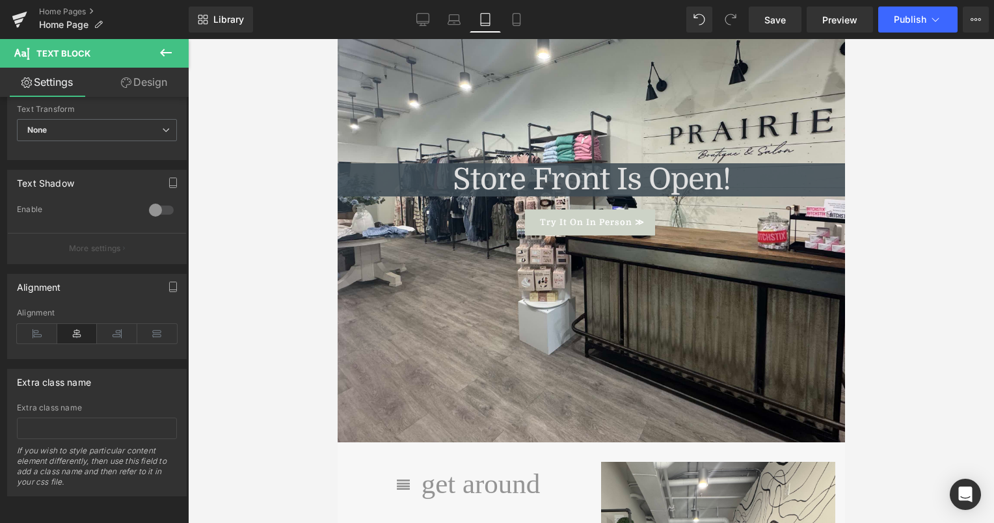
click at [291, 111] on div at bounding box center [591, 281] width 806 height 484
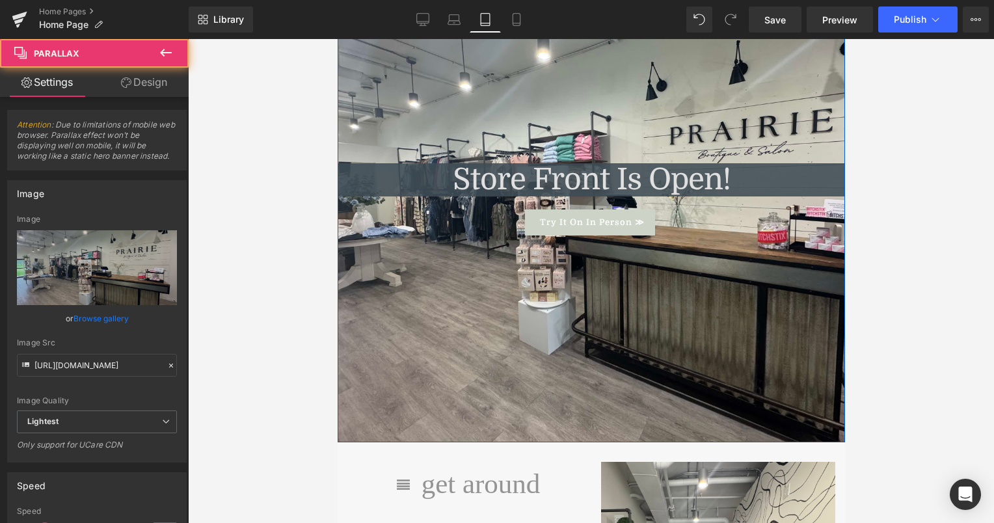
click at [373, 98] on div at bounding box center [590, 199] width 507 height 487
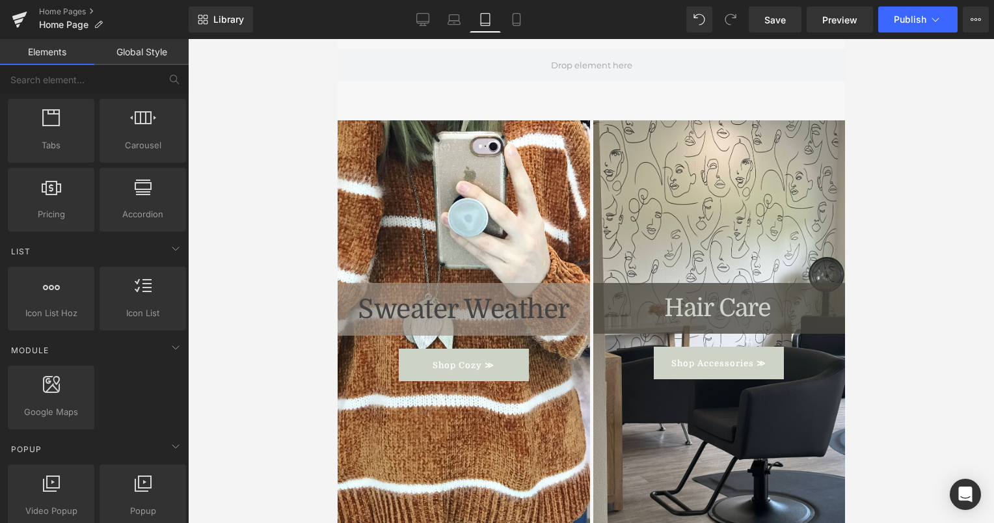
scroll to position [0, 0]
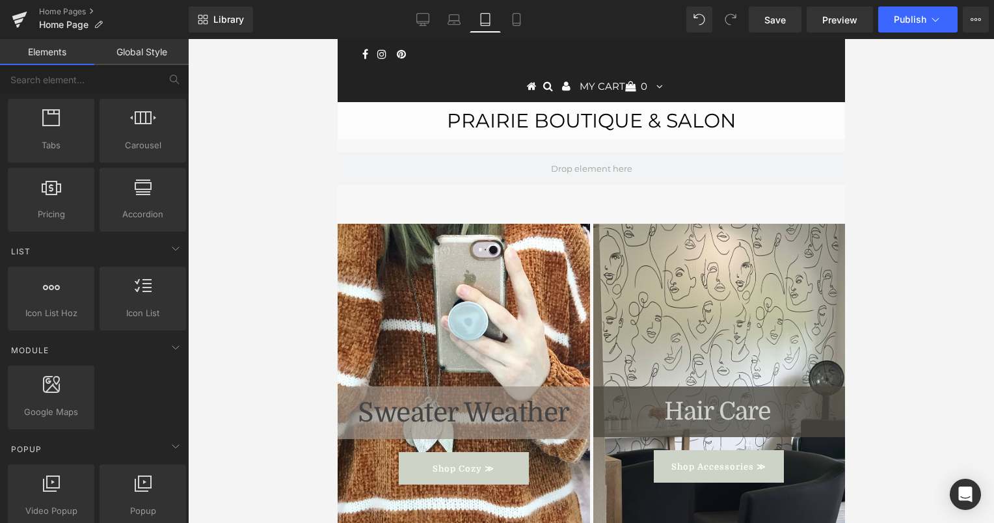
click at [517, 124] on link "Prairie Boutique & Salon" at bounding box center [590, 121] width 289 height 24
click at [711, 130] on link "Prairie Boutique & Salon" at bounding box center [590, 121] width 289 height 24
click at [263, 97] on div at bounding box center [591, 281] width 806 height 484
click at [517, 20] on icon at bounding box center [516, 19] width 13 height 13
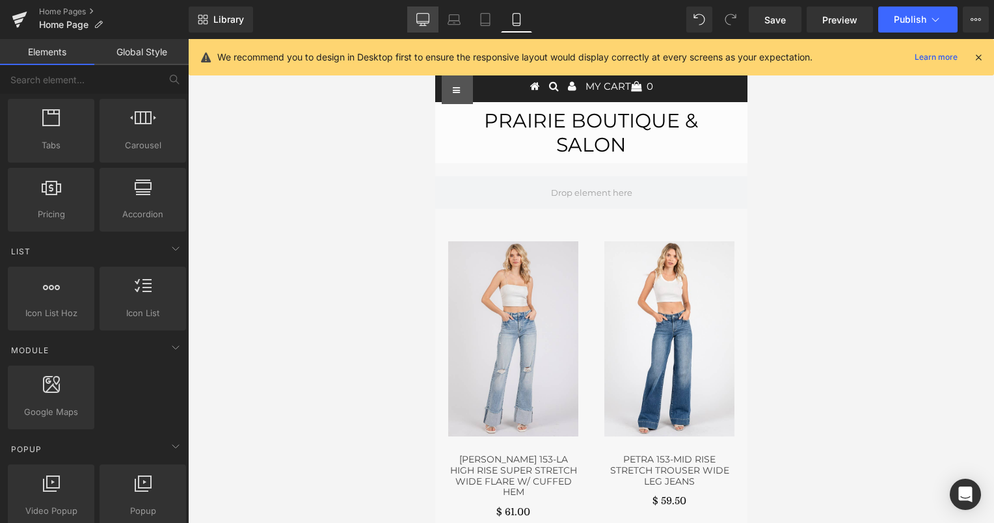
click at [425, 25] on icon at bounding box center [422, 19] width 13 height 13
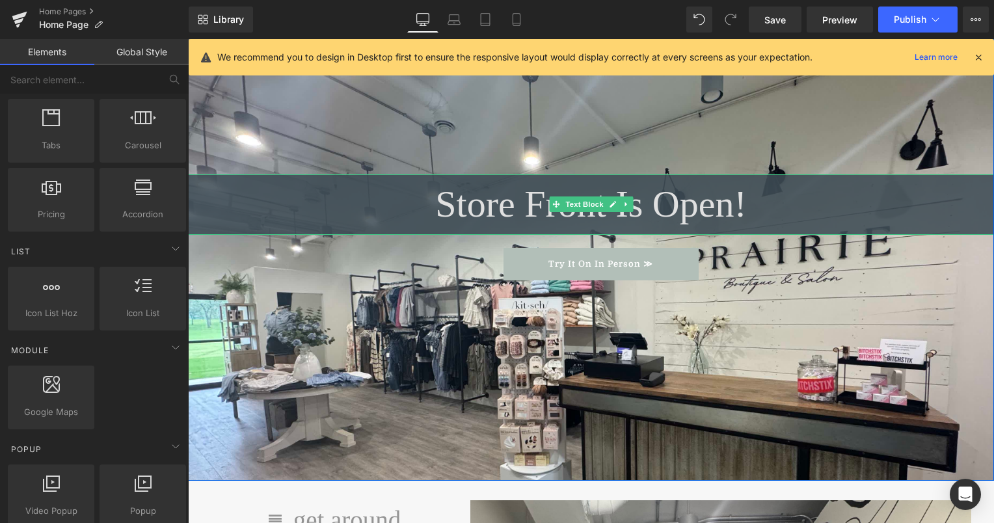
scroll to position [950, 0]
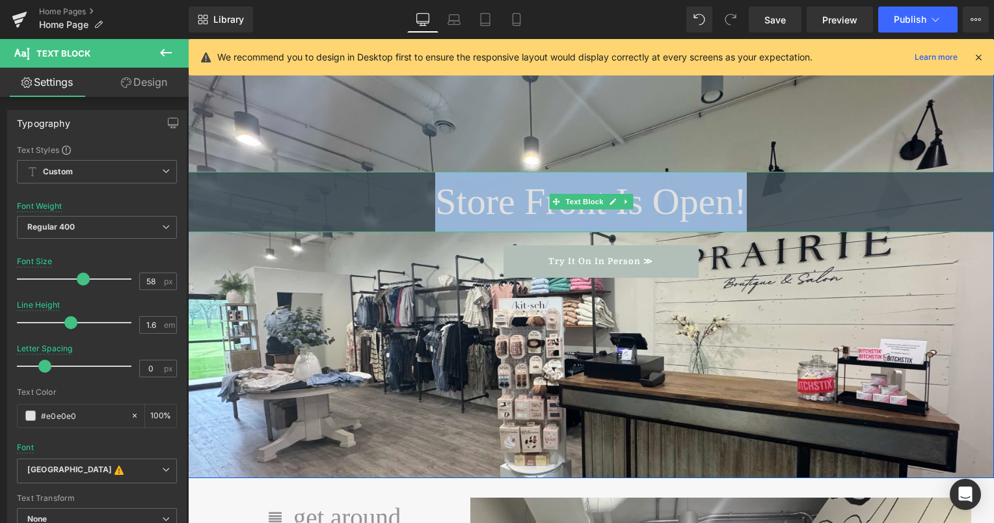
drag, startPoint x: 746, startPoint y: 202, endPoint x: 437, endPoint y: 199, distance: 308.4
click at [437, 199] on p "Store Front Is Open!" at bounding box center [591, 202] width 806 height 61
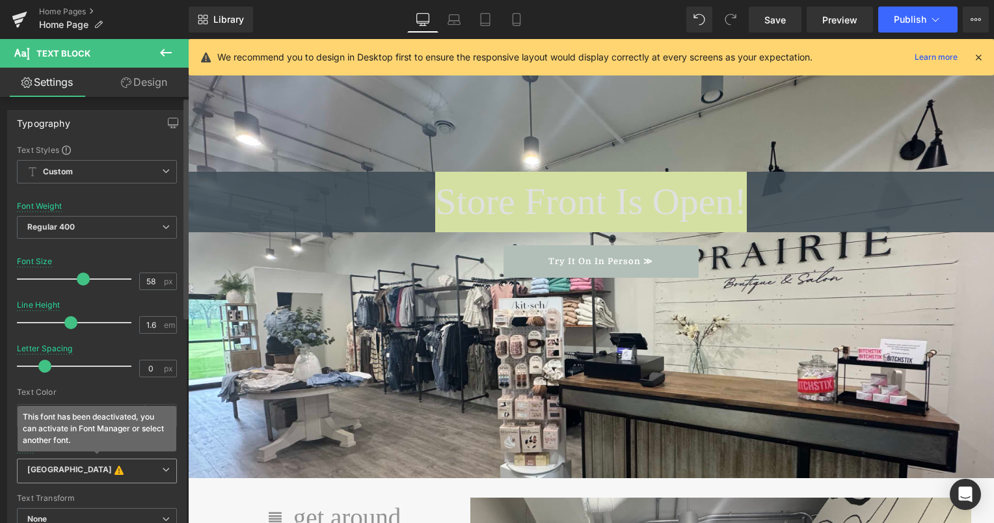
click at [128, 468] on b "[GEOGRAPHIC_DATA] This font has been deactivated, you can activate in Font Mana…" at bounding box center [94, 471] width 135 height 13
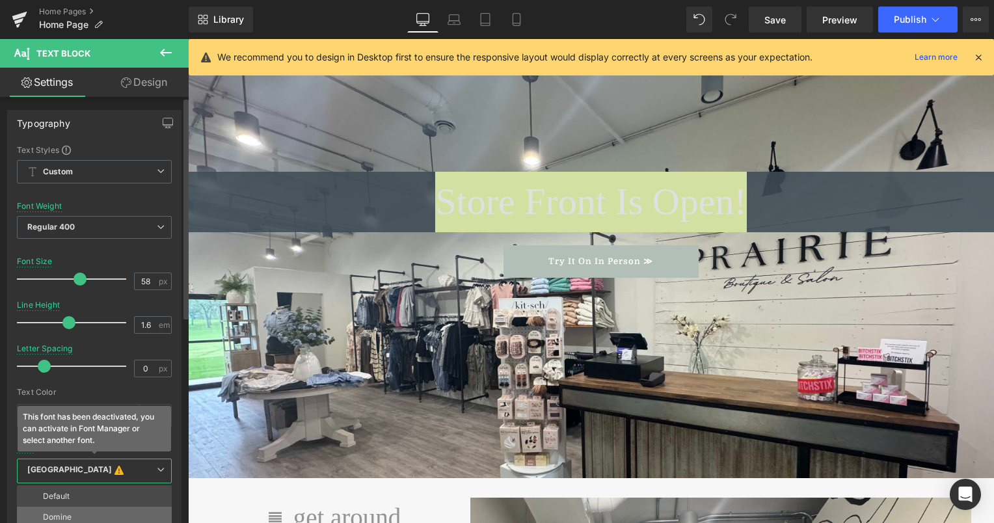
click at [106, 514] on li "Domine" at bounding box center [94, 517] width 155 height 21
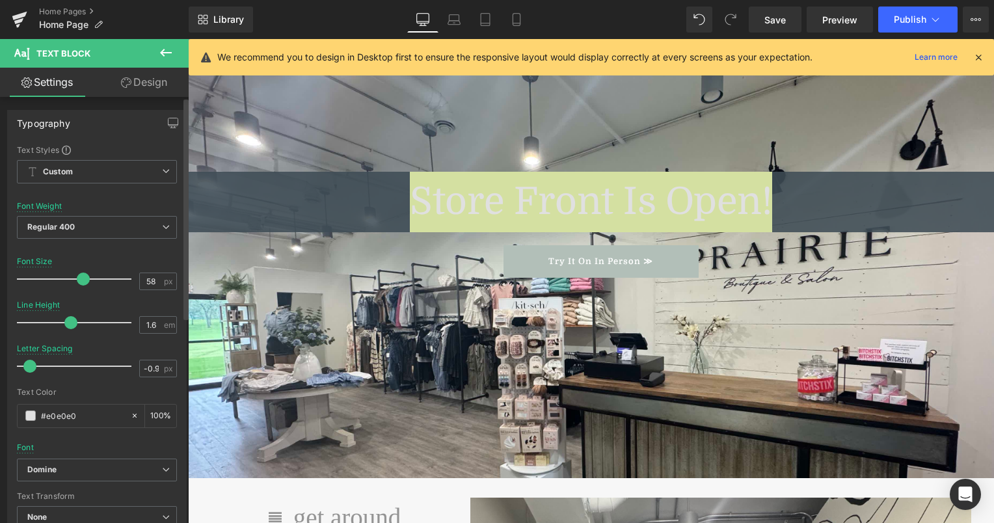
type input "-1"
drag, startPoint x: 46, startPoint y: 365, endPoint x: 16, endPoint y: 368, distance: 29.5
click at [17, 368] on div "Letter Spacing -1 px" at bounding box center [97, 366] width 160 height 44
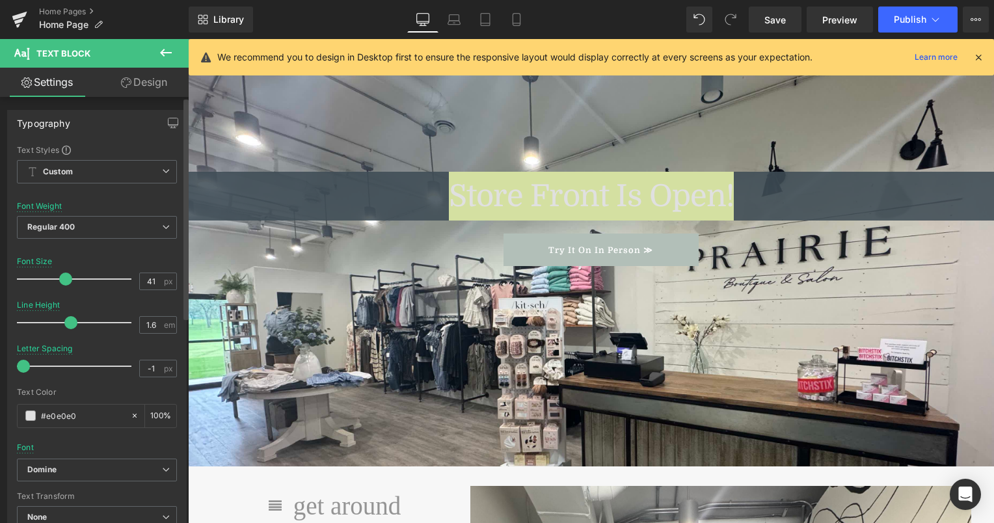
type input "38"
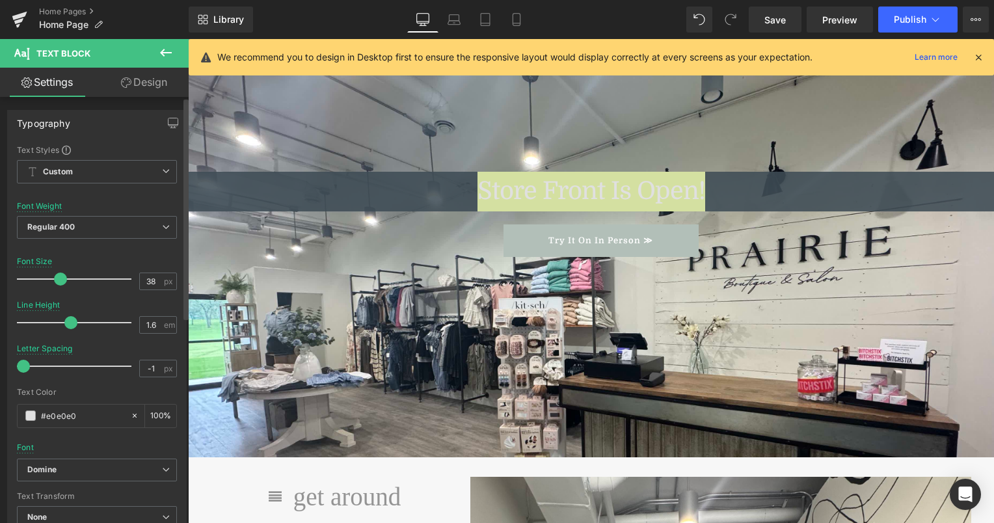
drag, startPoint x: 83, startPoint y: 277, endPoint x: 61, endPoint y: 280, distance: 22.5
click at [61, 280] on span at bounding box center [60, 279] width 13 height 13
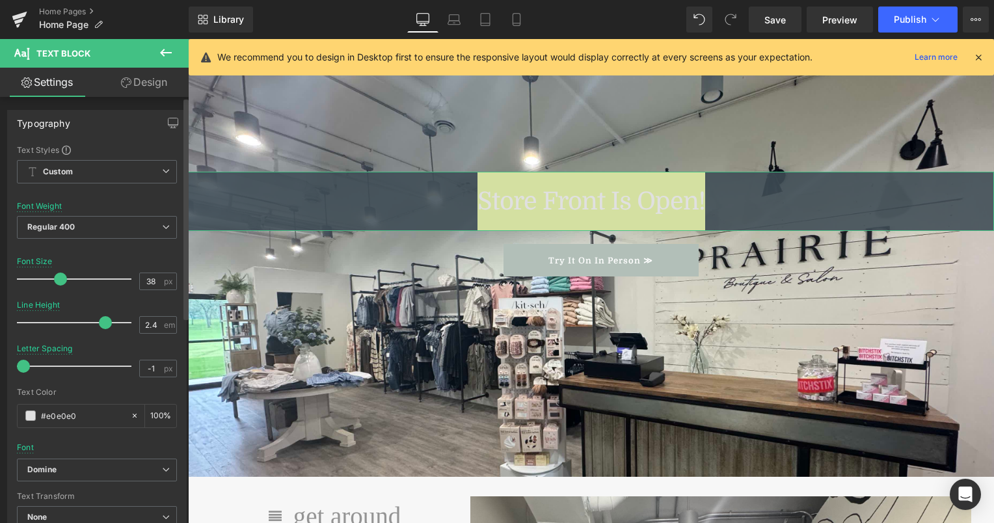
type input "2.5"
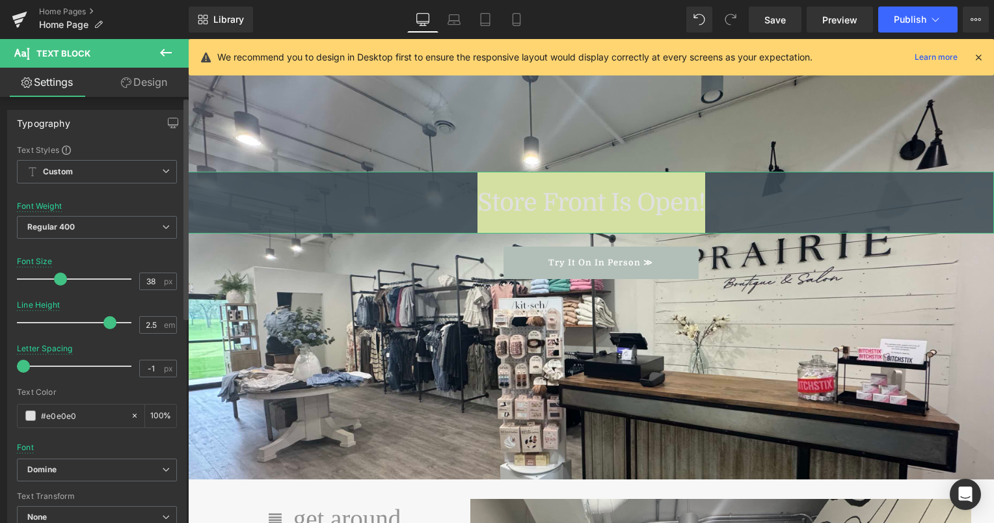
drag, startPoint x: 71, startPoint y: 319, endPoint x: 107, endPoint y: 327, distance: 36.6
click at [107, 327] on span at bounding box center [109, 322] width 13 height 13
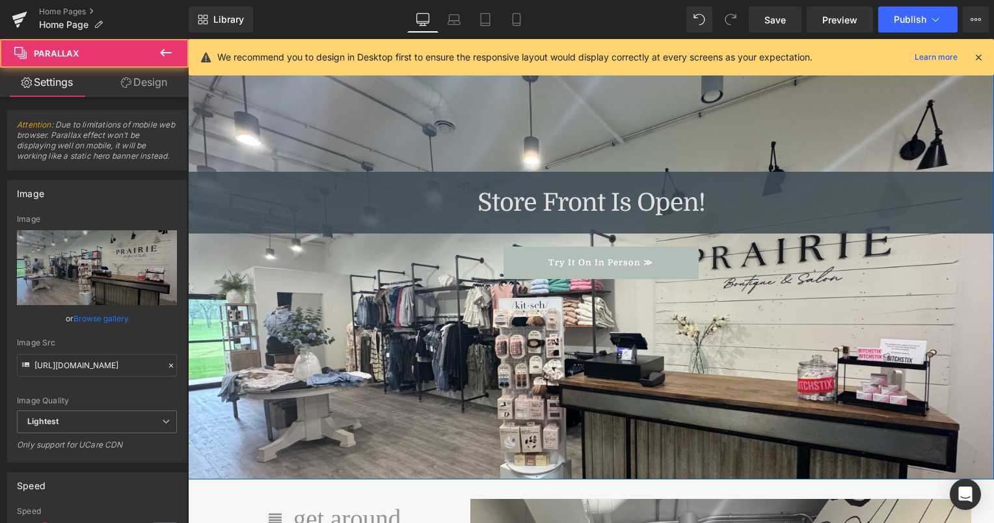
click at [331, 310] on div at bounding box center [591, 251] width 806 height 455
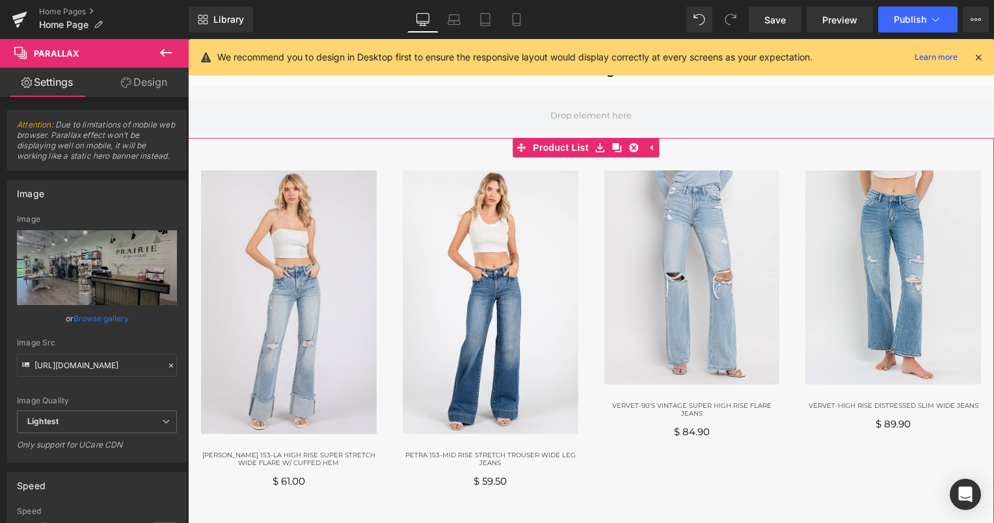
scroll to position [0, 0]
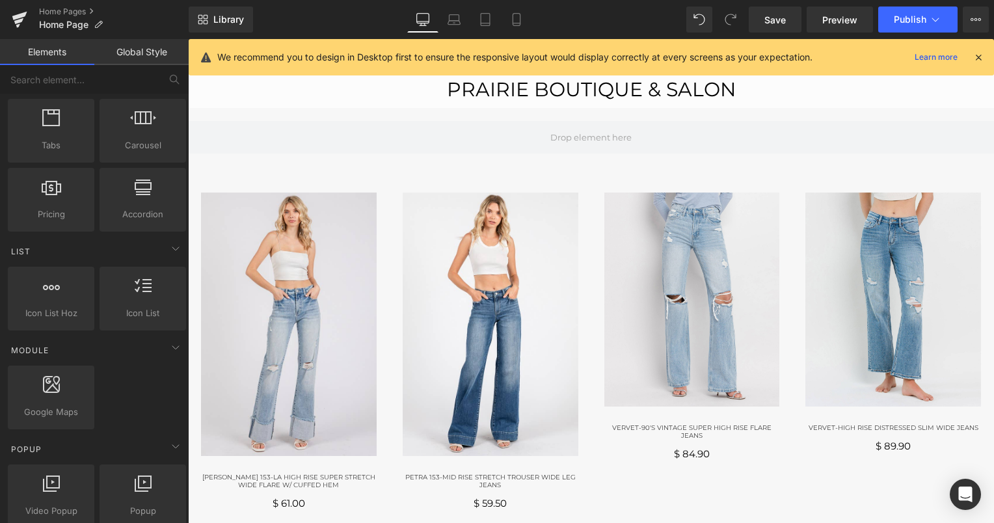
click at [539, 88] on link "Prairie Boutique & Salon" at bounding box center [591, 89] width 289 height 24
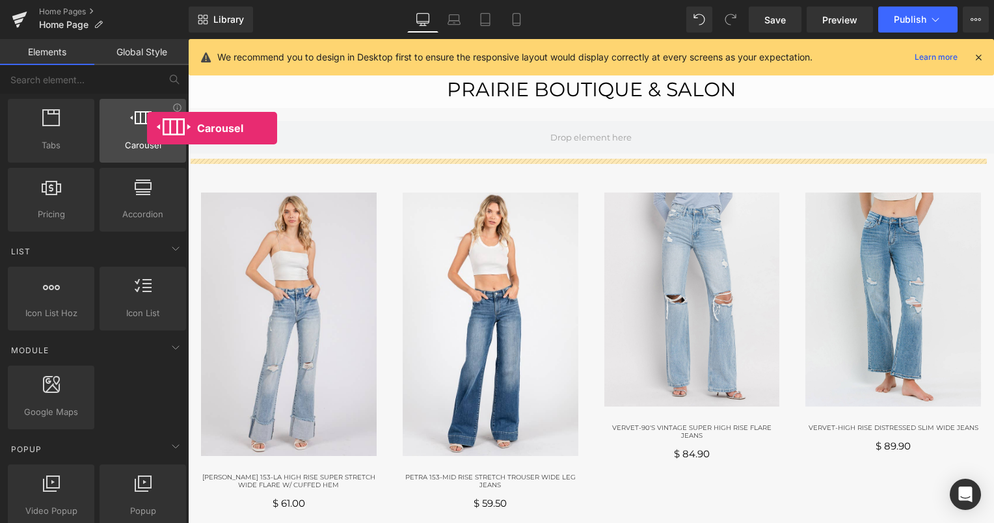
click at [147, 128] on div at bounding box center [142, 123] width 79 height 29
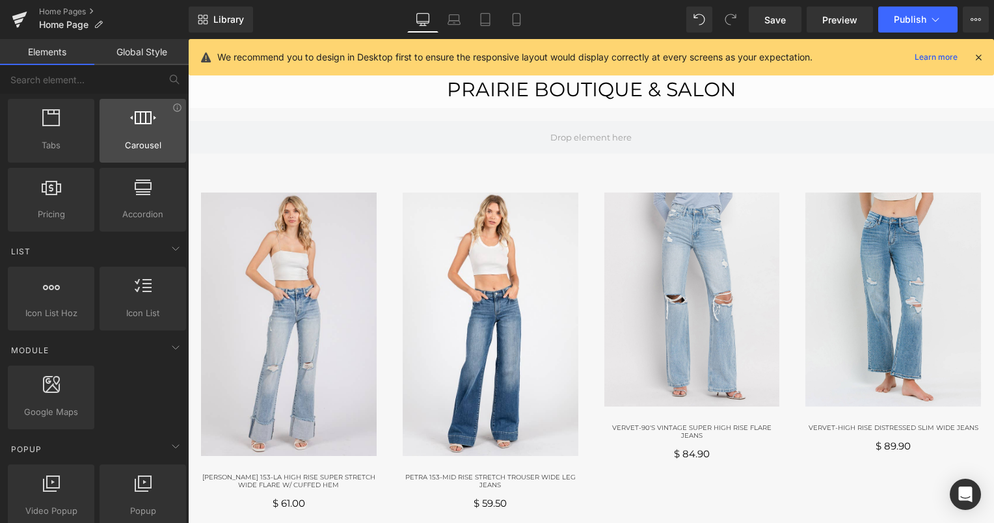
click at [151, 119] on icon at bounding box center [143, 117] width 26 height 17
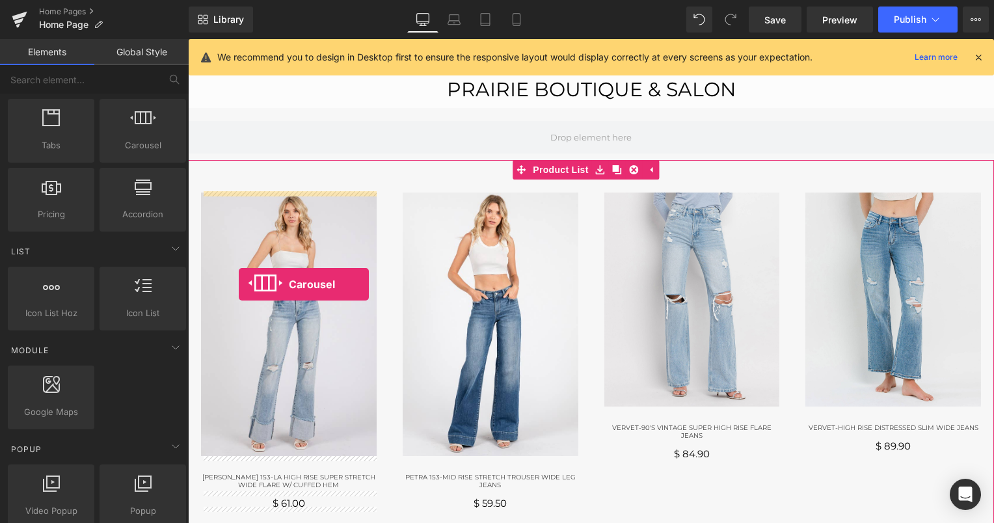
drag, startPoint x: 339, startPoint y: 158, endPoint x: 239, endPoint y: 284, distance: 161.2
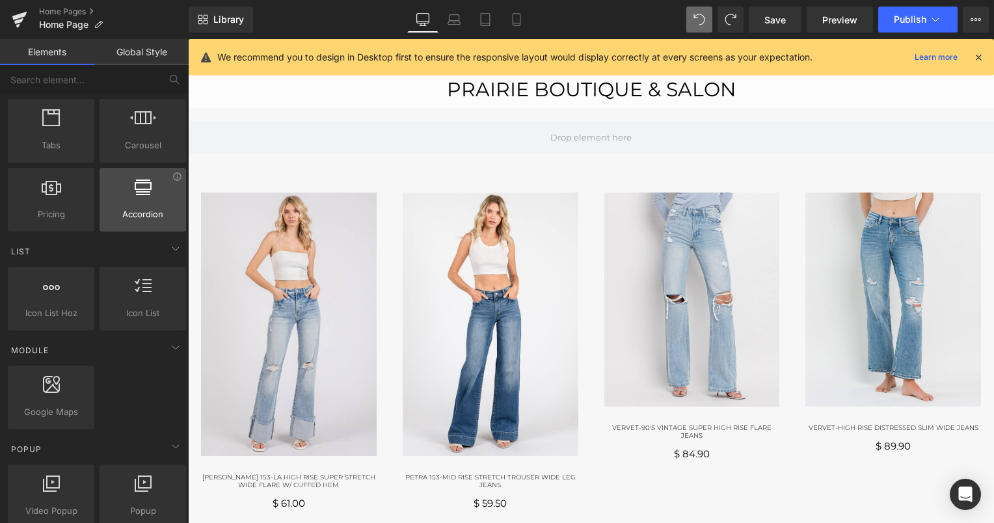
click at [134, 198] on div at bounding box center [142, 192] width 79 height 29
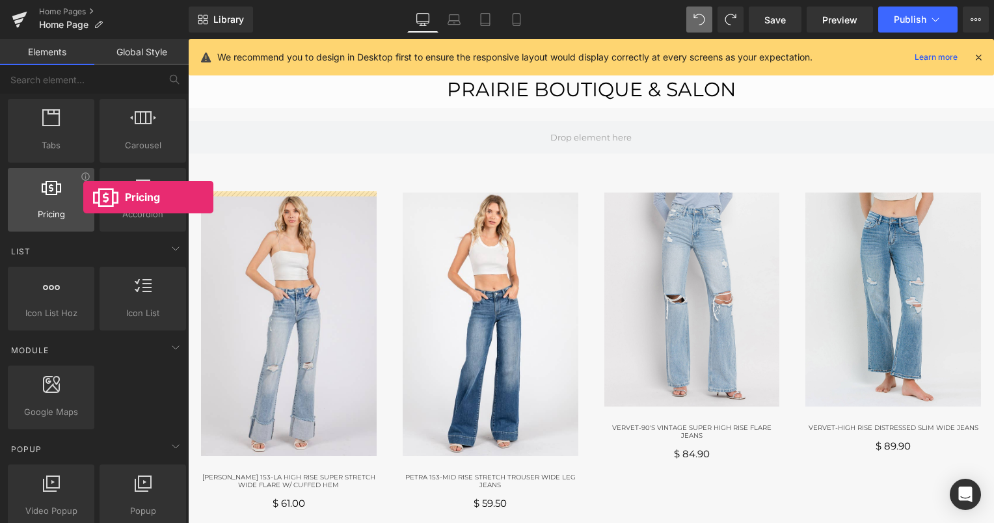
click at [83, 197] on div at bounding box center [51, 192] width 79 height 29
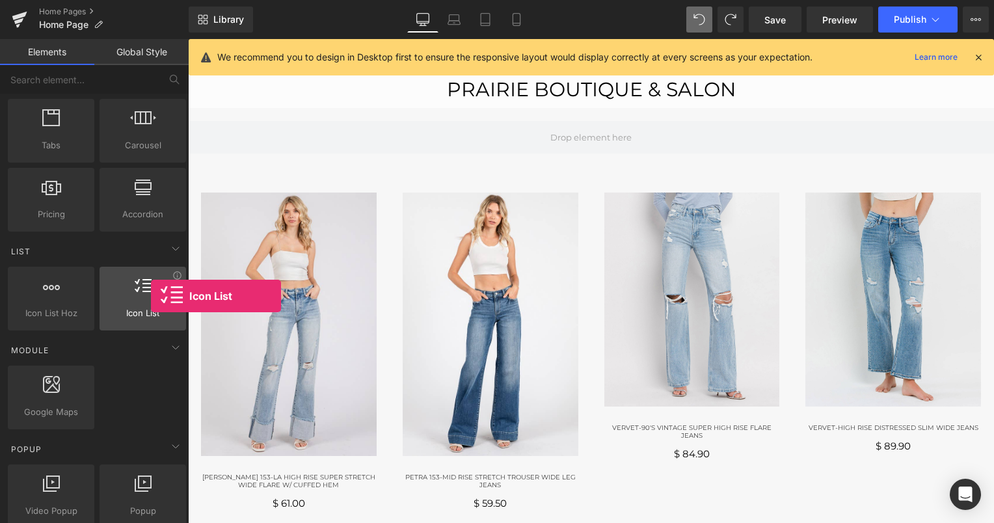
click at [151, 296] on div at bounding box center [142, 291] width 79 height 29
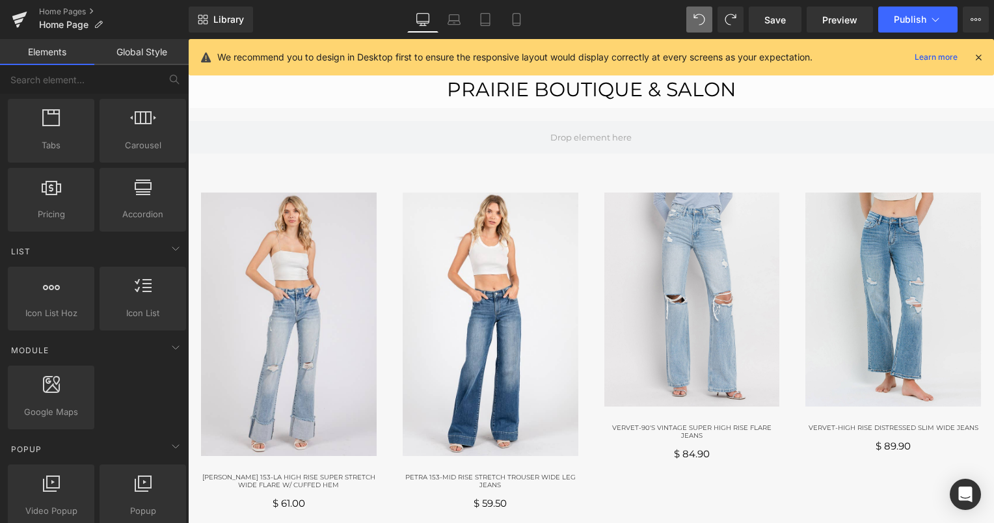
click at [424, 16] on icon at bounding box center [422, 19] width 13 height 13
click at [975, 55] on icon at bounding box center [979, 57] width 12 height 12
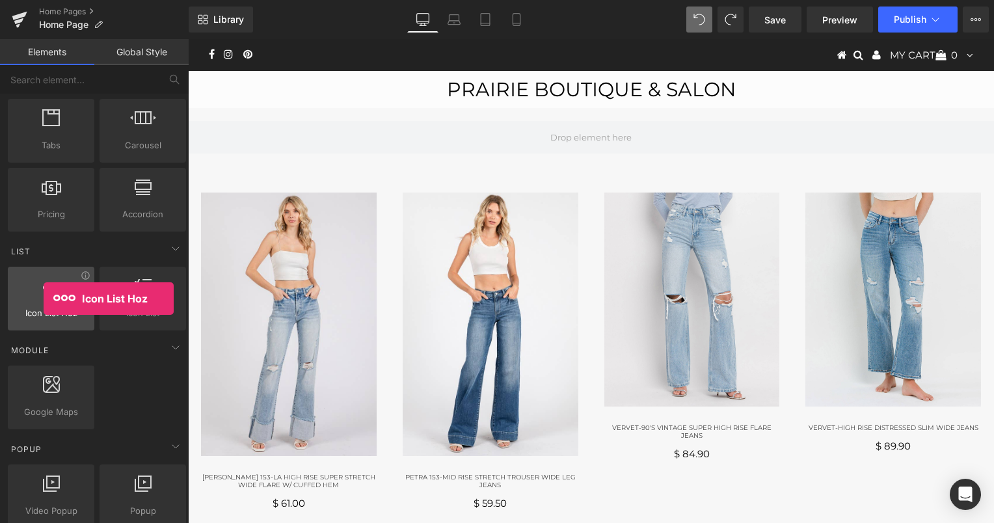
click at [44, 299] on div at bounding box center [51, 291] width 79 height 29
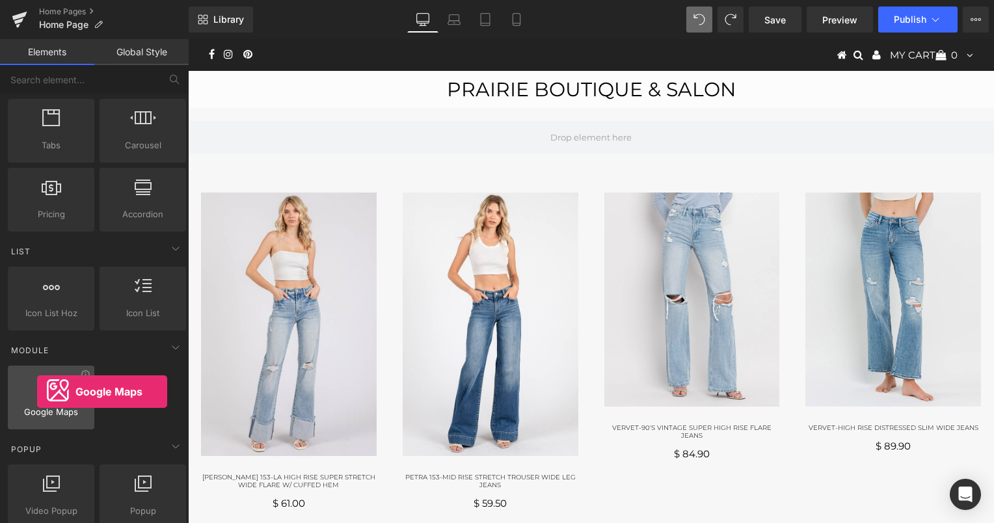
click at [37, 392] on div at bounding box center [51, 390] width 79 height 29
click at [57, 396] on div at bounding box center [51, 390] width 79 height 29
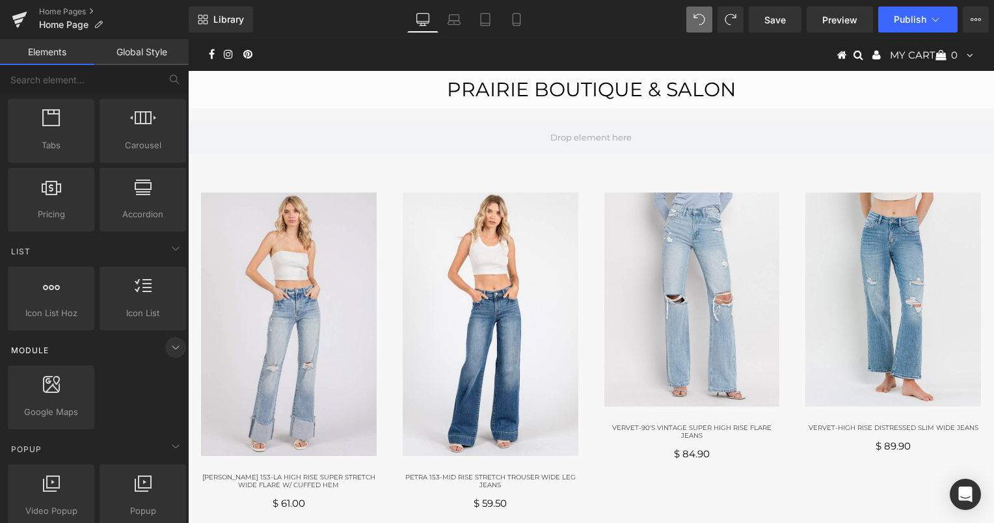
click at [173, 344] on icon at bounding box center [176, 348] width 16 height 16
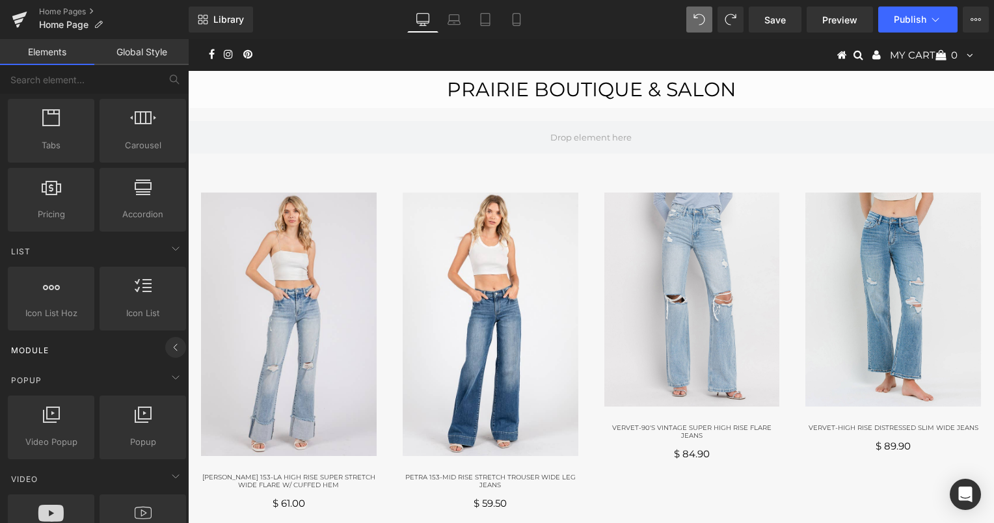
click at [173, 344] on icon at bounding box center [176, 348] width 16 height 16
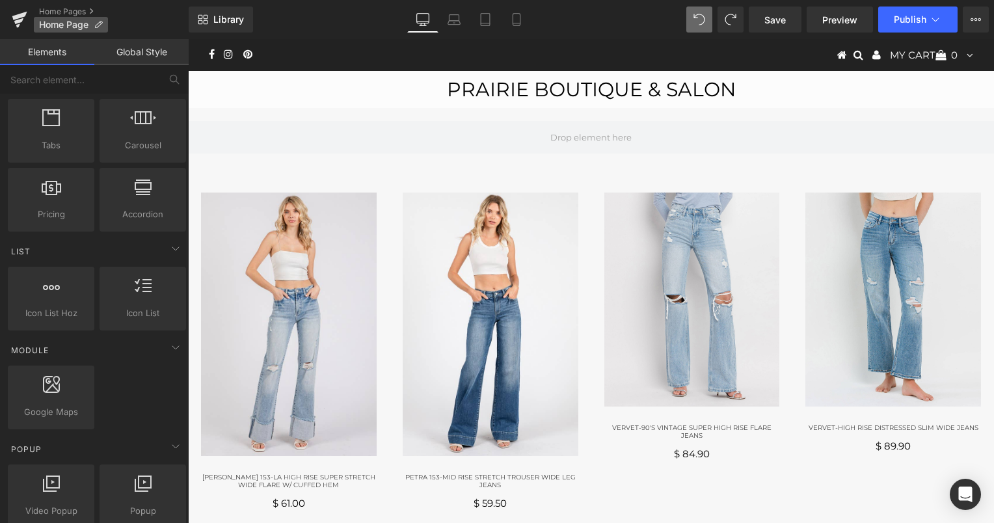
click at [73, 29] on span "Home Page" at bounding box center [63, 25] width 49 height 10
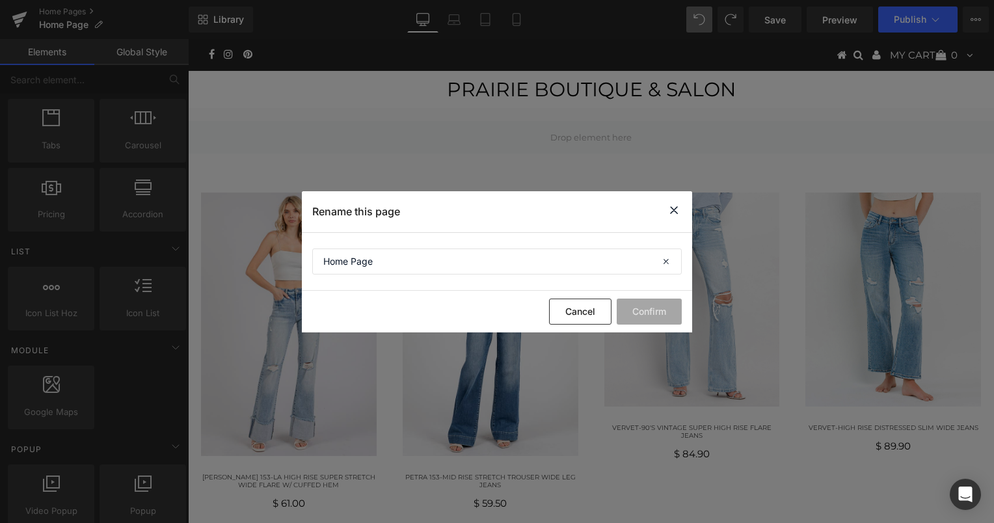
click at [673, 208] on icon at bounding box center [674, 210] width 16 height 16
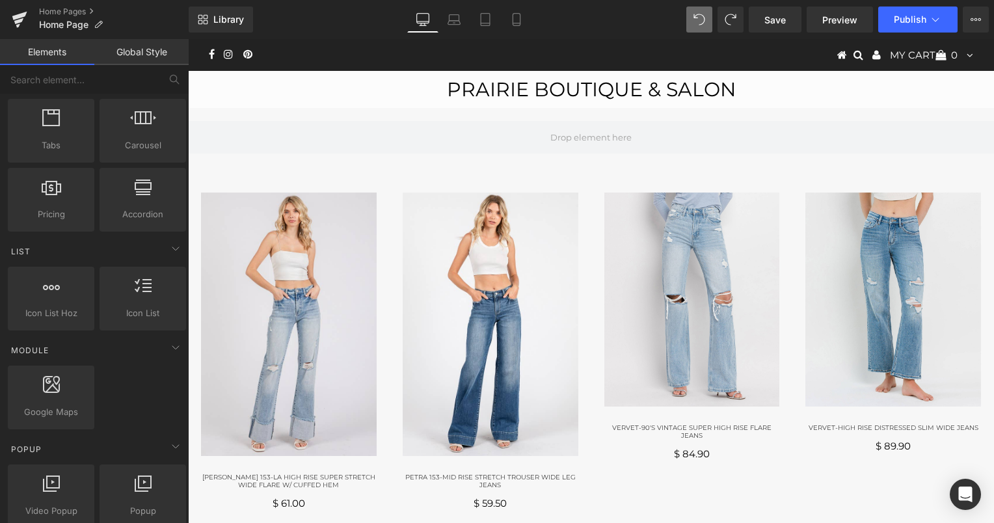
click at [751, 52] on ul "MY CART 0 Your cart is currently empty." at bounding box center [786, 55] width 374 height 32
click at [243, 55] on icon at bounding box center [248, 54] width 10 height 10
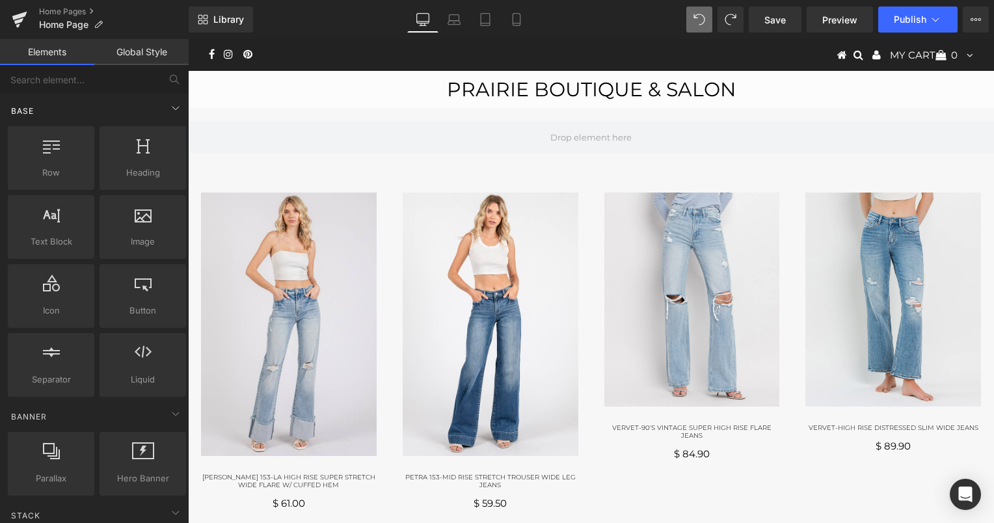
click at [44, 116] on div "Base" at bounding box center [96, 111] width 183 height 26
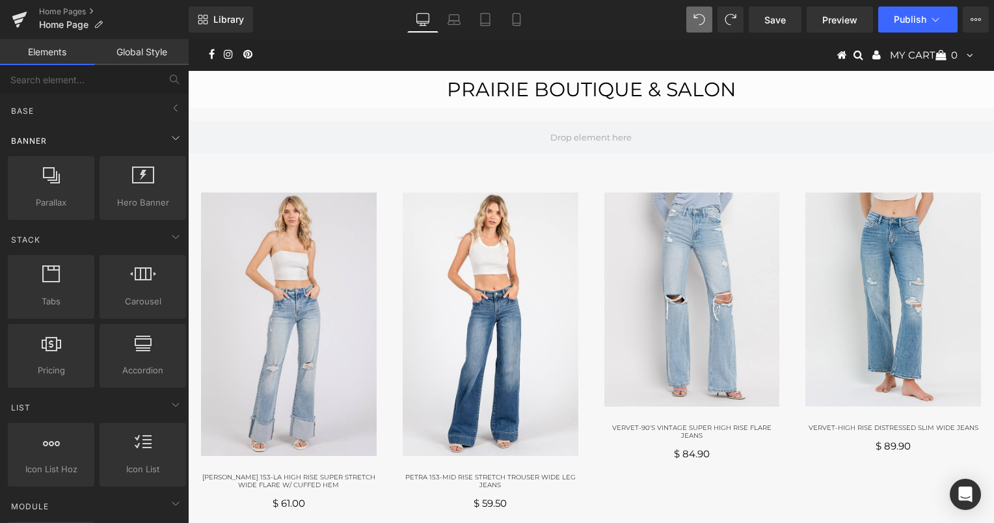
click at [51, 146] on div "Banner" at bounding box center [96, 141] width 183 height 26
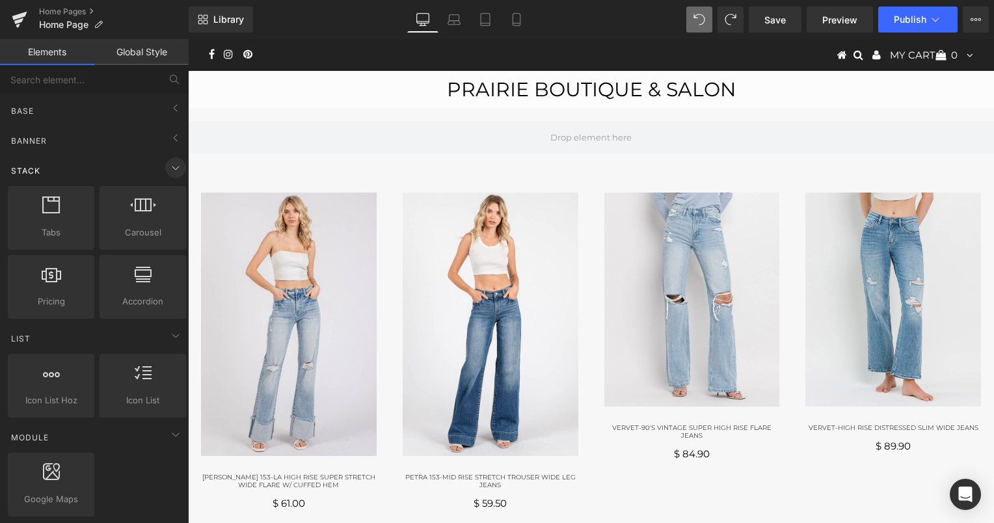
click at [174, 167] on icon at bounding box center [176, 168] width 16 height 16
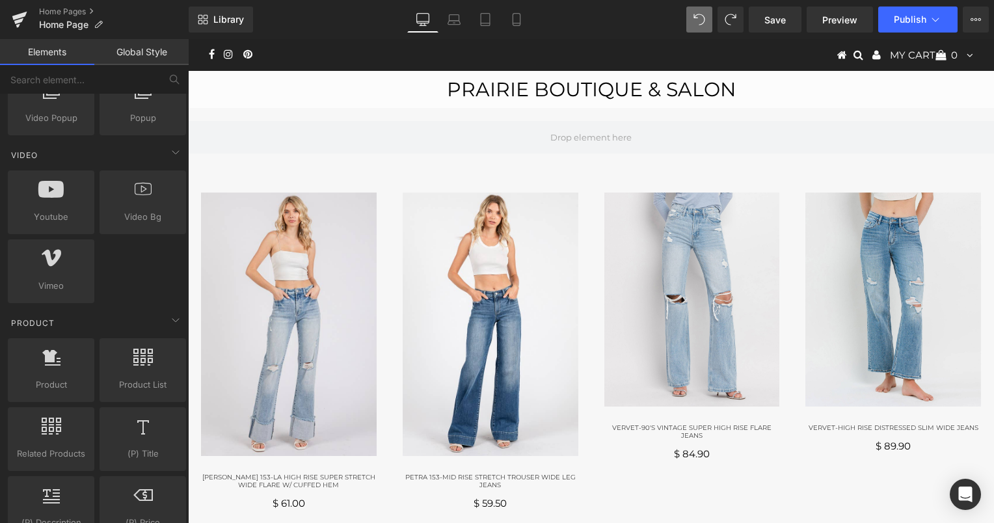
scroll to position [344, 0]
click at [46, 360] on icon at bounding box center [51, 355] width 18 height 17
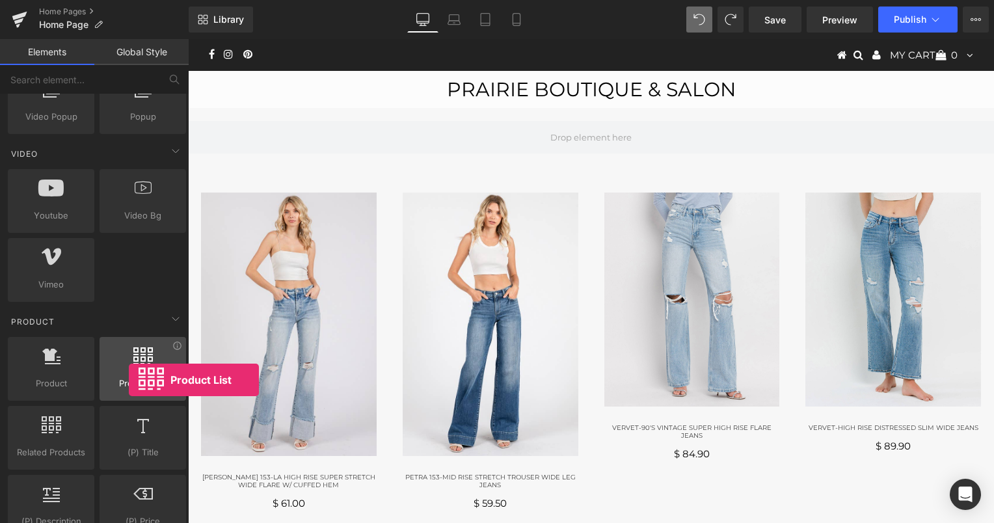
click at [129, 380] on span "Product List" at bounding box center [142, 384] width 79 height 14
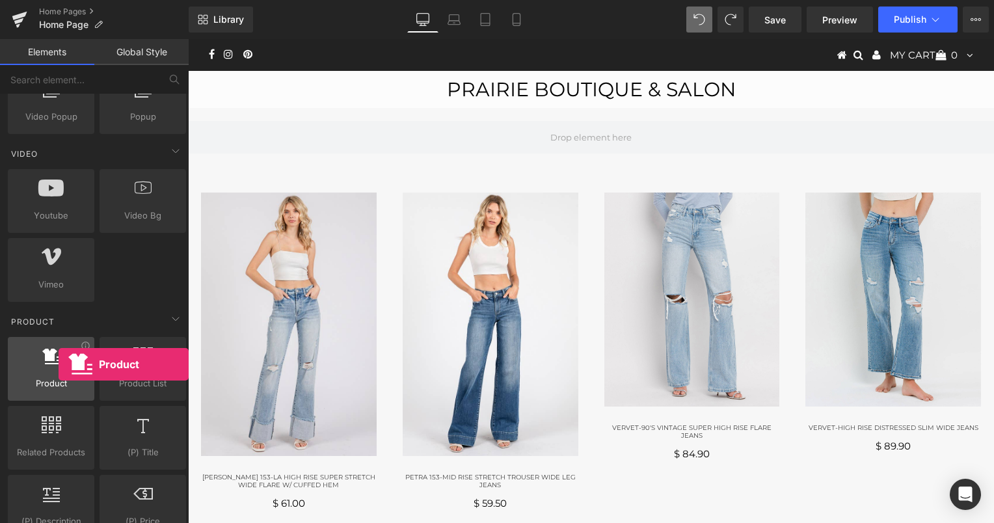
click at [59, 364] on div at bounding box center [51, 361] width 79 height 29
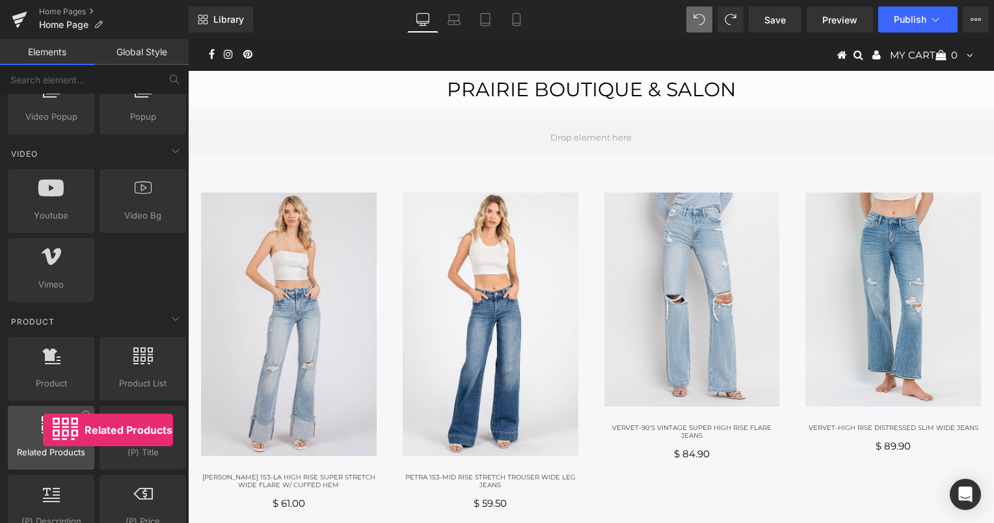
click at [43, 430] on div at bounding box center [51, 430] width 79 height 29
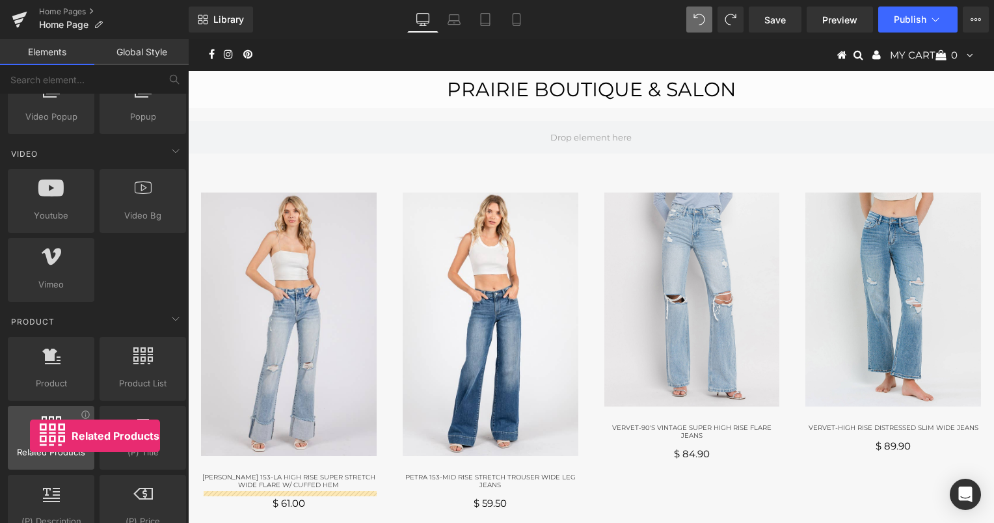
drag, startPoint x: 43, startPoint y: 430, endPoint x: 21, endPoint y: 429, distance: 22.2
click at [21, 429] on div at bounding box center [51, 430] width 79 height 29
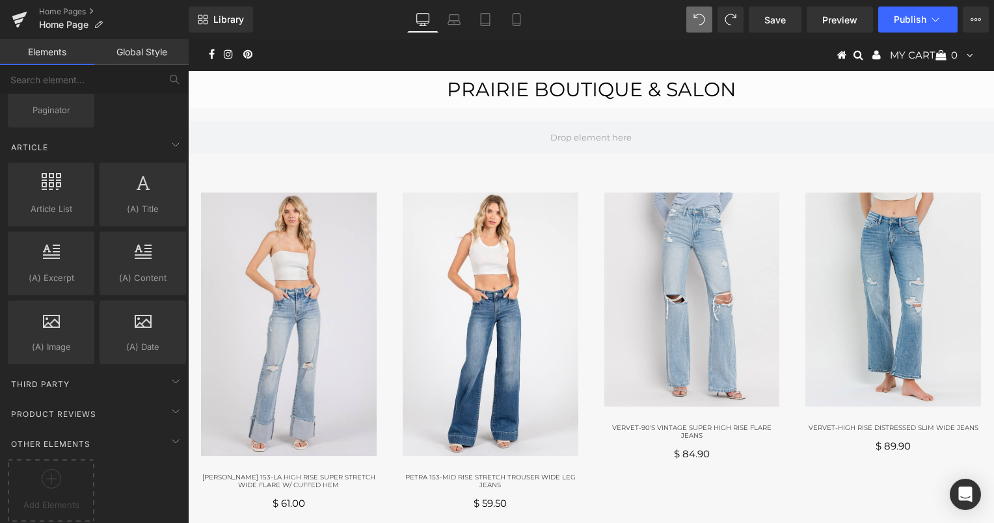
scroll to position [1741, 0]
click at [91, 371] on div "Third Party" at bounding box center [96, 384] width 183 height 26
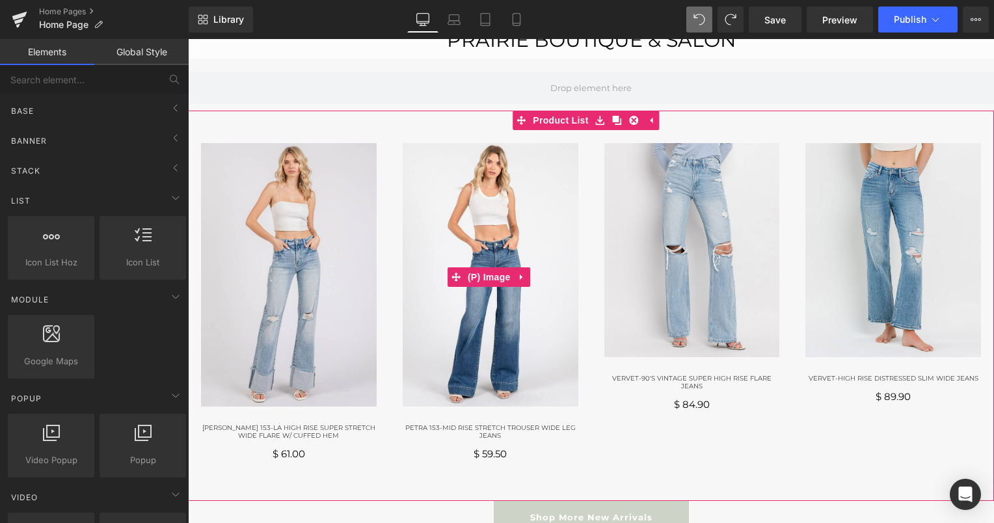
scroll to position [52, 0]
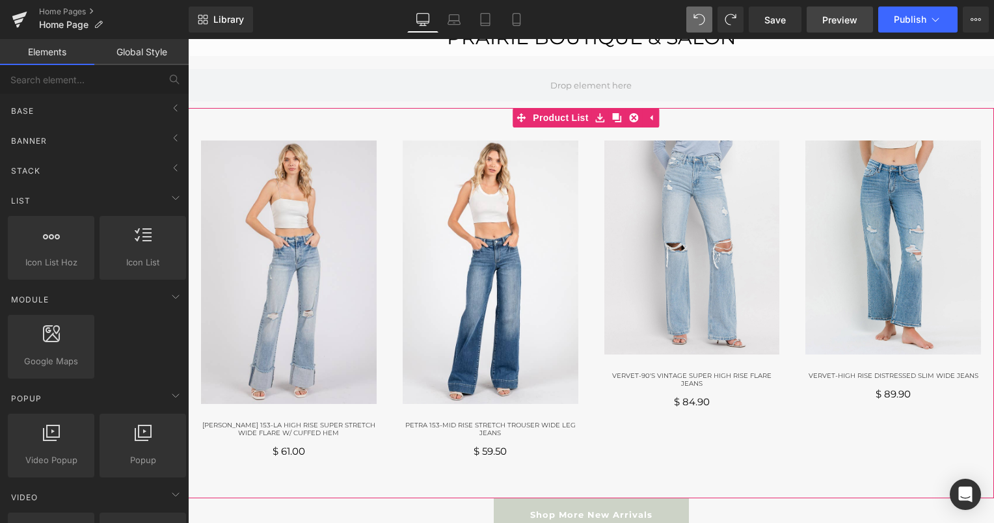
click at [832, 17] on span "Preview" at bounding box center [839, 20] width 35 height 14
click at [774, 25] on span "Save" at bounding box center [774, 20] width 21 height 14
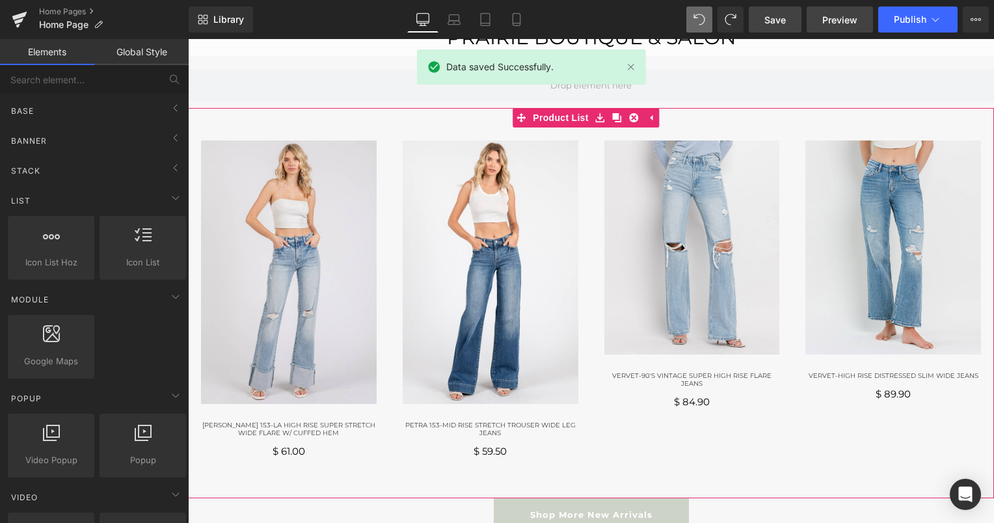
click at [848, 8] on link "Preview" at bounding box center [840, 20] width 66 height 26
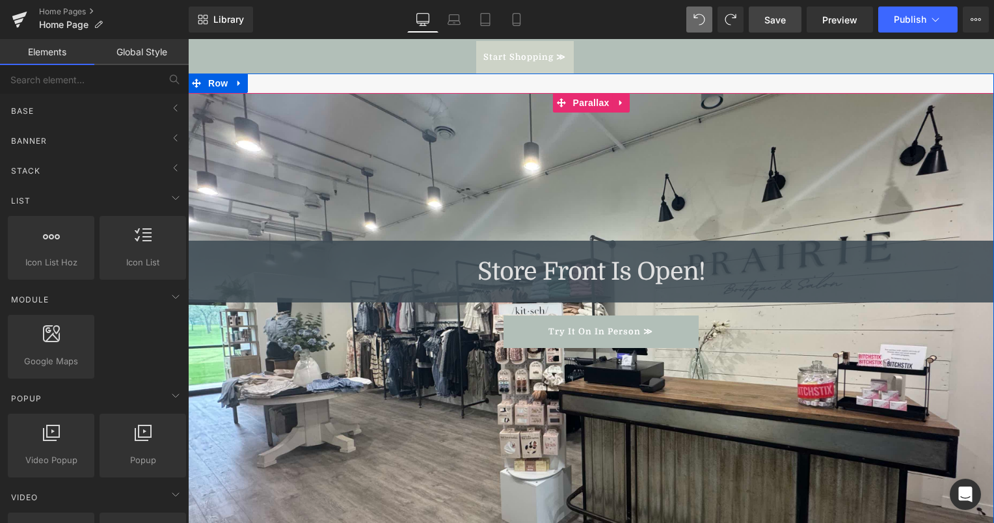
scroll to position [882, 0]
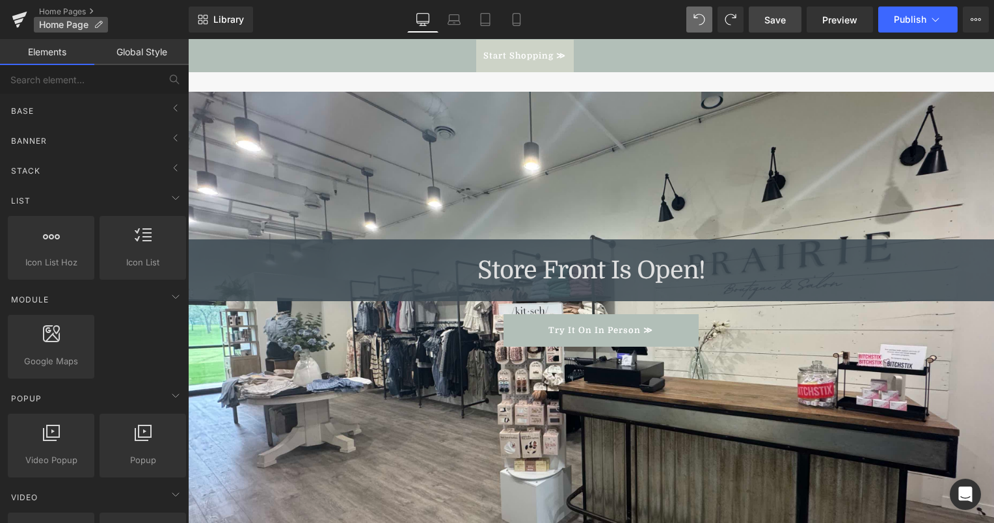
click at [66, 29] on span "Home Page" at bounding box center [63, 25] width 49 height 10
click at [91, 8] on link "Home Pages" at bounding box center [114, 12] width 150 height 10
